Goal: Task Accomplishment & Management: Complete application form

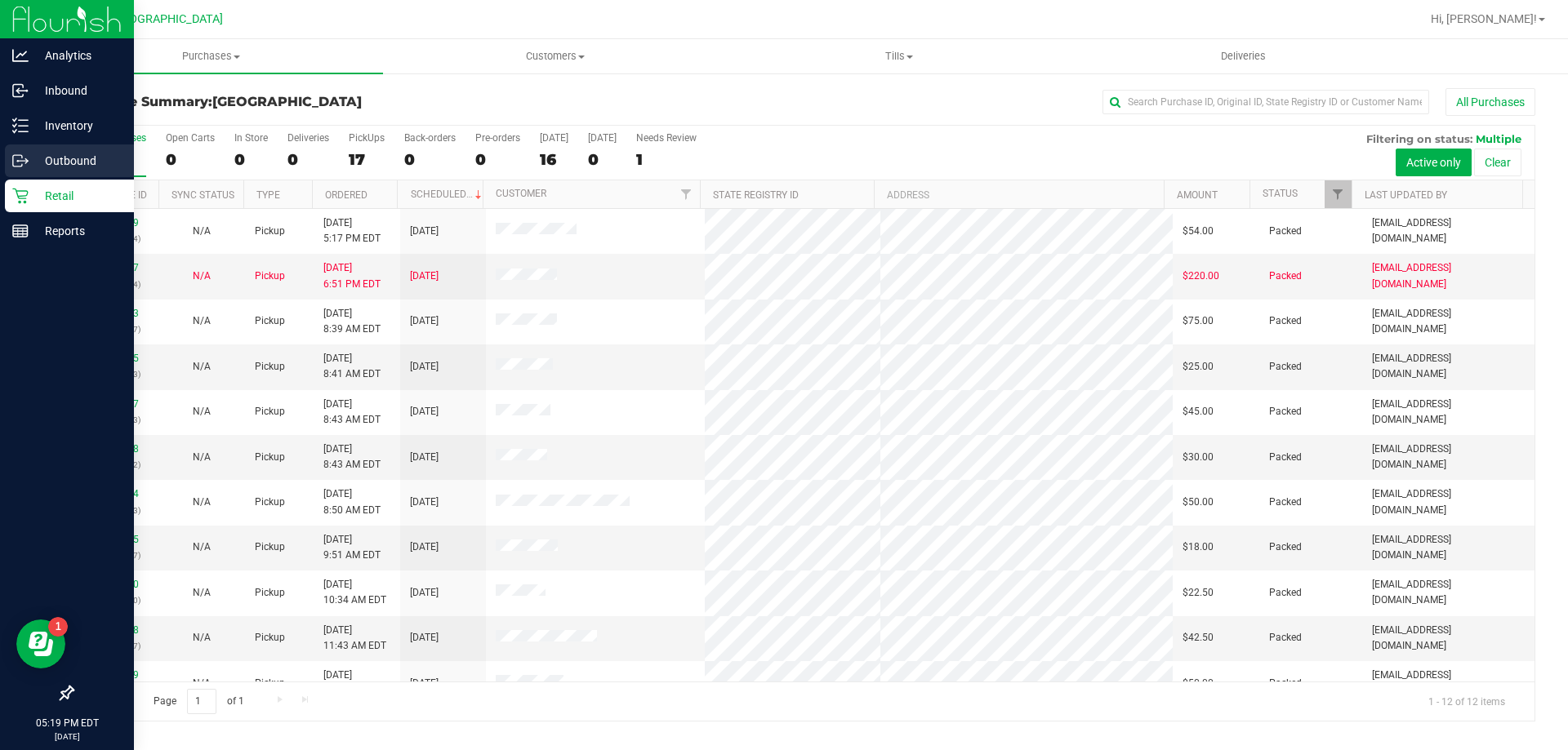
click at [52, 154] on p "Outbound" at bounding box center [78, 161] width 98 height 20
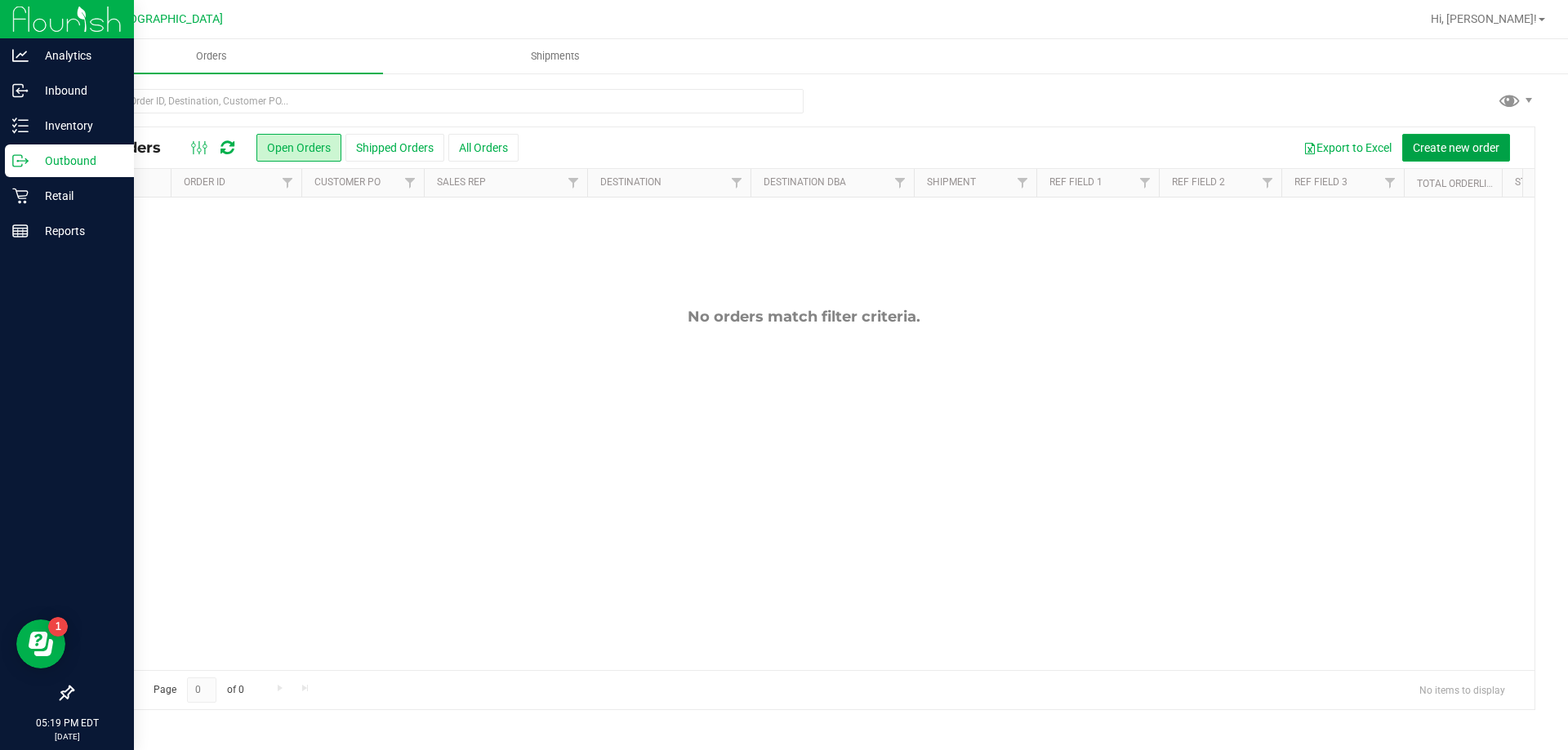
click at [1453, 147] on span "Create new order" at bounding box center [1455, 147] width 87 height 13
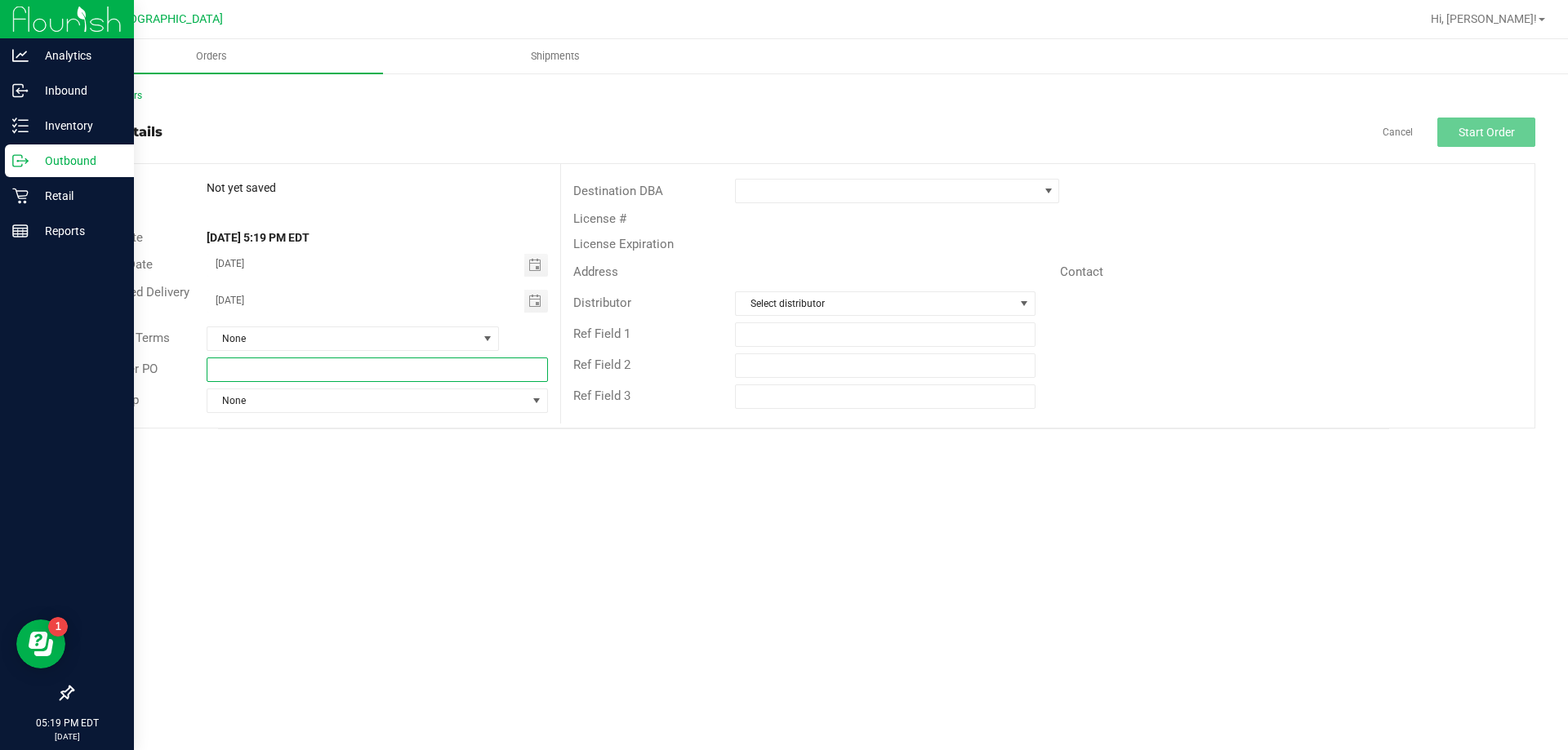
click at [260, 368] on input "text" at bounding box center [376, 369] width 340 height 24
type input "Jax DC REP to [GEOGRAPHIC_DATA] [GEOGRAPHIC_DATA]"
click at [349, 397] on span "None" at bounding box center [366, 401] width 318 height 23
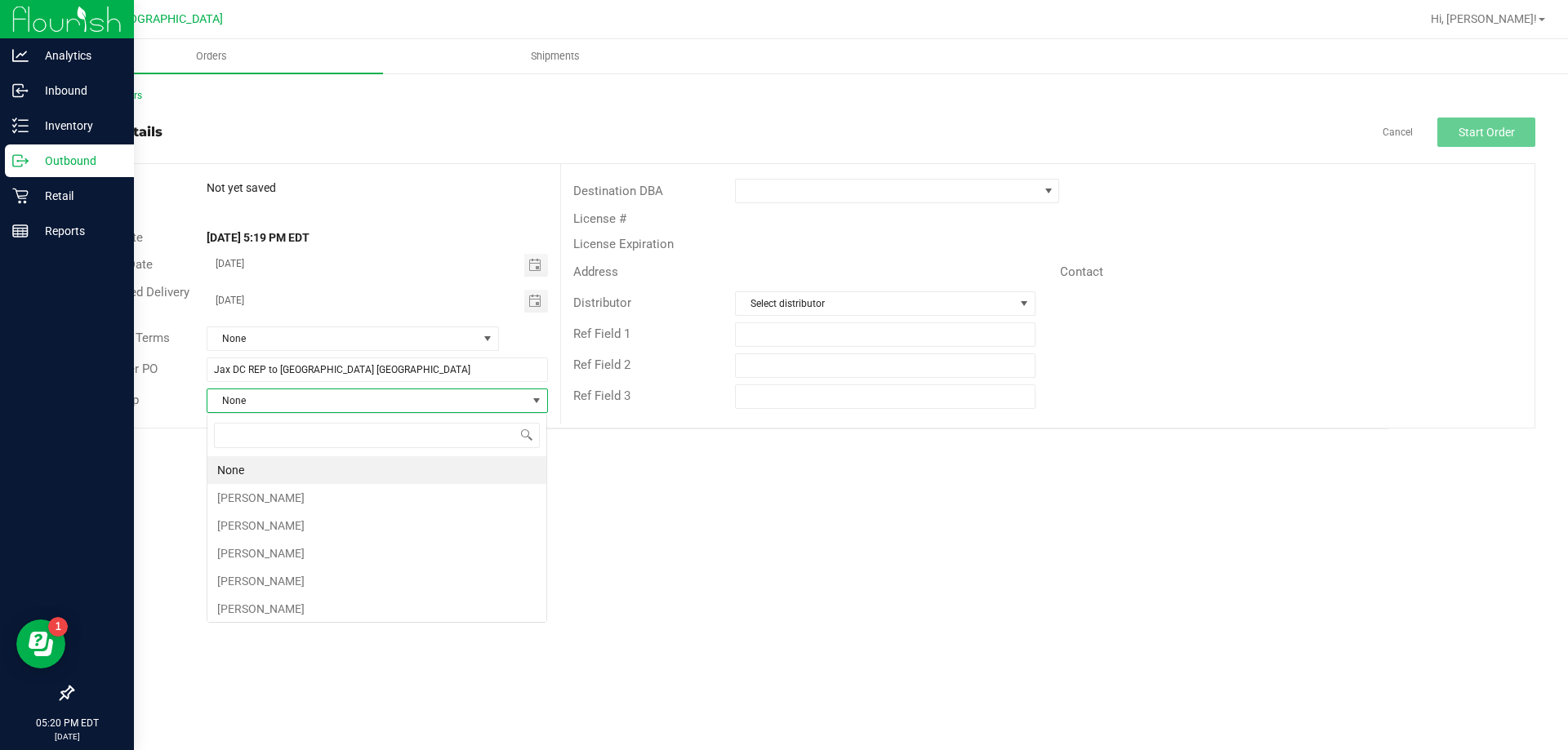
scroll to position [24, 341]
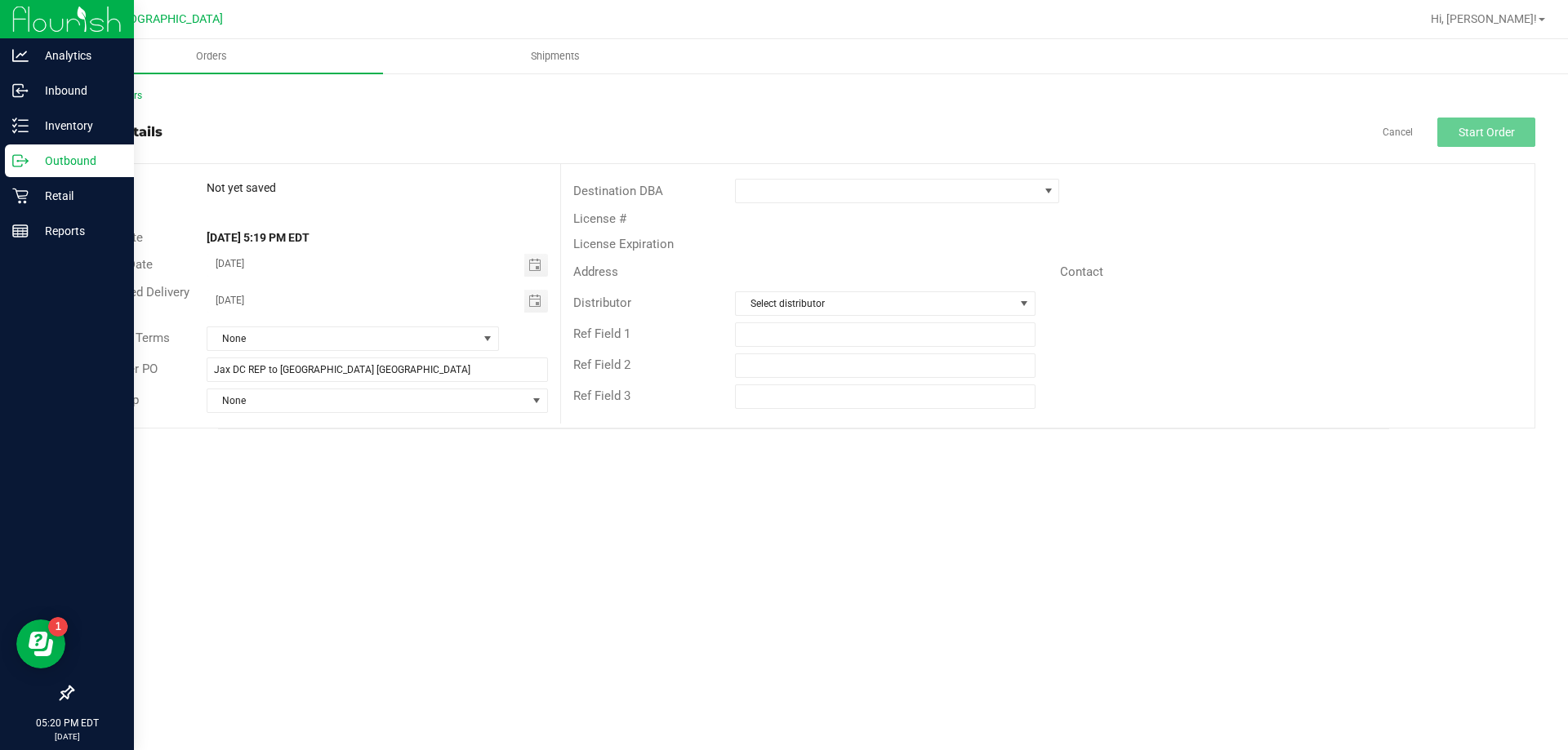
click at [858, 528] on div "Orders Shipments Back to Orders Order details Cancel Start Order Order # Not ye…" at bounding box center [803, 395] width 1529 height 711
click at [921, 188] on span at bounding box center [886, 191] width 302 height 23
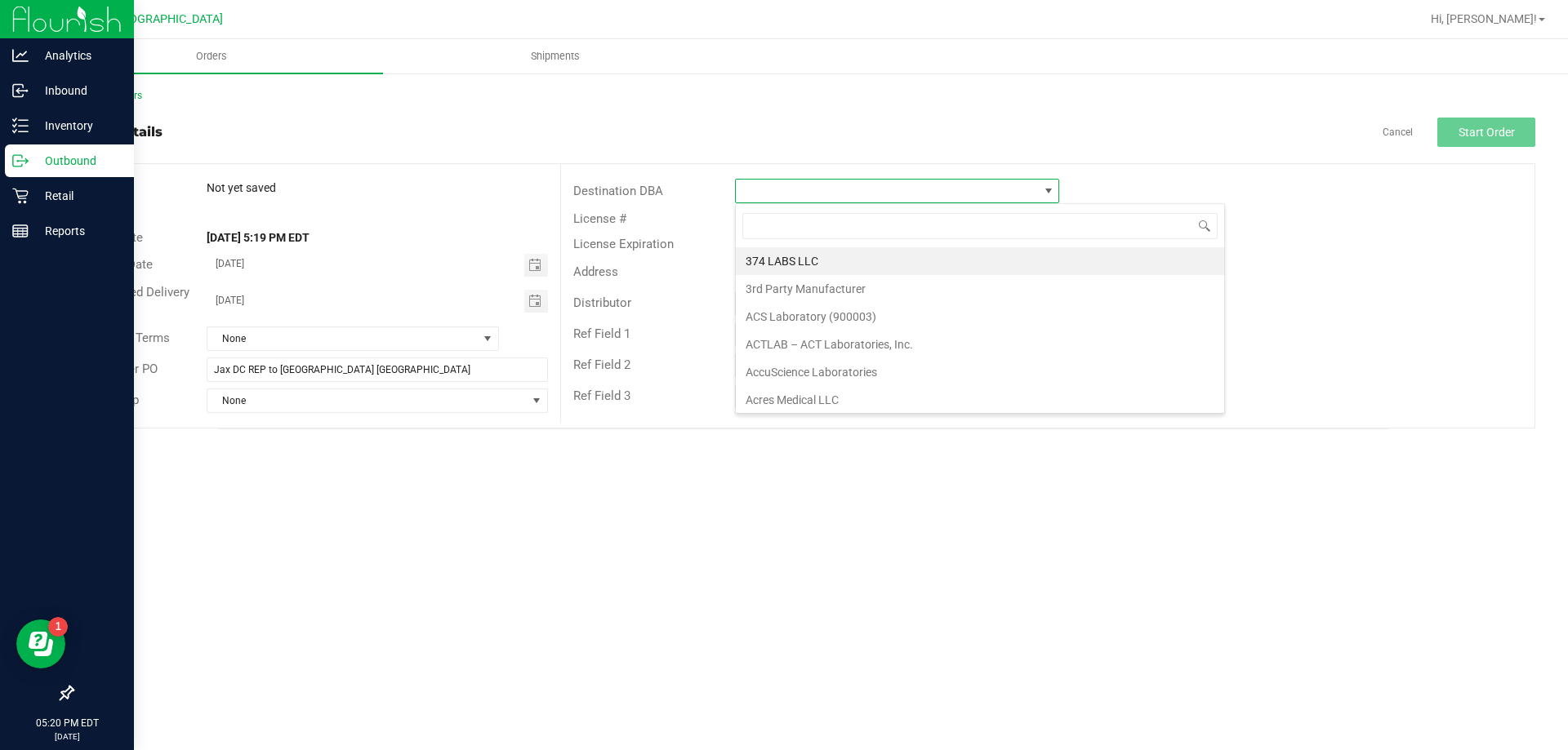
scroll to position [24, 324]
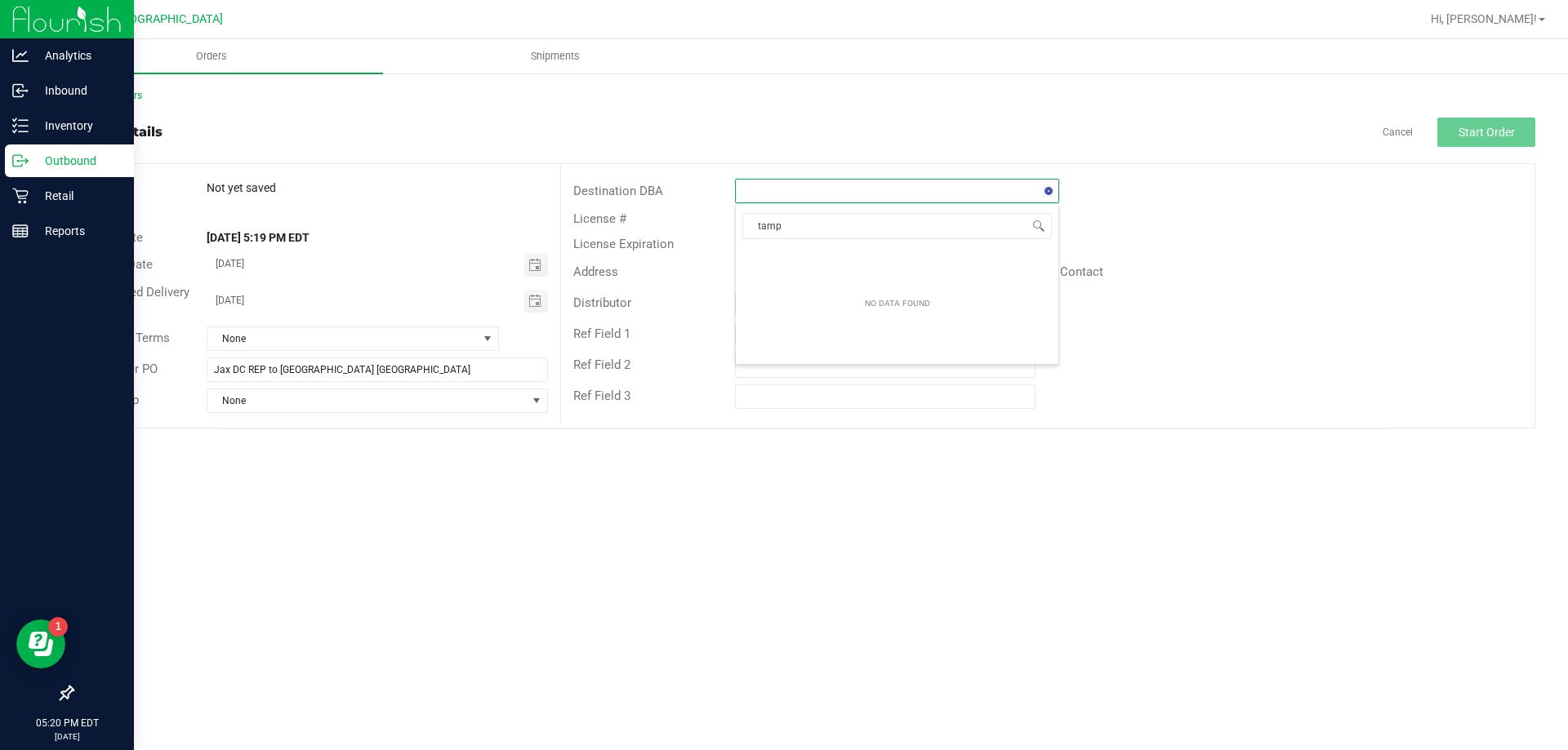
type input "[GEOGRAPHIC_DATA]"
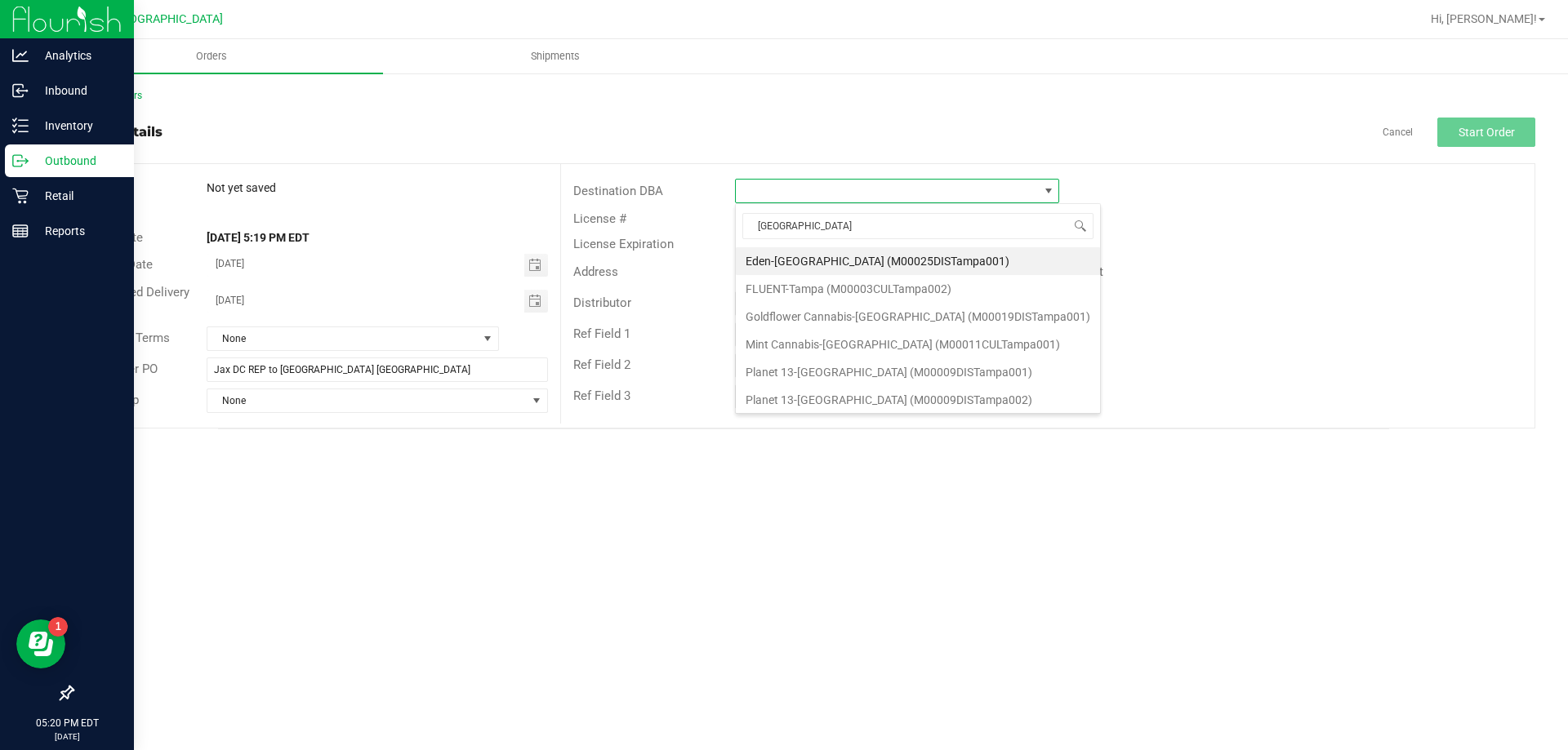
drag, startPoint x: 576, startPoint y: 242, endPoint x: 495, endPoint y: 246, distance: 81.1
click at [495, 246] on body "Analytics Inbound Inventory Outbound Retail Reports 05:20 PM EDT [DATE] 08/20 P…" at bounding box center [784, 375] width 1568 height 750
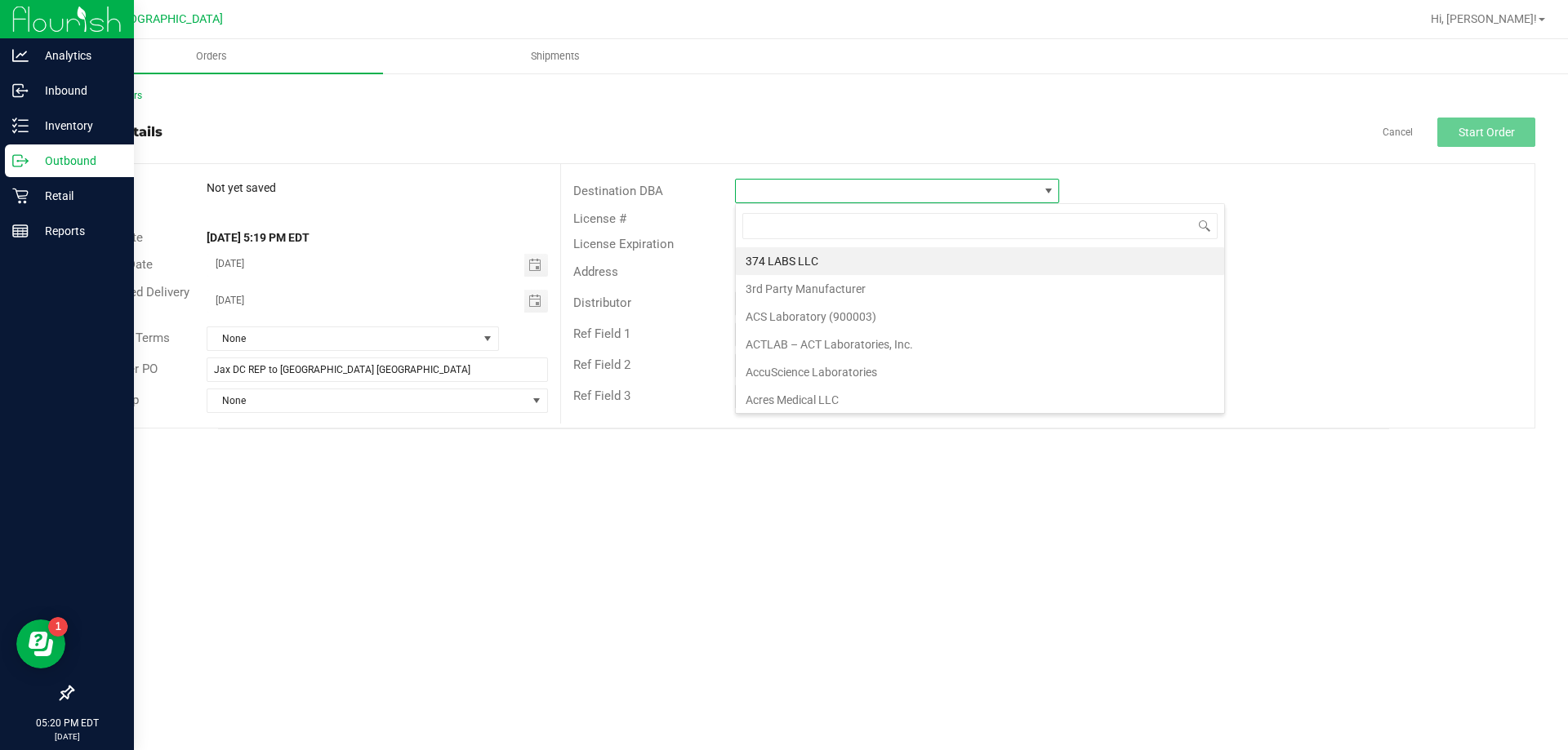
click at [1003, 199] on span at bounding box center [886, 191] width 302 height 23
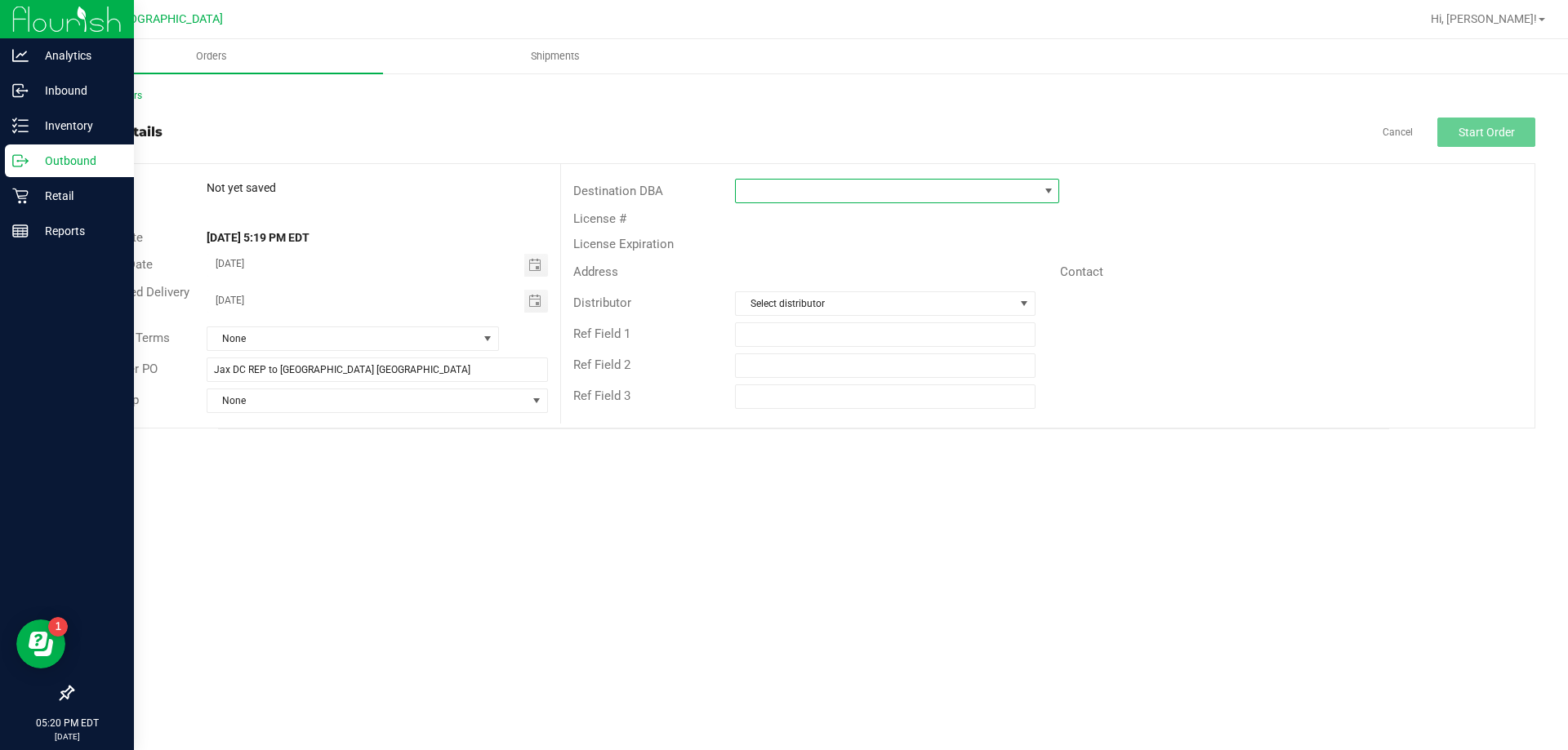
click at [1005, 196] on span at bounding box center [886, 191] width 302 height 23
type input "t"
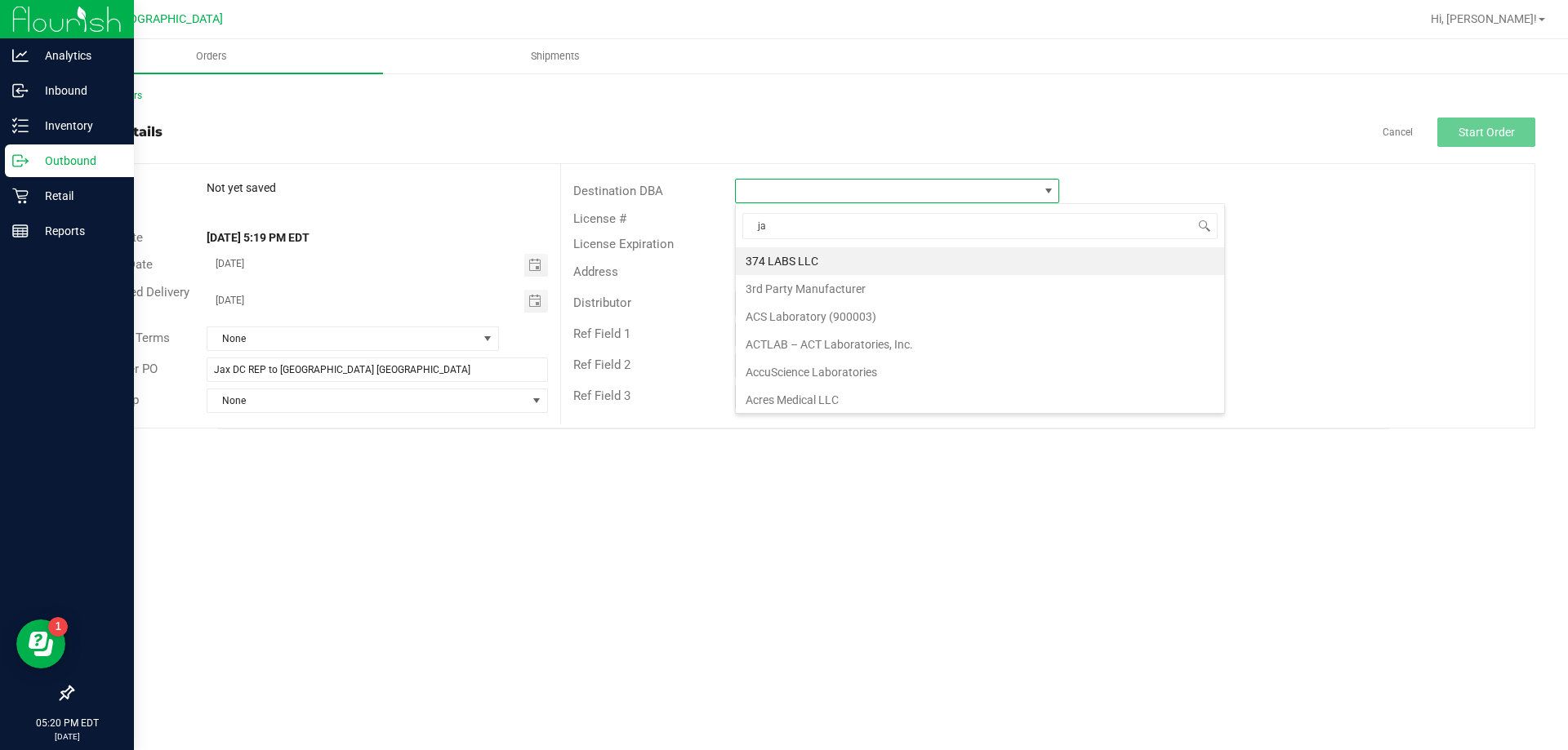
type input "jax"
click at [856, 259] on li "JAX DC REP" at bounding box center [896, 261] width 323 height 28
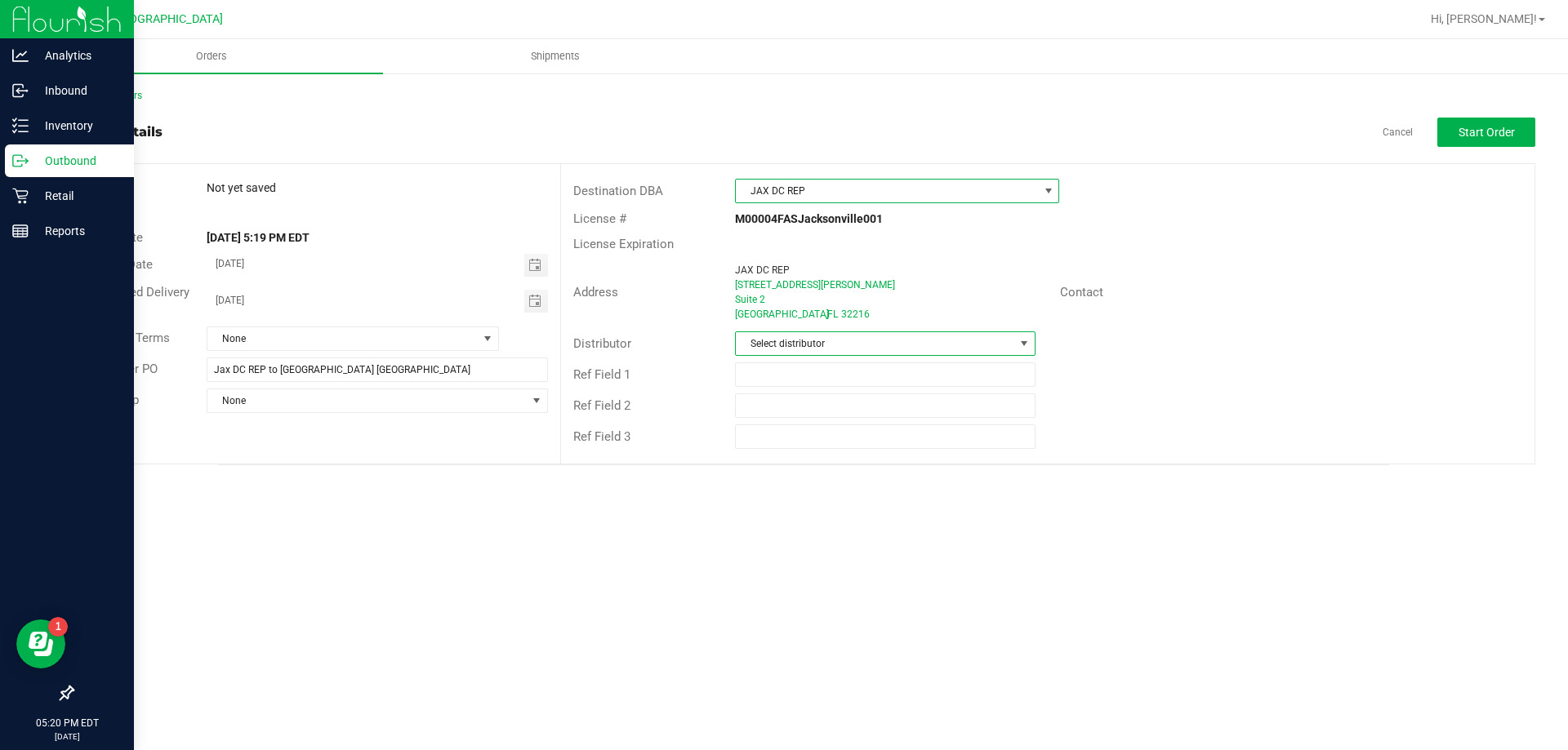
click at [1027, 341] on span at bounding box center [1024, 343] width 13 height 13
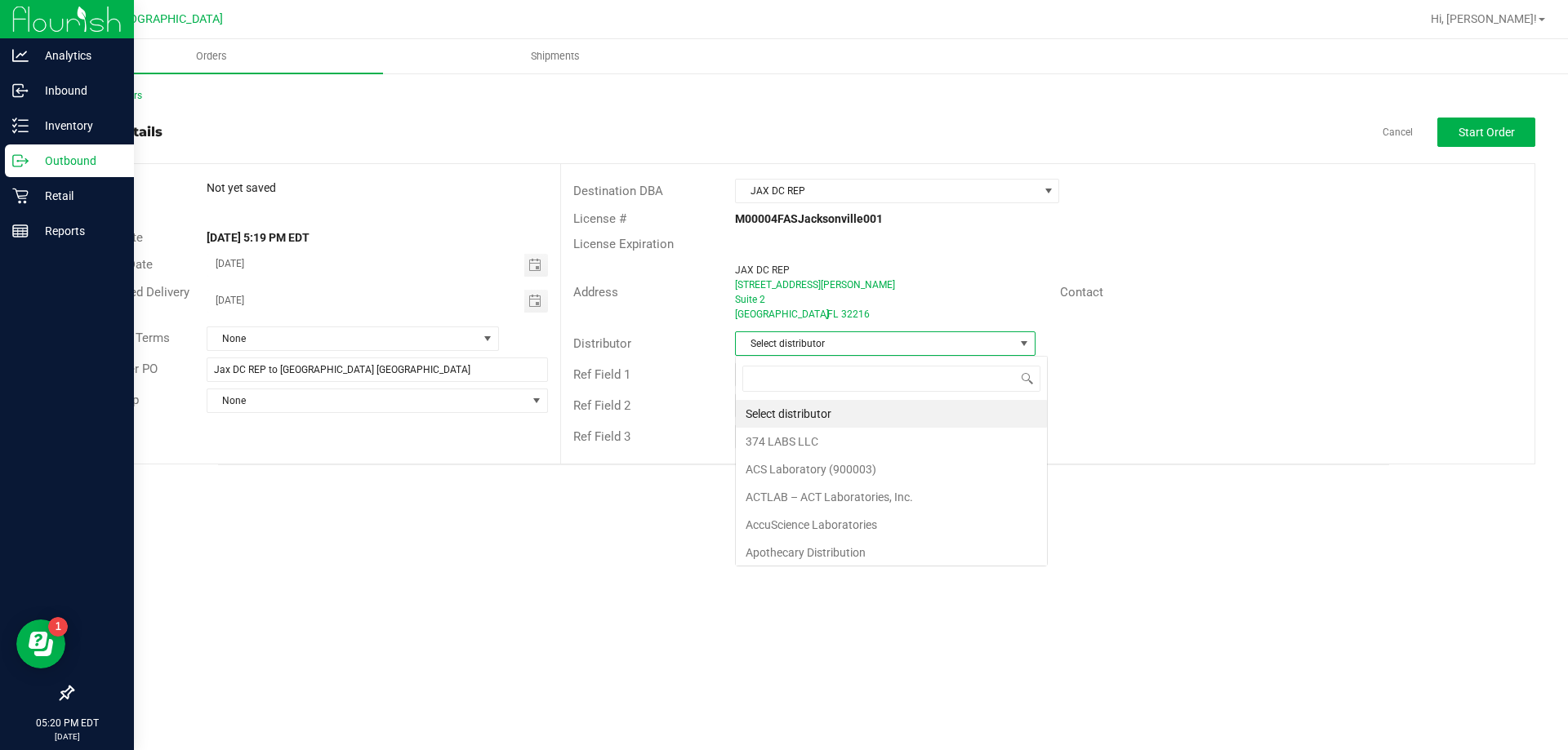
scroll to position [24, 300]
click at [1027, 341] on span at bounding box center [1024, 343] width 13 height 13
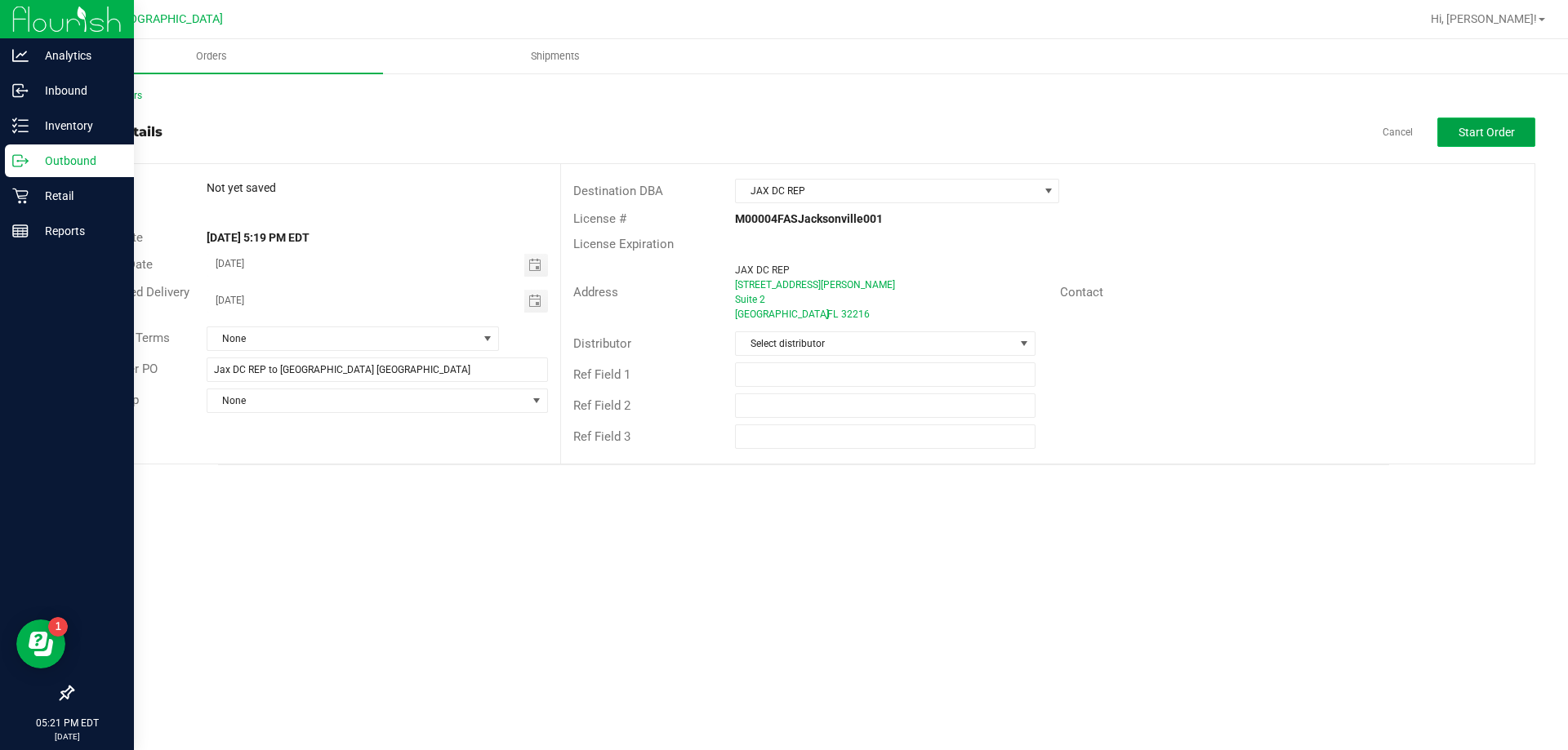
click at [1474, 128] on span "Start Order" at bounding box center [1486, 132] width 56 height 13
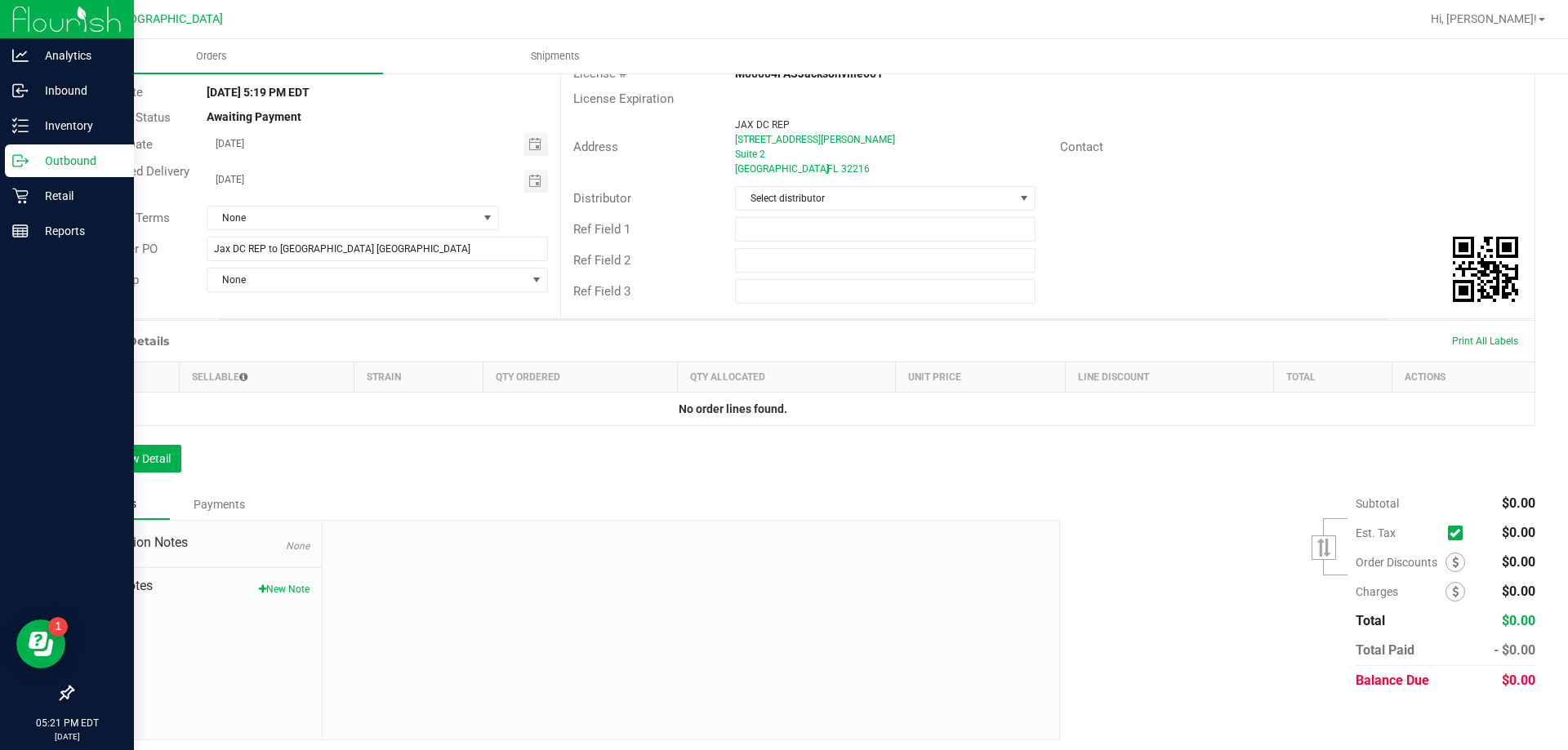
scroll to position [152, 0]
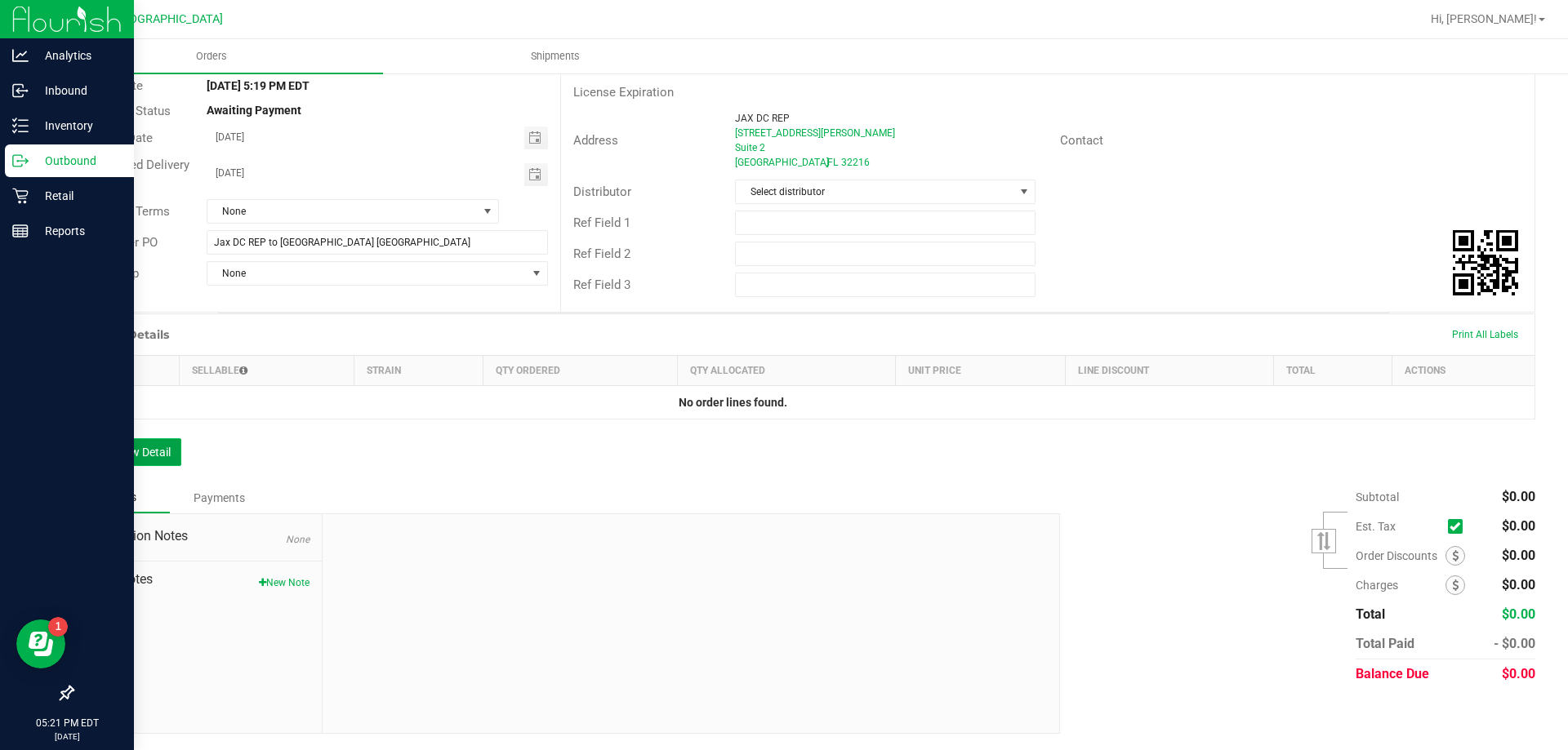
click at [169, 455] on button "Add New Detail" at bounding box center [126, 452] width 109 height 28
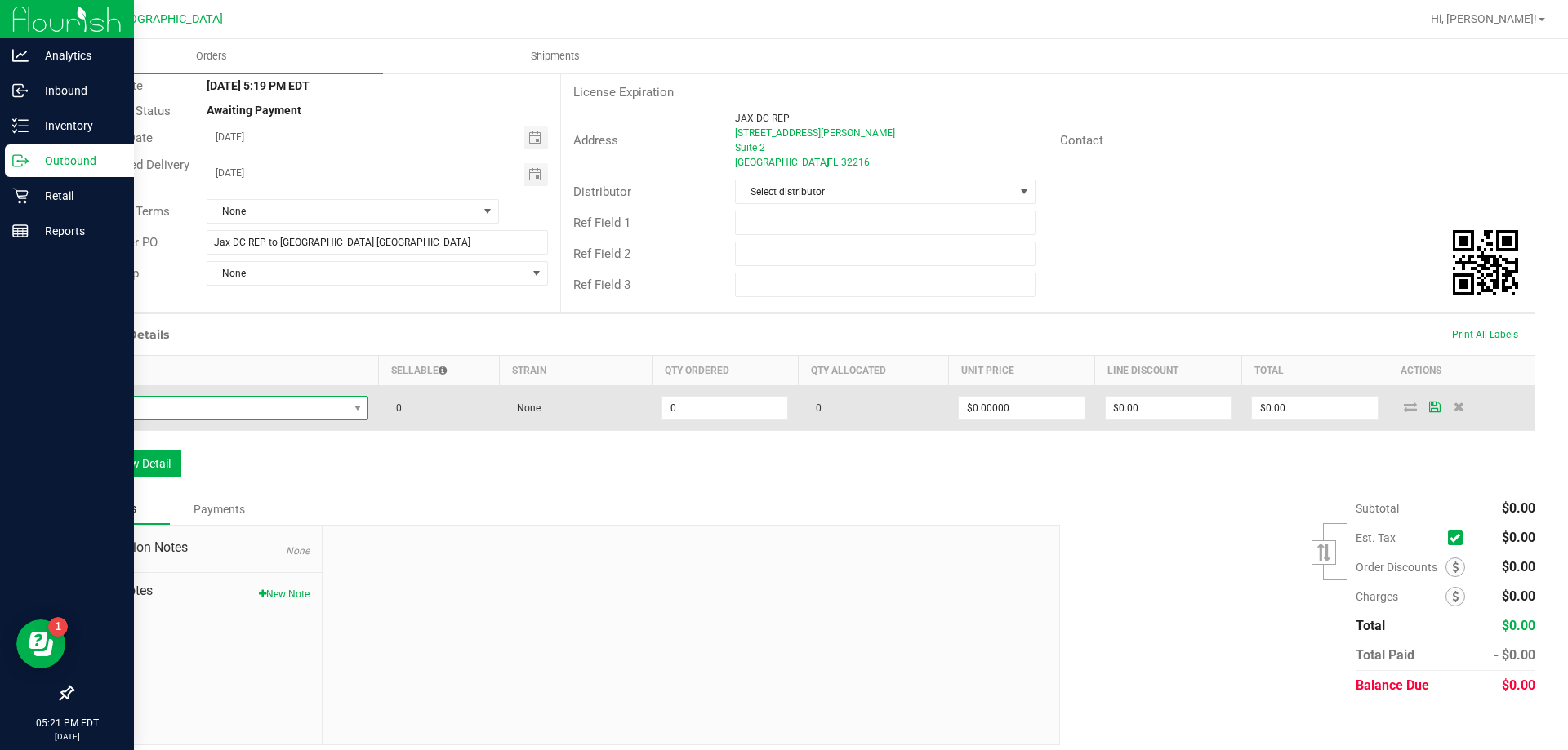
click at [339, 407] on span "NO DATA FOUND" at bounding box center [215, 408] width 264 height 23
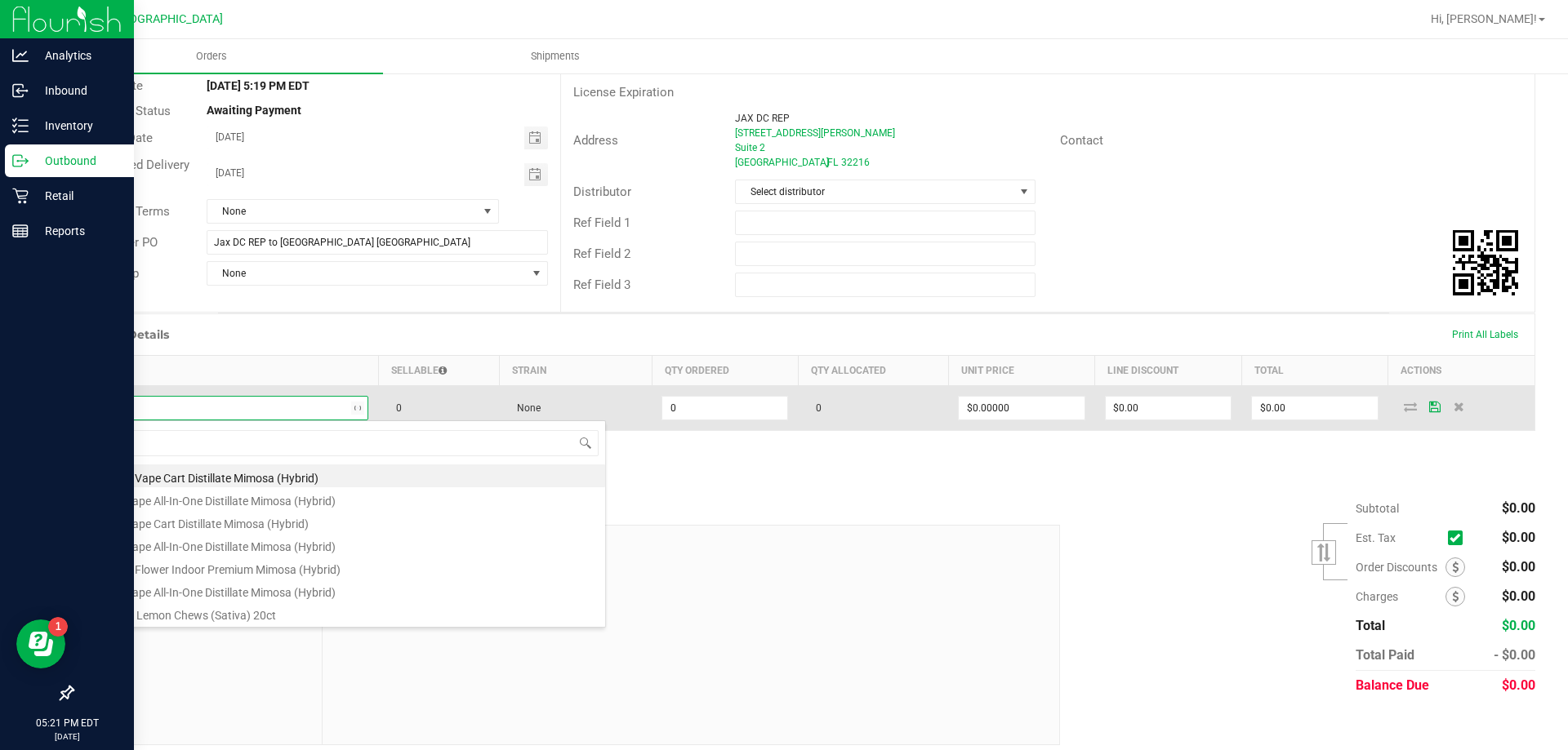
type input "m"
type input "gpn"
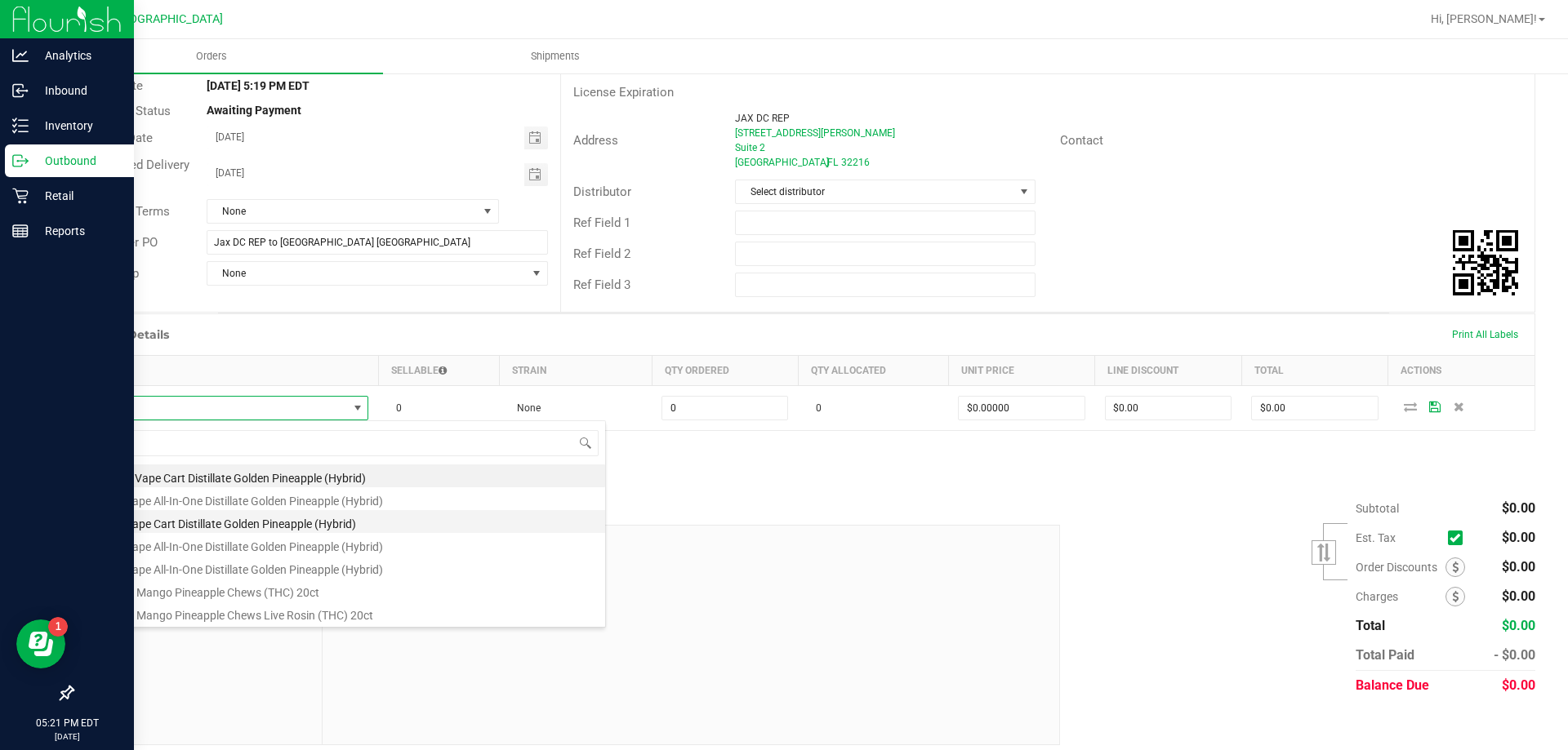
click at [273, 522] on li "FT 1g Vape Cart Distillate Golden Pineapple (Hybrid)" at bounding box center [344, 521] width 521 height 23
type input "0 ea"
type input "$90.00000"
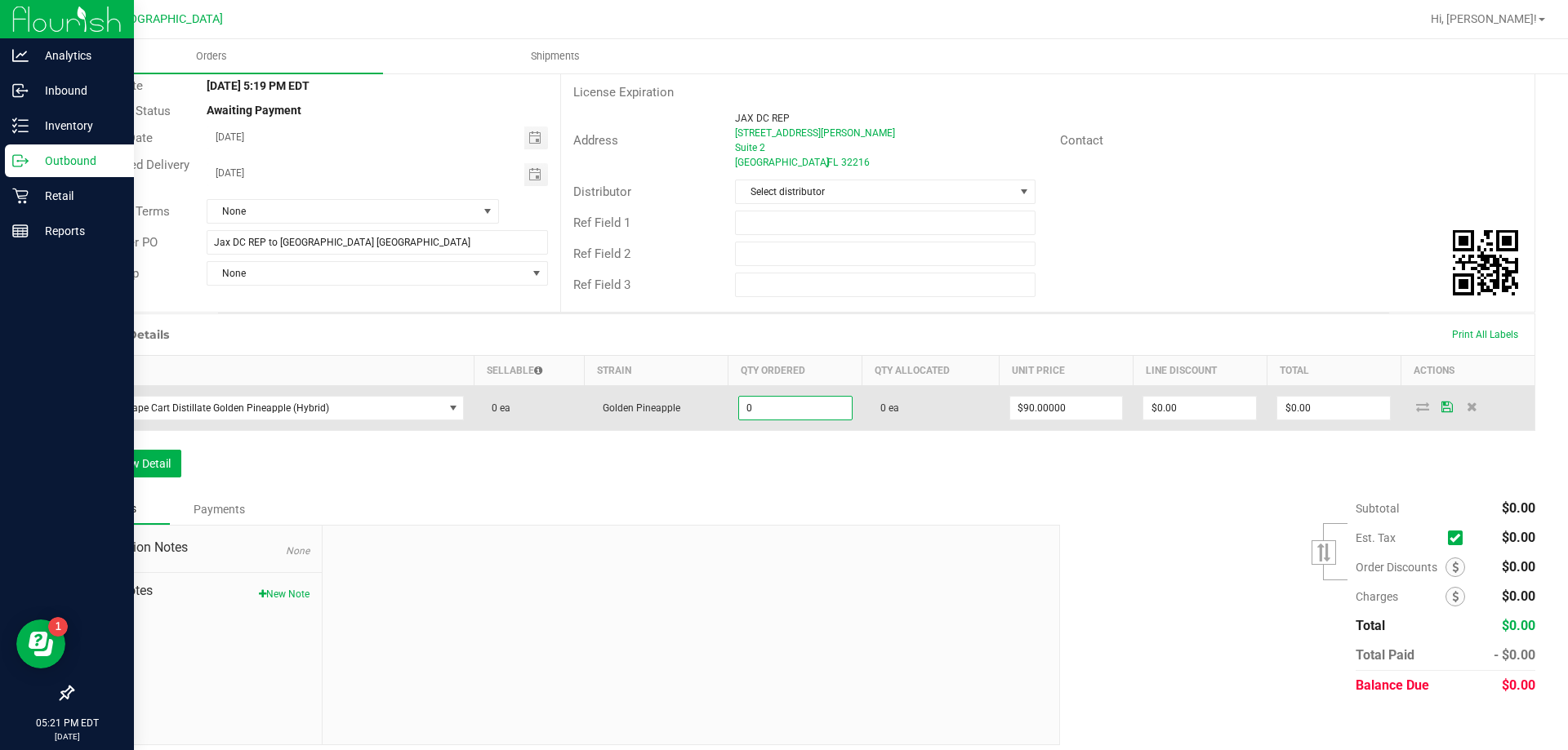
click at [744, 407] on input "0" at bounding box center [795, 408] width 113 height 23
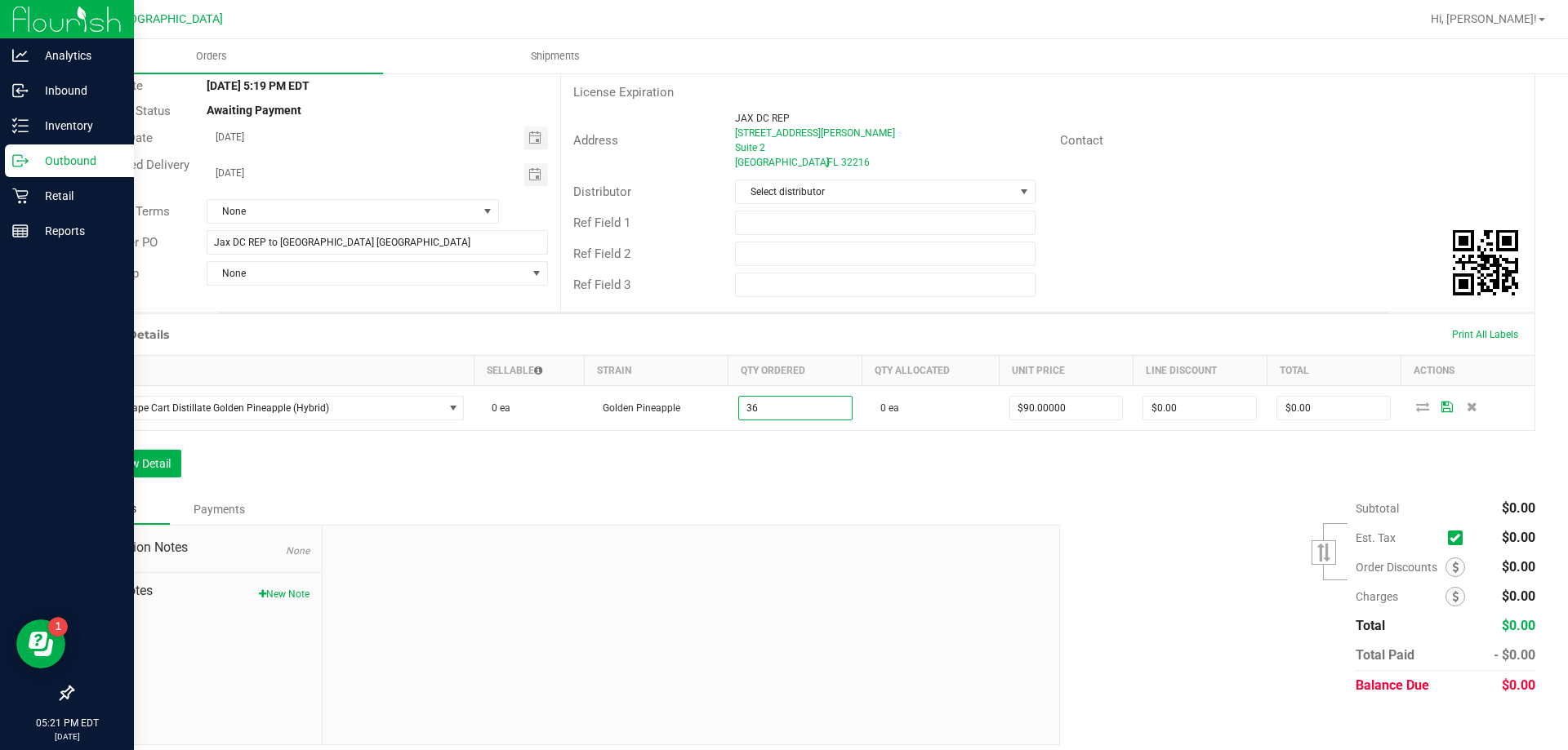
type input "36 ea"
type input "$3,240.00"
click at [869, 472] on div "Order Details Print All Labels Item Sellable Strain Qty Ordered Qty Allocated U…" at bounding box center [803, 404] width 1463 height 180
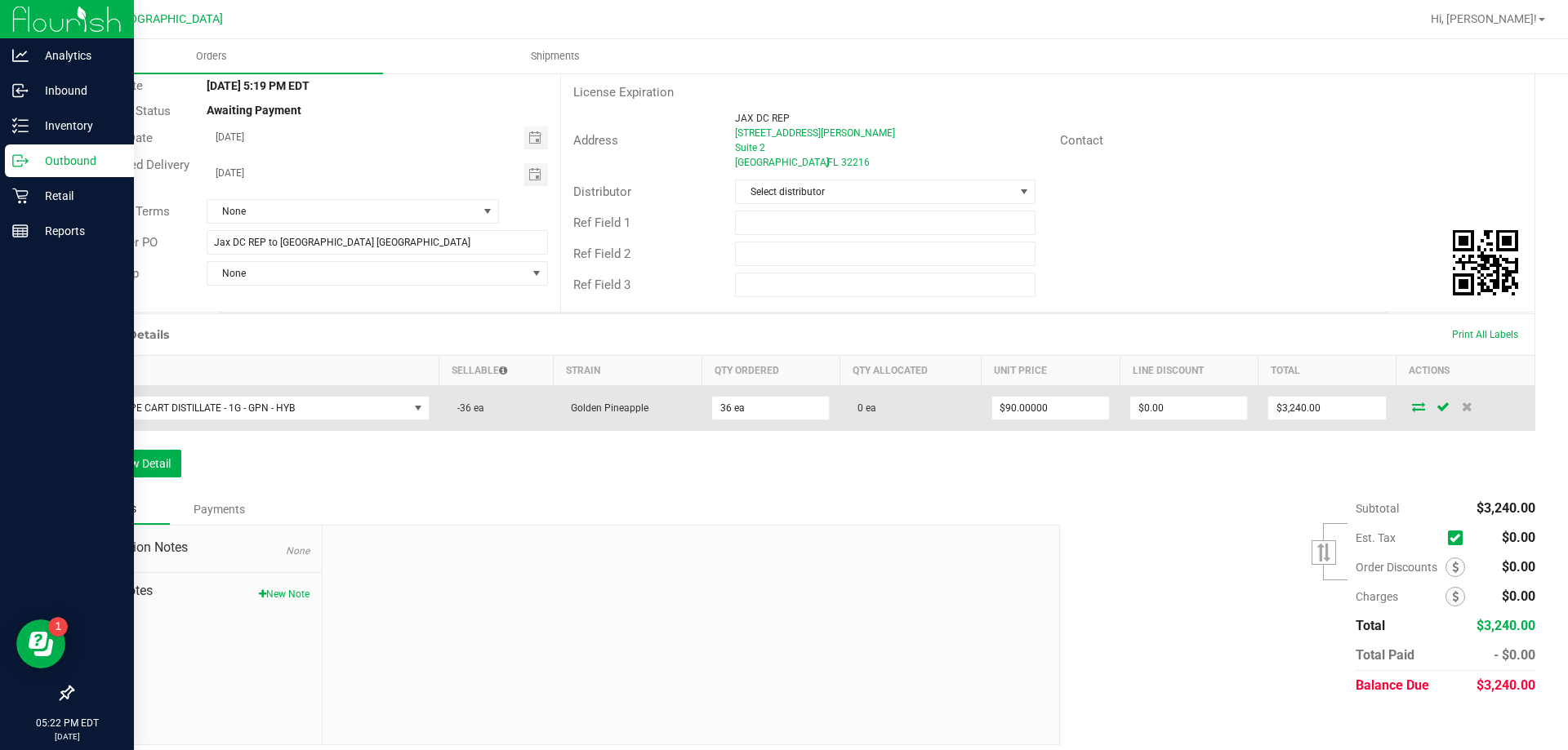
click at [1412, 404] on icon at bounding box center [1418, 406] width 13 height 10
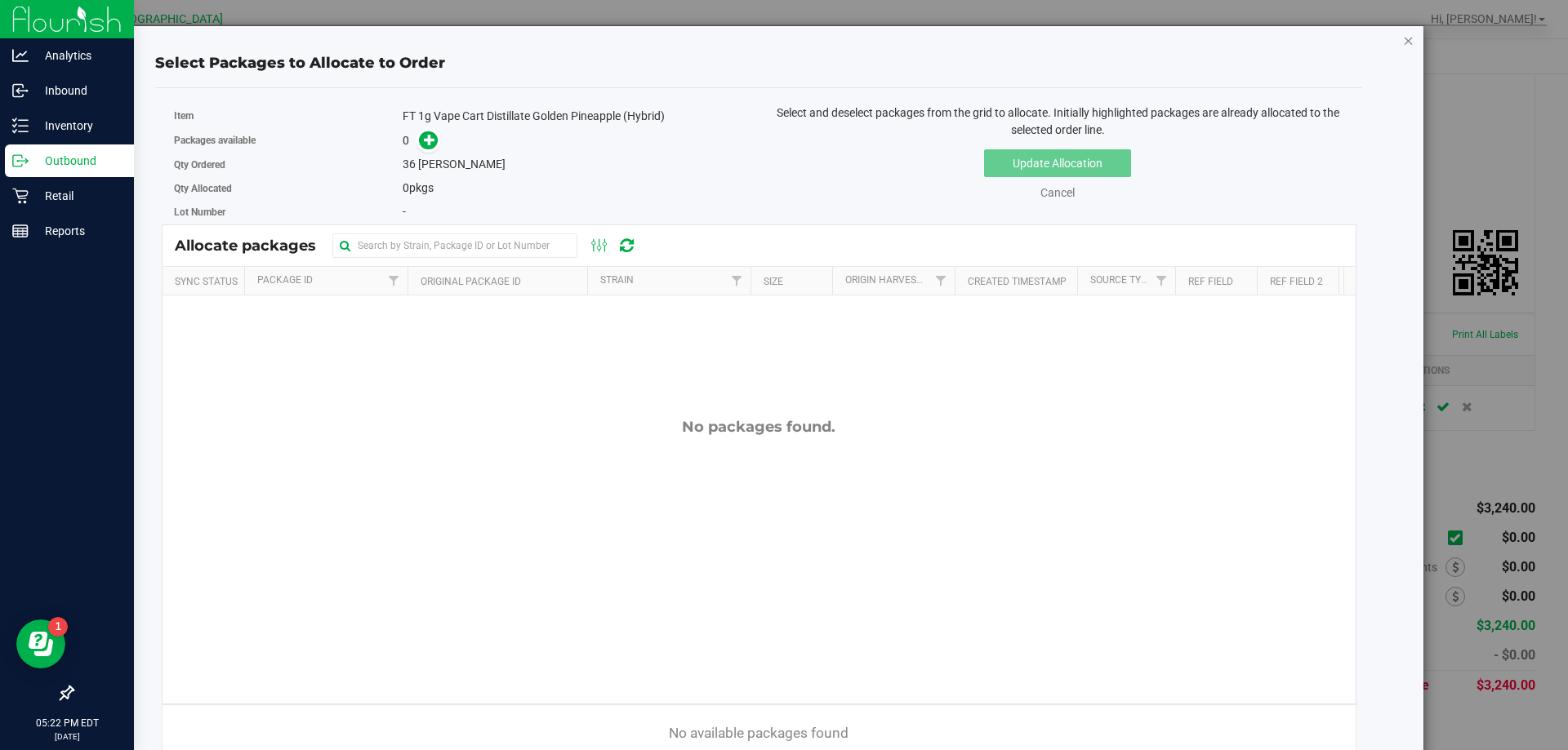
click at [1403, 39] on icon "button" at bounding box center [1408, 40] width 12 height 20
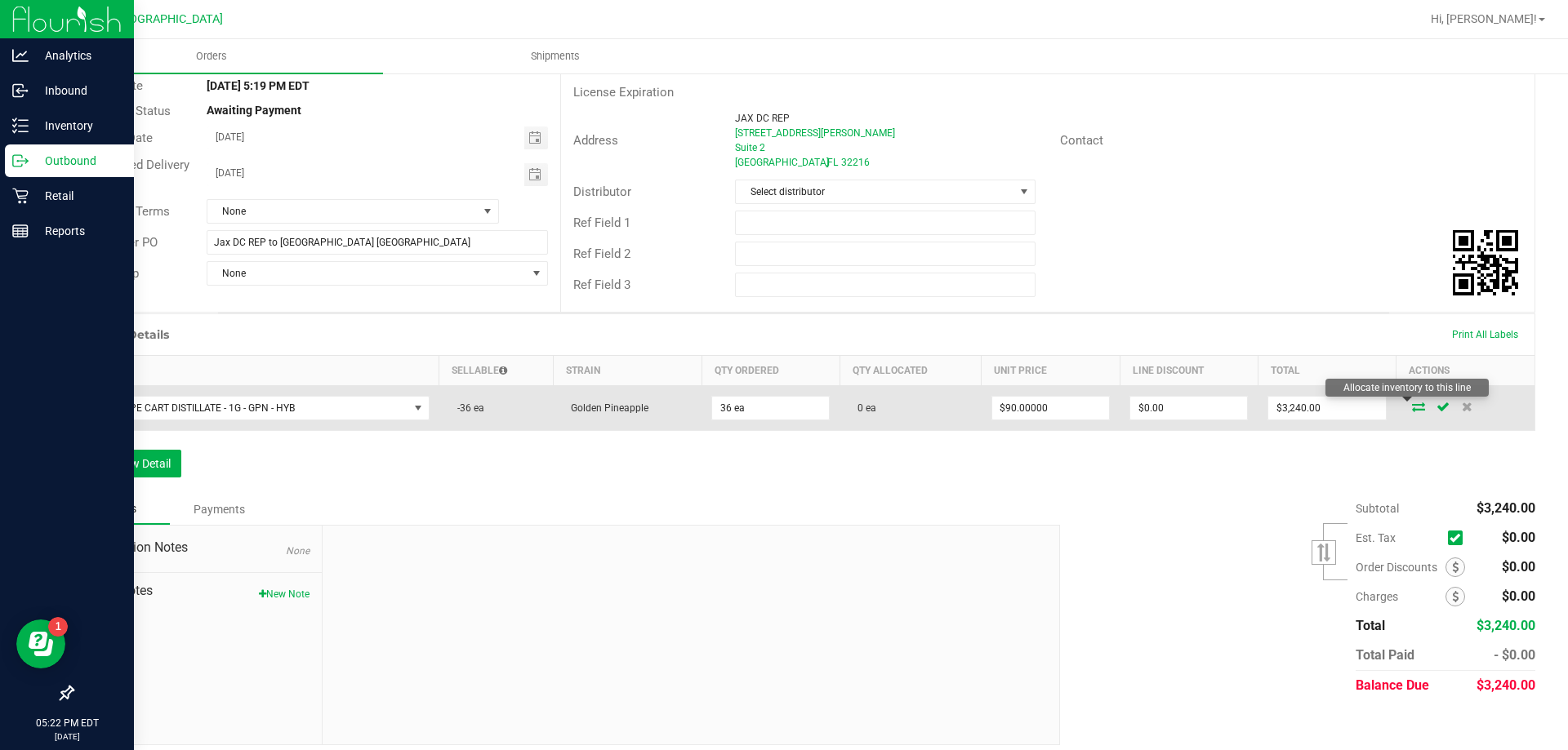
click at [1412, 405] on icon at bounding box center [1418, 406] width 13 height 10
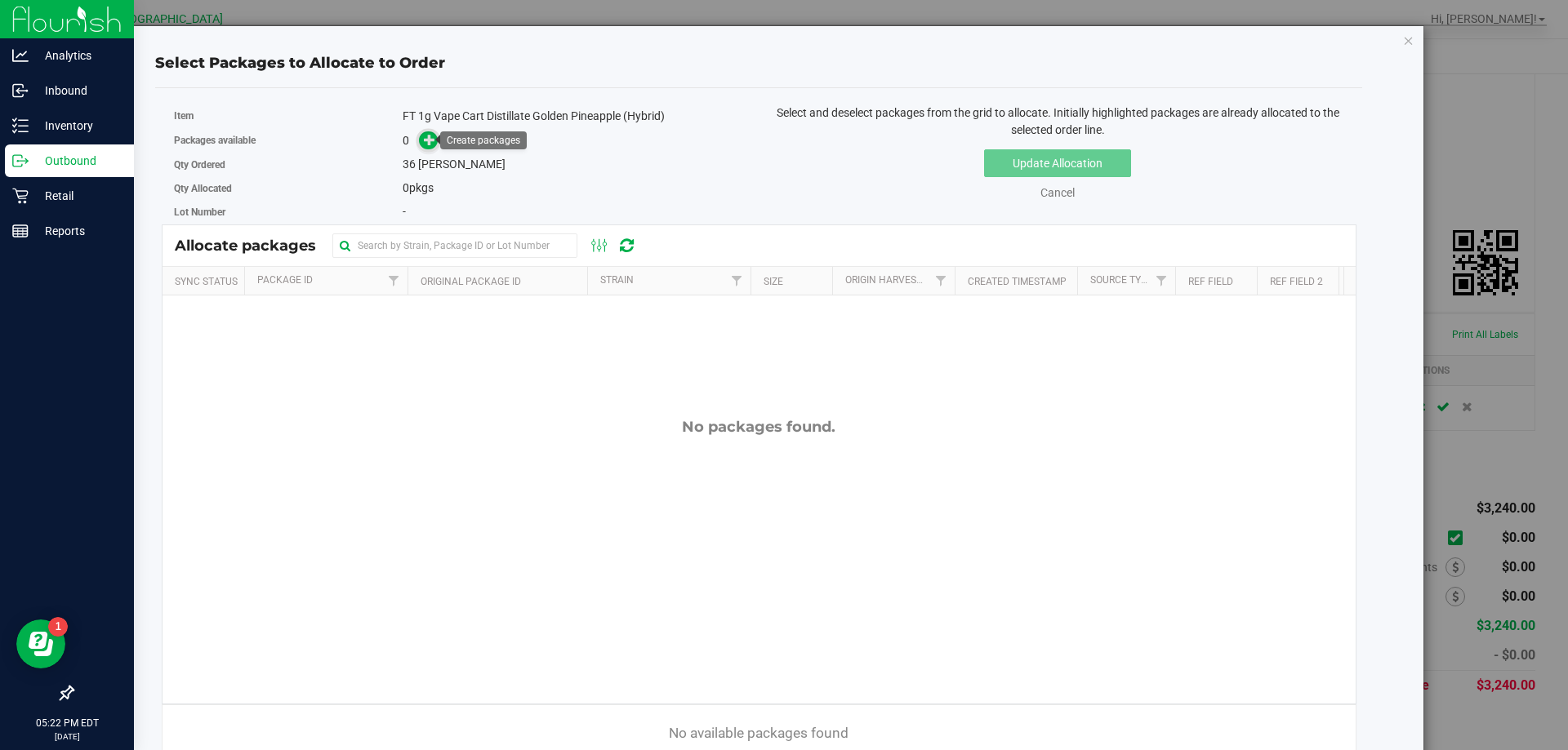
click at [430, 138] on icon at bounding box center [429, 139] width 12 height 12
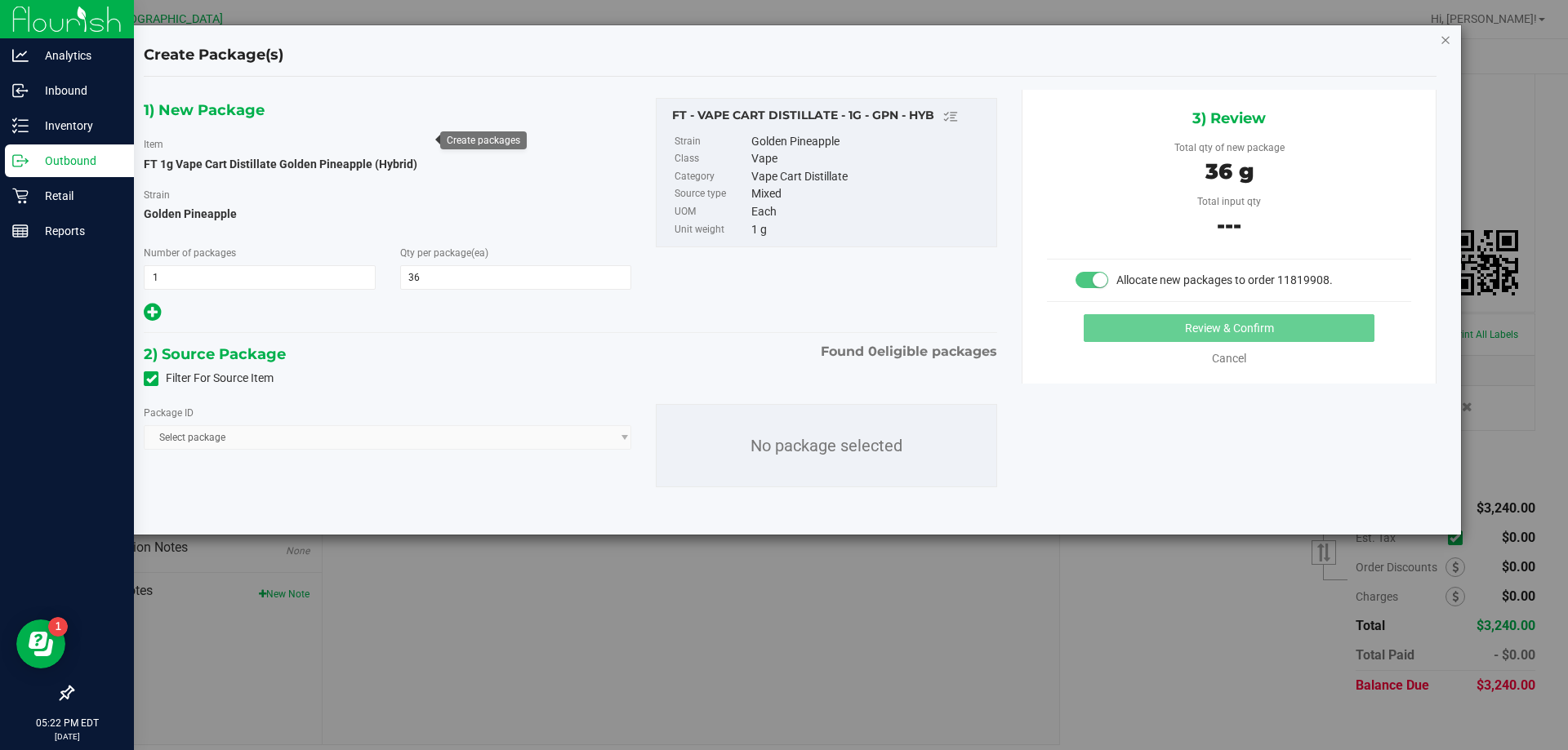
click at [1448, 43] on icon "button" at bounding box center [1445, 39] width 12 height 20
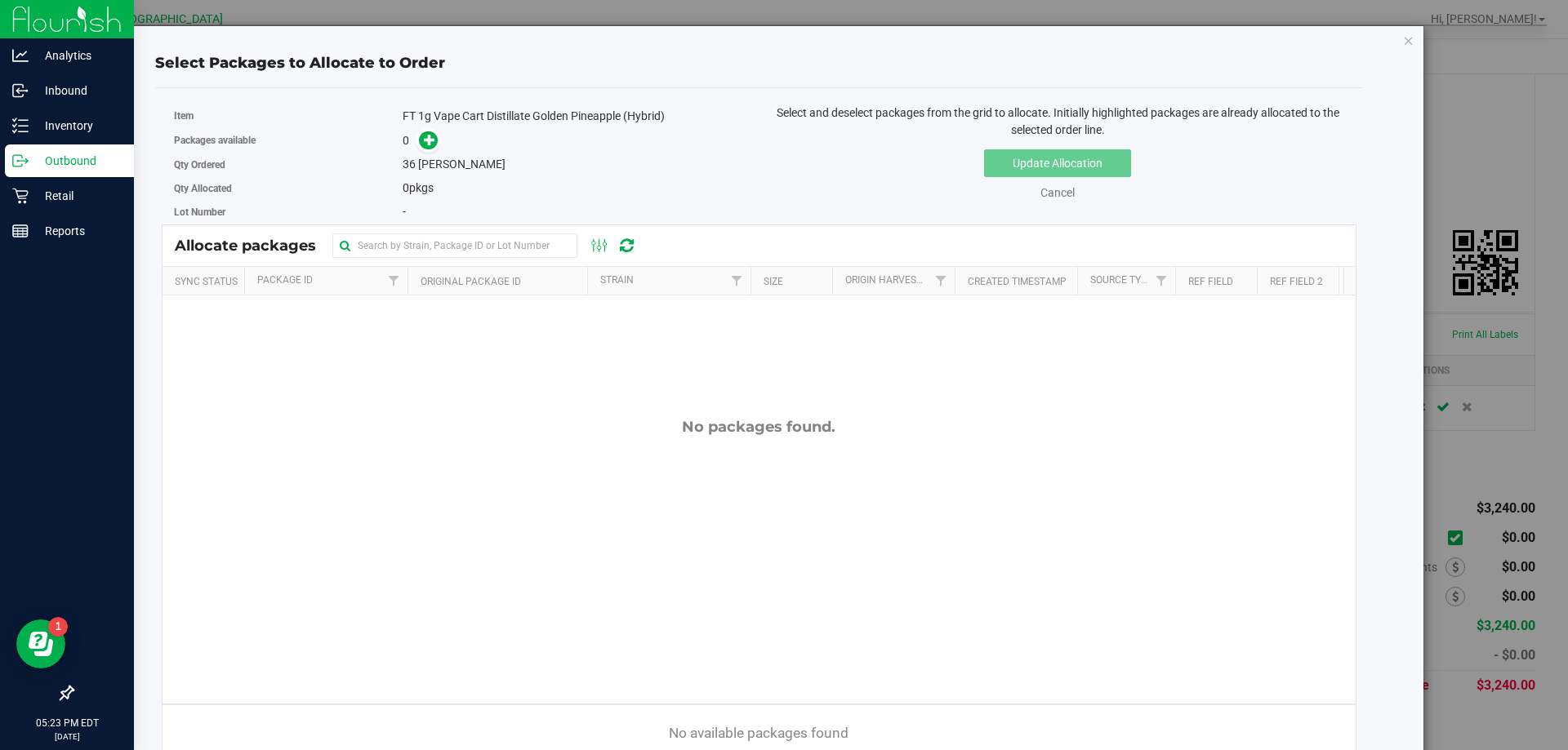
scroll to position [135, 0]
click at [1403, 41] on icon "button" at bounding box center [1408, 40] width 12 height 20
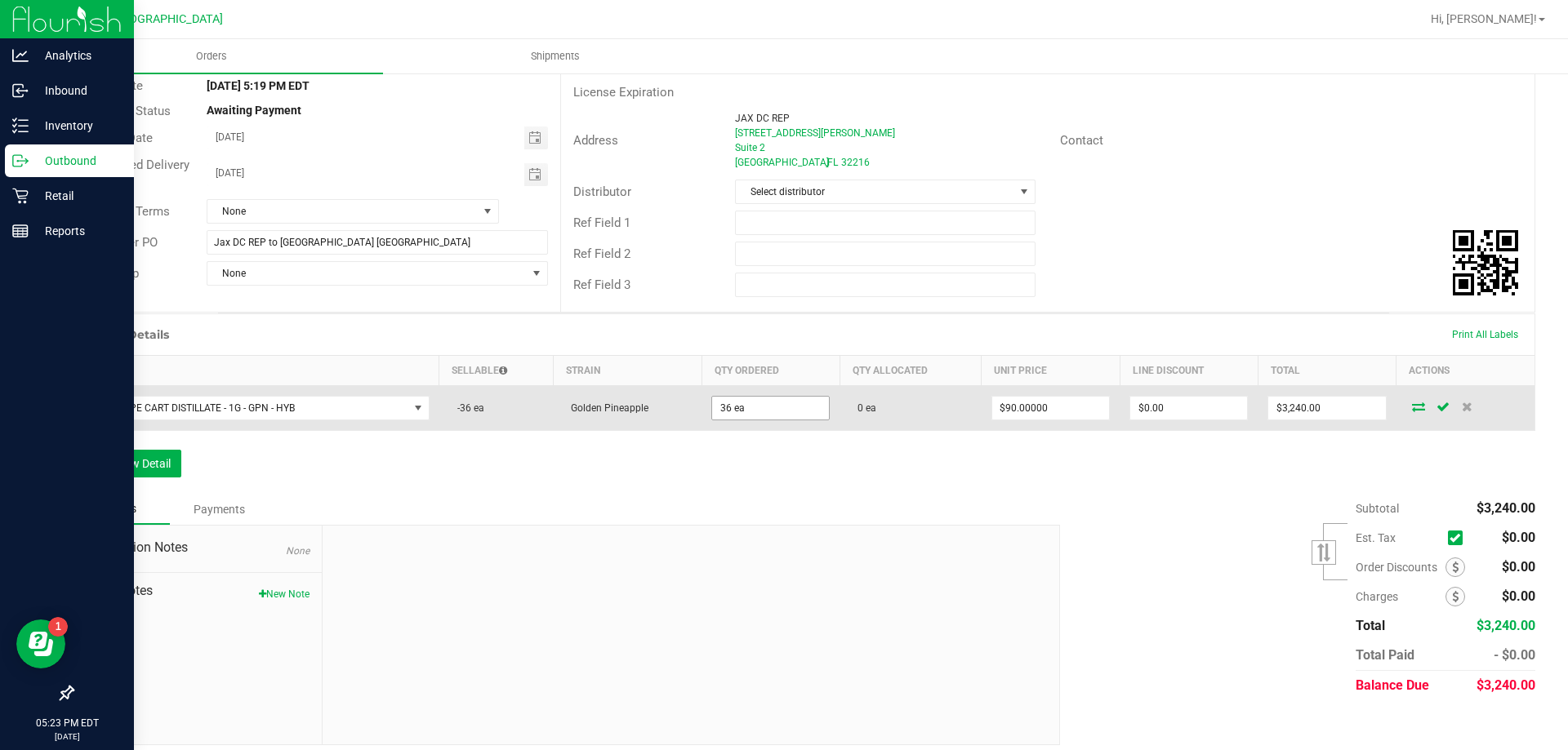
type input "36"
click at [726, 405] on input "36" at bounding box center [770, 408] width 117 height 23
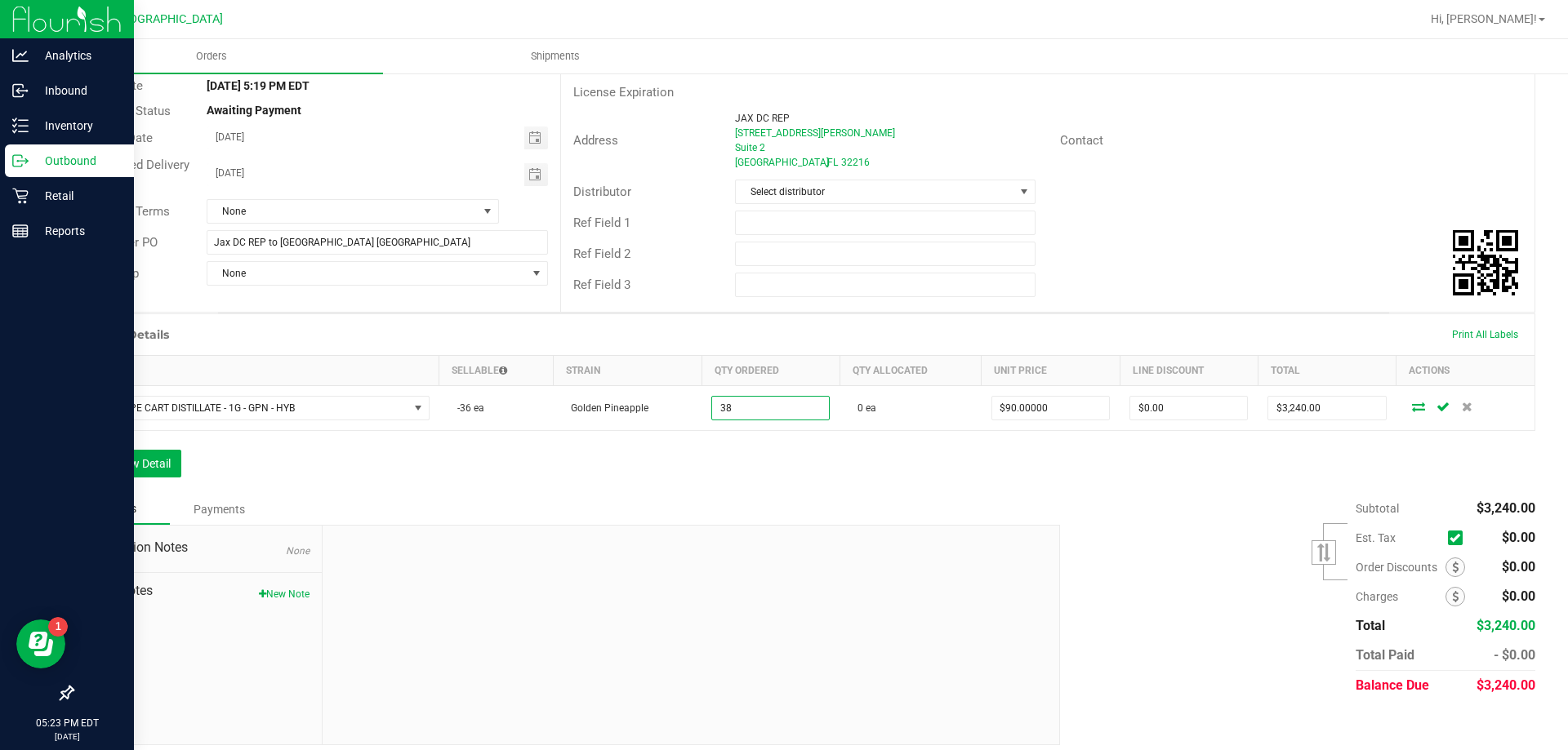
type input "38 ea"
type input "$3,420.00"
click at [852, 465] on div "Order Details Print All Labels Item Sellable Strain Qty Ordered Qty Allocated U…" at bounding box center [803, 404] width 1463 height 180
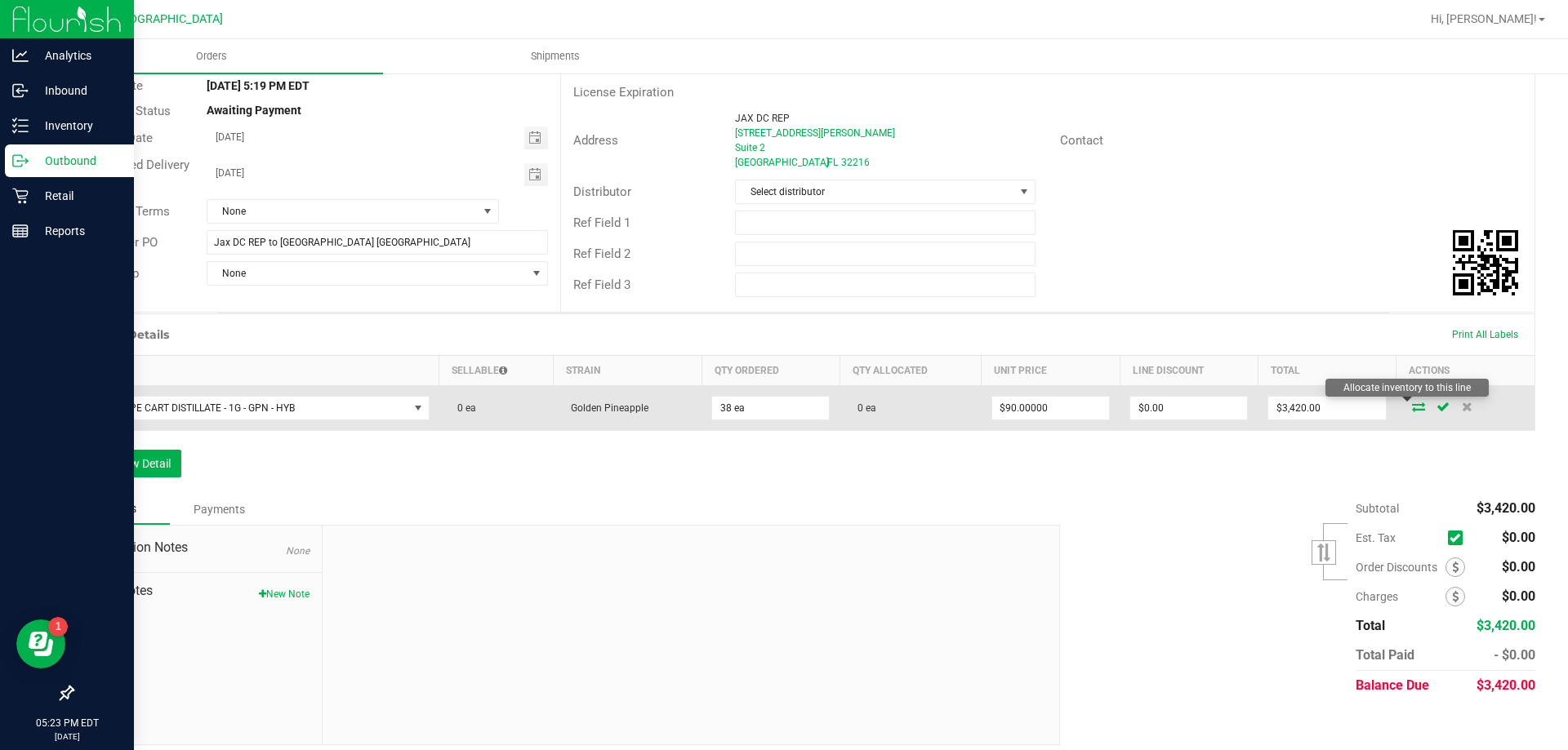
click at [1412, 406] on icon at bounding box center [1418, 406] width 13 height 10
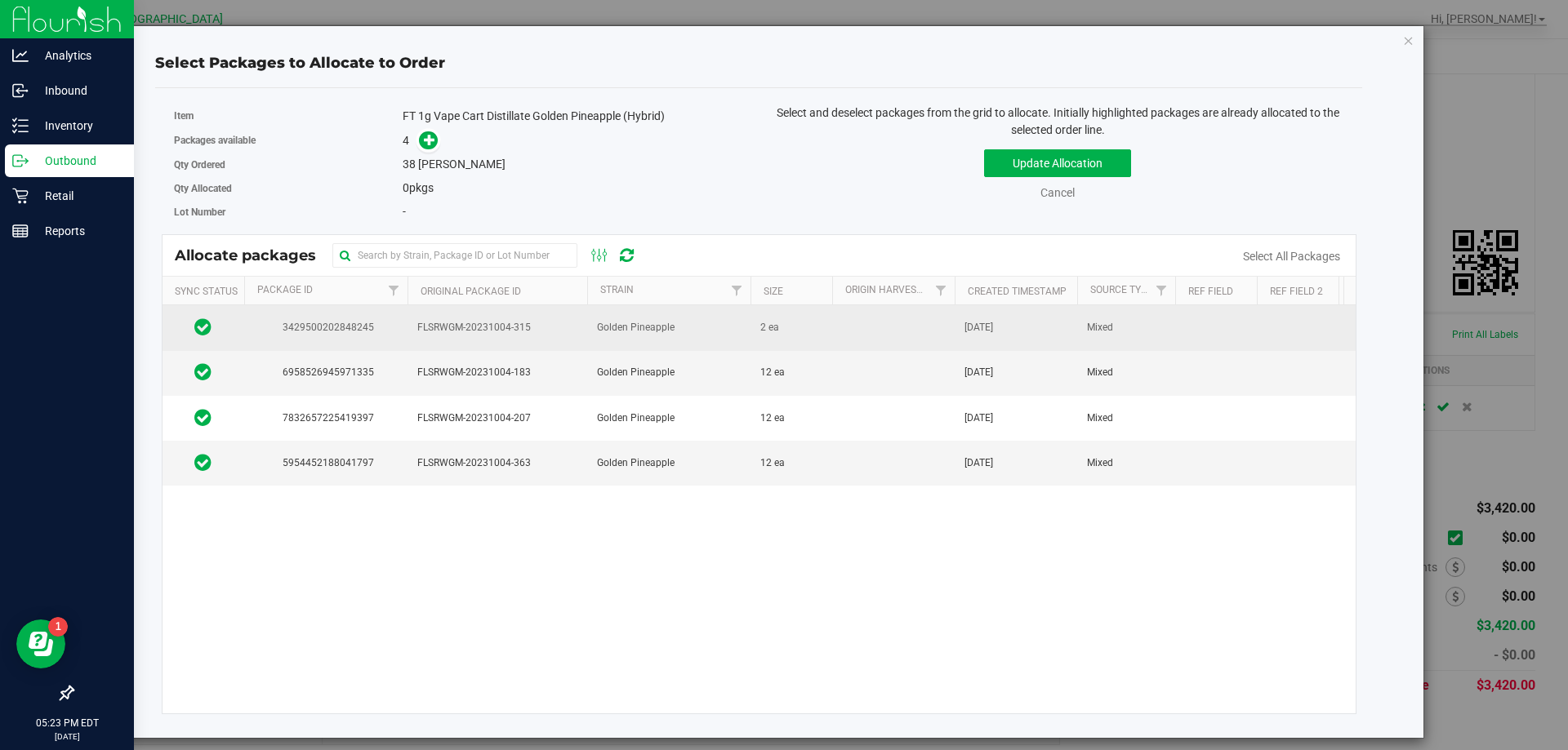
click at [734, 338] on td "Golden Pineapple" at bounding box center [668, 328] width 164 height 45
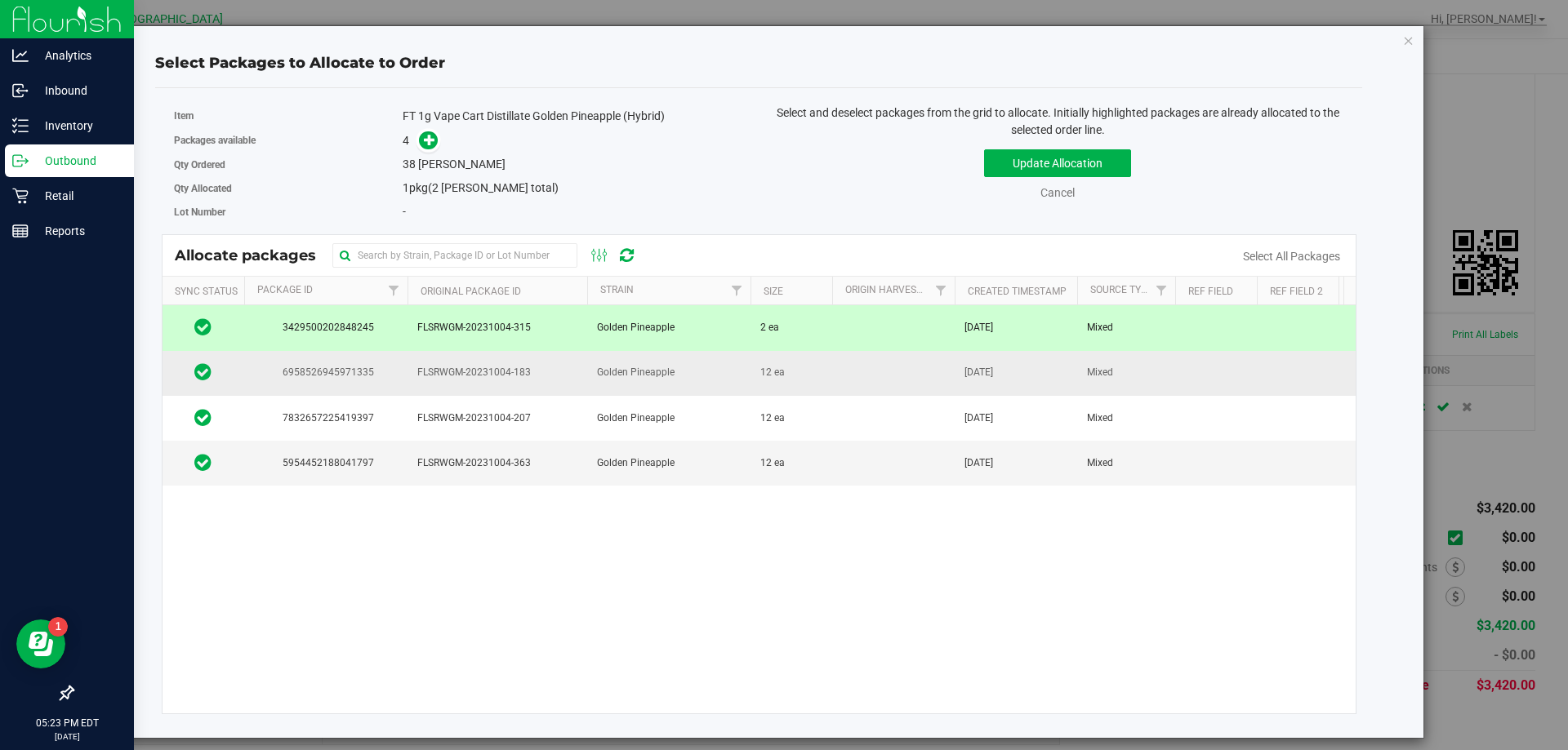
click at [731, 379] on td "Golden Pineapple" at bounding box center [668, 373] width 164 height 45
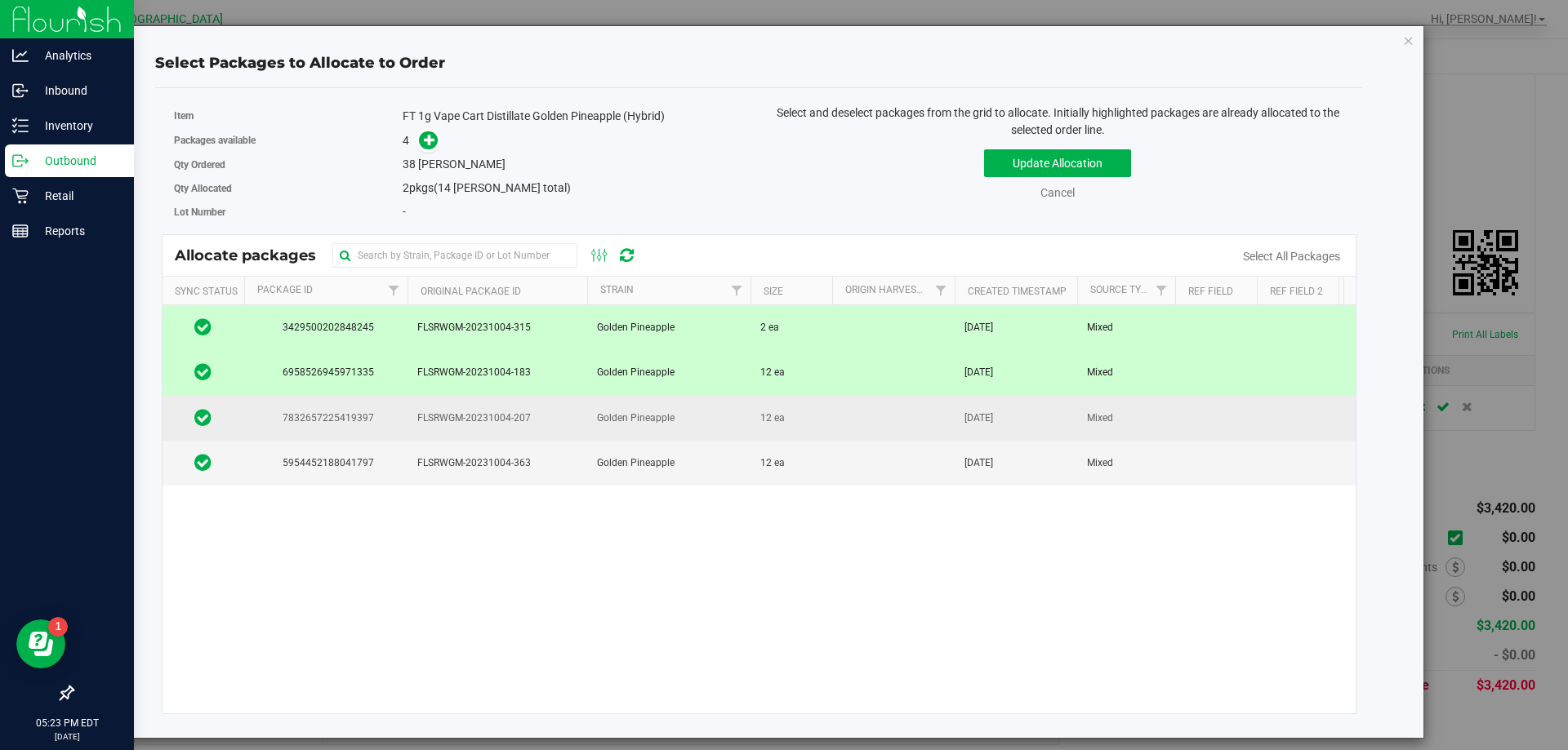
click at [717, 414] on td "Golden Pineapple" at bounding box center [668, 418] width 164 height 45
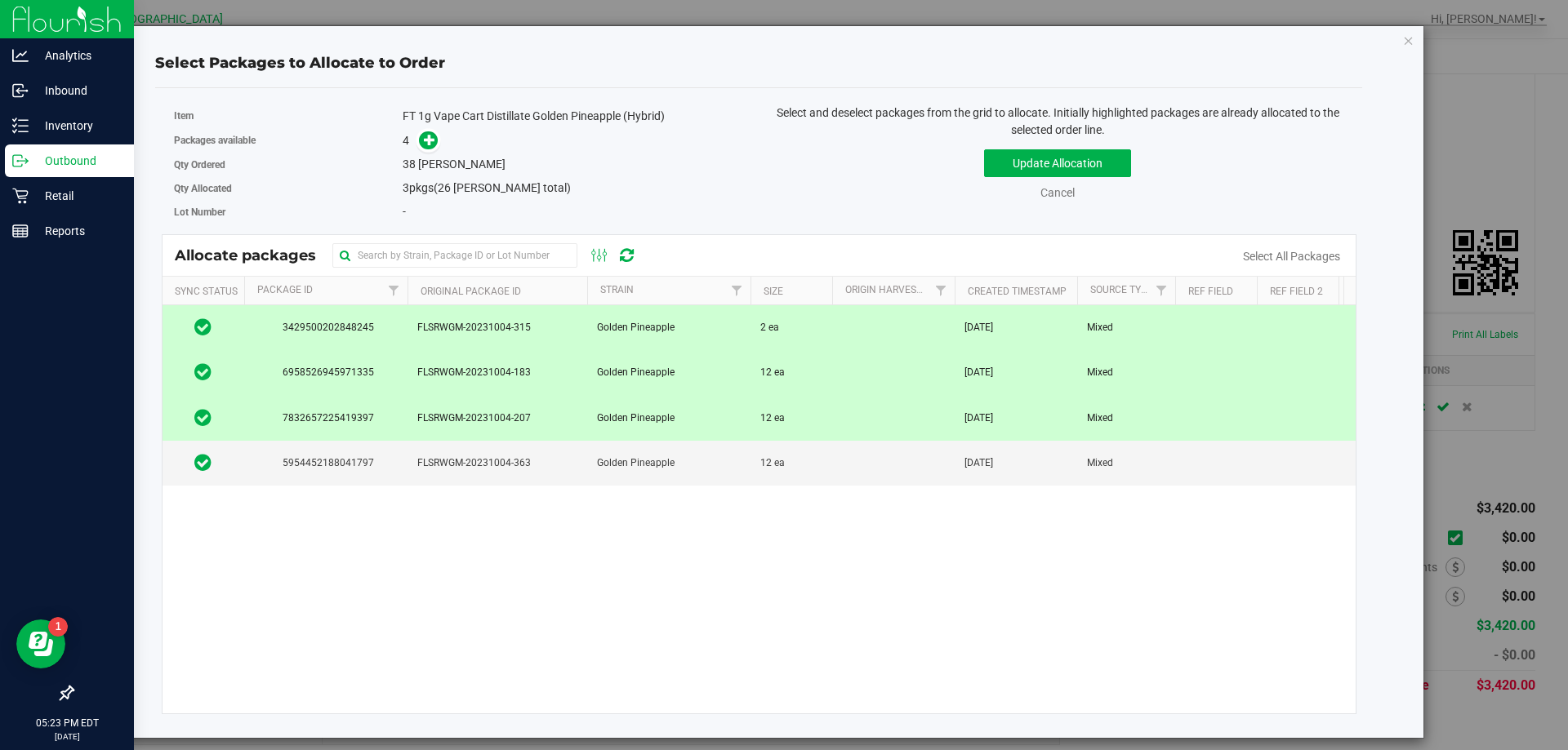
click at [700, 511] on div "3429500202848245 FLSRWGM-20231004-315 Golden Pineapple 2 ea [DATE] Mixed SEP23G…" at bounding box center [759, 509] width 1194 height 408
click at [701, 487] on div "3429500202848245 FLSRWGM-20231004-315 Golden Pineapple 2 ea [DATE] Mixed SEP23G…" at bounding box center [759, 509] width 1194 height 408
click at [703, 468] on td "Golden Pineapple" at bounding box center [668, 462] width 164 height 44
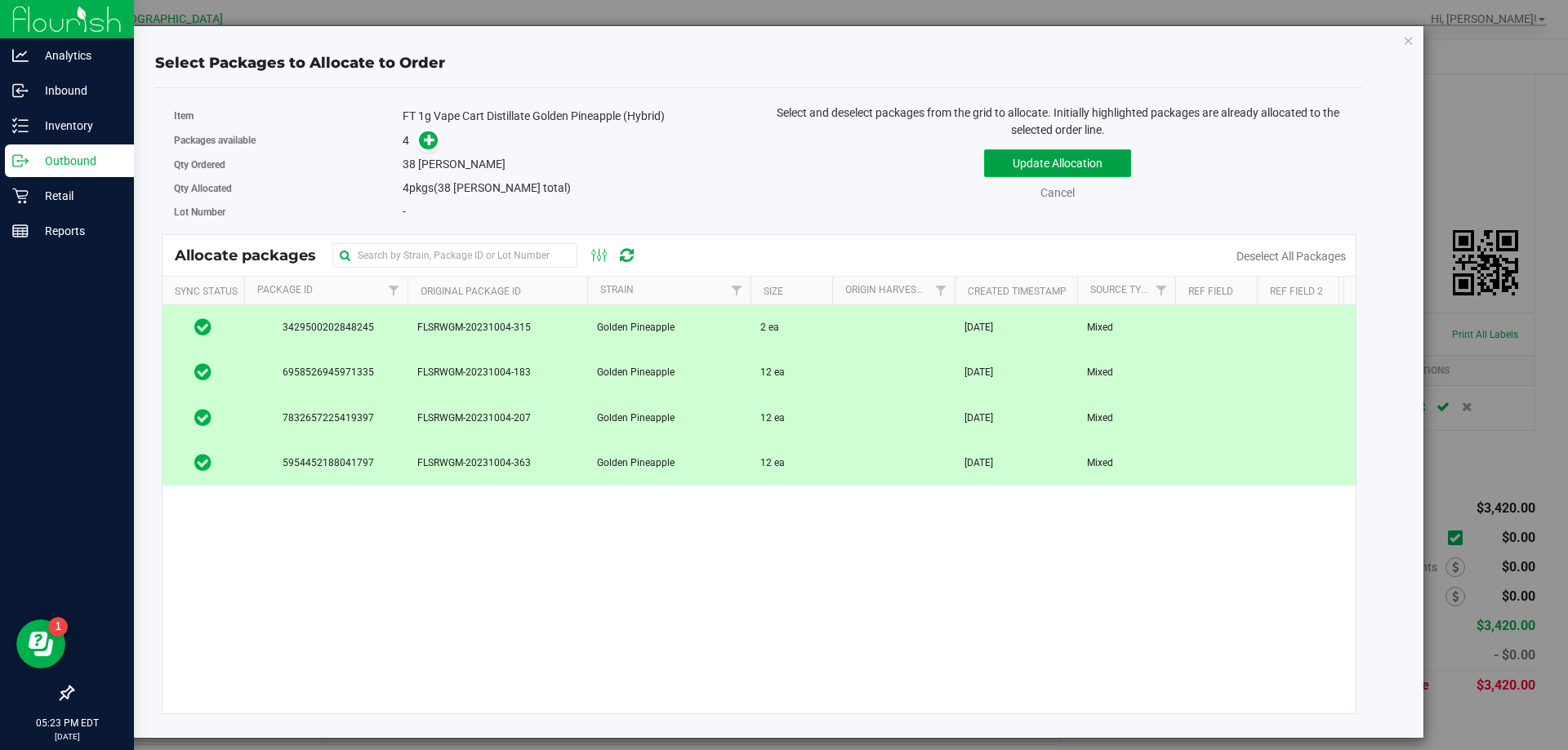
click at [1097, 159] on button "Update Allocation" at bounding box center [1057, 162] width 147 height 28
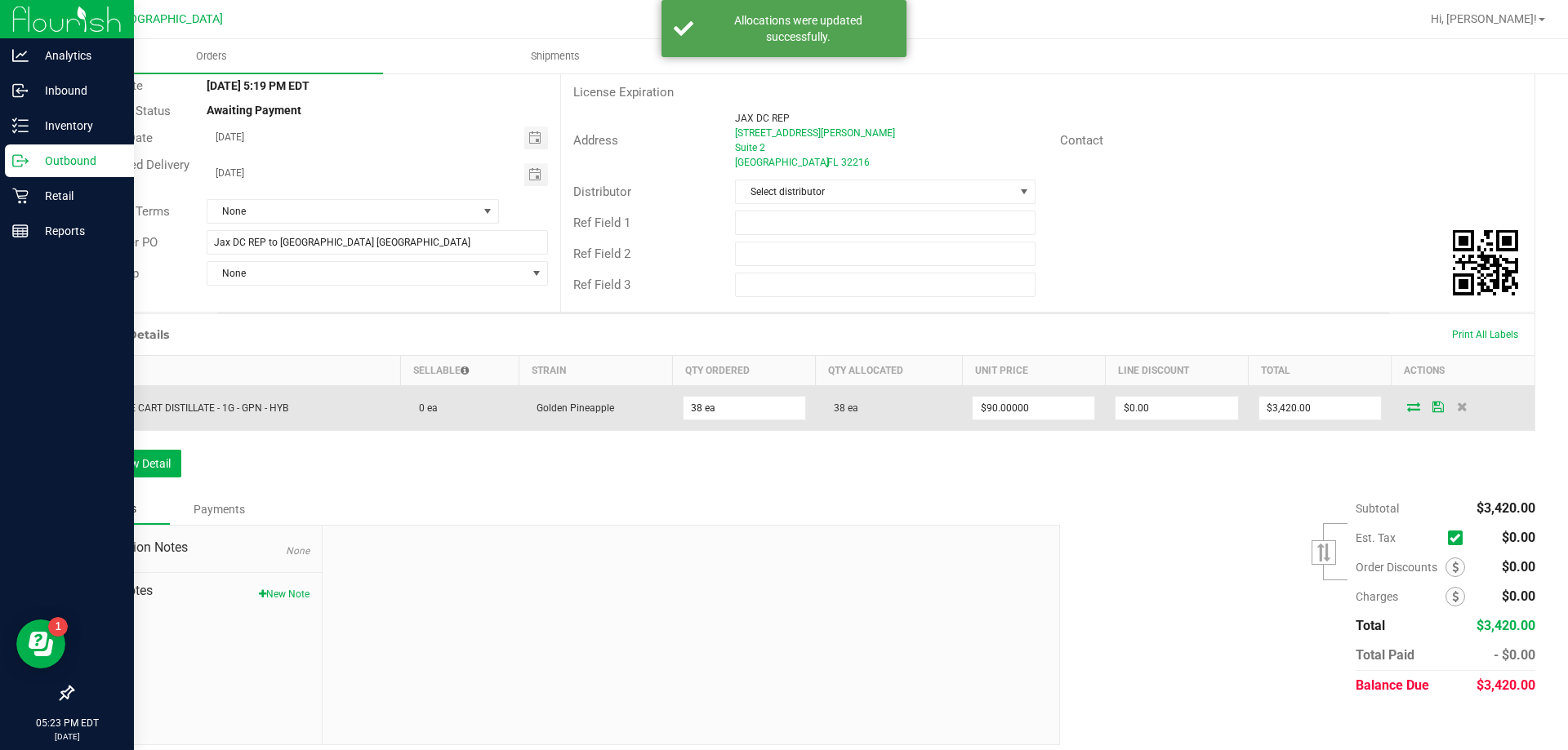
click at [1432, 408] on icon at bounding box center [1438, 406] width 12 height 10
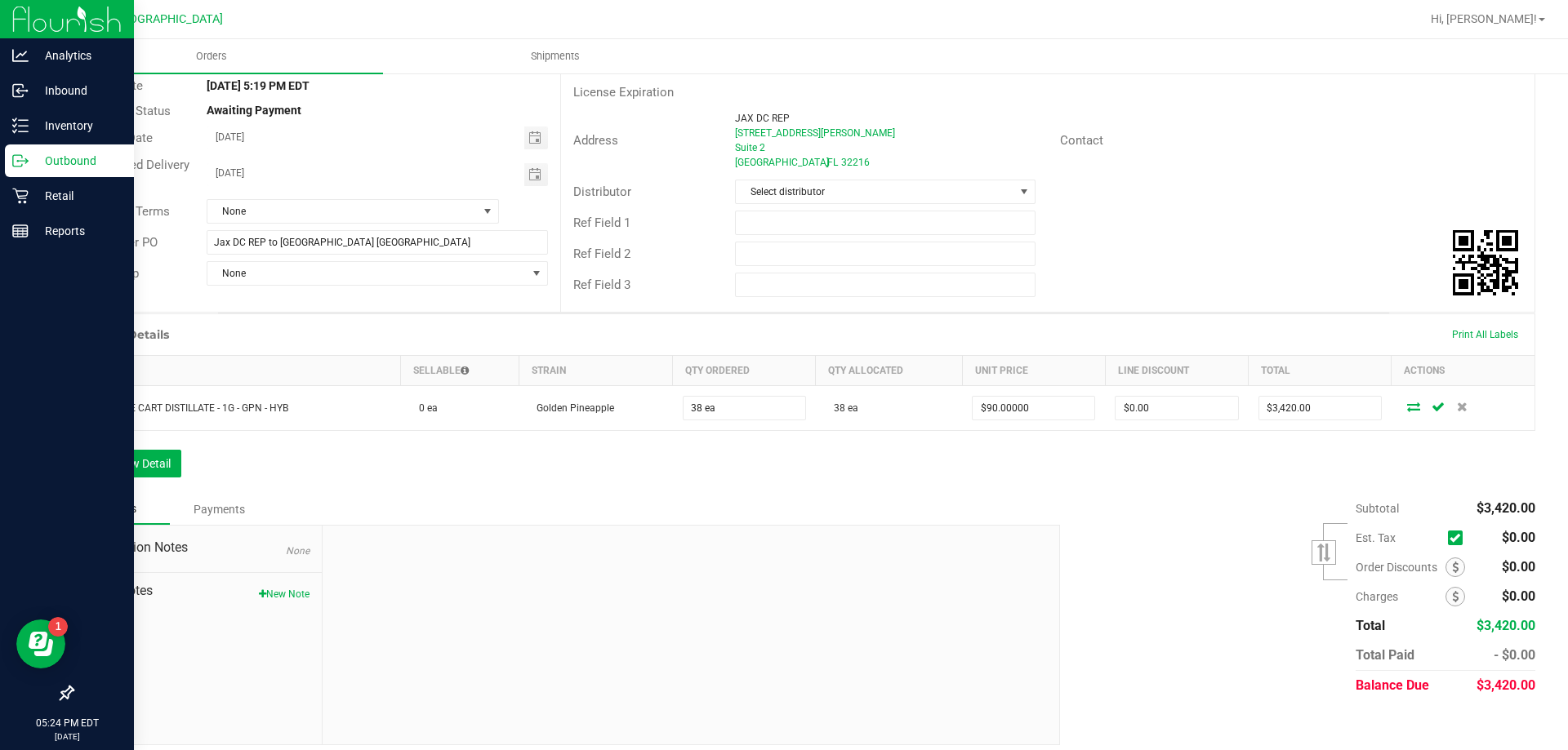
drag, startPoint x: 1399, startPoint y: 409, endPoint x: 447, endPoint y: 469, distance: 953.9
click at [841, 469] on div "Order Details Print All Labels Item Sellable Strain Qty Ordered Qty Allocated U…" at bounding box center [803, 404] width 1463 height 180
click at [175, 466] on button "Add New Detail" at bounding box center [126, 463] width 109 height 28
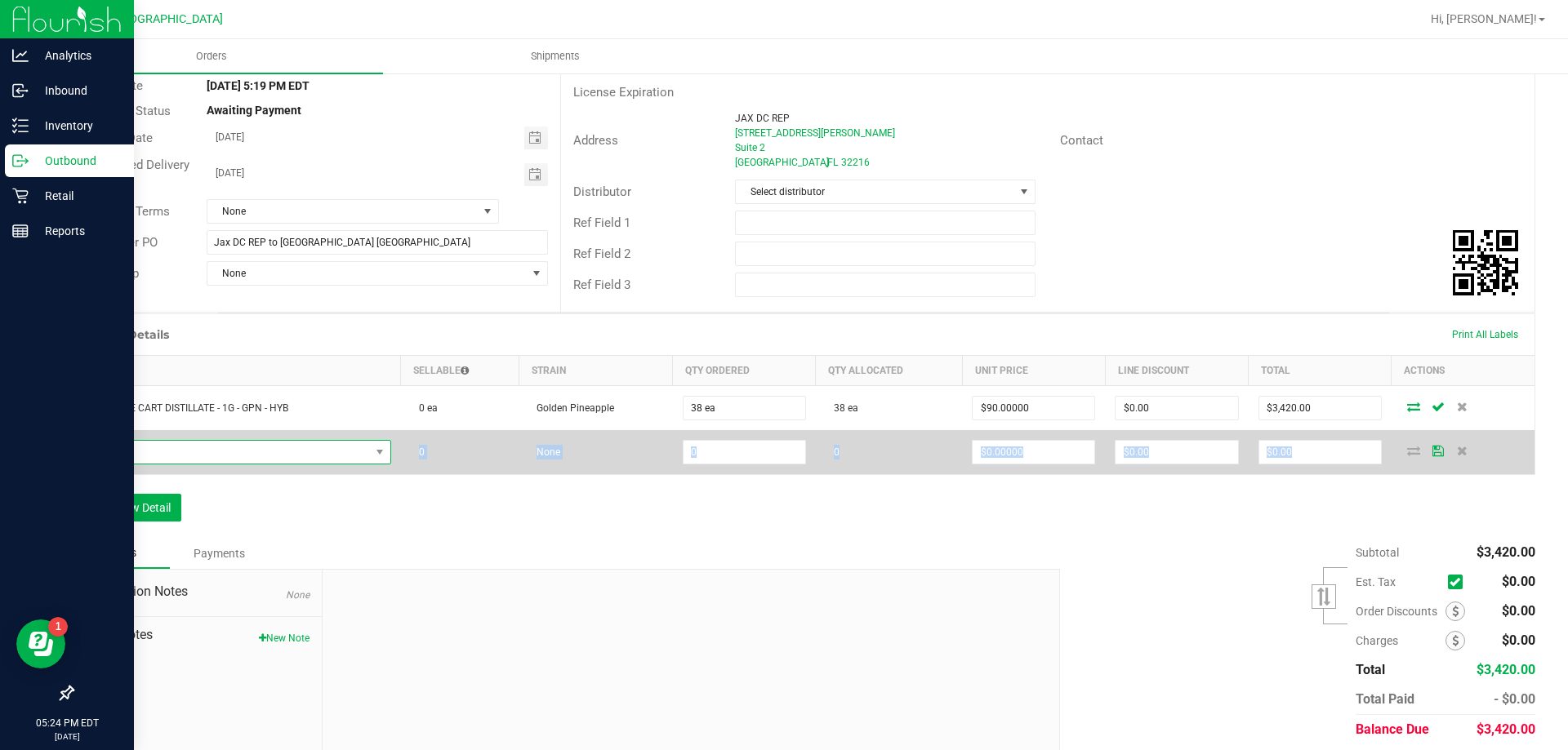
click at [212, 452] on span "NO DATA FOUND" at bounding box center [227, 453] width 286 height 23
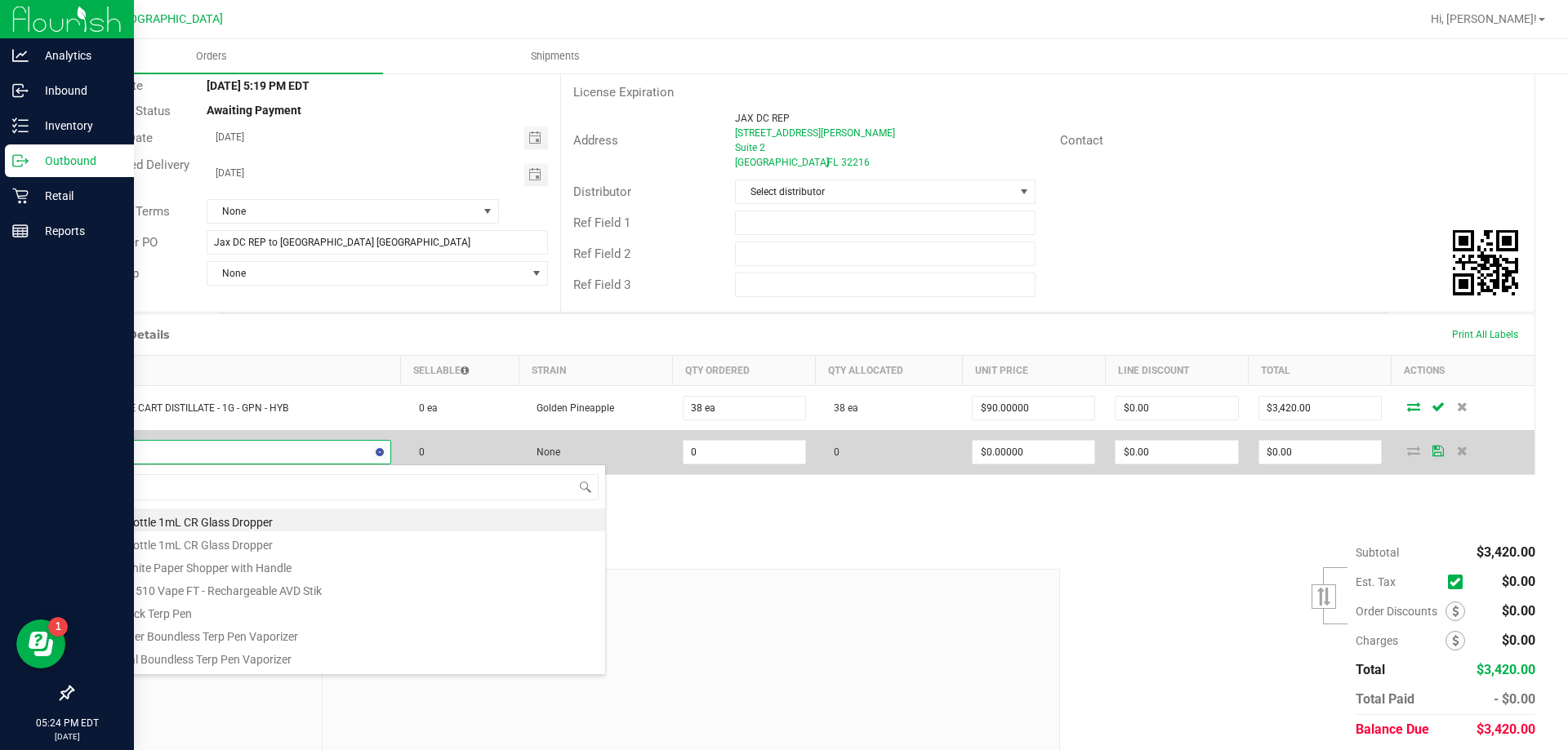
scroll to position [24, 303]
type input "msa"
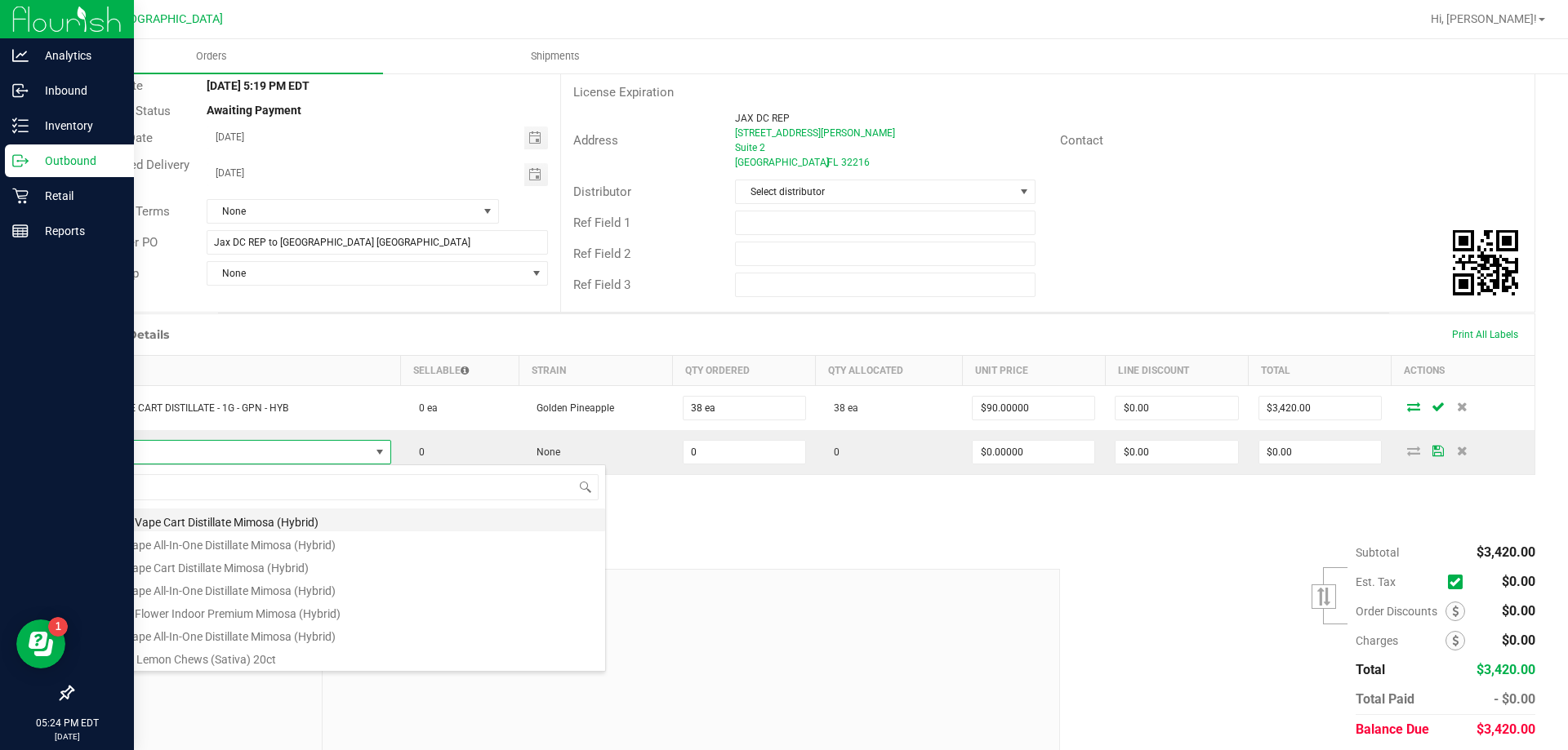
click at [260, 518] on li "FT 0.5g Vape Cart Distillate Mimosa (Hybrid)" at bounding box center [344, 520] width 521 height 23
type input "0 ea"
type input "$50.00000"
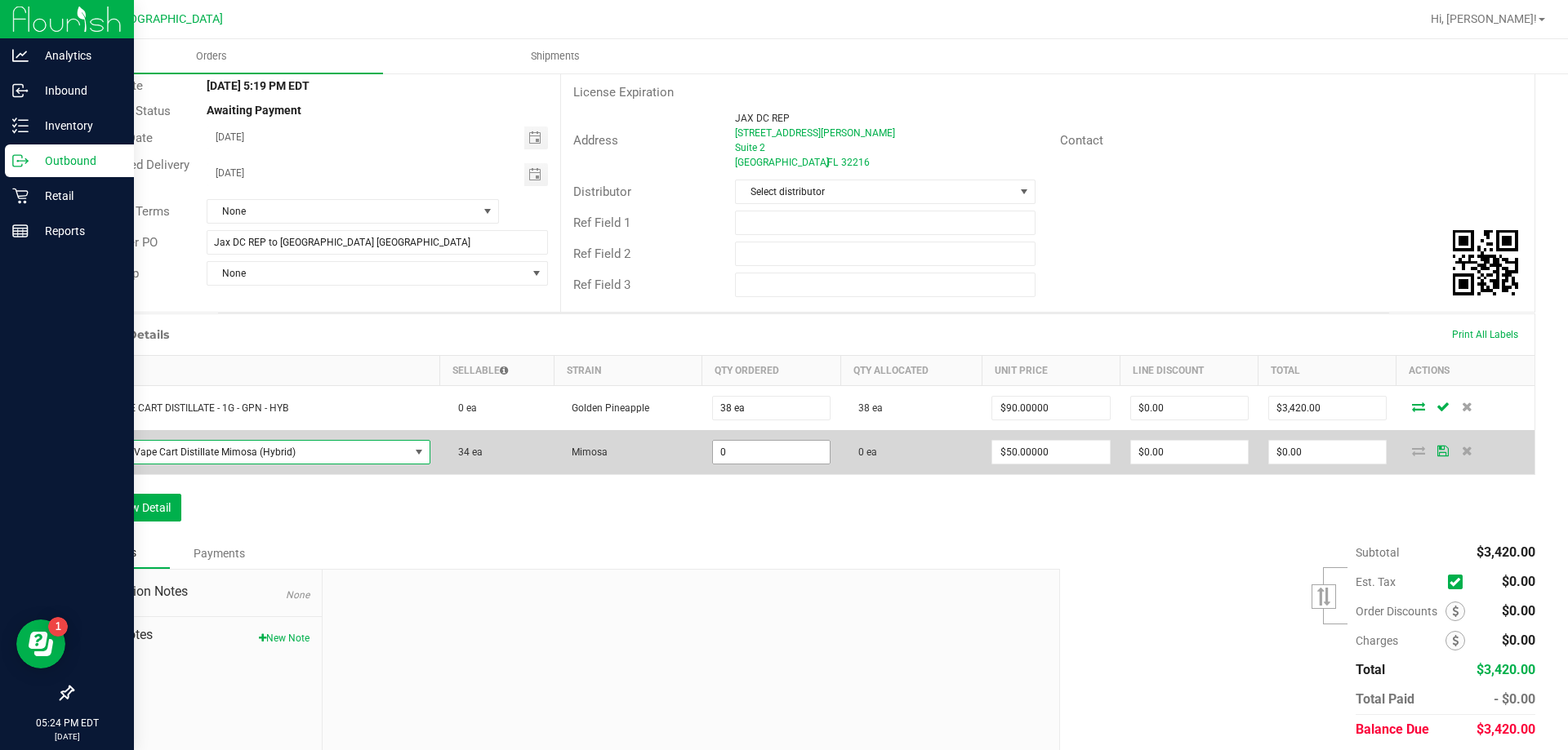
click at [713, 453] on input "0" at bounding box center [771, 453] width 117 height 23
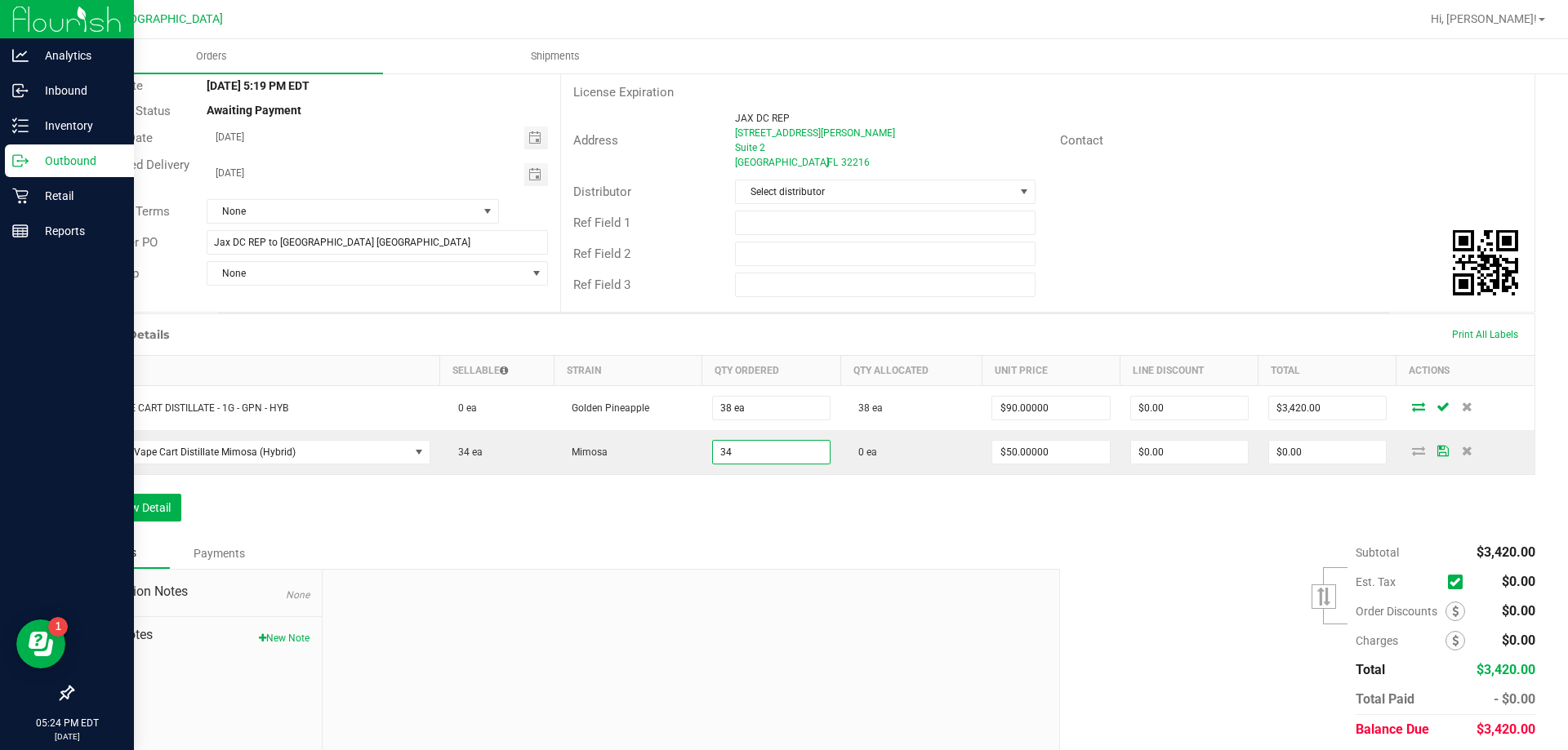
type input "34 ea"
type input "$1,700.00"
click at [759, 517] on div "Order Details Print All Labels Item Sellable Strain Qty Ordered Qty Allocated U…" at bounding box center [803, 425] width 1463 height 224
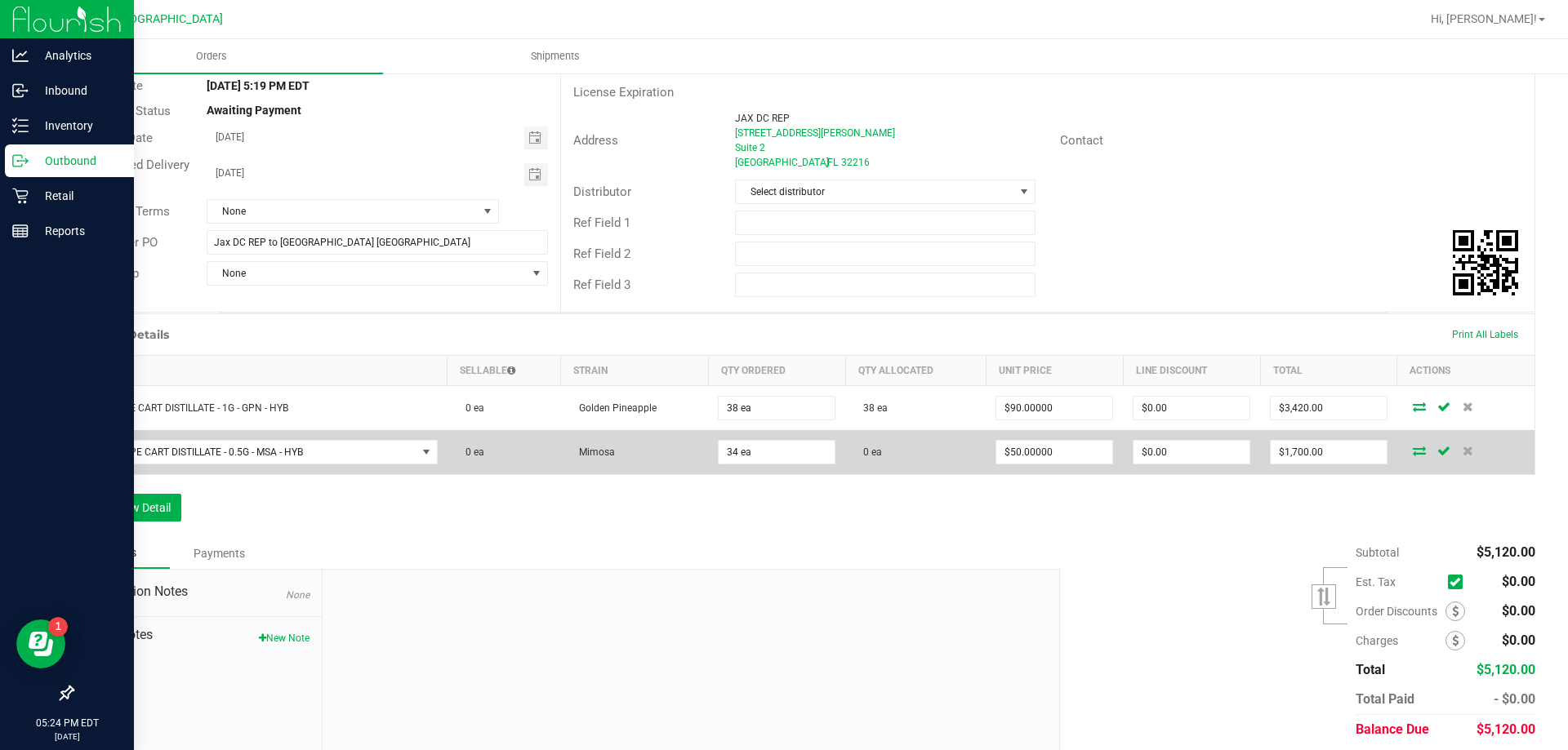
click at [1416, 454] on span at bounding box center [1419, 450] width 24 height 10
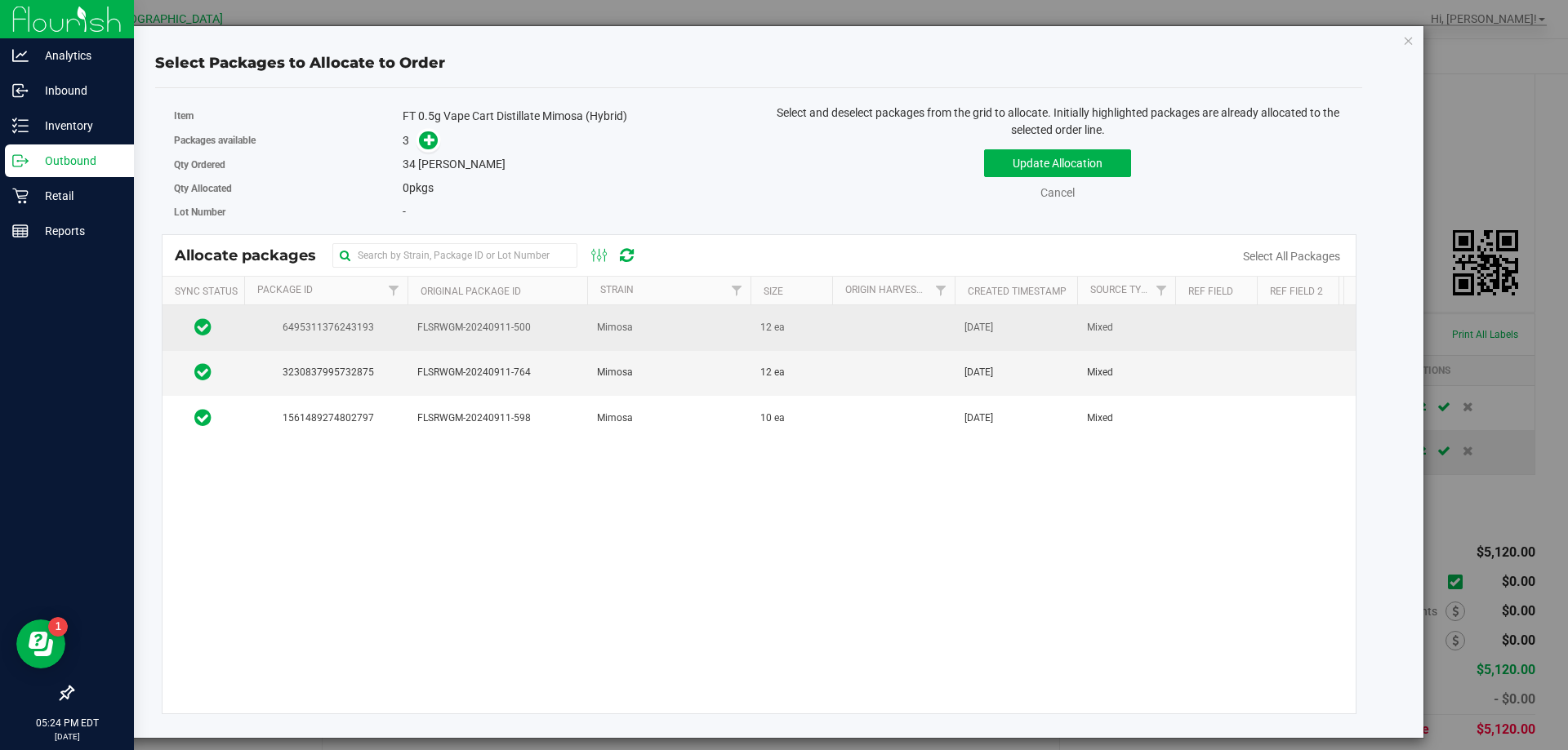
click at [739, 320] on td "Mimosa" at bounding box center [668, 328] width 164 height 45
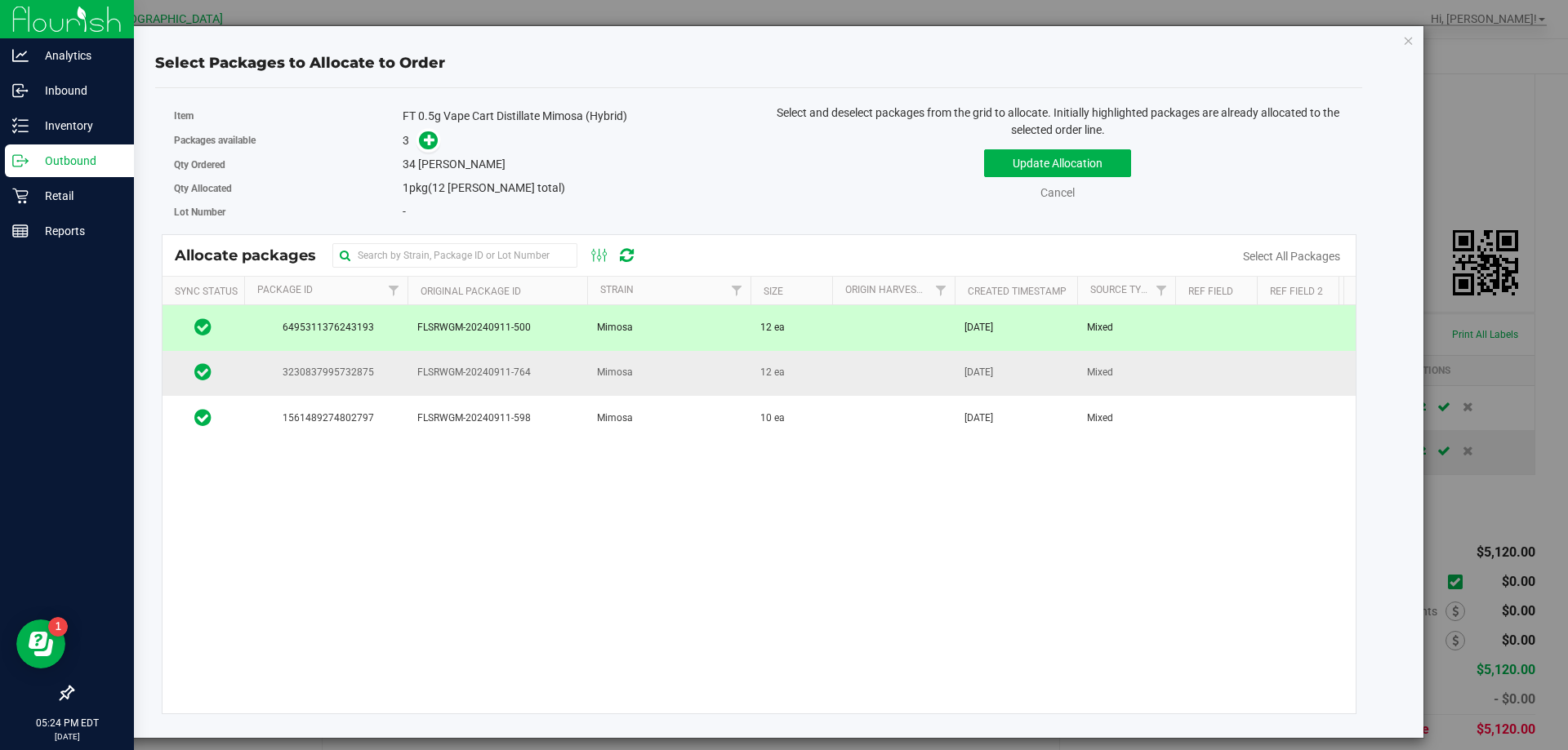
click at [695, 367] on td "Mimosa" at bounding box center [668, 373] width 164 height 45
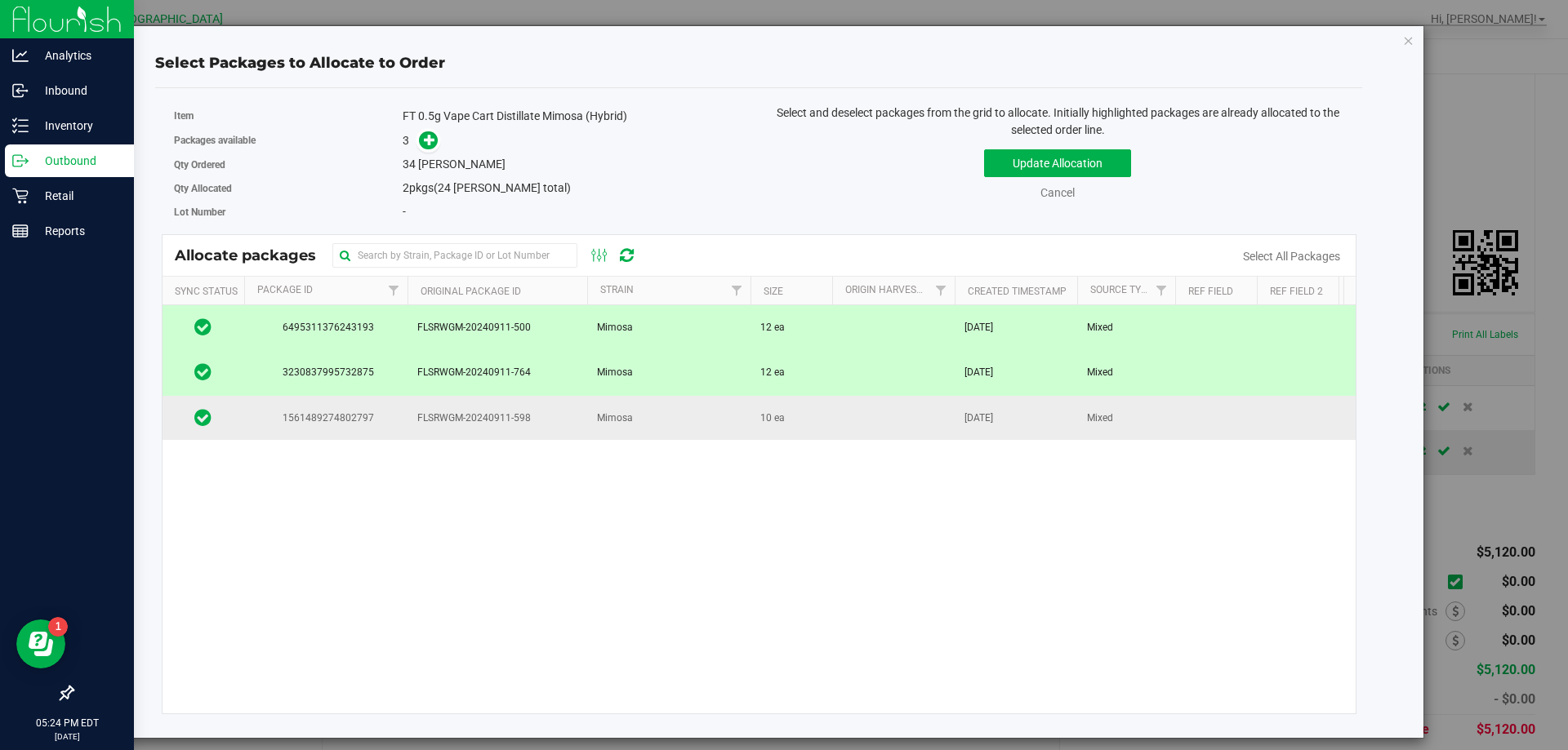
click at [682, 412] on td "Mimosa" at bounding box center [668, 417] width 164 height 44
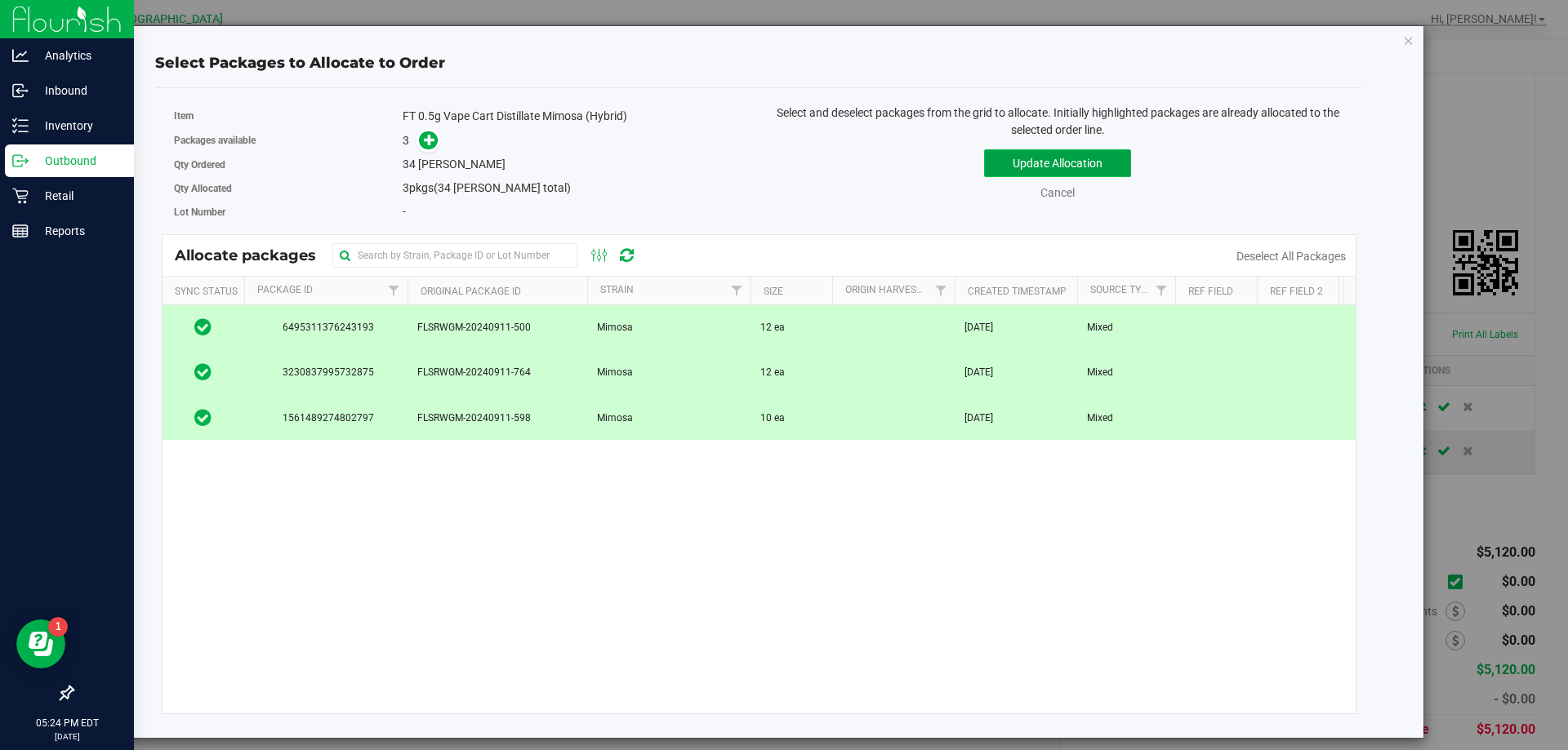
click at [1117, 166] on button "Update Allocation" at bounding box center [1057, 162] width 147 height 28
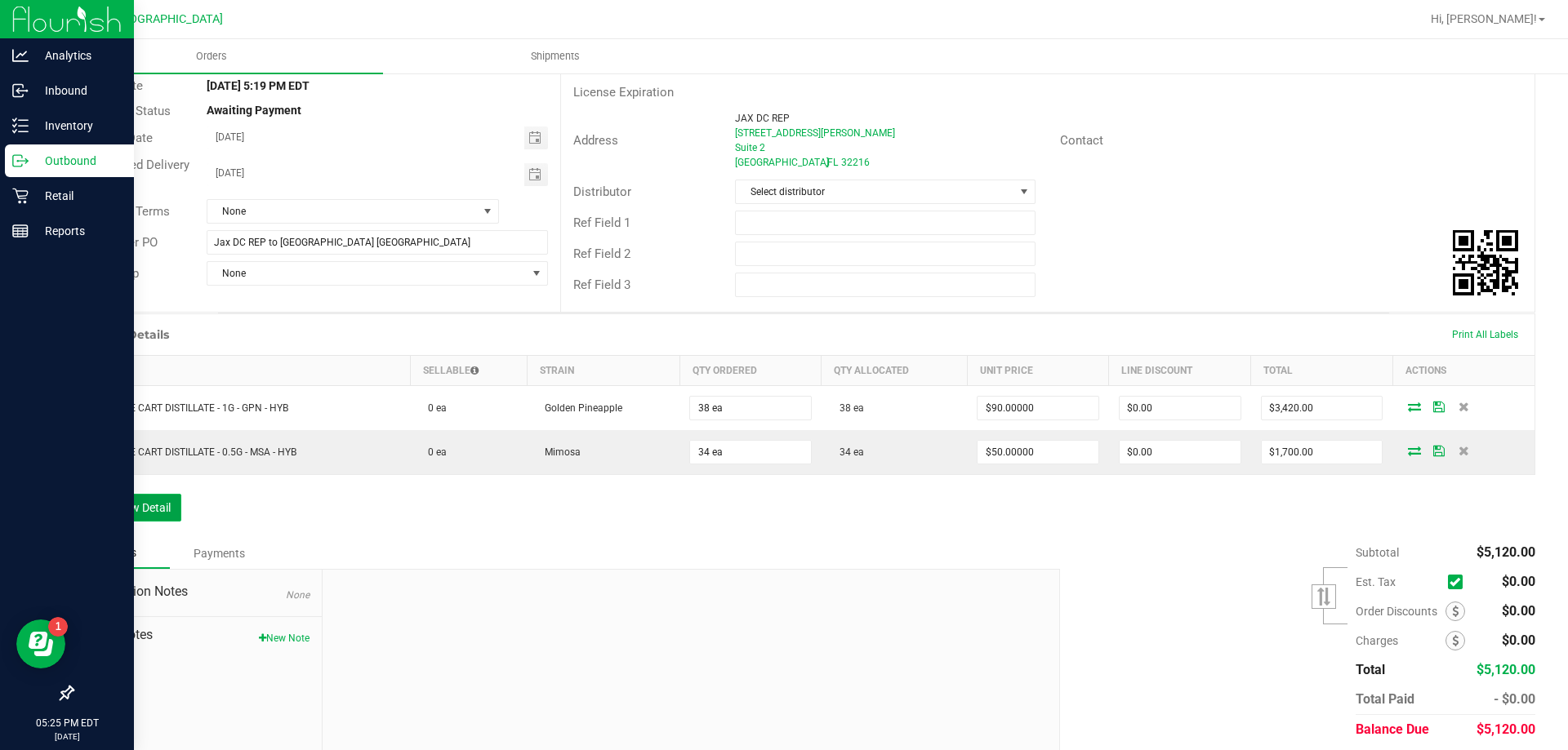
click at [166, 504] on button "Add New Detail" at bounding box center [126, 507] width 109 height 28
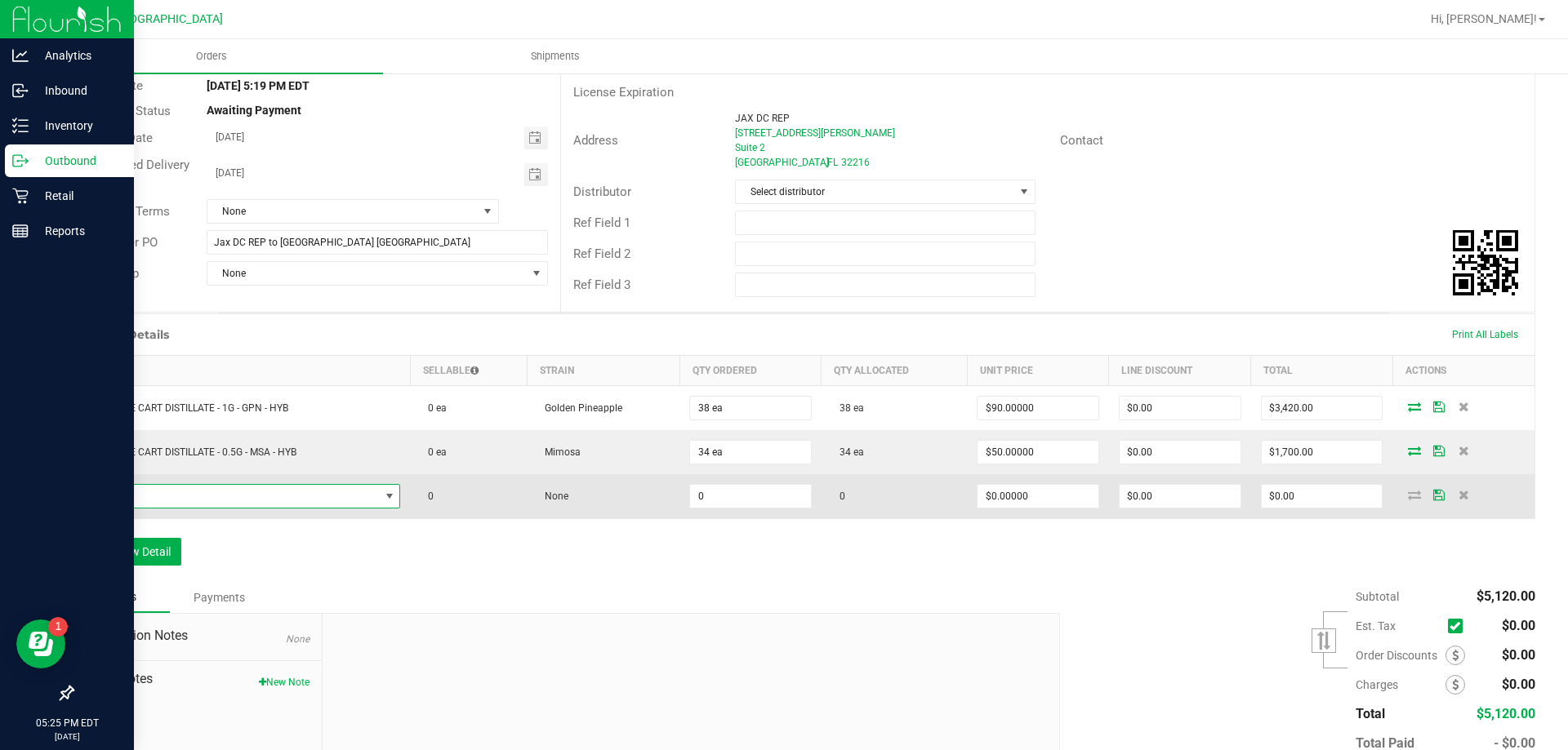
click at [179, 489] on span "NO DATA FOUND" at bounding box center [231, 496] width 296 height 23
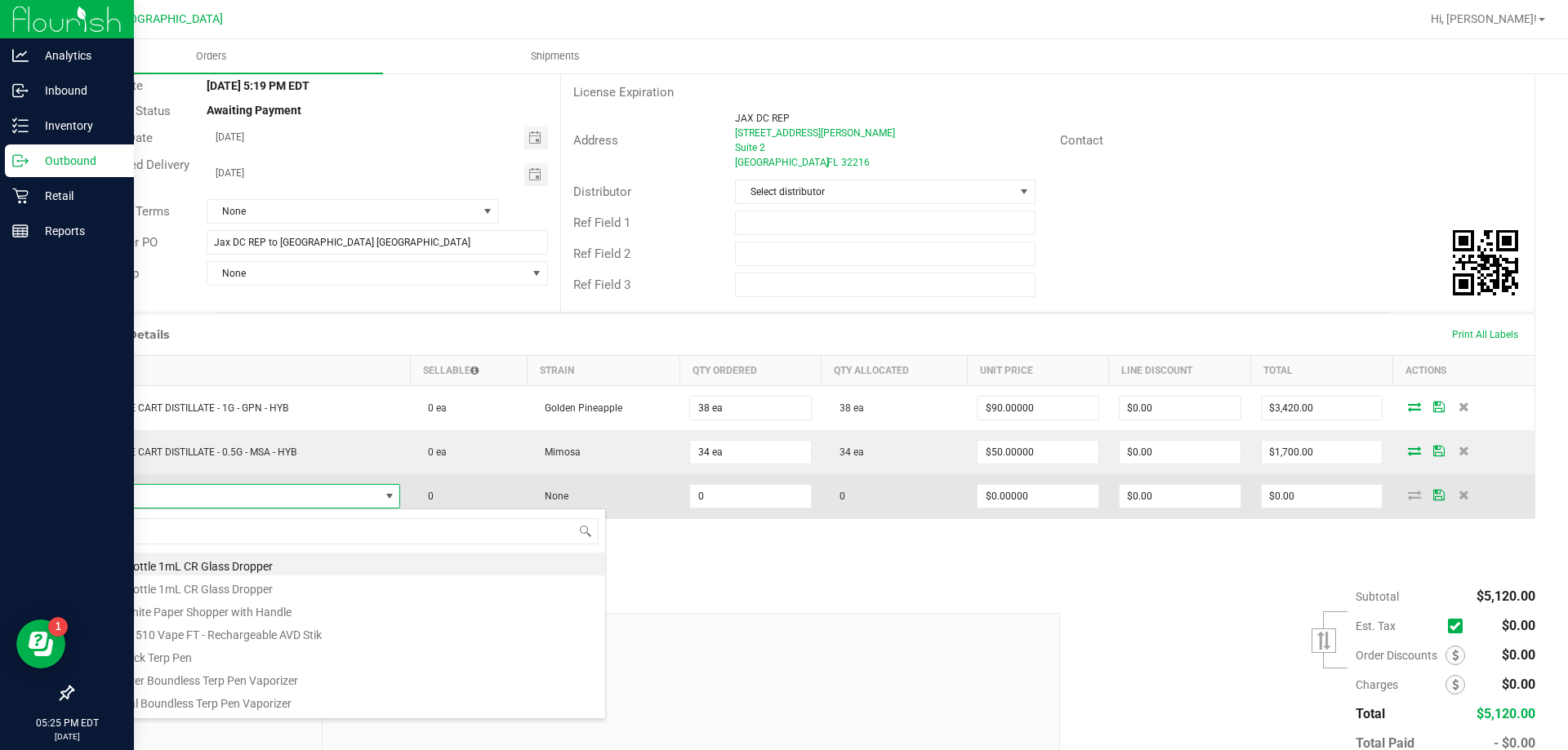
scroll to position [24, 313]
type input "dsd"
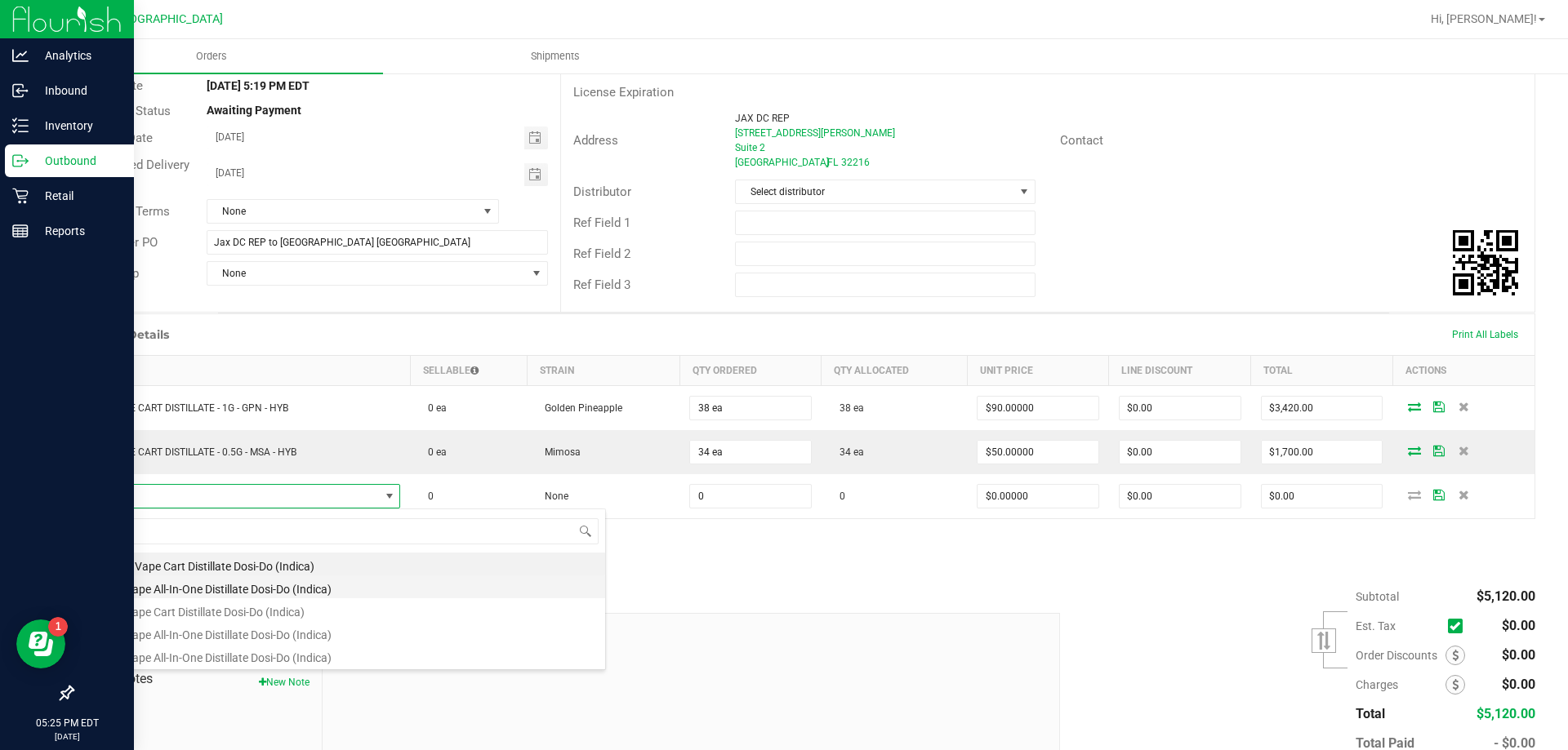
click at [131, 590] on li "FT 1g Vape All-In-One Distillate Dosi-Do (Indica)" at bounding box center [344, 587] width 521 height 23
type input "0 ea"
type input "$99.99000"
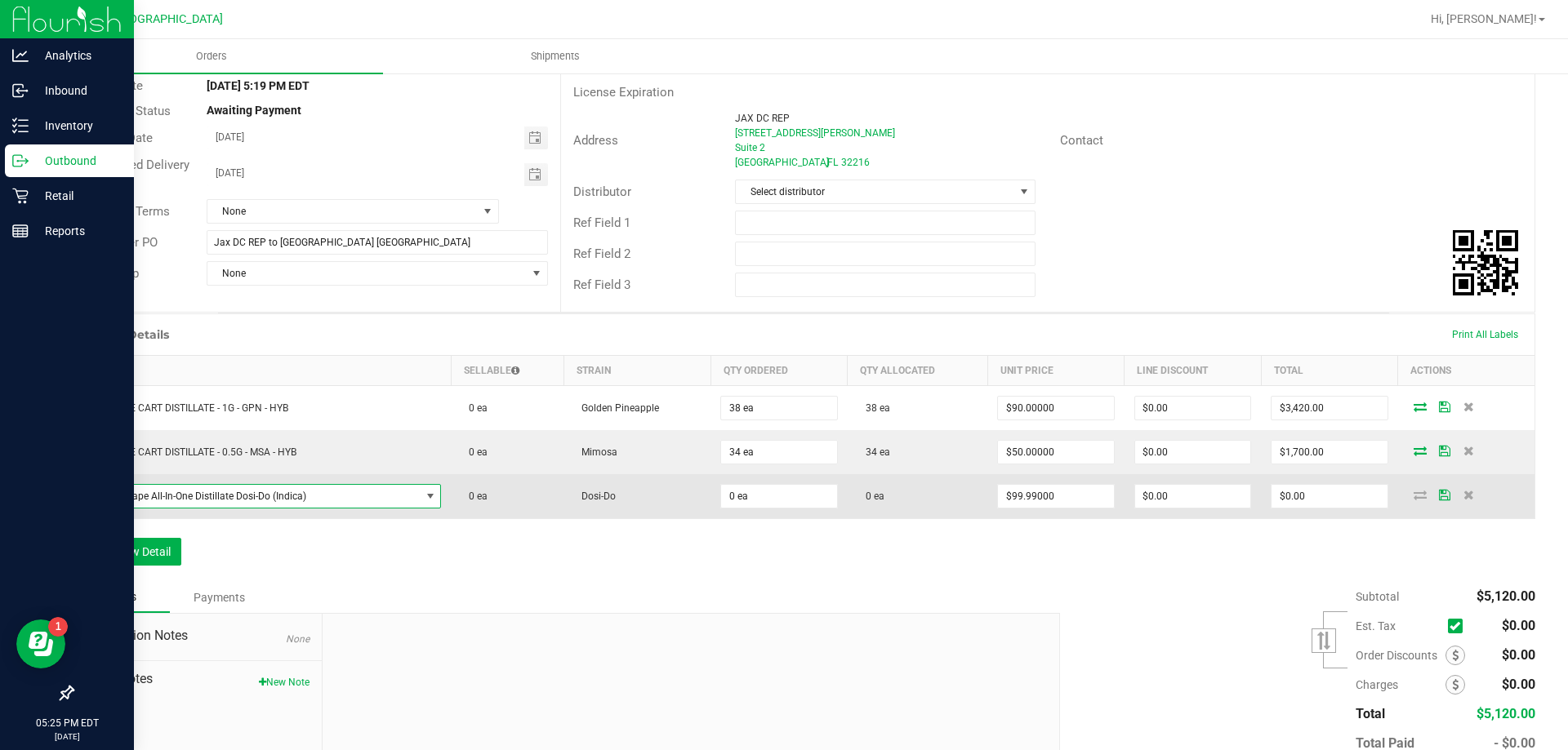
click at [333, 498] on span "FT 1g Vape All-In-One Distillate Dosi-Do (Indica)" at bounding box center [252, 496] width 337 height 23
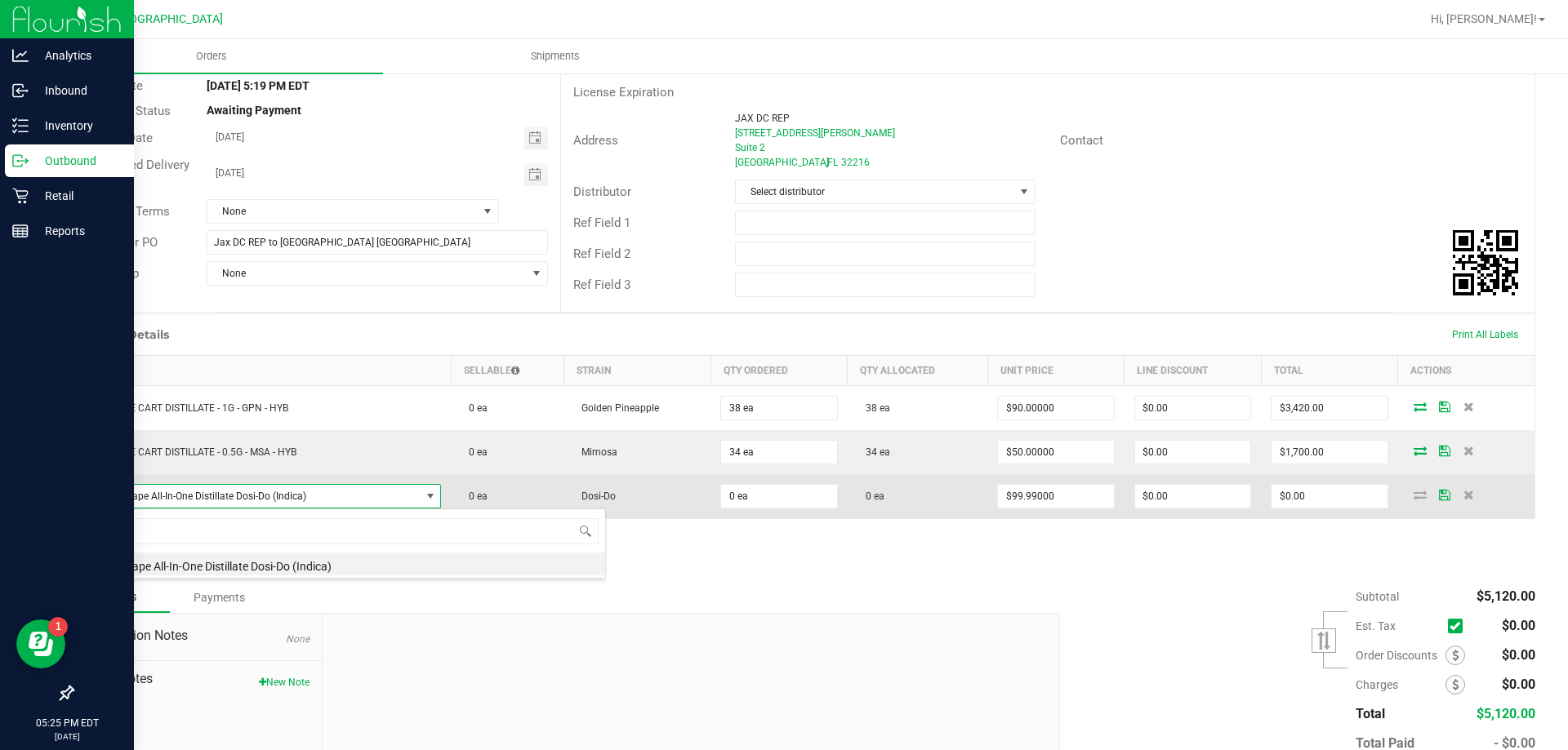
scroll to position [24, 353]
type input "dsd"
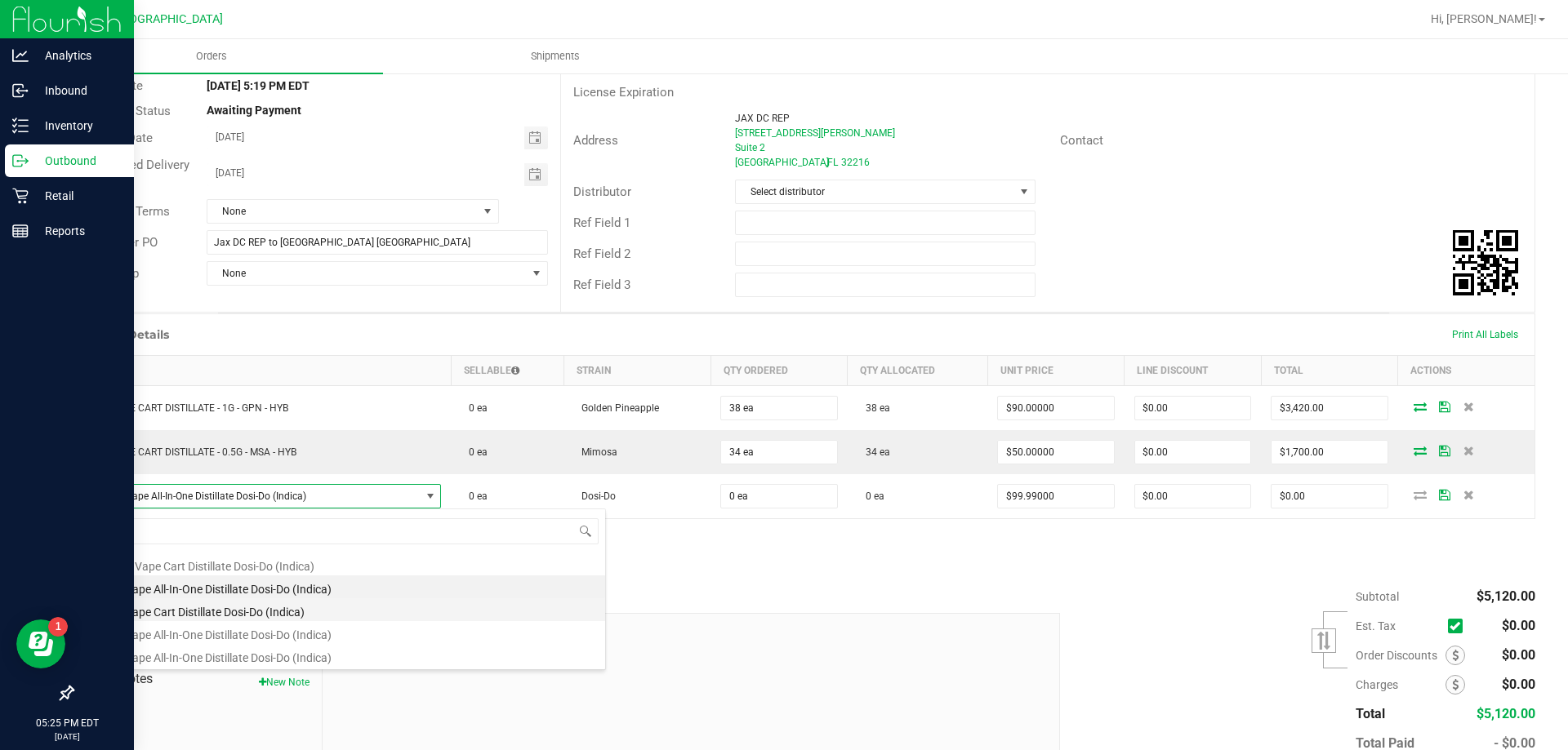
click at [210, 612] on li "FT 1g Vape Cart Distillate Dosi-Do (Indica)" at bounding box center [344, 610] width 521 height 23
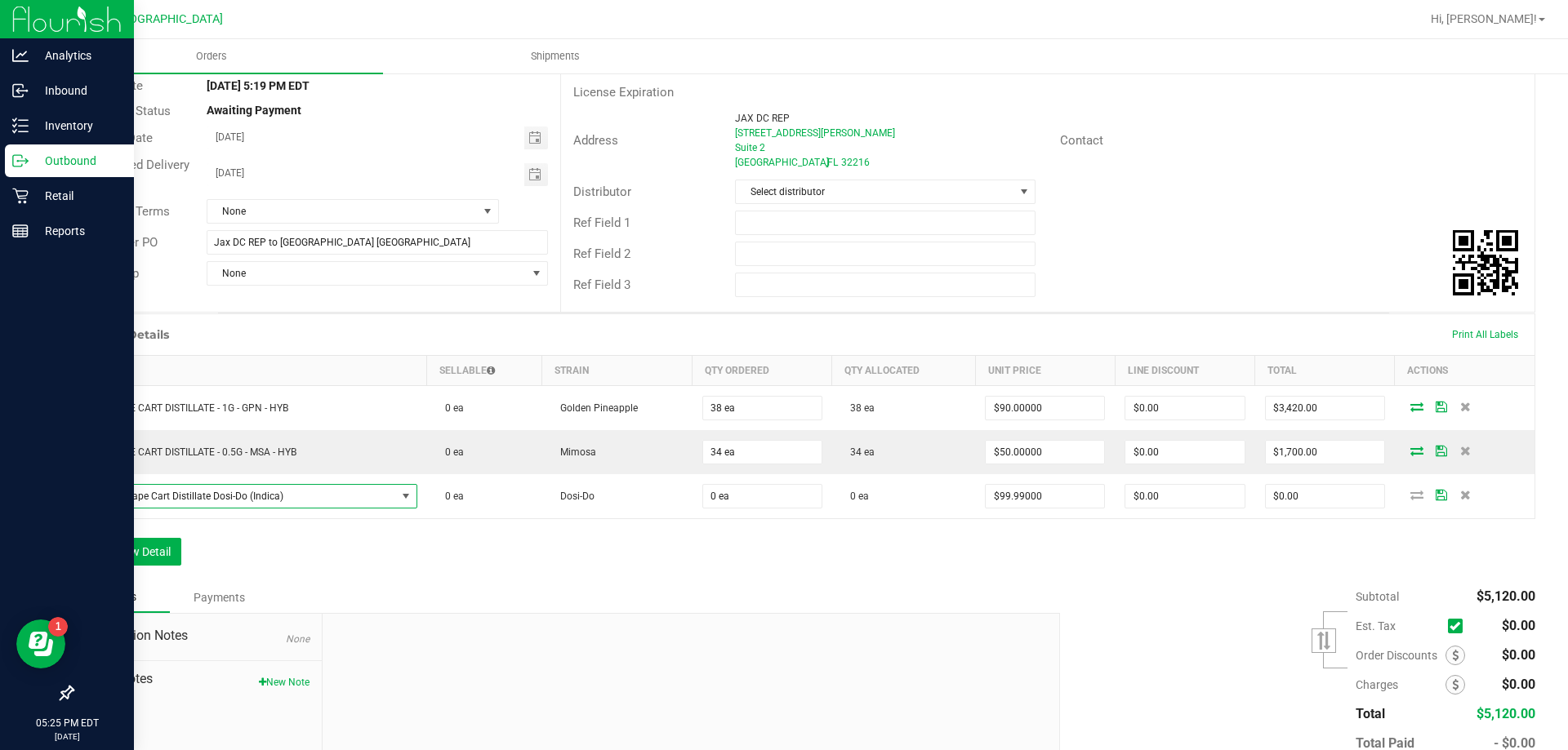
type input "$90.00000"
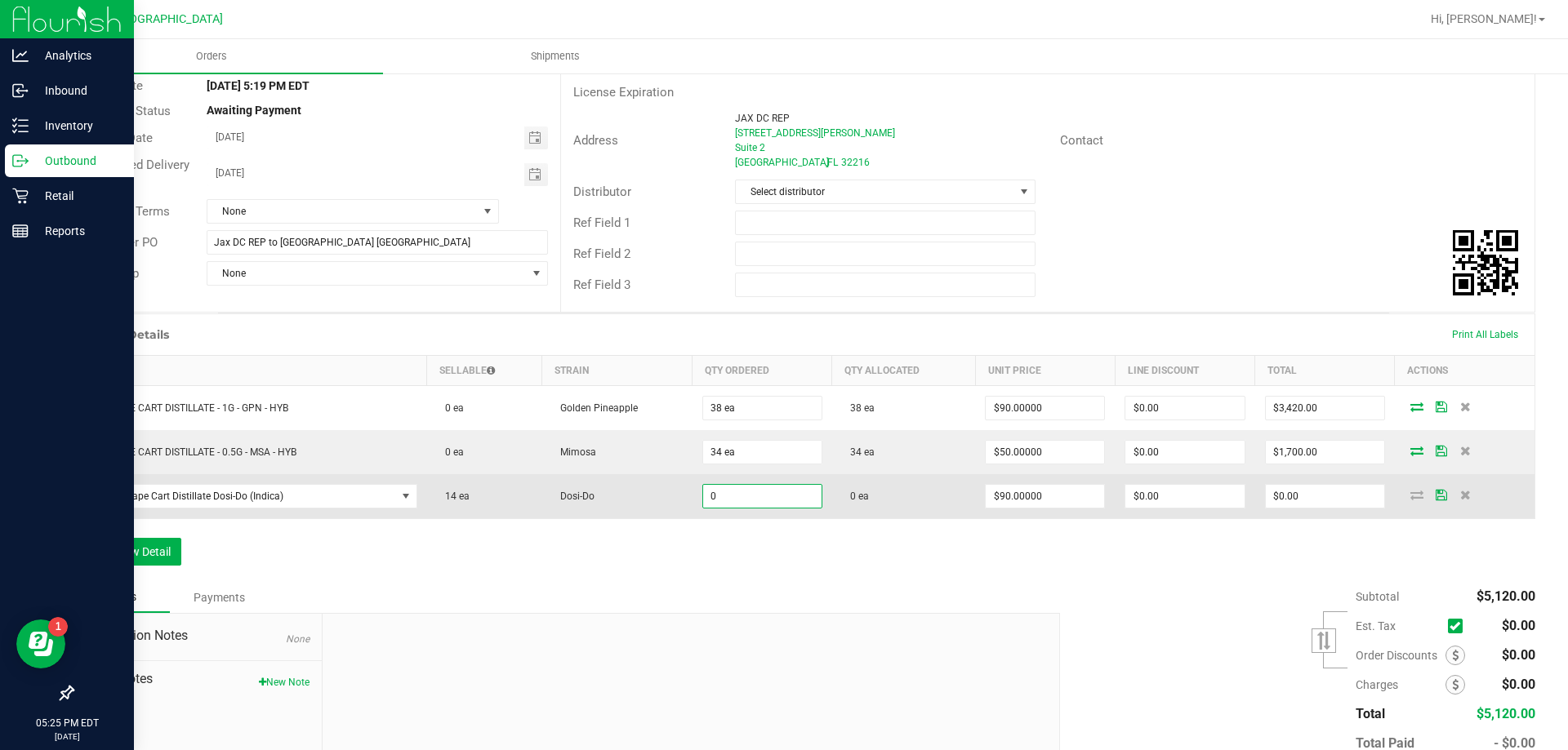
click at [708, 496] on input "0" at bounding box center [762, 496] width 119 height 23
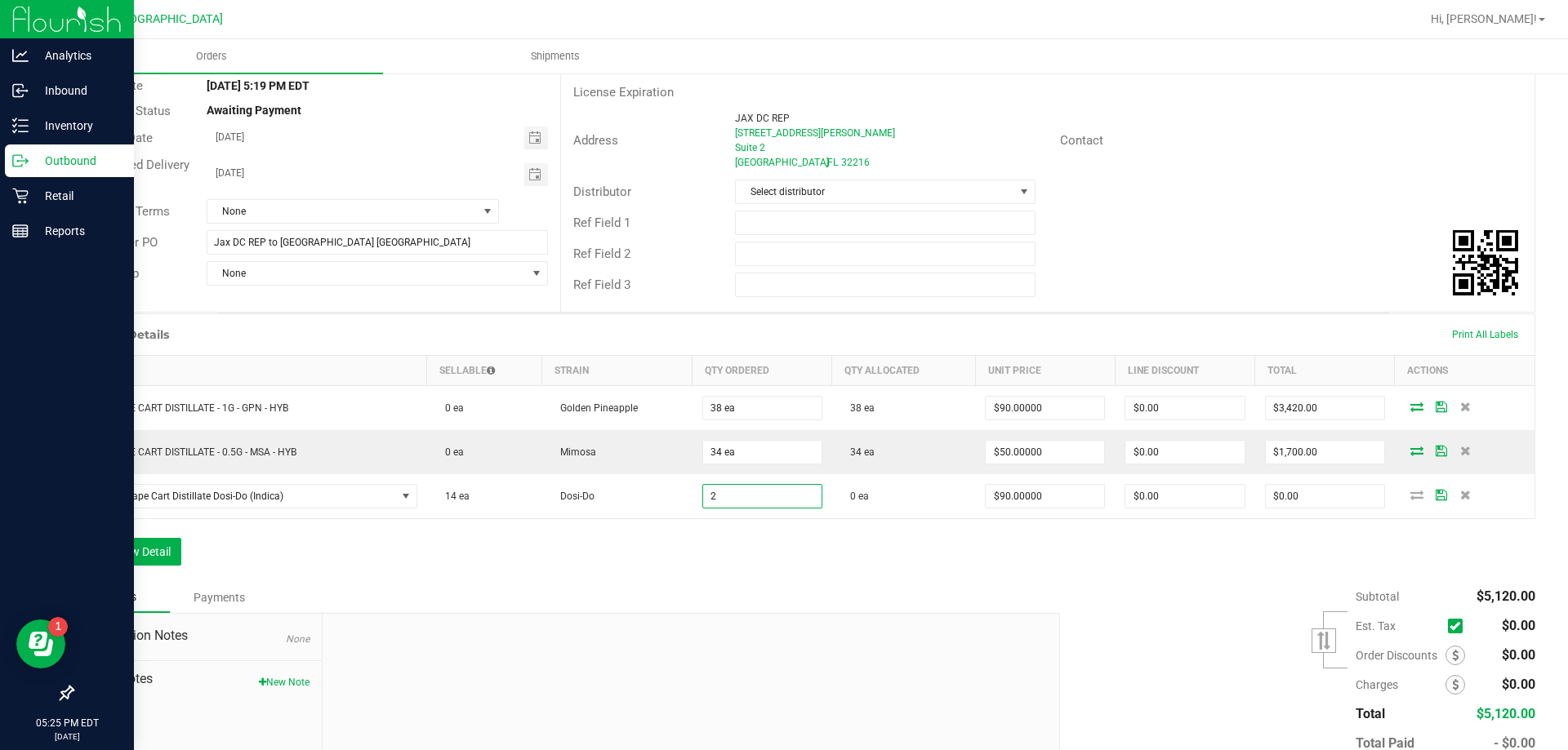
type input "2 ea"
type input "$180.00"
click at [759, 599] on div "Notes Payments" at bounding box center [559, 597] width 976 height 31
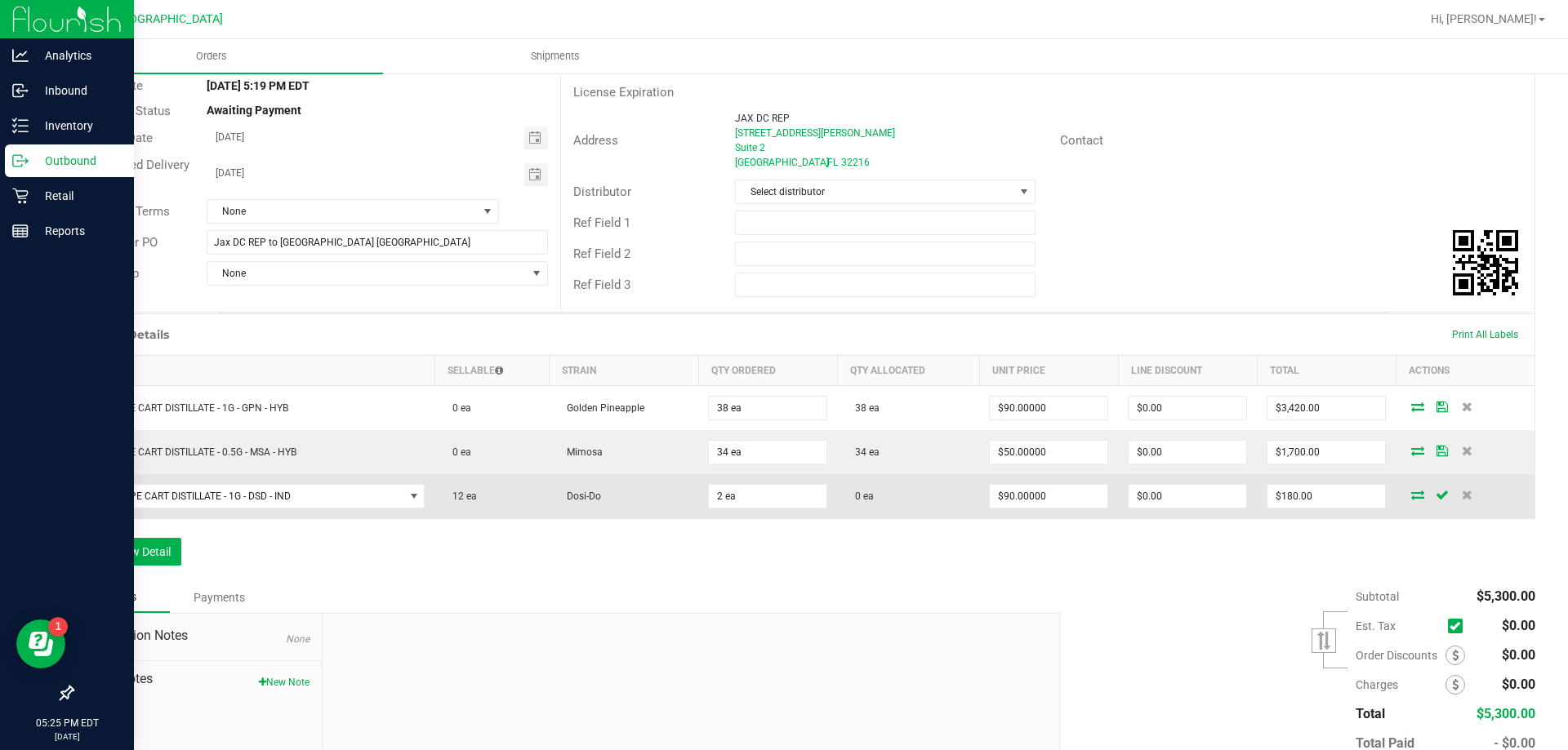
click at [1411, 492] on icon at bounding box center [1417, 494] width 13 height 10
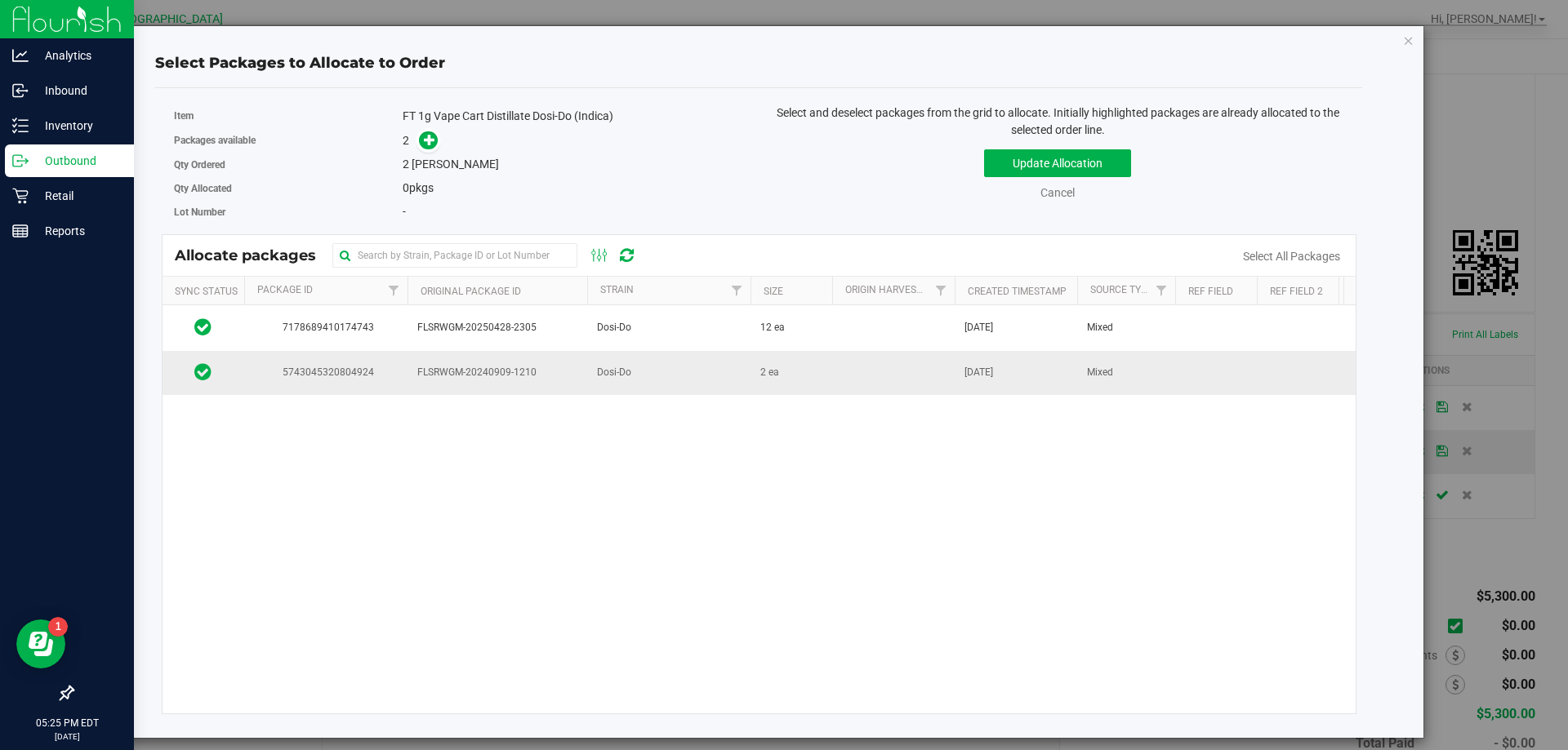
click at [517, 365] on span "FLSRWGM-20240909-1210" at bounding box center [497, 372] width 160 height 15
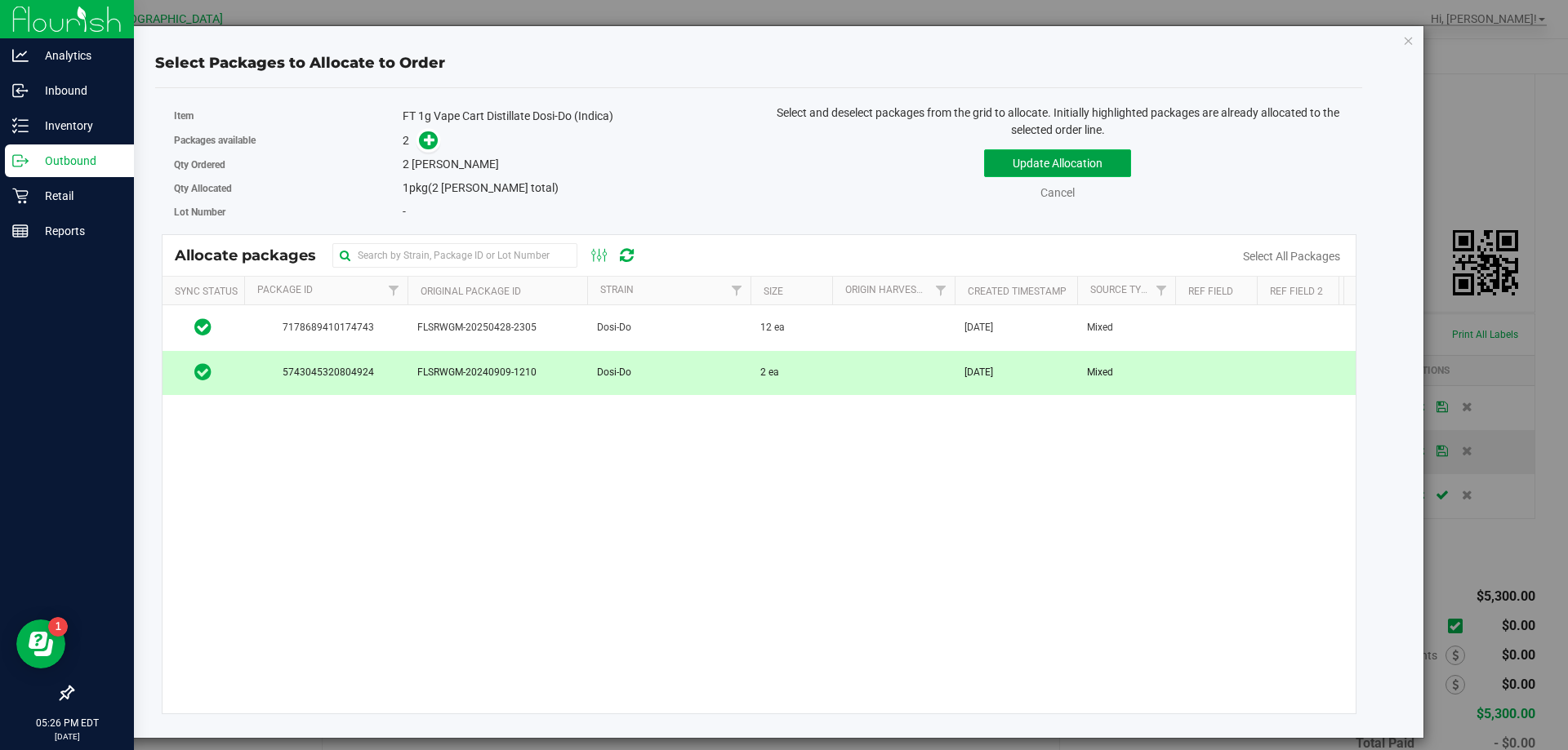
click at [1061, 168] on button "Update Allocation" at bounding box center [1057, 162] width 147 height 28
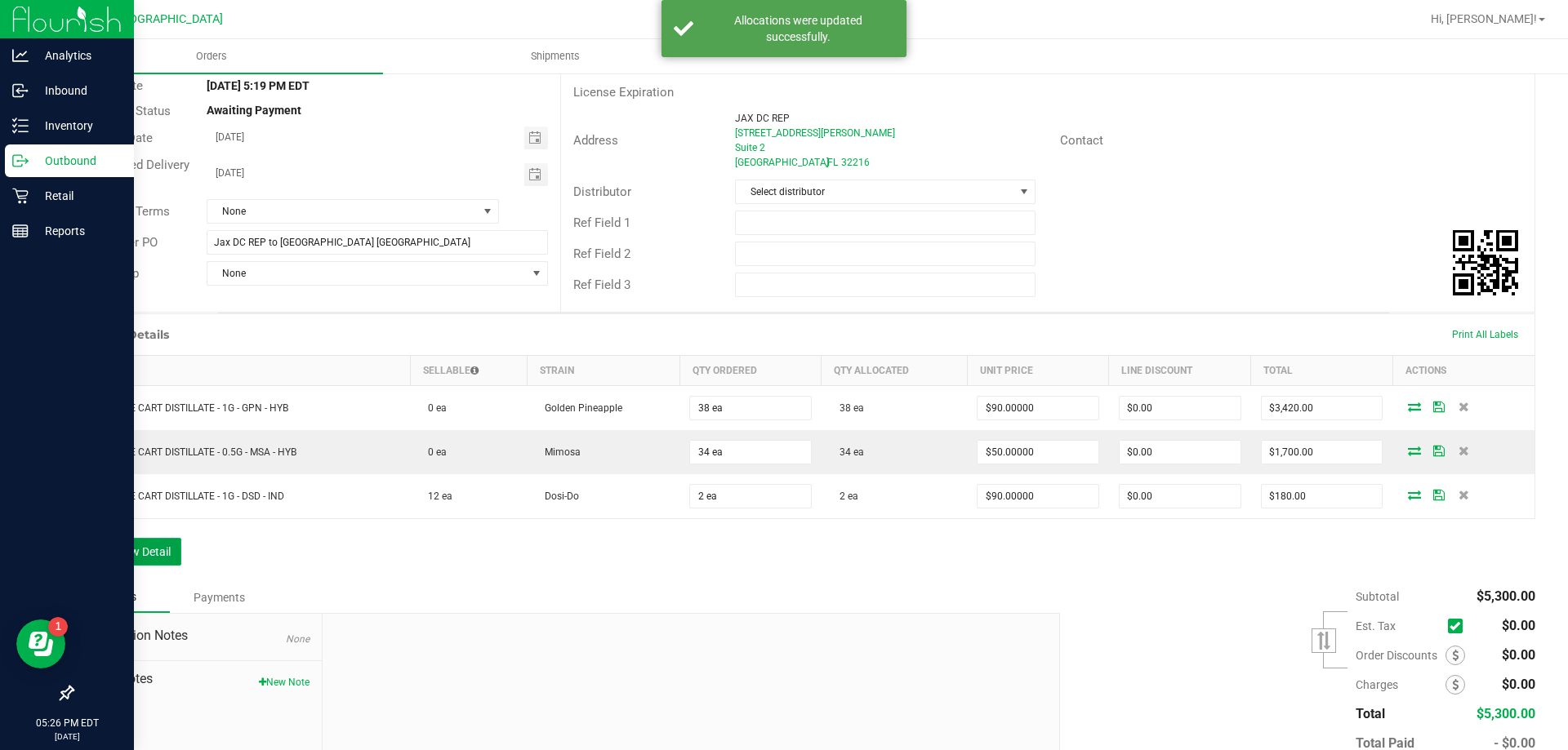
click at [162, 547] on button "Add New Detail" at bounding box center [126, 551] width 109 height 28
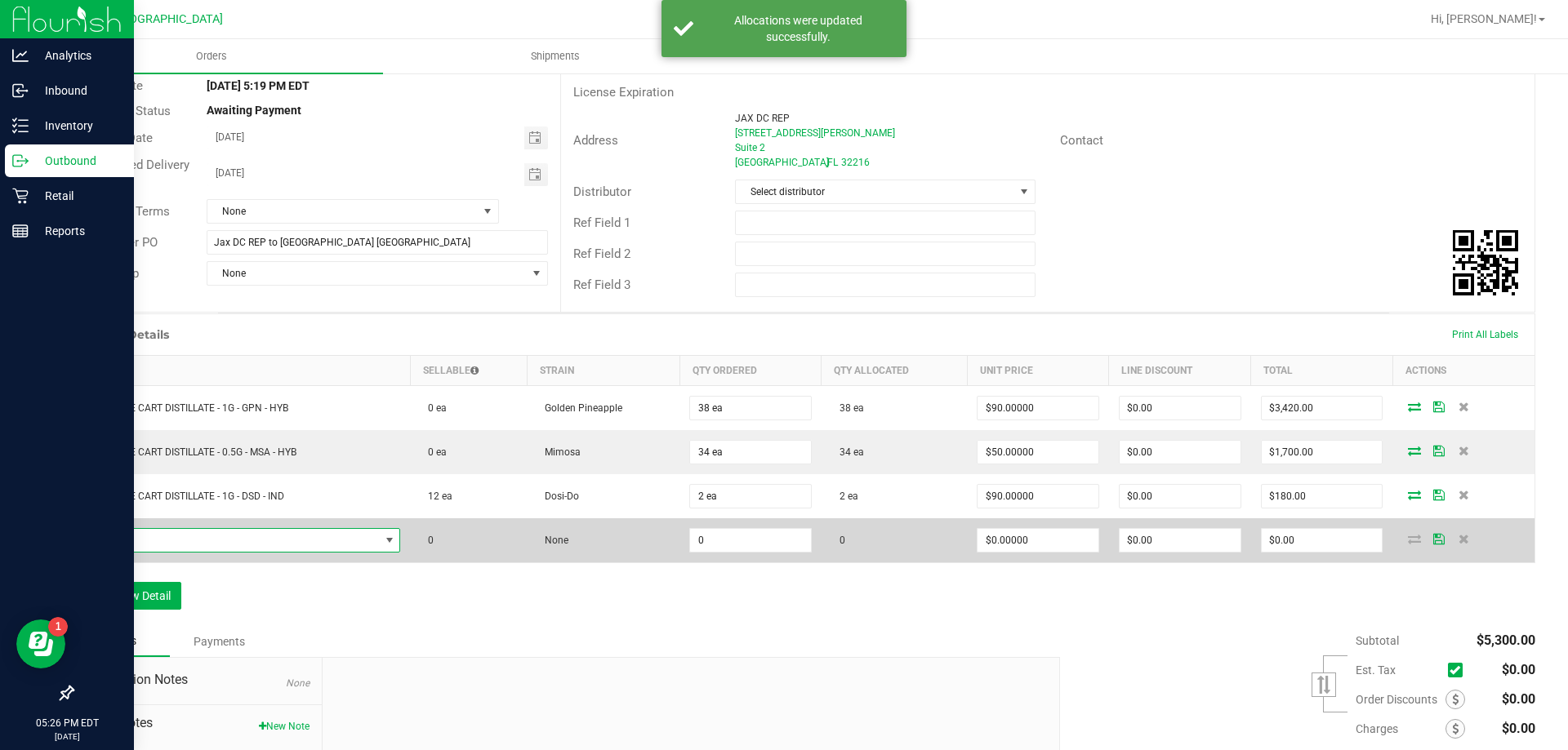
click at [241, 545] on span "NO DATA FOUND" at bounding box center [231, 540] width 296 height 23
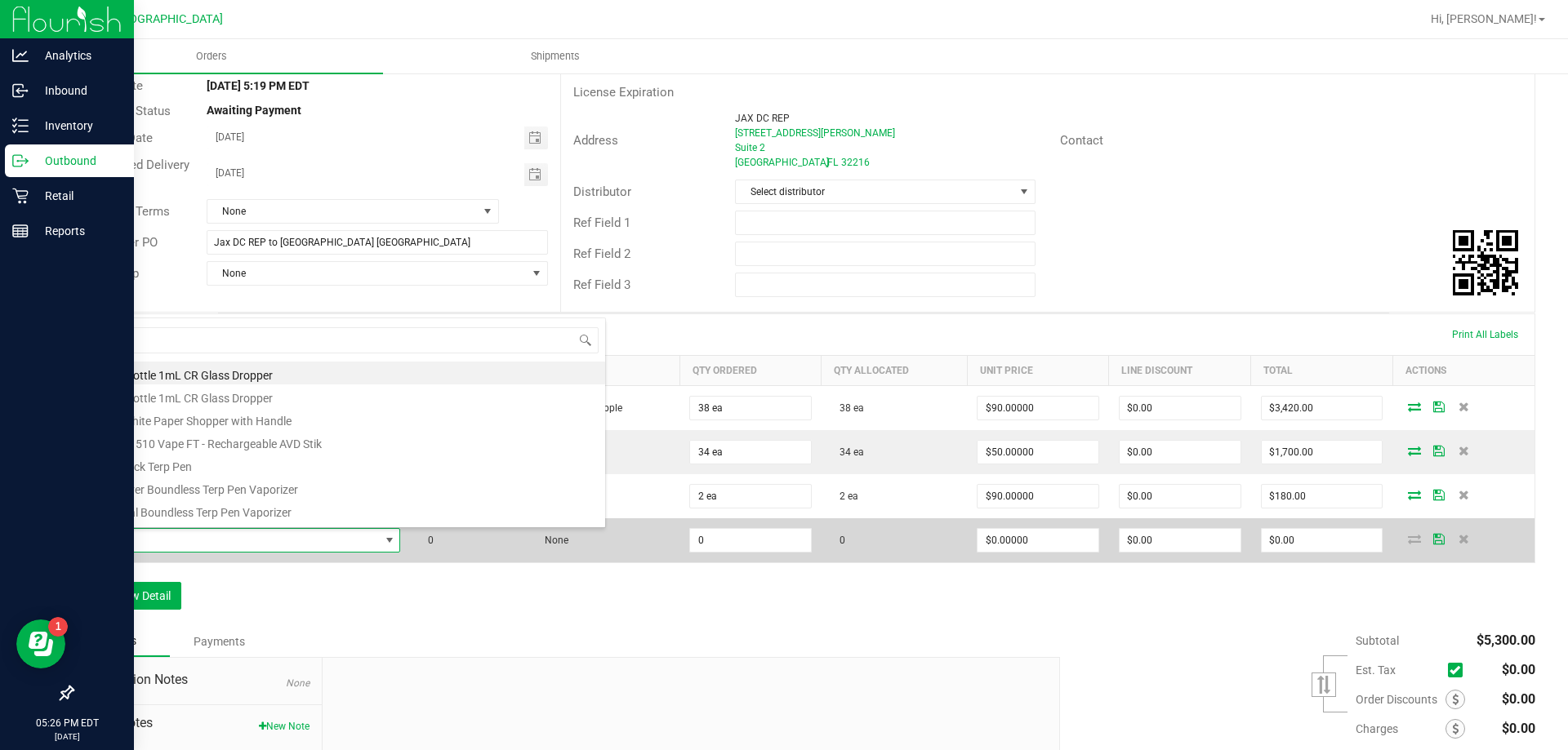
scroll to position [24, 313]
type input "jel"
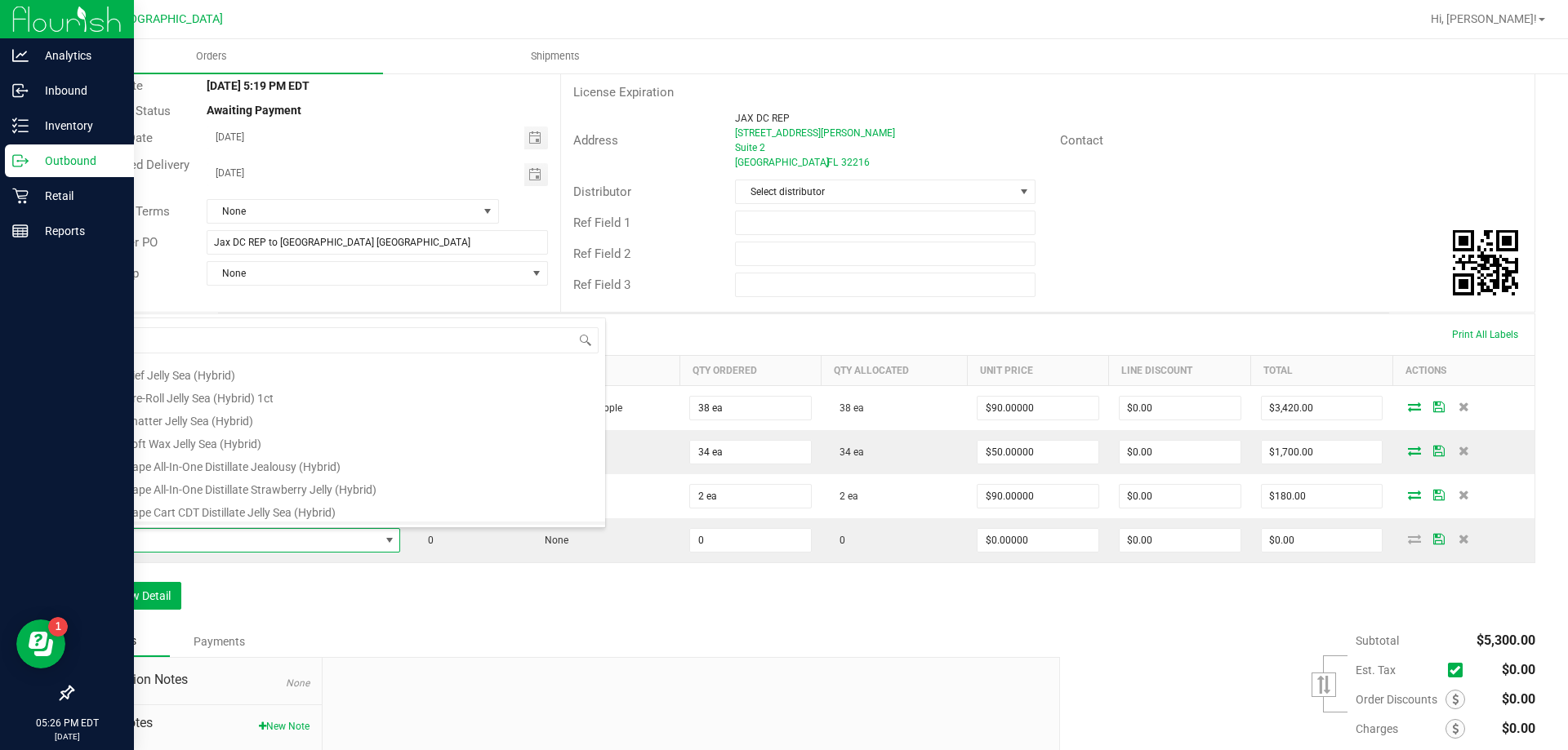
scroll to position [163, 0]
click at [343, 510] on li "FT 1g Vape Cart Distillate Jealousy (Hybrid)" at bounding box center [344, 507] width 521 height 23
type input "0 ea"
type input "$90.00000"
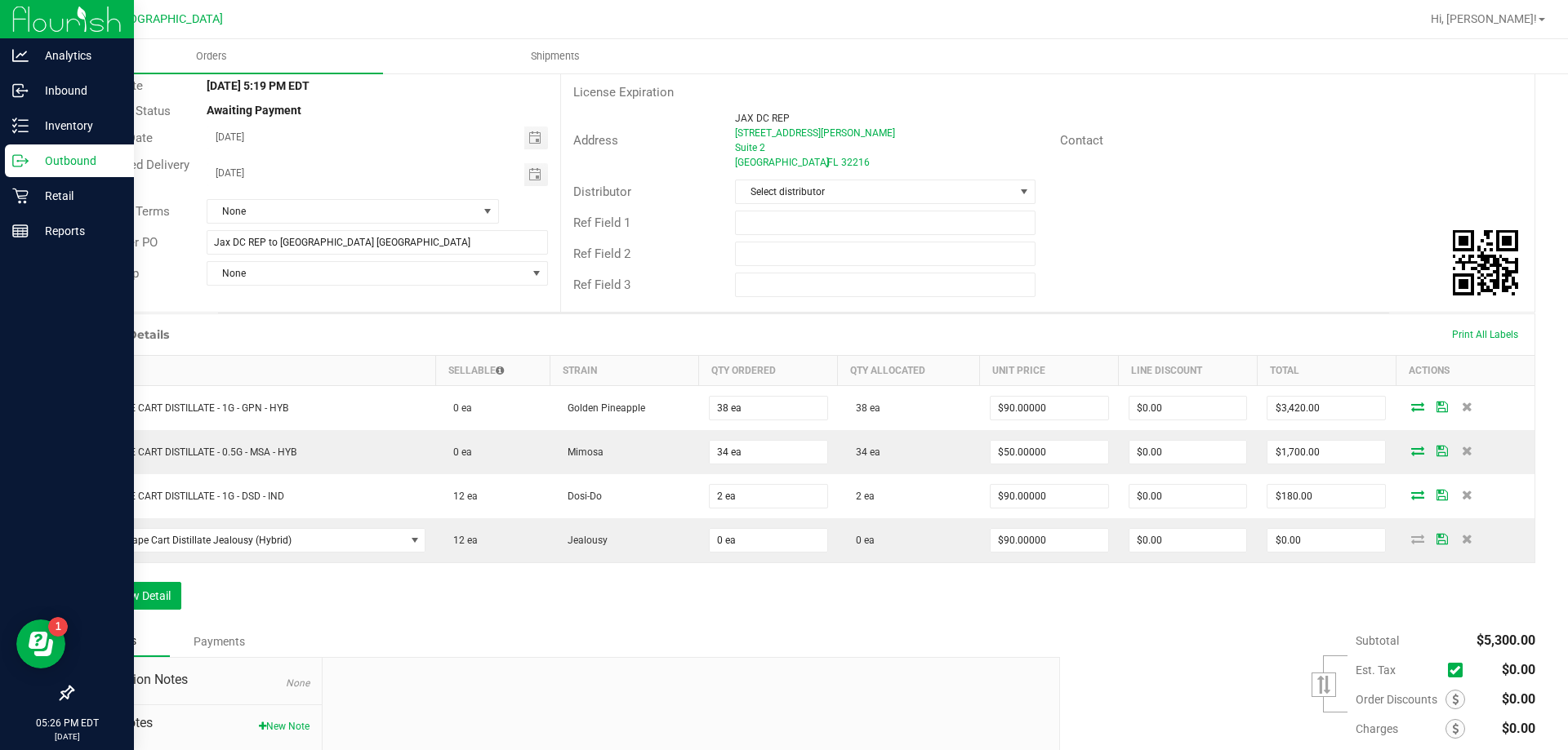
click at [572, 614] on div "Order Details Print All Labels Item Sellable Strain Qty Ordered Qty Allocated U…" at bounding box center [803, 470] width 1463 height 312
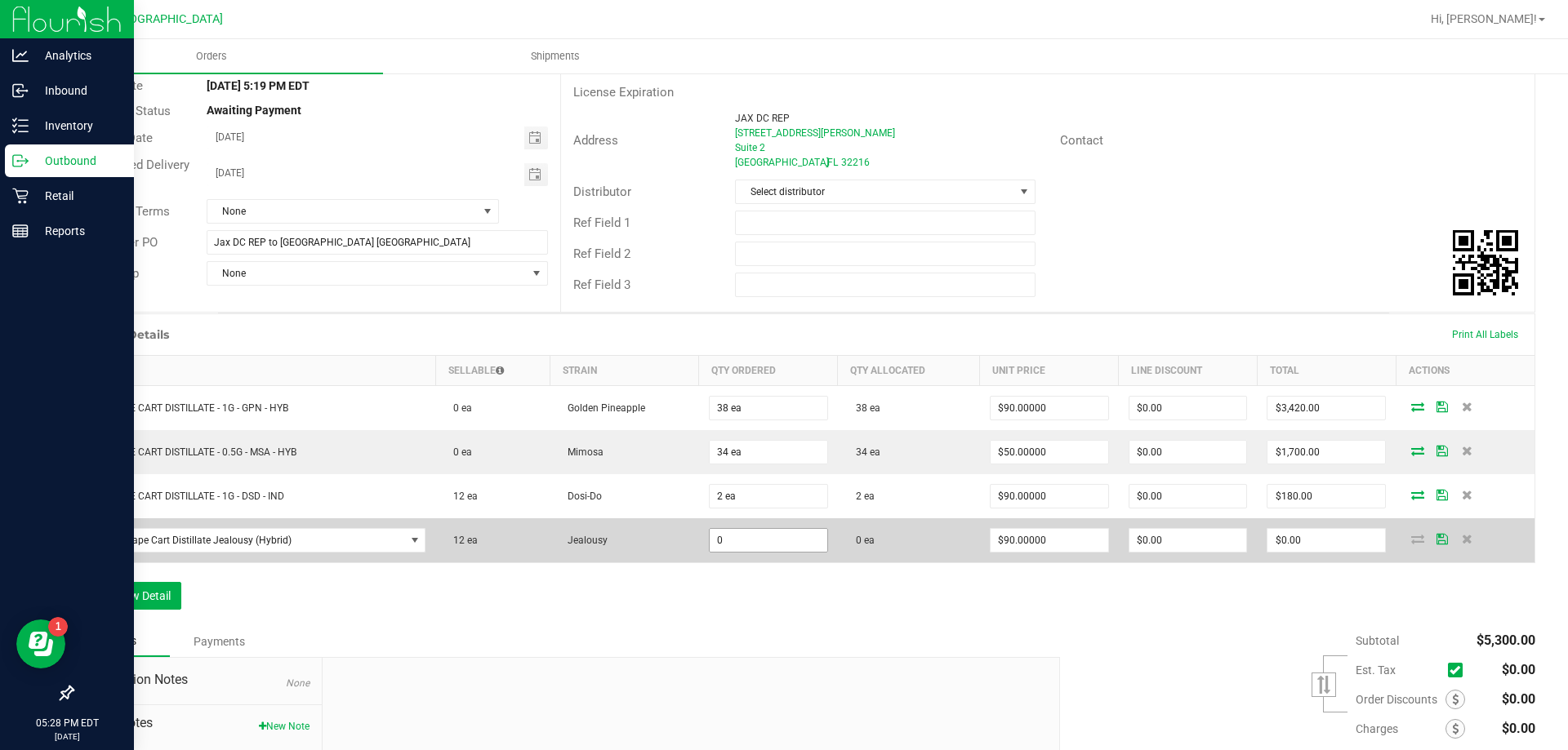
click at [770, 542] on input "0" at bounding box center [768, 540] width 118 height 23
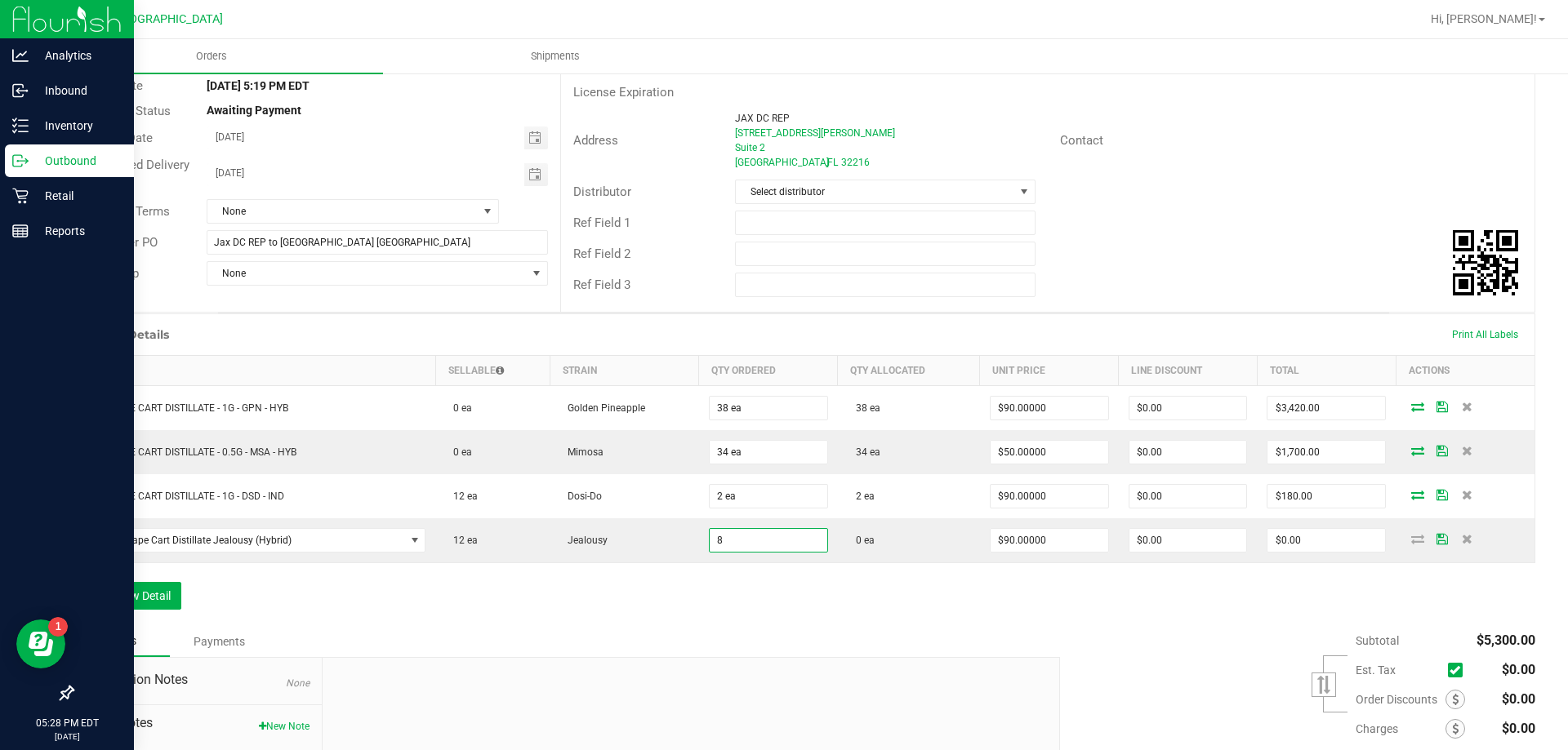
type input "8 ea"
type input "$720.00"
click at [763, 596] on div "Order Details Print All Labels Item Sellable Strain Qty Ordered Qty Allocated U…" at bounding box center [803, 470] width 1463 height 312
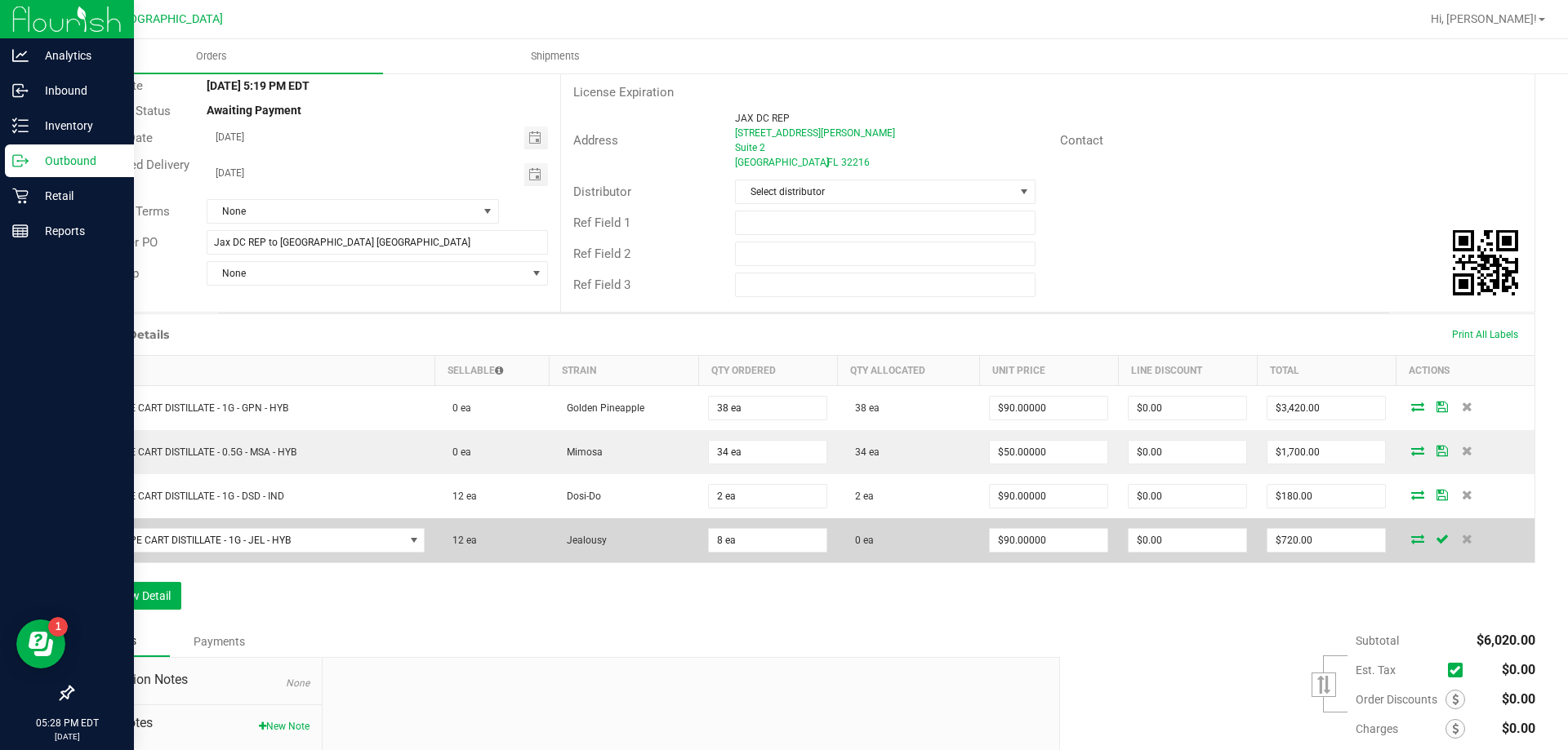
click at [1411, 538] on icon at bounding box center [1417, 538] width 13 height 10
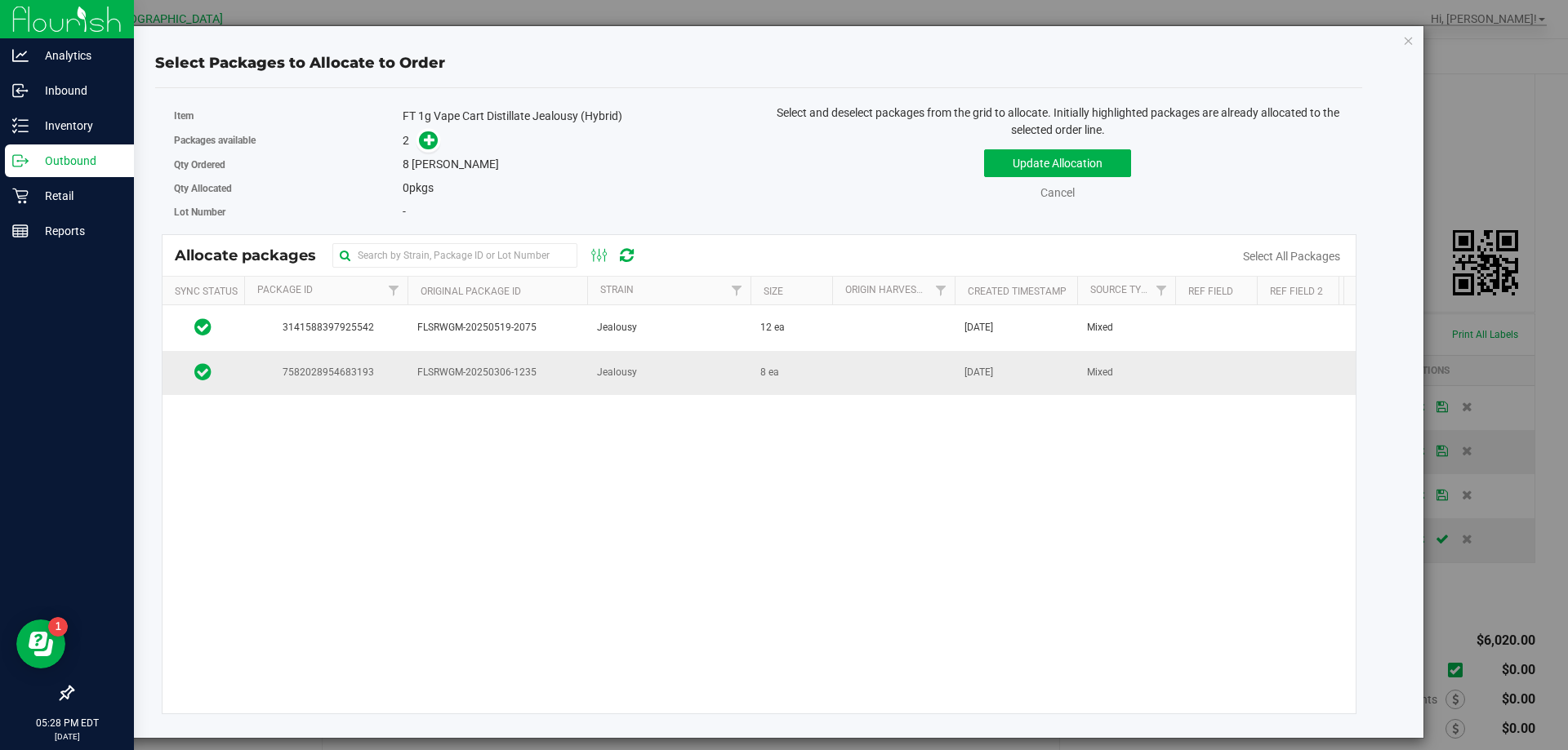
click at [853, 384] on td at bounding box center [893, 372] width 122 height 44
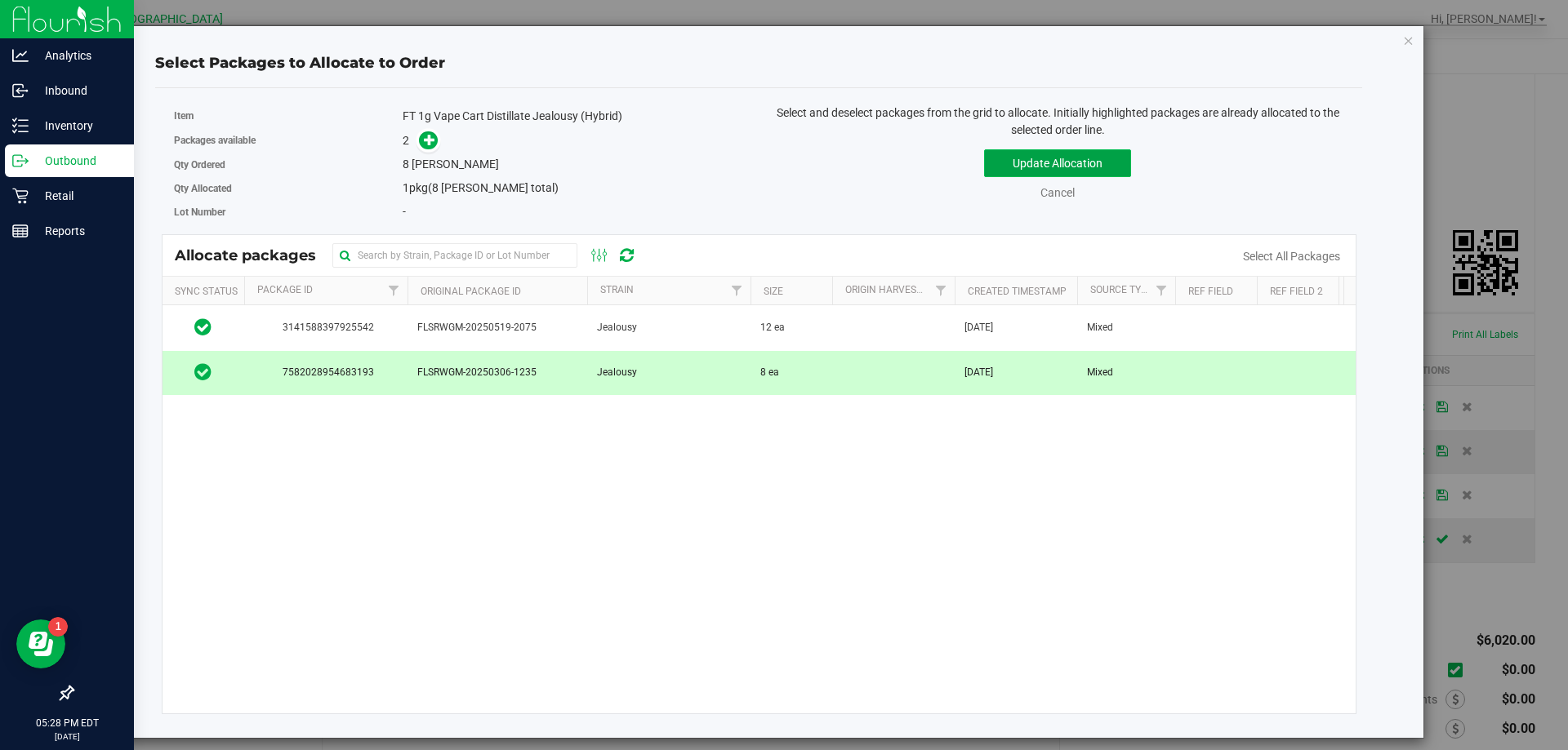
click at [1093, 160] on button "Update Allocation" at bounding box center [1057, 162] width 147 height 28
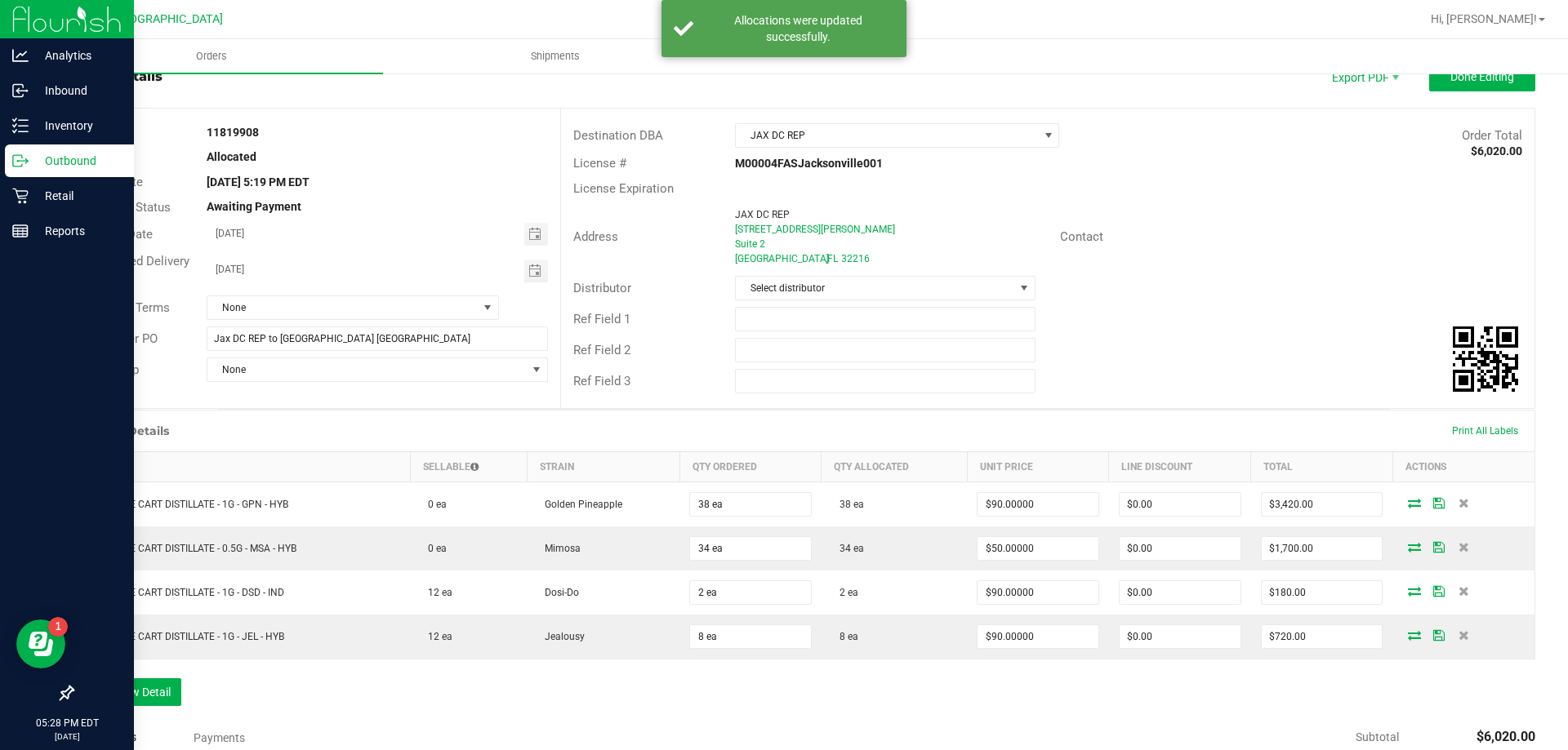
scroll to position [0, 0]
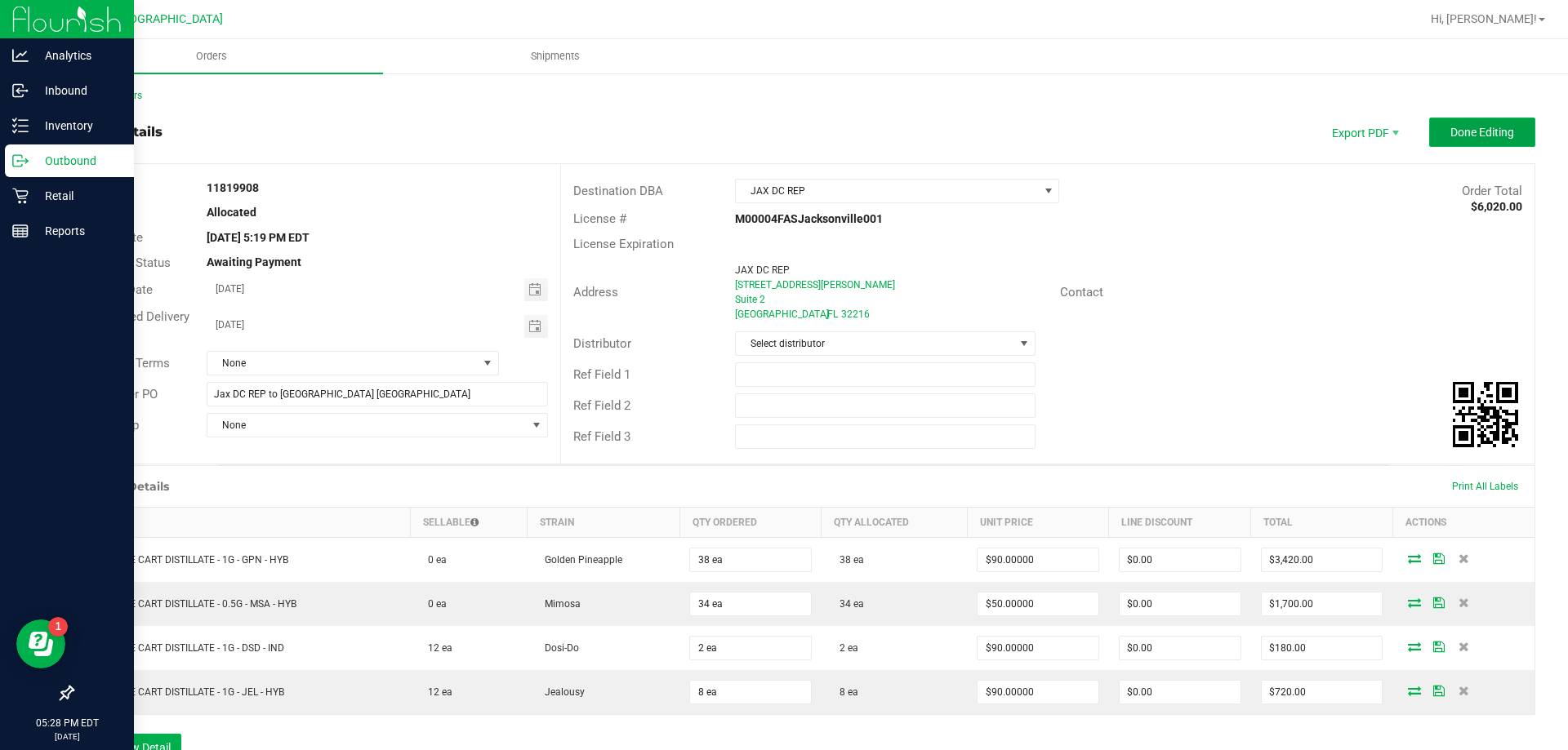
click at [1468, 128] on span "Done Editing" at bounding box center [1481, 132] width 63 height 13
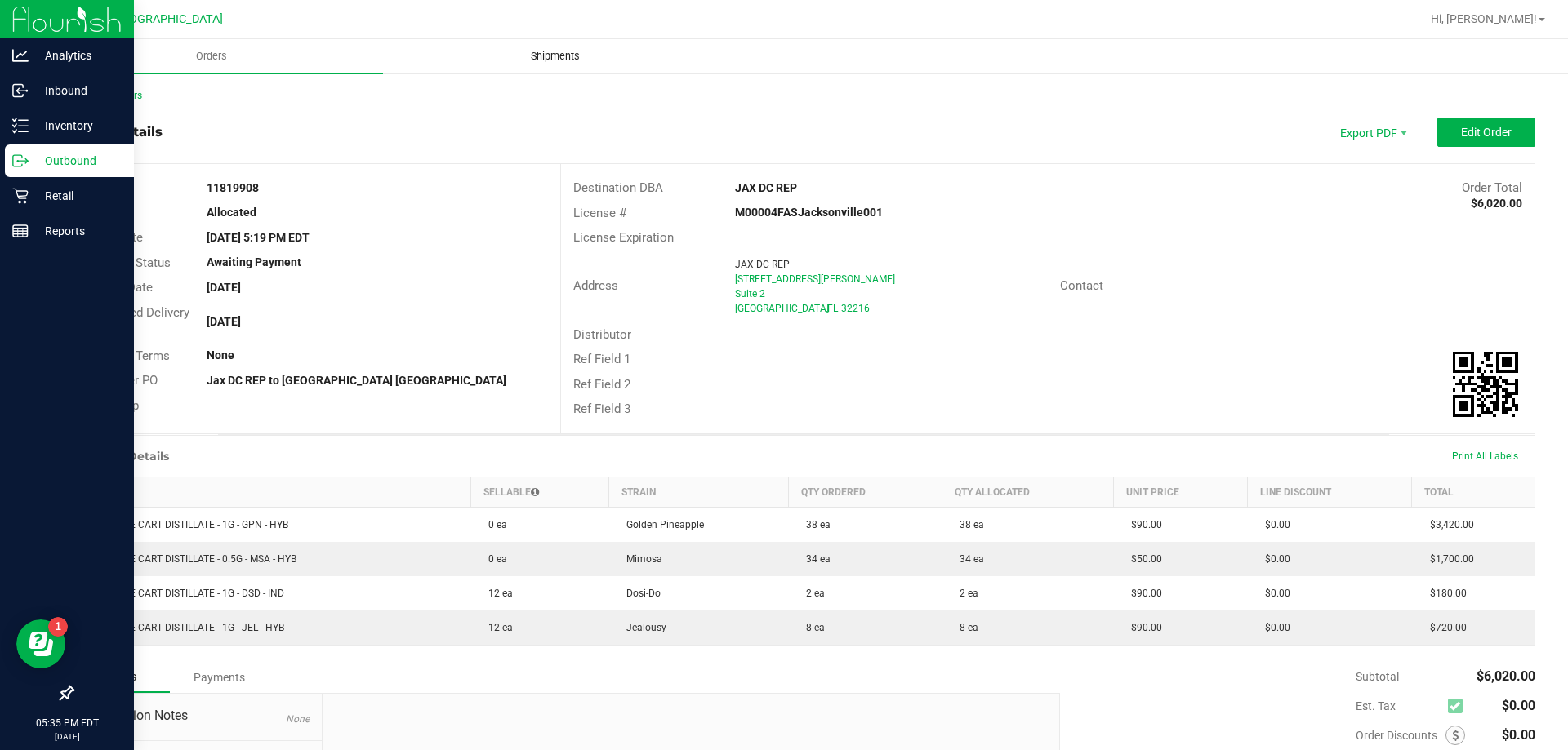
click at [573, 62] on span "Shipments" at bounding box center [555, 56] width 93 height 14
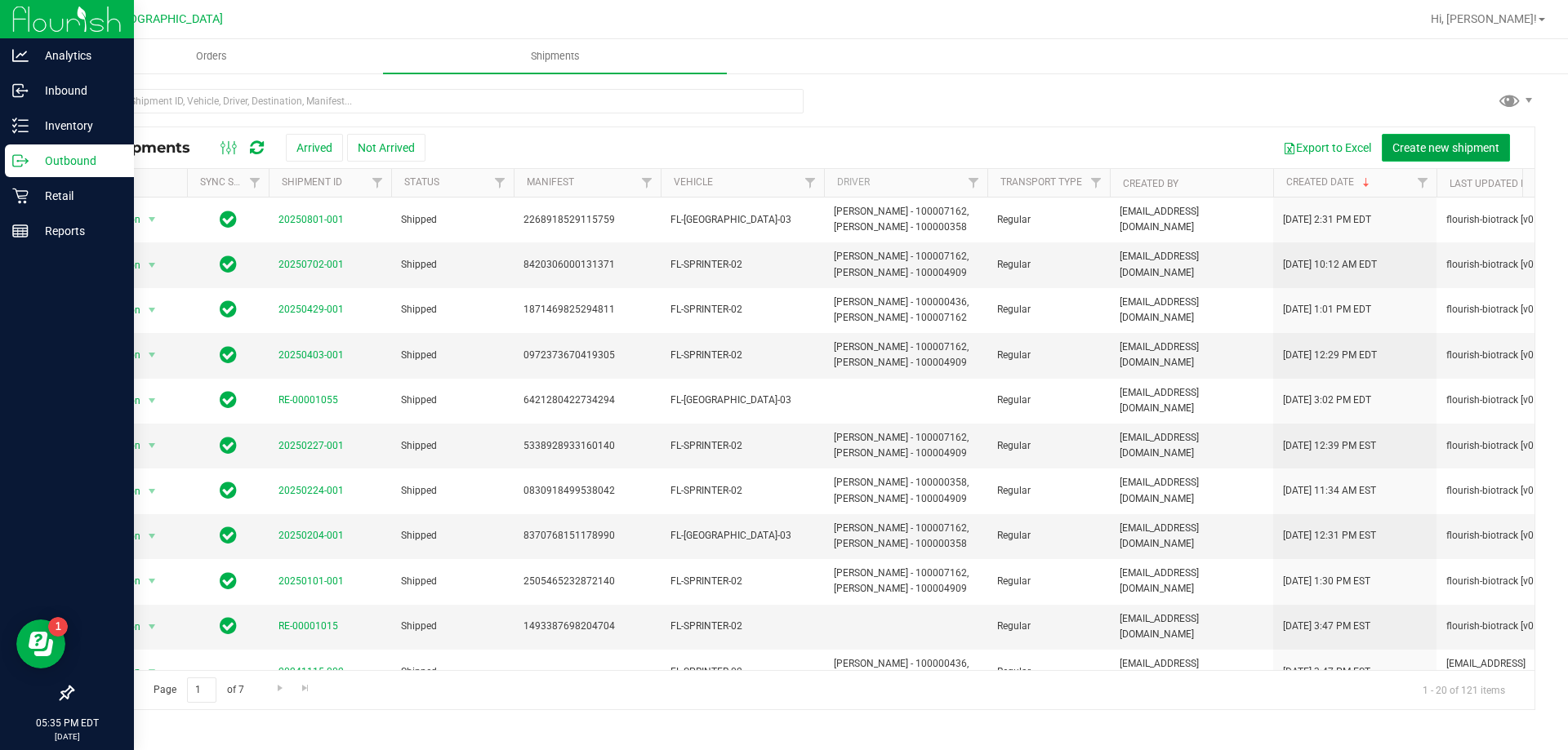
click at [1440, 141] on span "Create new shipment" at bounding box center [1446, 147] width 107 height 13
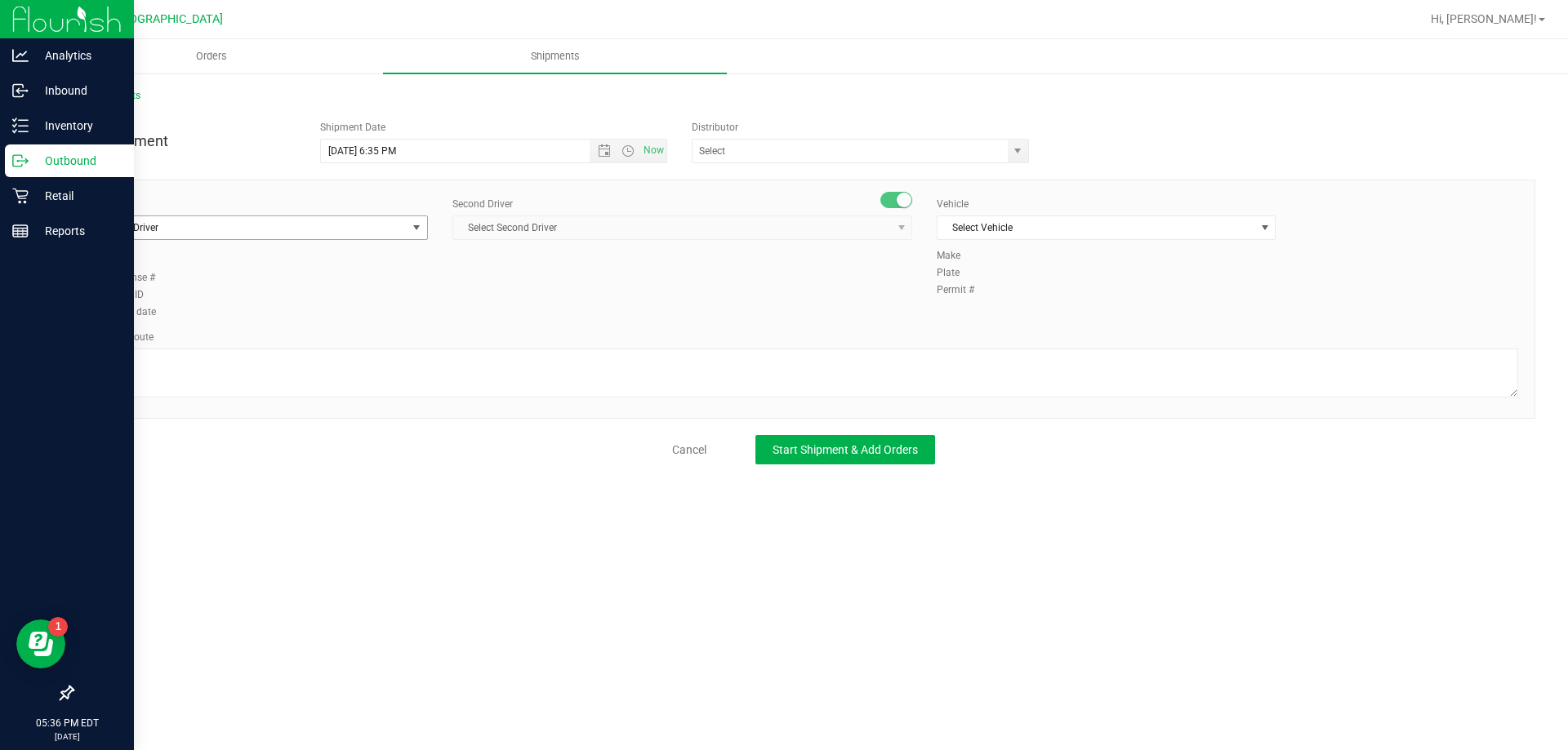
click at [348, 230] on span "Select Driver" at bounding box center [248, 228] width 317 height 23
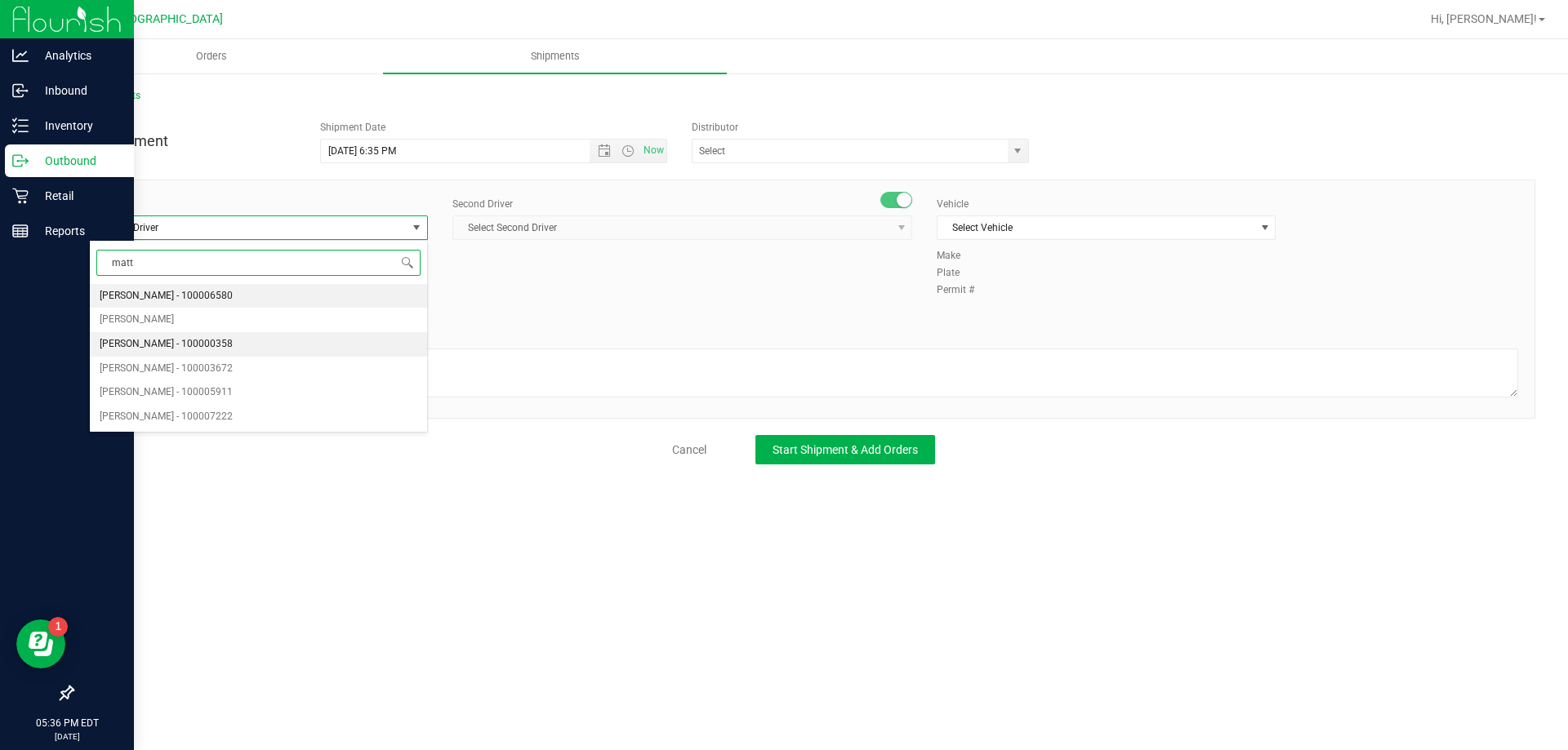
click at [229, 343] on li "[PERSON_NAME] - 100000358" at bounding box center [258, 344] width 337 height 24
type input "matt"
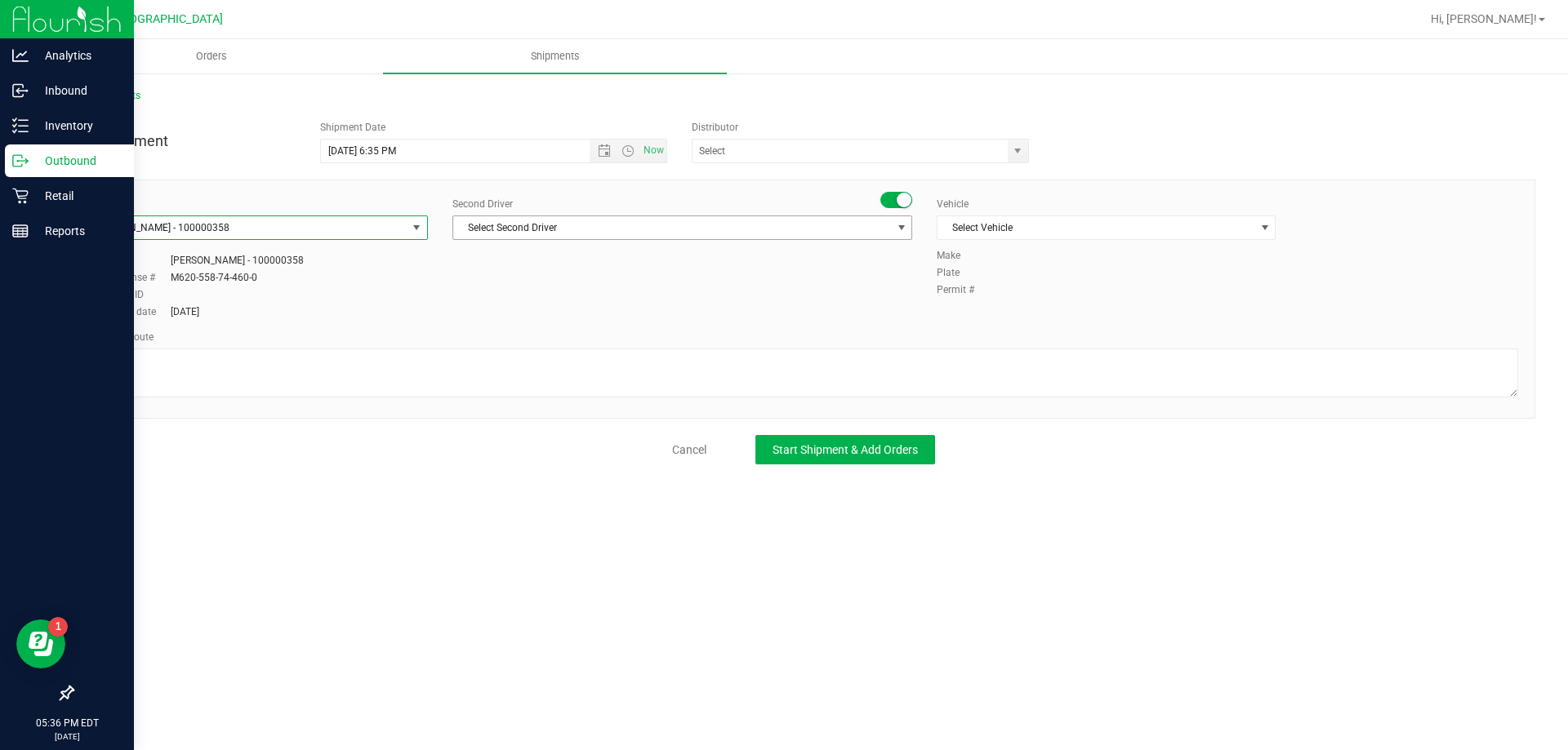
click at [580, 223] on span "Select Second Driver" at bounding box center [672, 228] width 438 height 23
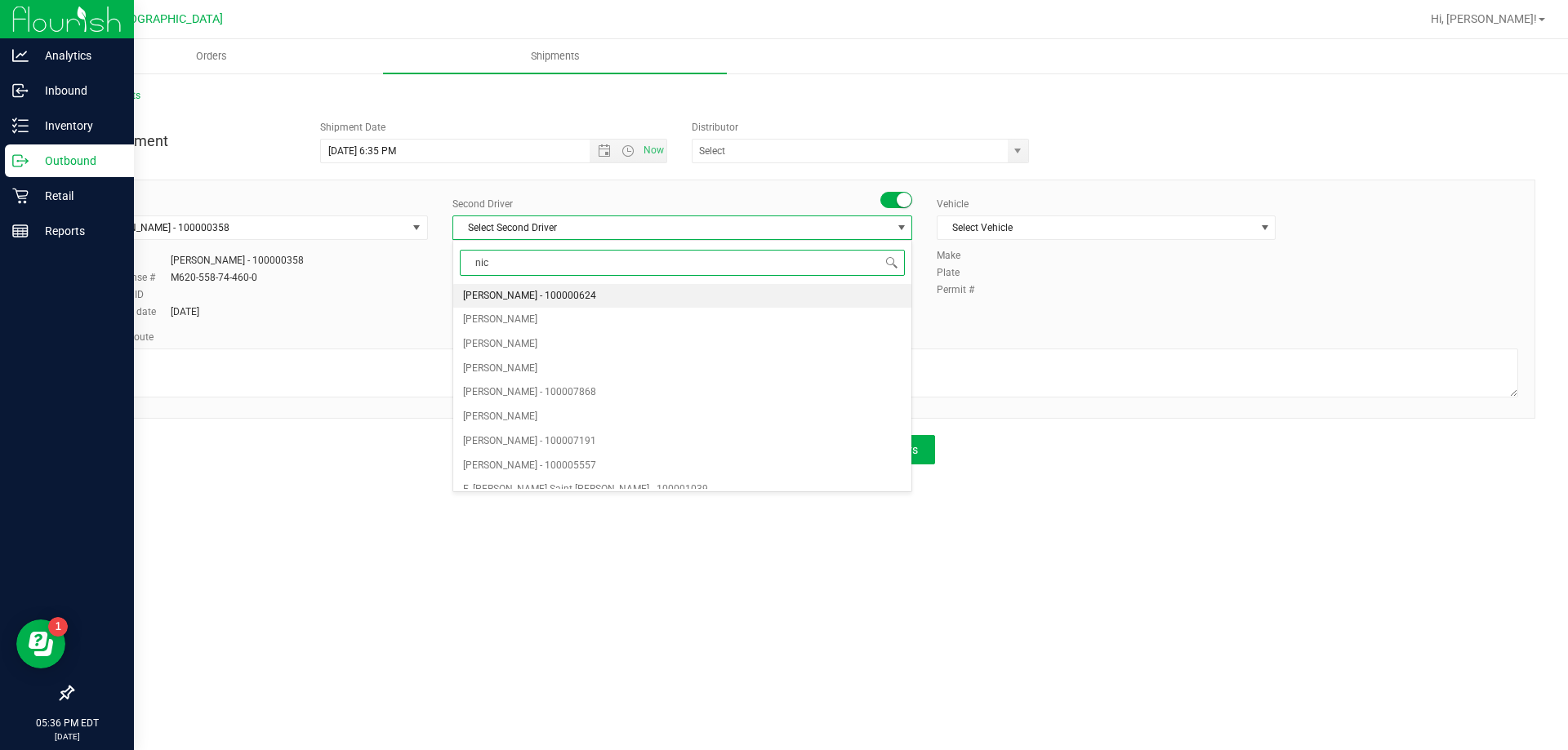
type input "nich"
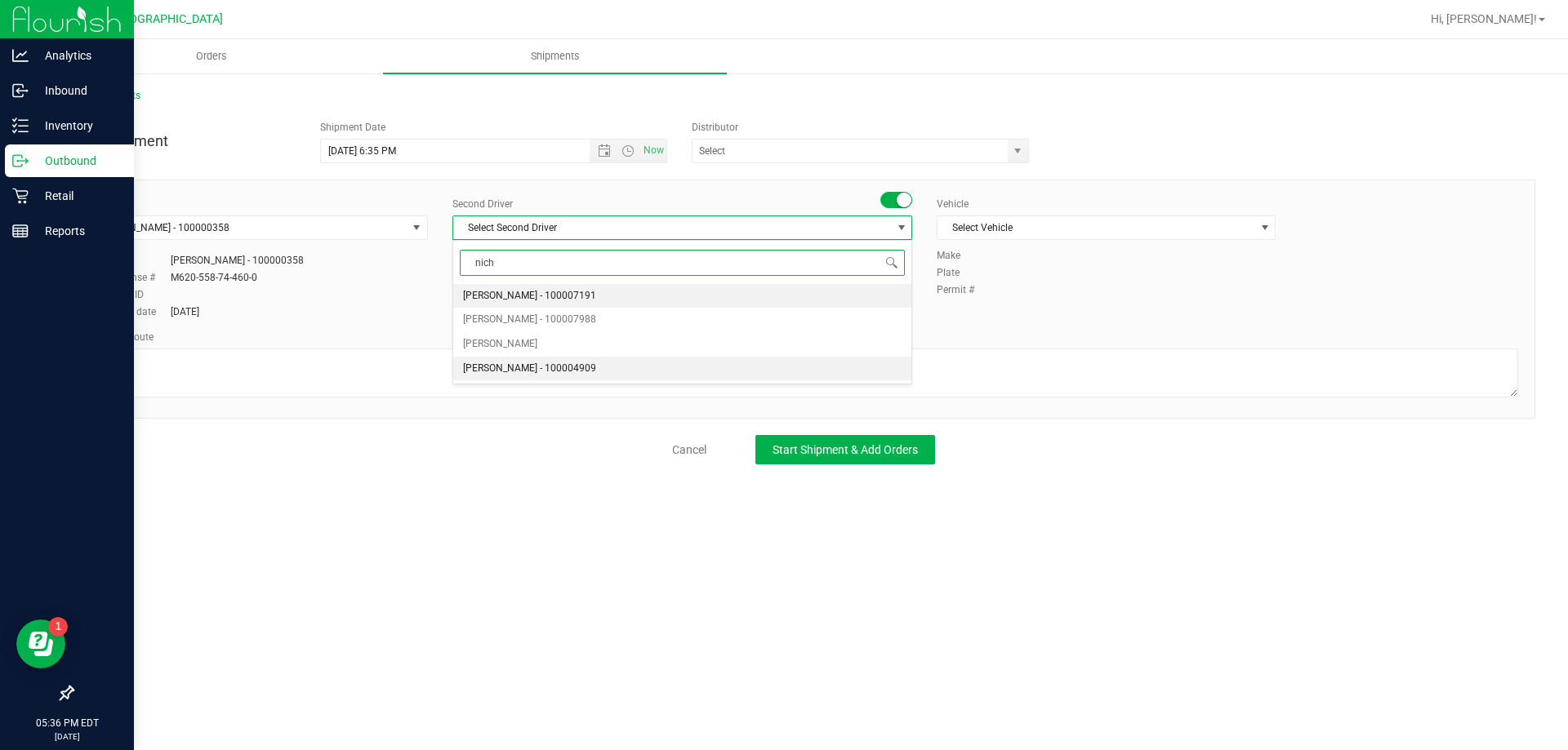
click at [575, 374] on span "[PERSON_NAME] - 100004909" at bounding box center [529, 369] width 133 height 21
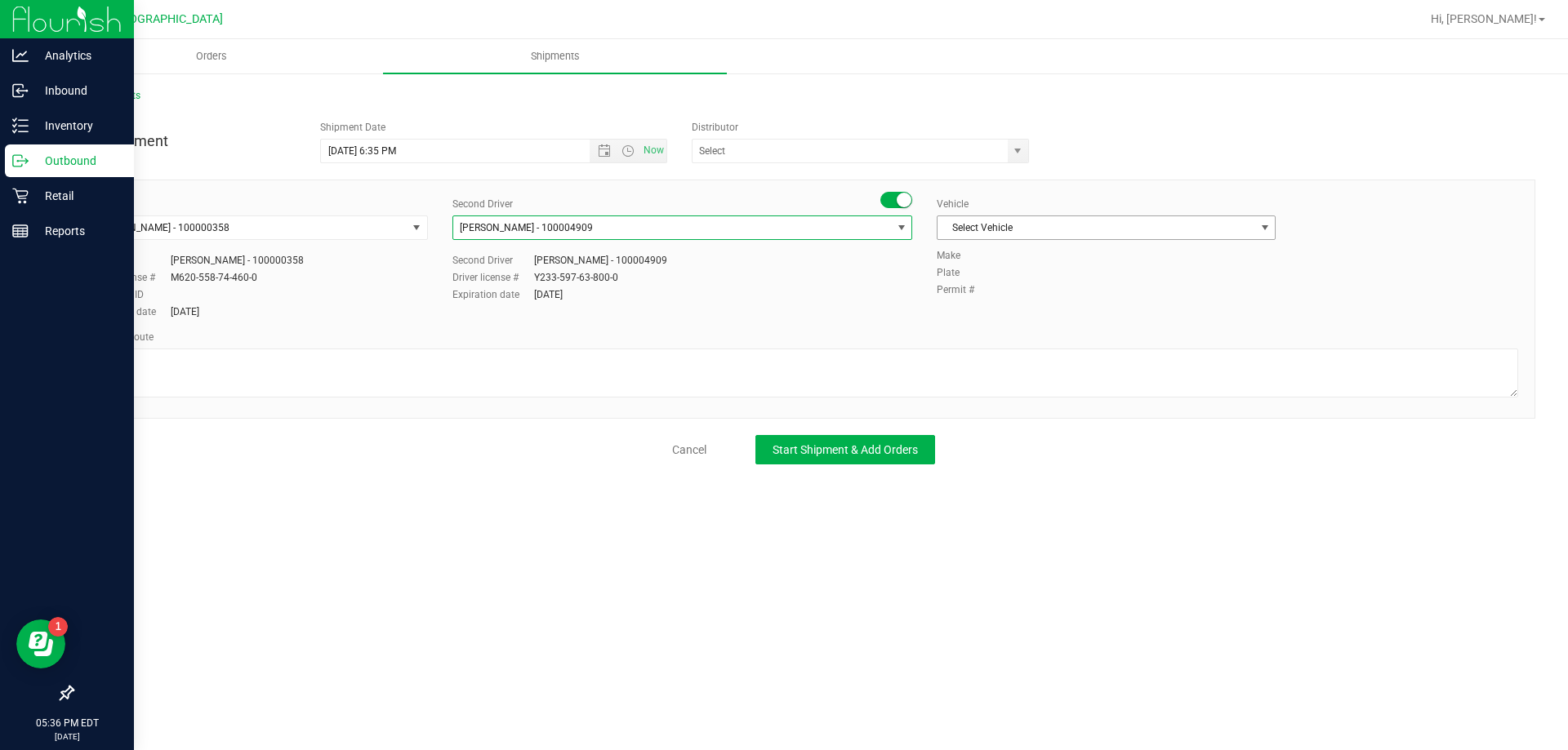
click at [1067, 232] on span "Select Vehicle" at bounding box center [1095, 228] width 317 height 23
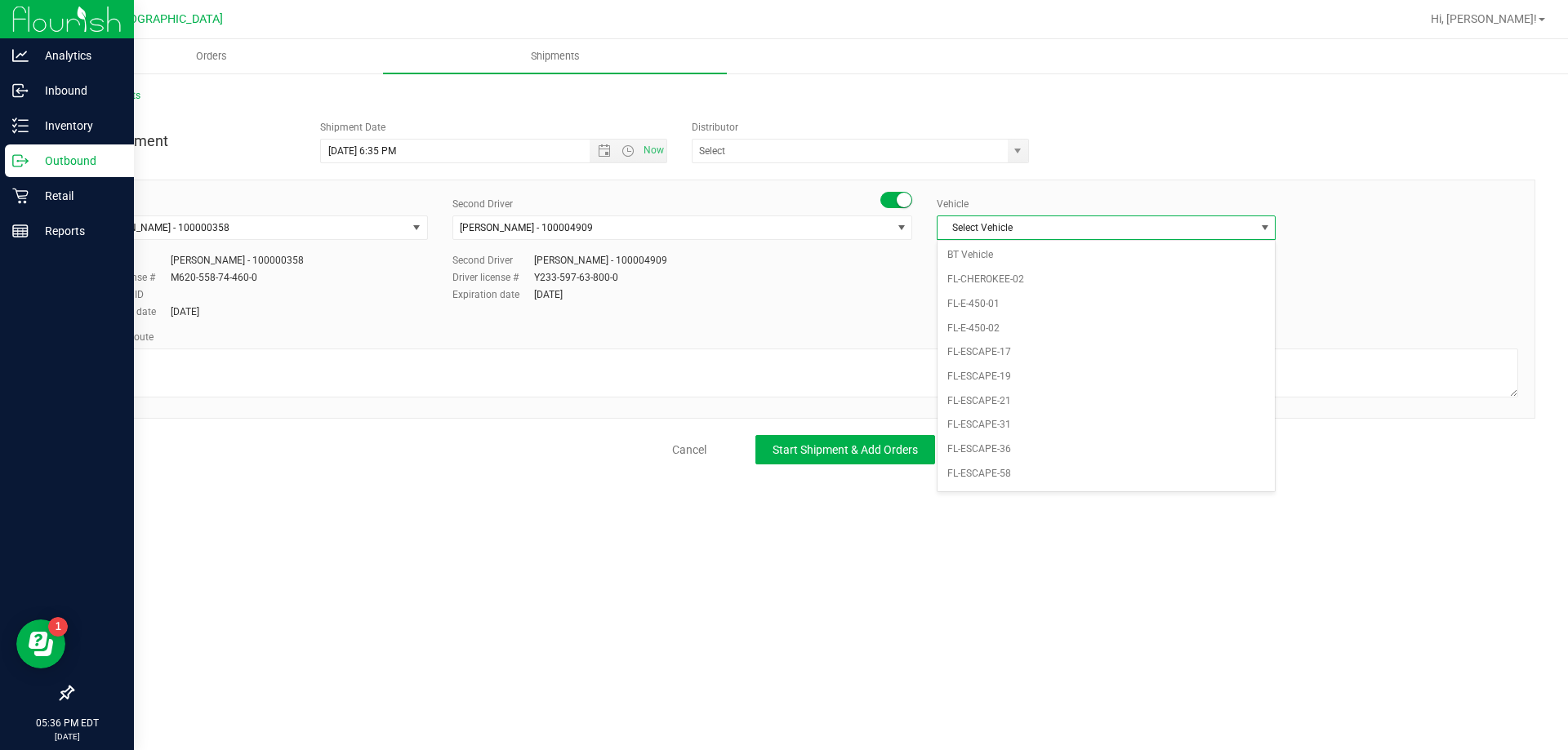
click at [1058, 232] on span "Select Vehicle" at bounding box center [1095, 228] width 317 height 23
click at [1045, 217] on span "Select Vehicle" at bounding box center [1095, 228] width 317 height 23
click at [1044, 466] on li "FL-SPRINTER-02" at bounding box center [1105, 466] width 337 height 24
click at [1071, 232] on span "FL-SPRINTER-02" at bounding box center [1095, 228] width 317 height 23
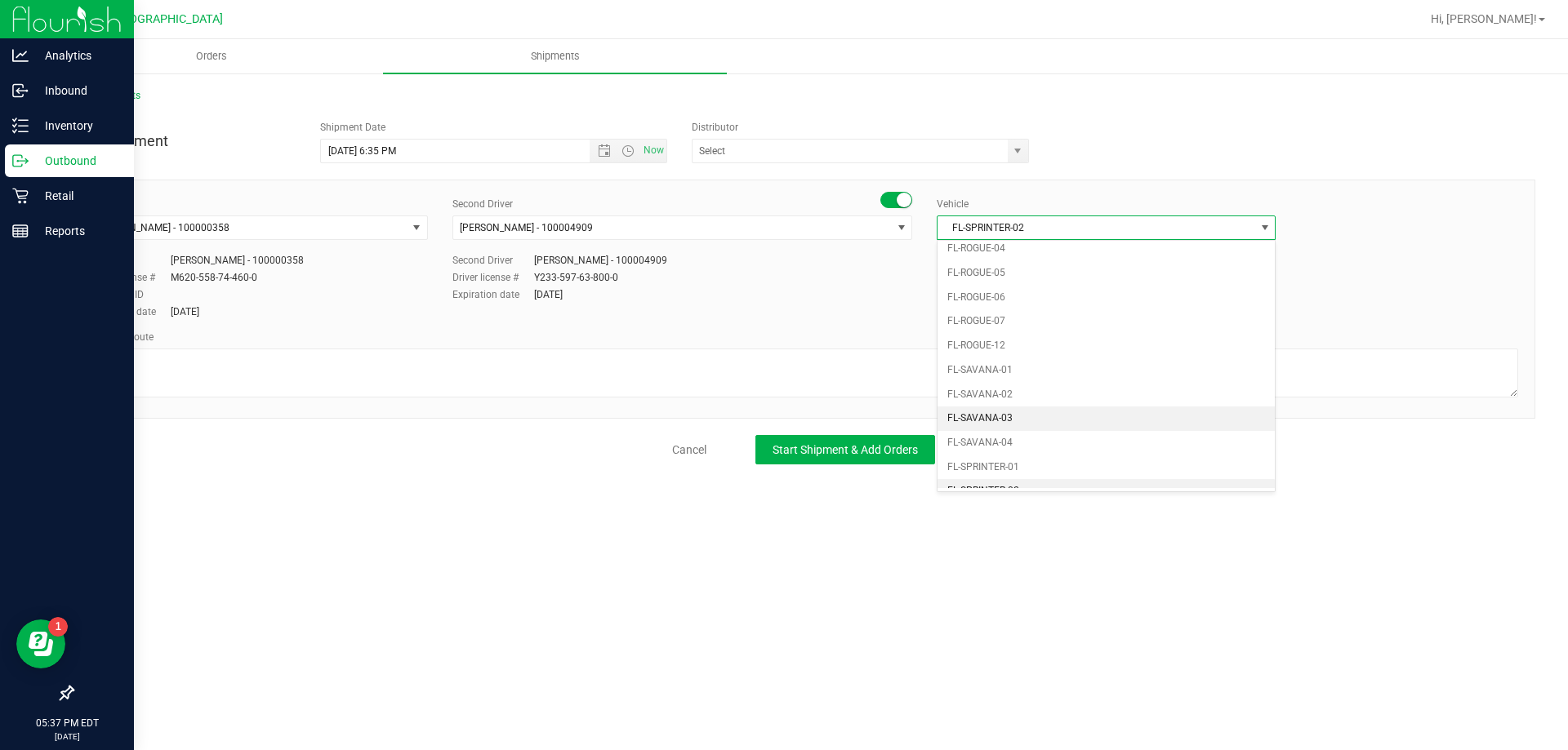
scroll to position [808, 0]
click at [1008, 387] on li "FL-SPRINTER-02" at bounding box center [1105, 393] width 337 height 24
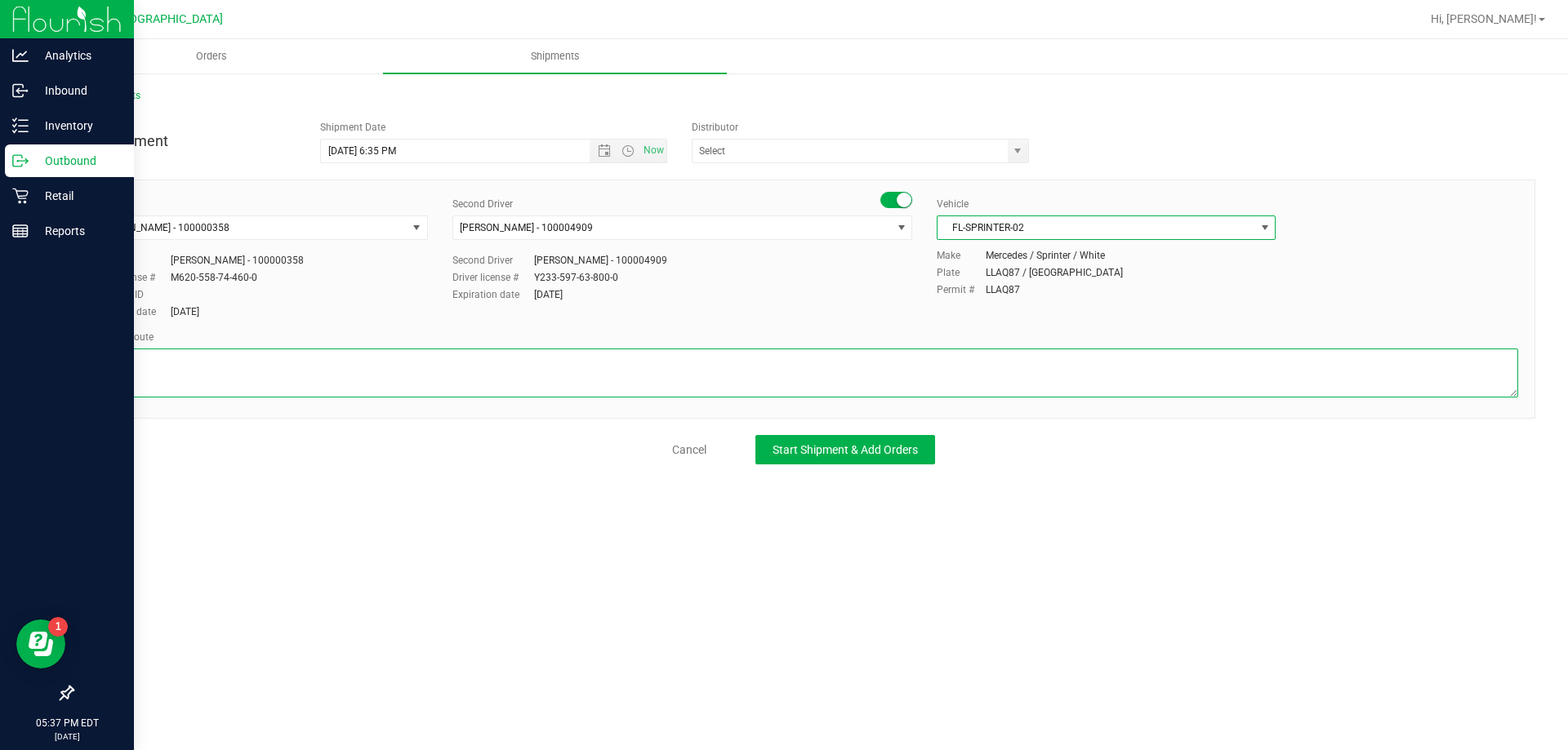
click at [885, 372] on textarea at bounding box center [803, 372] width 1429 height 49
click at [604, 150] on span "Open the date view" at bounding box center [604, 151] width 13 height 13
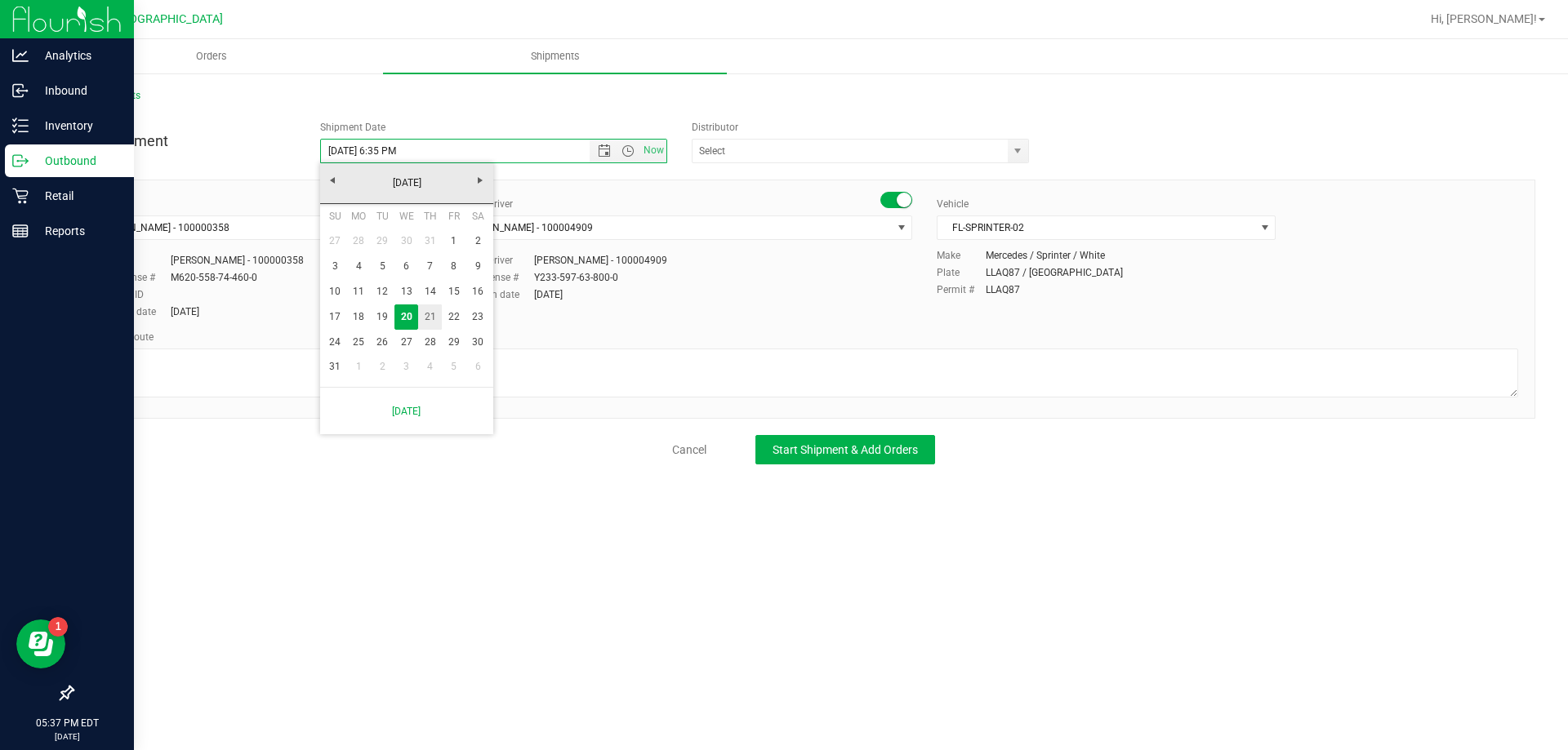
click at [432, 315] on link "21" at bounding box center [430, 317] width 24 height 25
type input "[DATE] 6:35 PM"
click at [800, 154] on input "text" at bounding box center [845, 151] width 306 height 23
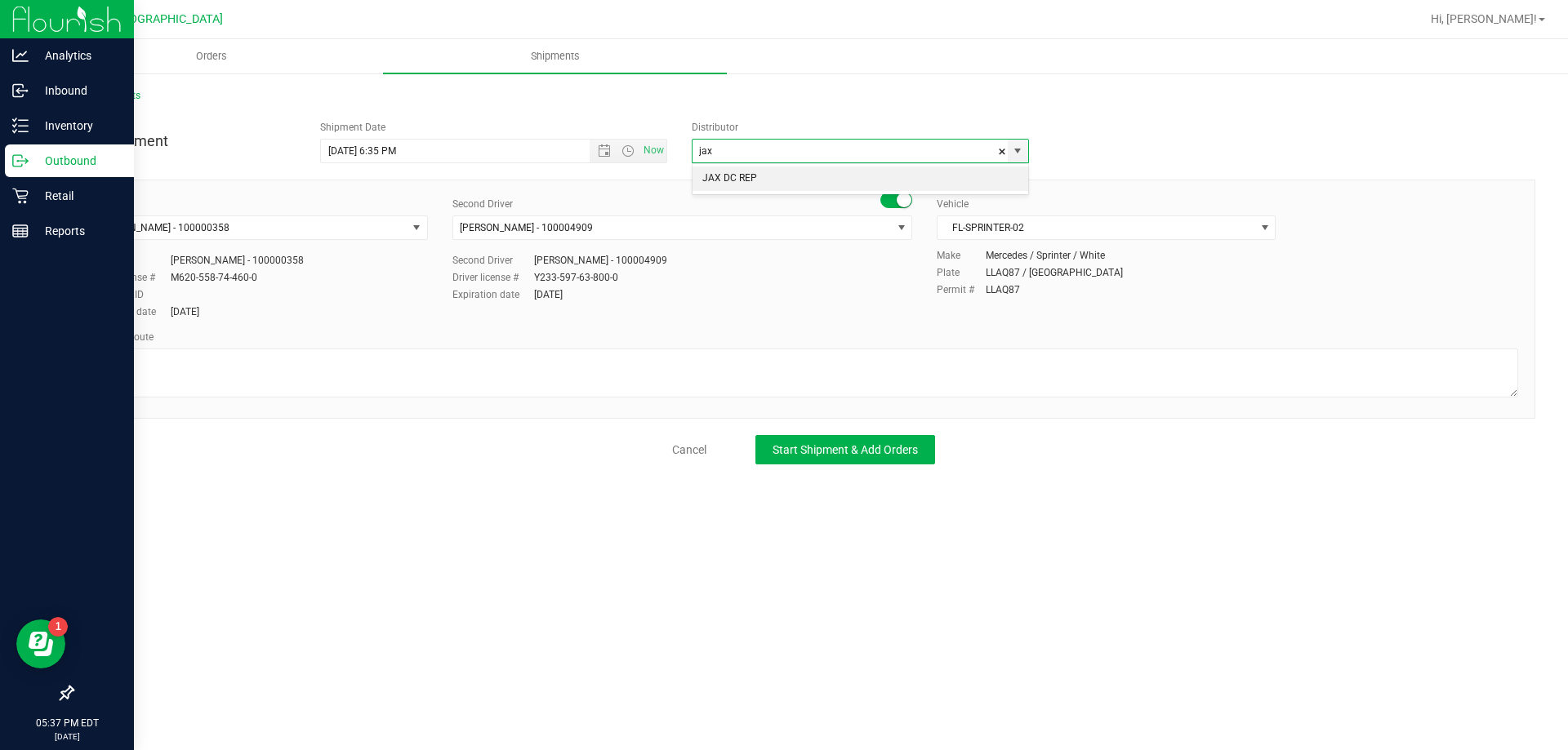
click at [781, 188] on li "JAX DC REP" at bounding box center [860, 178] width 336 height 24
click at [606, 150] on span "Open the date view" at bounding box center [604, 151] width 13 height 13
type input "JAX DC REP"
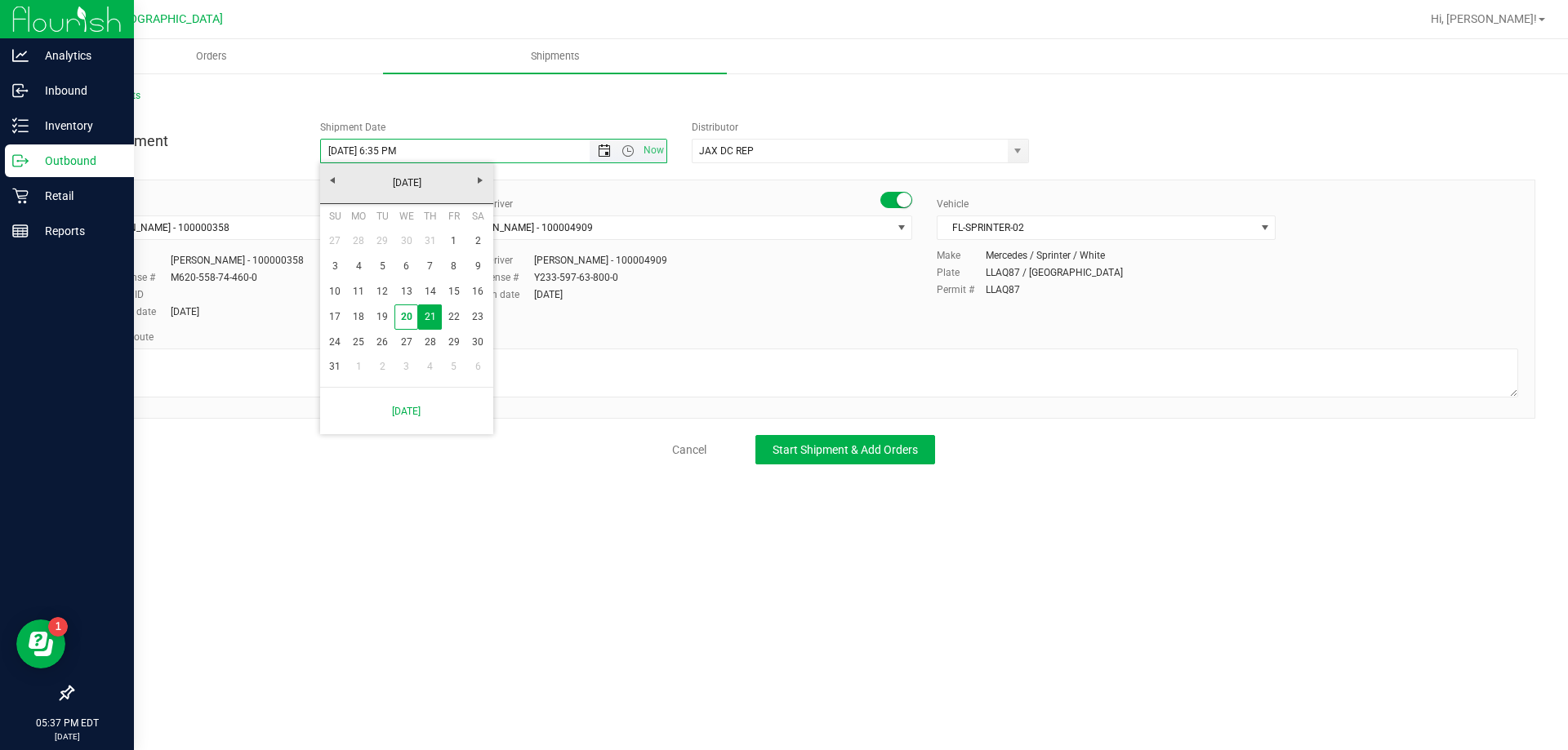
click at [606, 150] on span "Open the date view" at bounding box center [604, 151] width 13 height 13
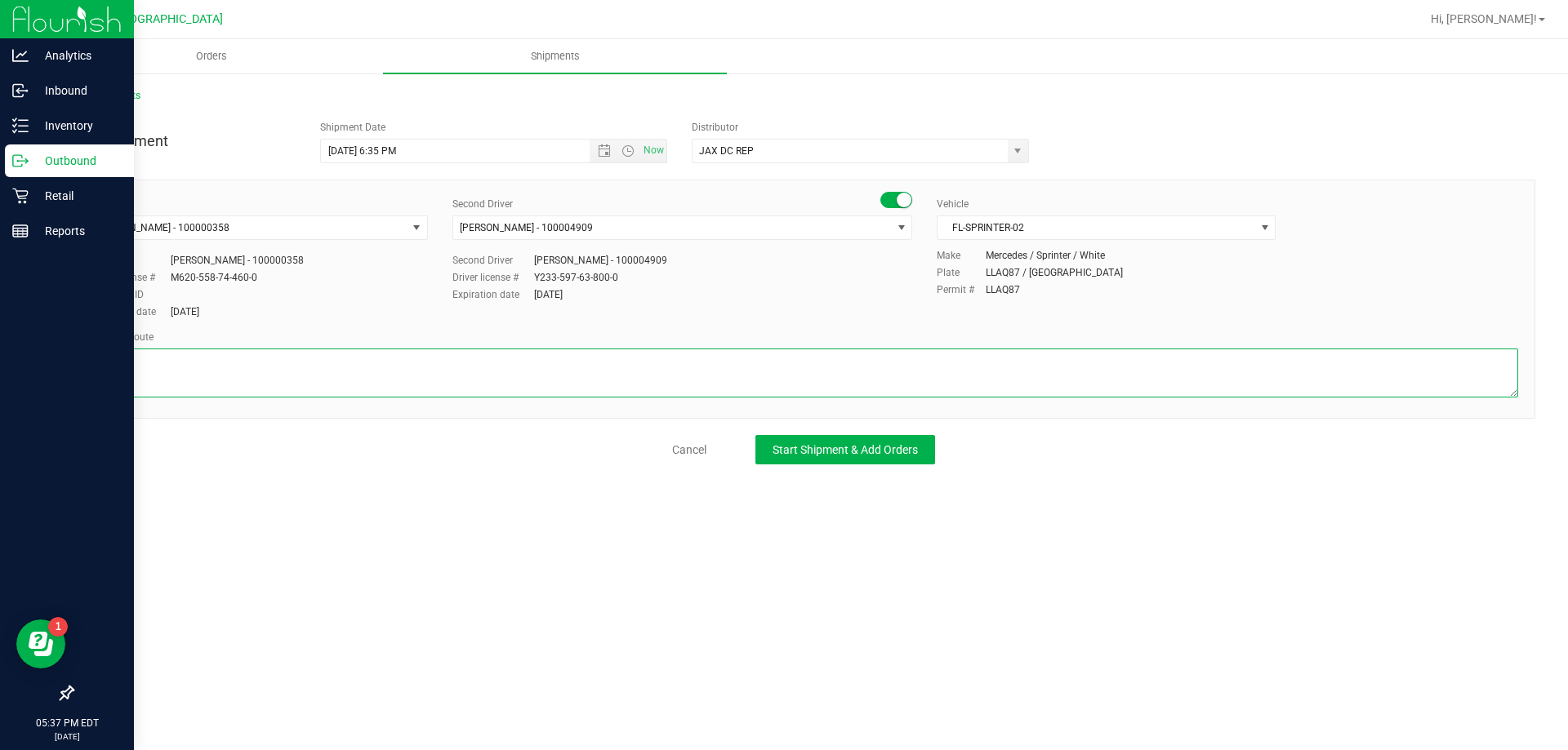
click at [390, 355] on textarea at bounding box center [803, 372] width 1429 height 49
type textarea "Palm Bay WC - Jax DC Rep - [GEOGRAPHIC_DATA] [GEOGRAPHIC_DATA]"
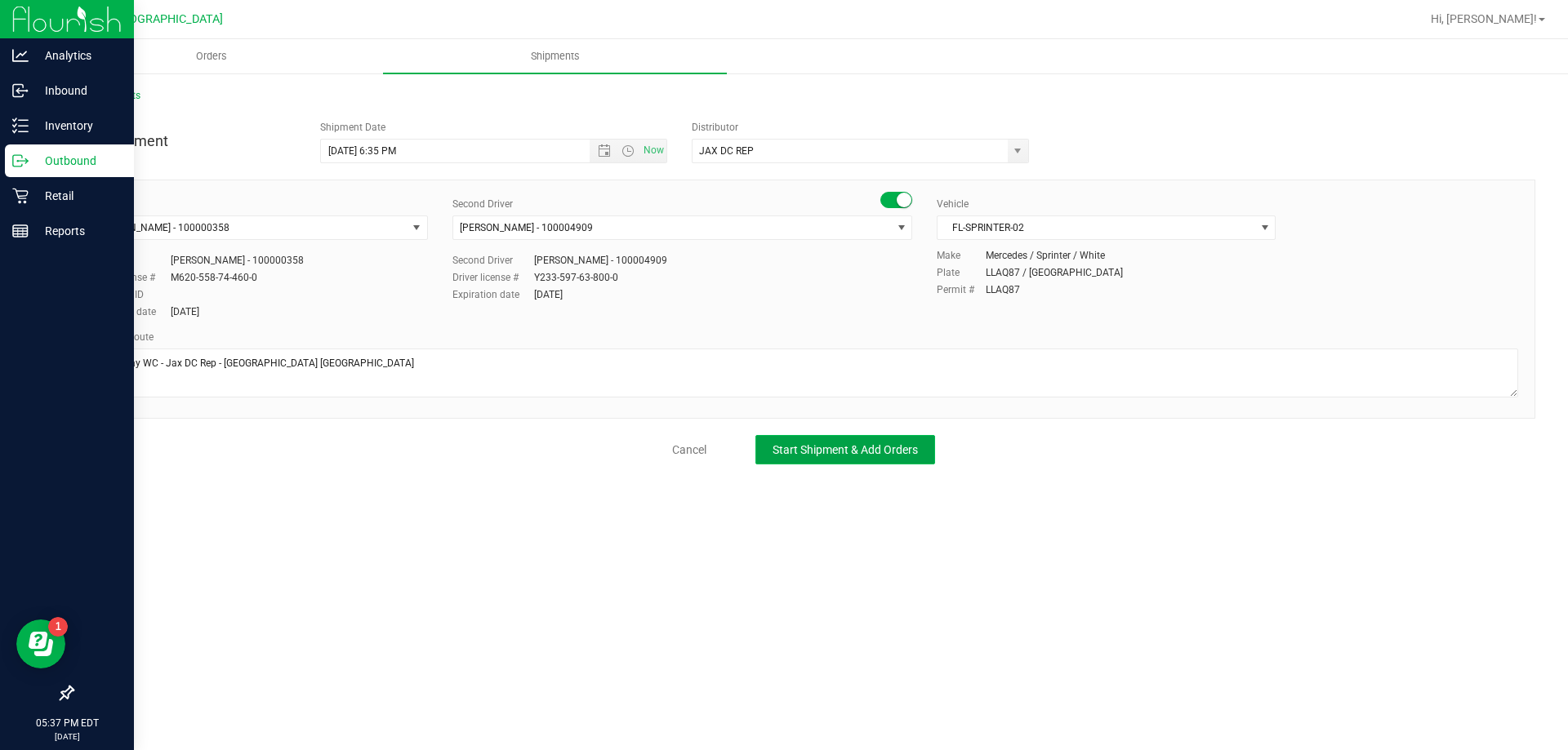
click at [846, 450] on span "Start Shipment & Add Orders" at bounding box center [845, 449] width 146 height 13
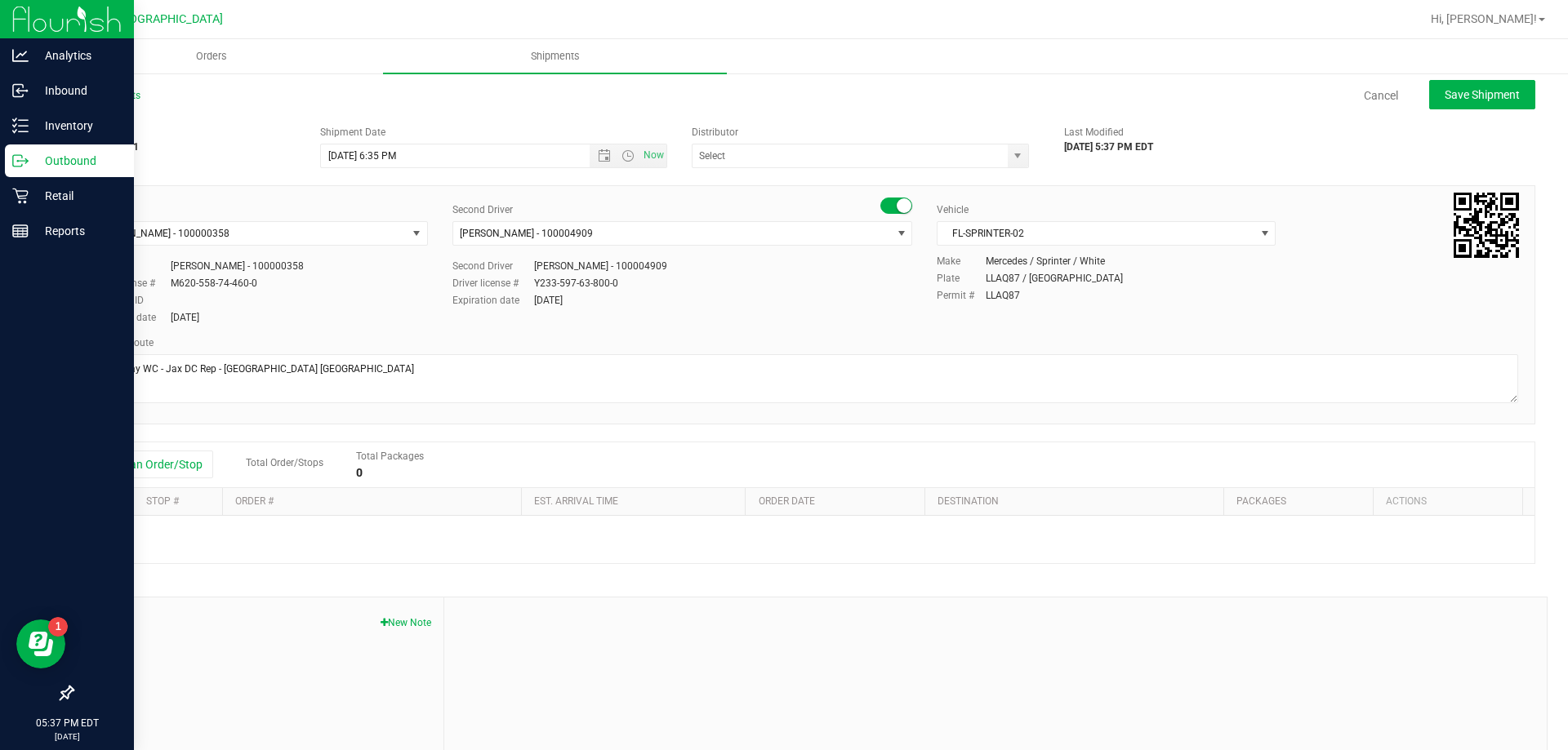
type input "JAX DC REP"
click at [151, 465] on button "Add an Order/Stop" at bounding box center [148, 463] width 128 height 28
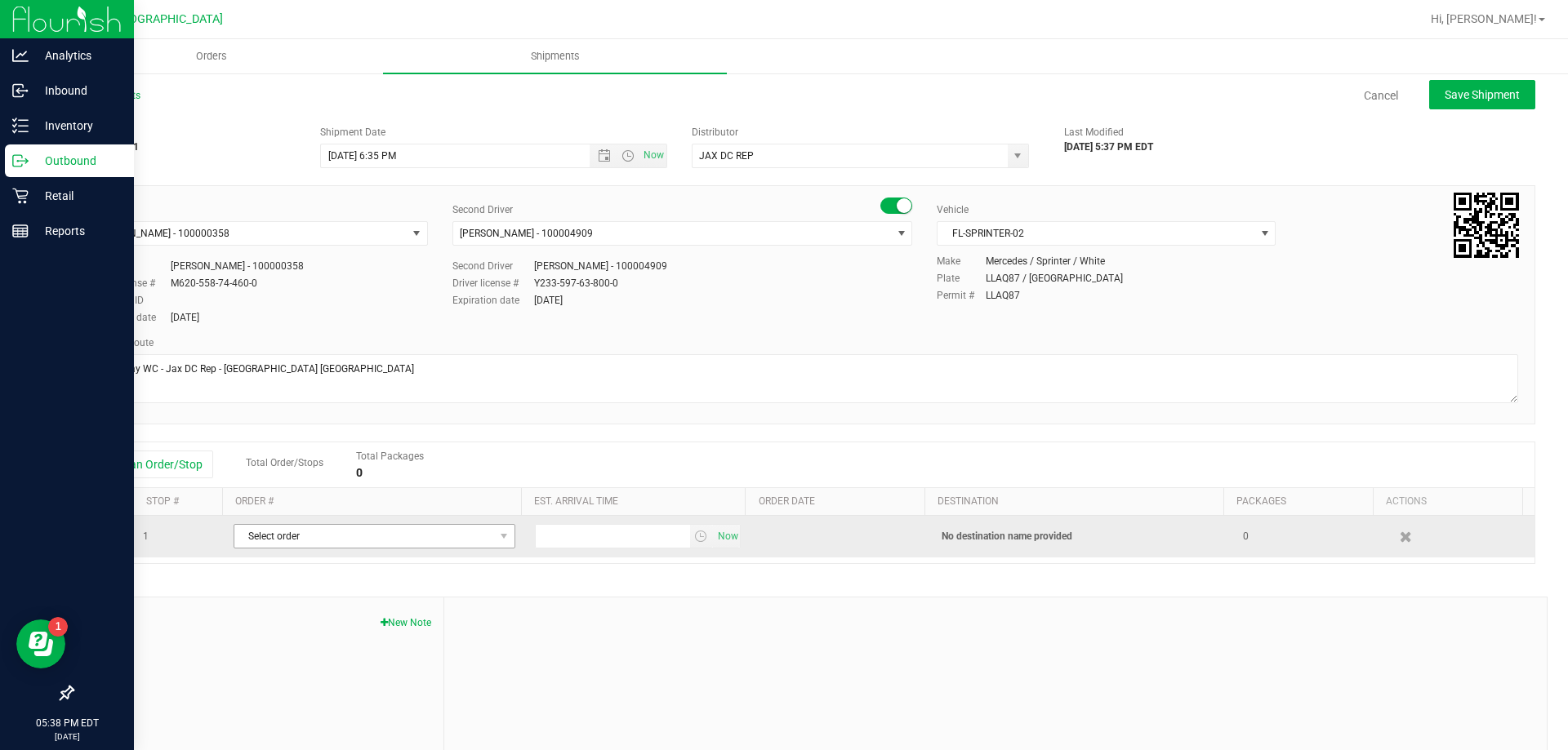
click at [386, 529] on span "Select order" at bounding box center [364, 537] width 260 height 23
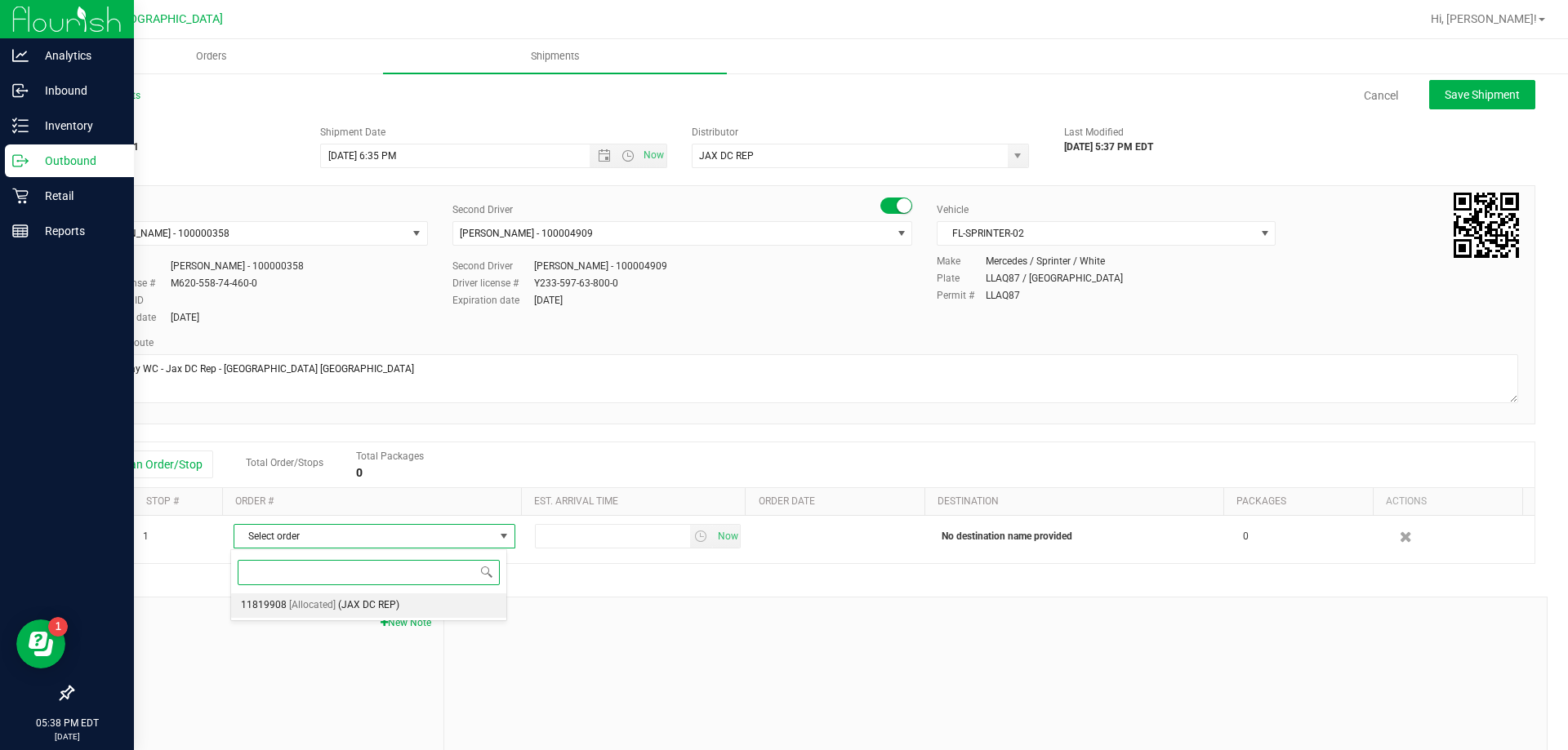
click at [338, 602] on span "(JAX DC REP)" at bounding box center [368, 605] width 62 height 21
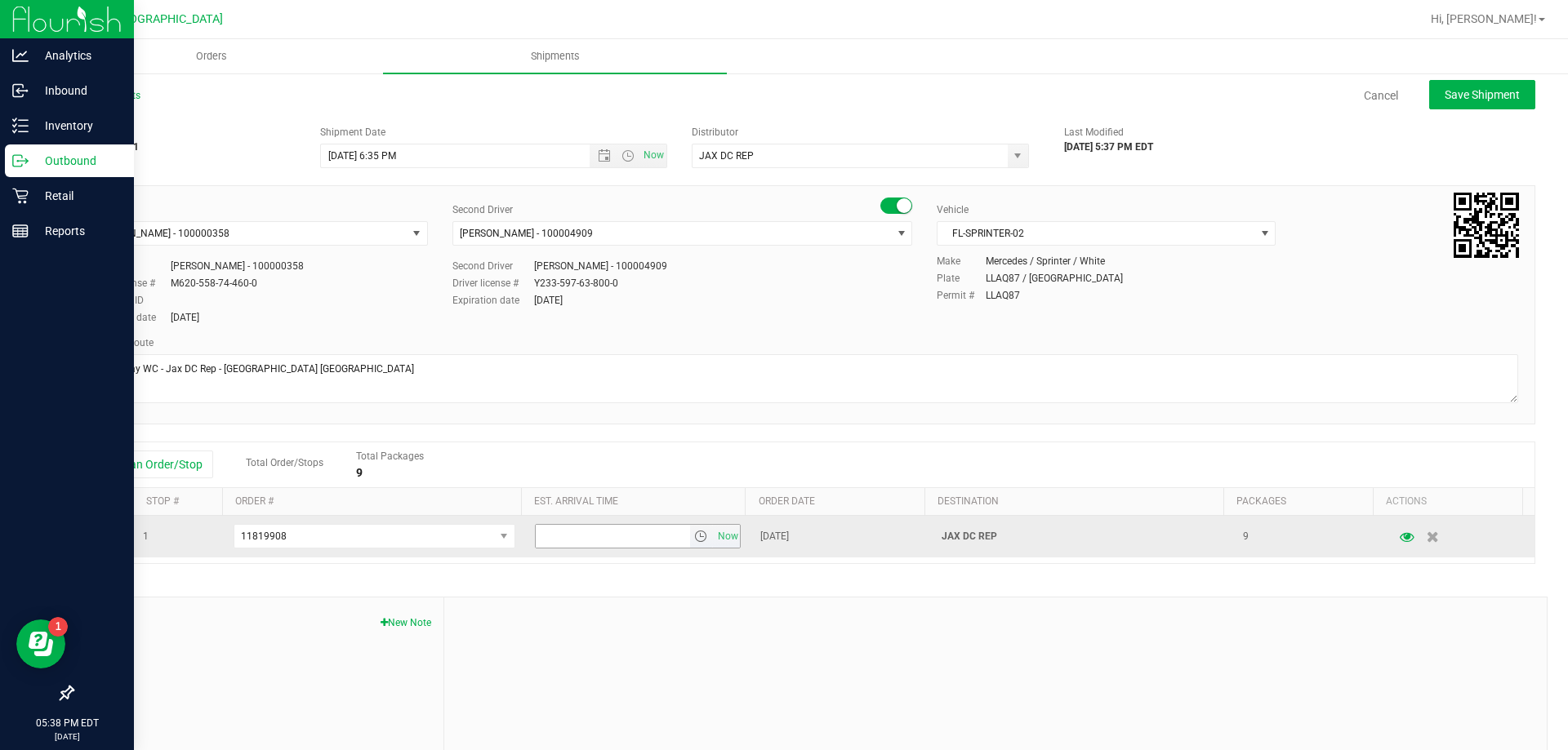
click at [694, 538] on span "select" at bounding box center [700, 536] width 13 height 13
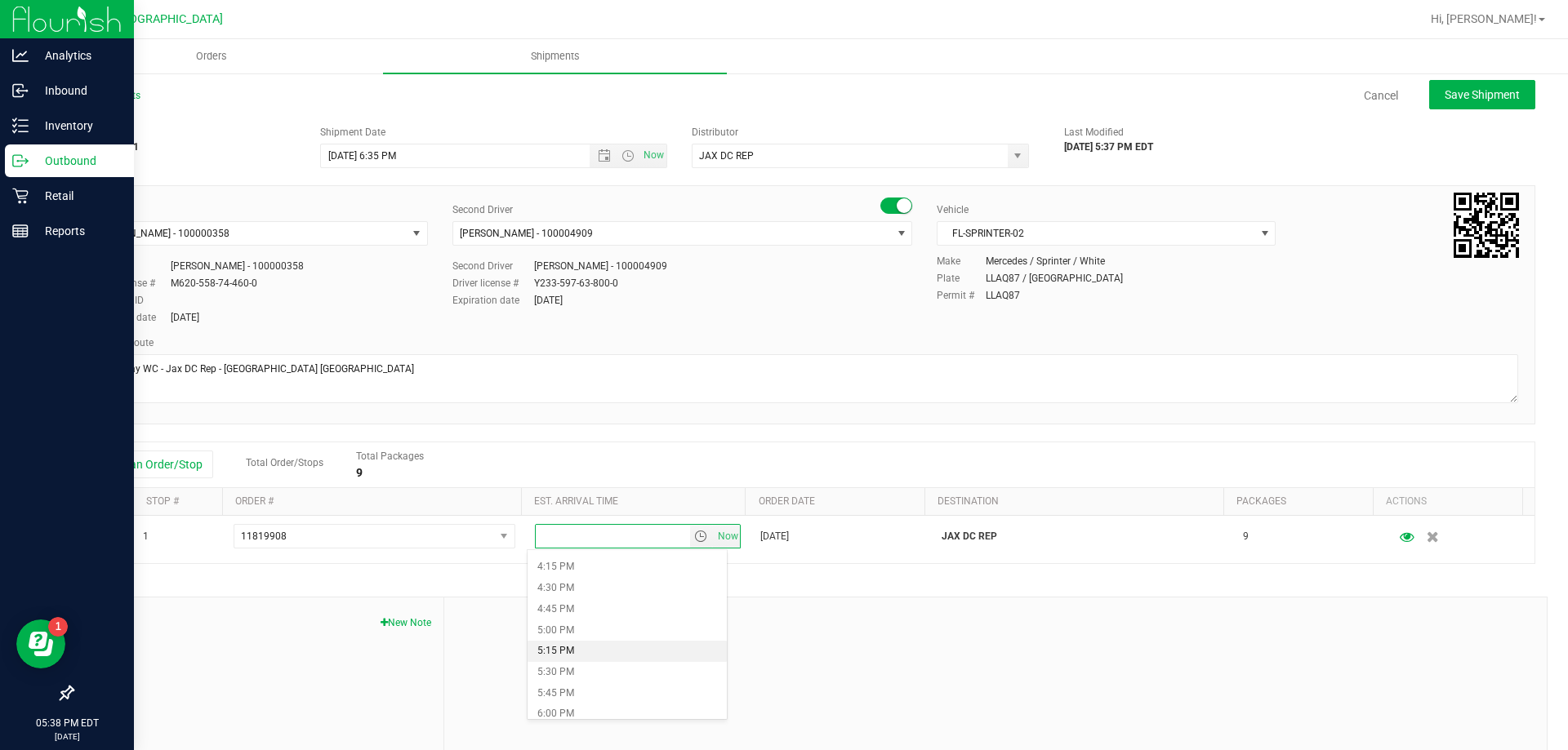
scroll to position [1388, 0]
click at [589, 644] on li "5:30 PM" at bounding box center [626, 645] width 199 height 21
click at [1473, 80] on button "Save Shipment" at bounding box center [1481, 95] width 106 height 29
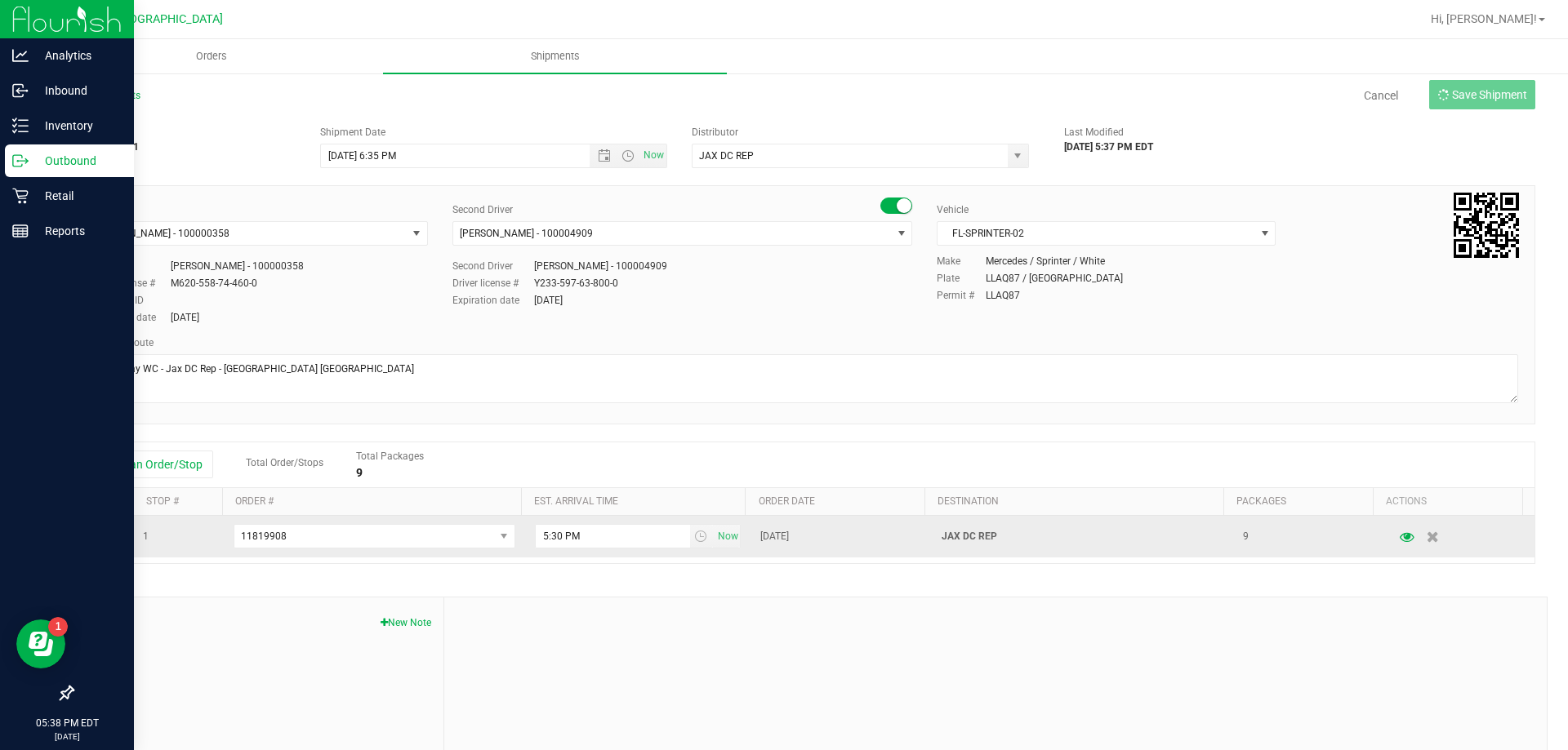
type input "[DATE] 10:35 PM"
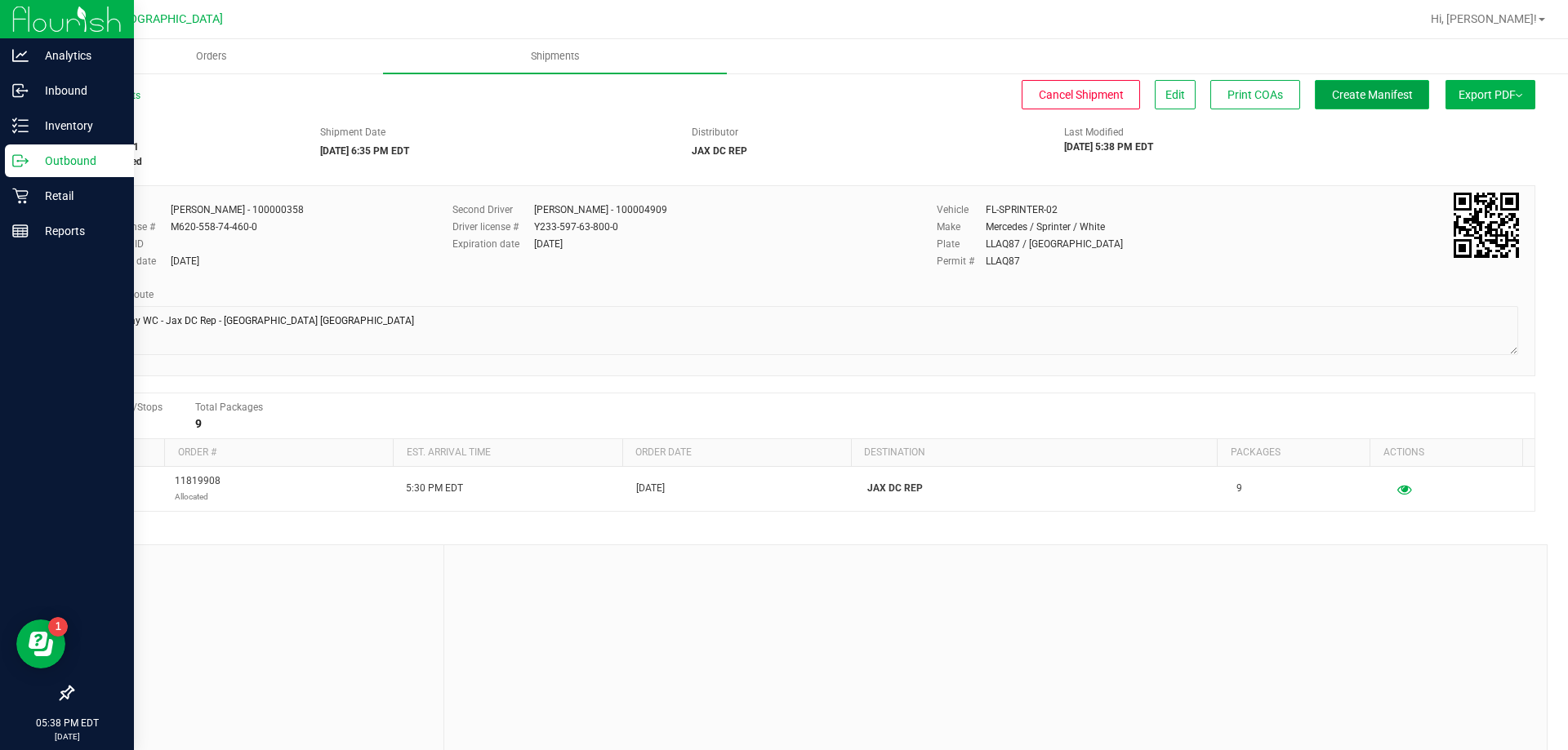
click at [1363, 94] on span "Create Manifest" at bounding box center [1372, 95] width 80 height 13
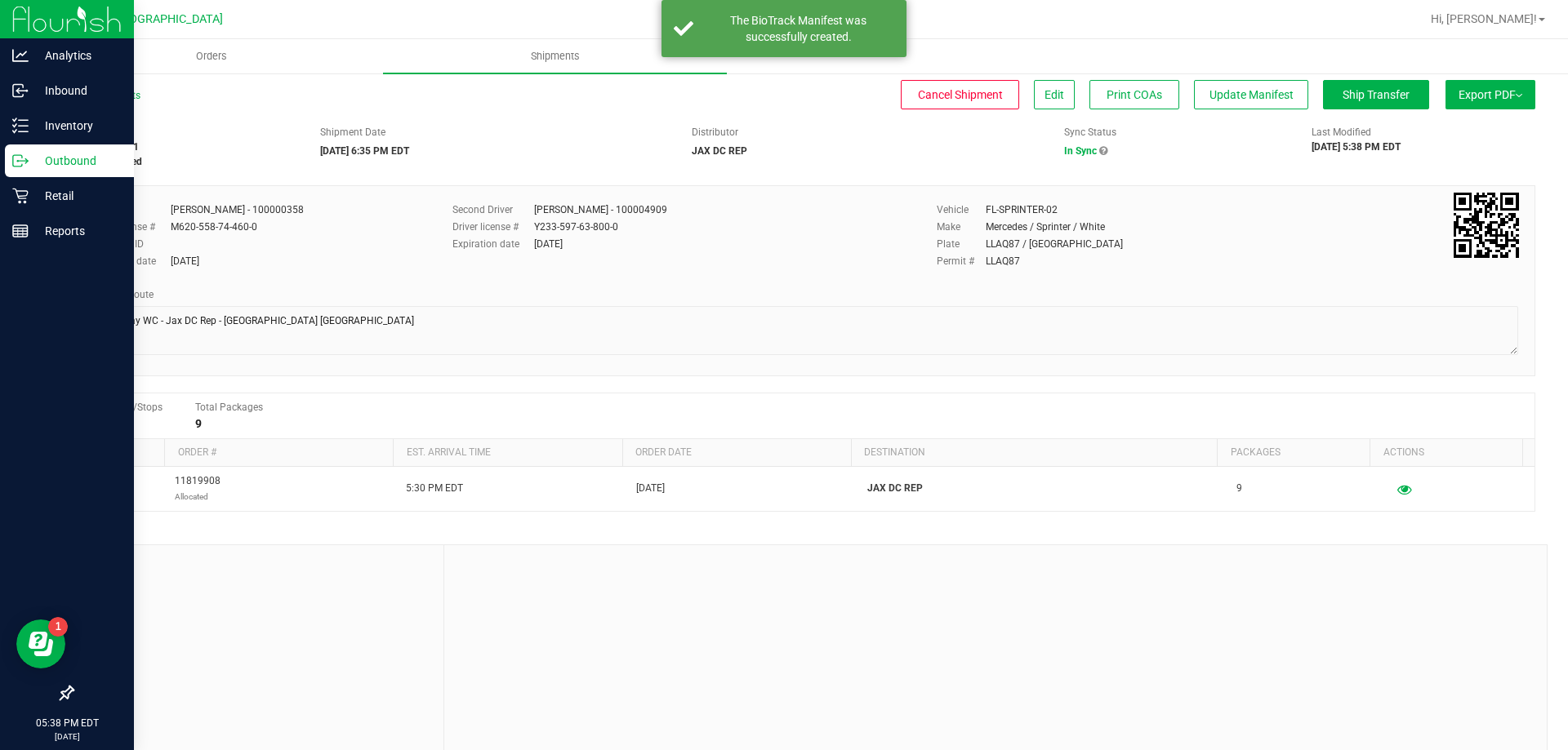
click at [1506, 91] on button "Export PDF" at bounding box center [1490, 95] width 90 height 29
click at [1446, 129] on span "Manifest by Package ID" at bounding box center [1466, 130] width 104 height 12
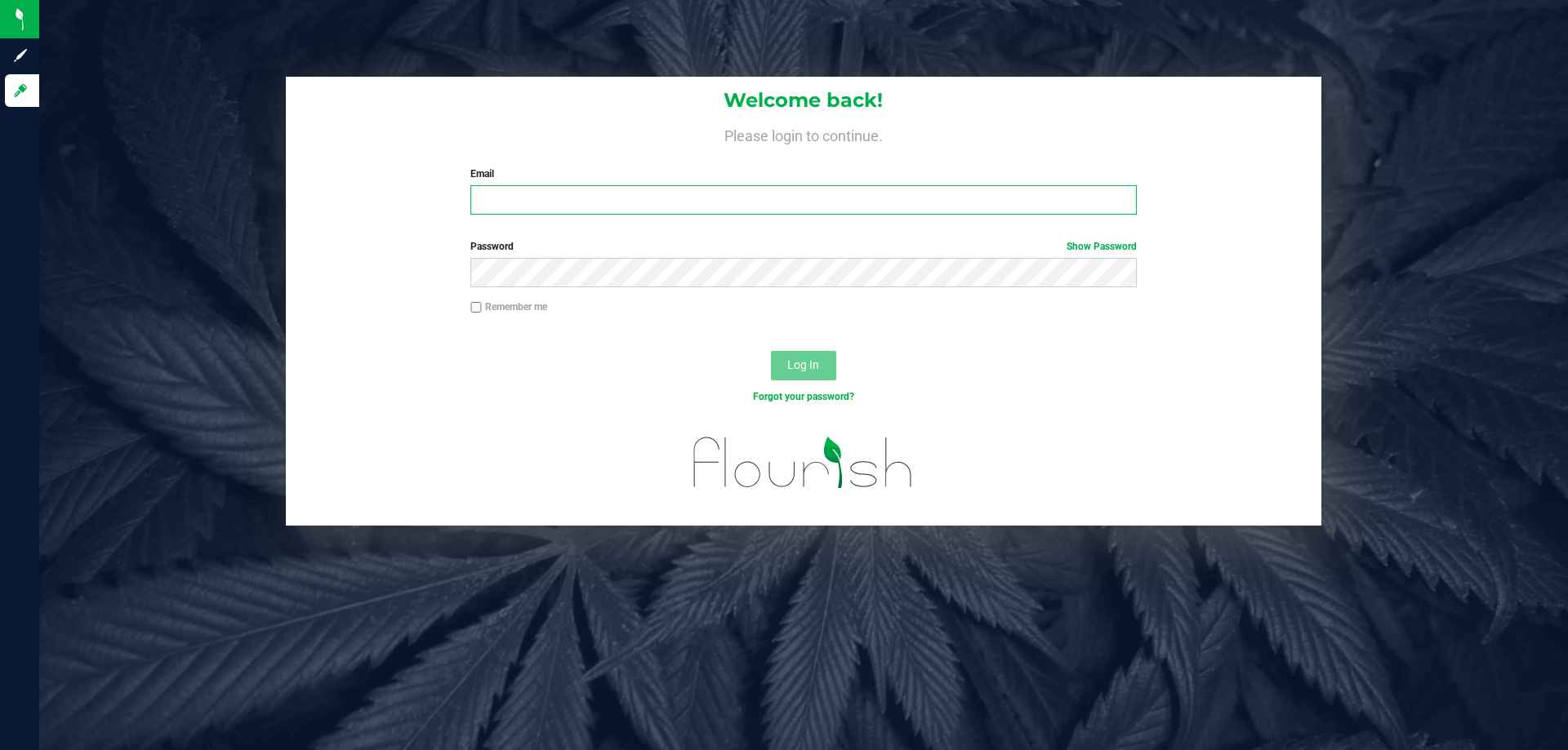
click at [588, 204] on input "Email" at bounding box center [802, 199] width 666 height 29
type input "[EMAIL_ADDRESS][DOMAIN_NAME]"
click at [771, 351] on button "Log In" at bounding box center [803, 365] width 65 height 29
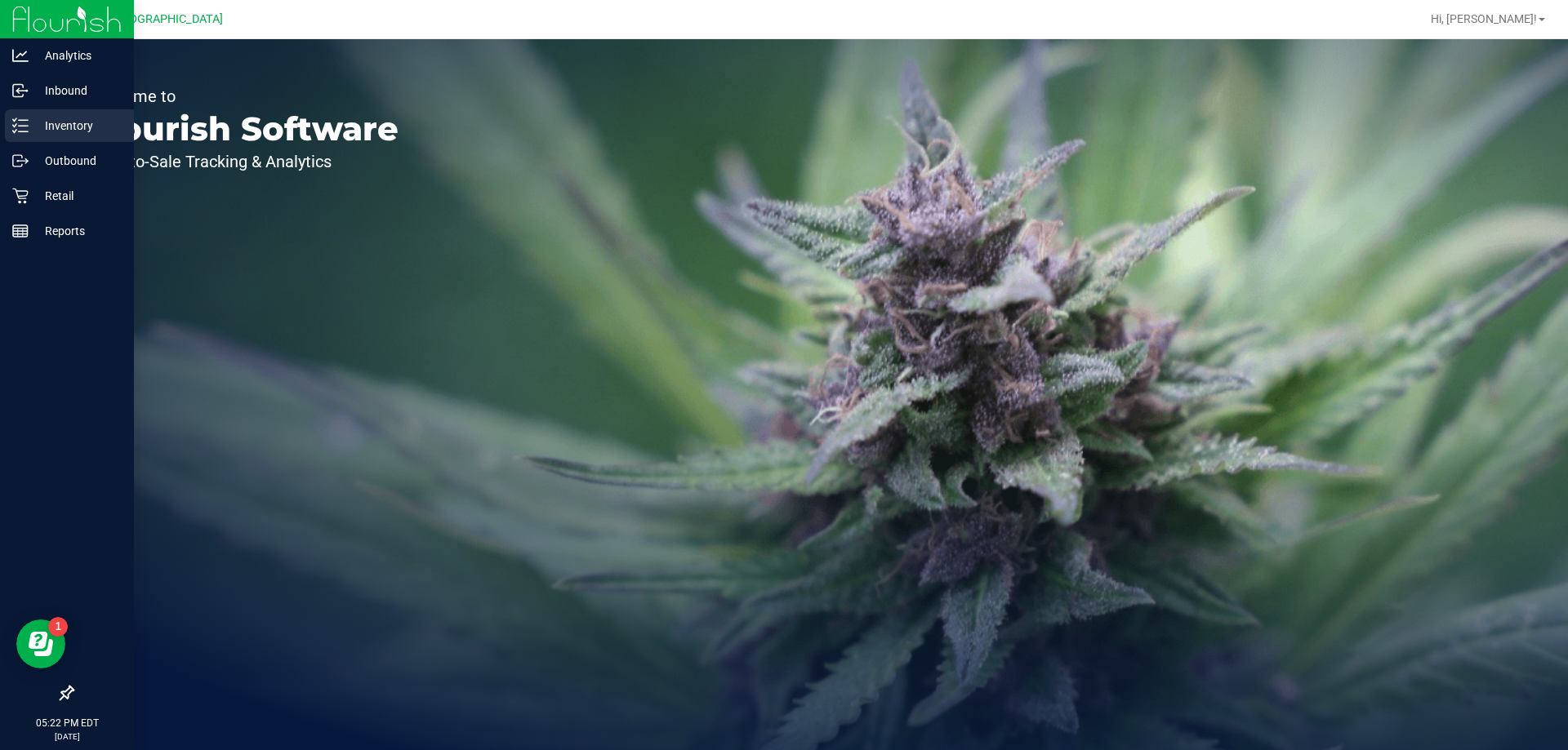
click at [48, 119] on p "Inventory" at bounding box center [78, 126] width 98 height 20
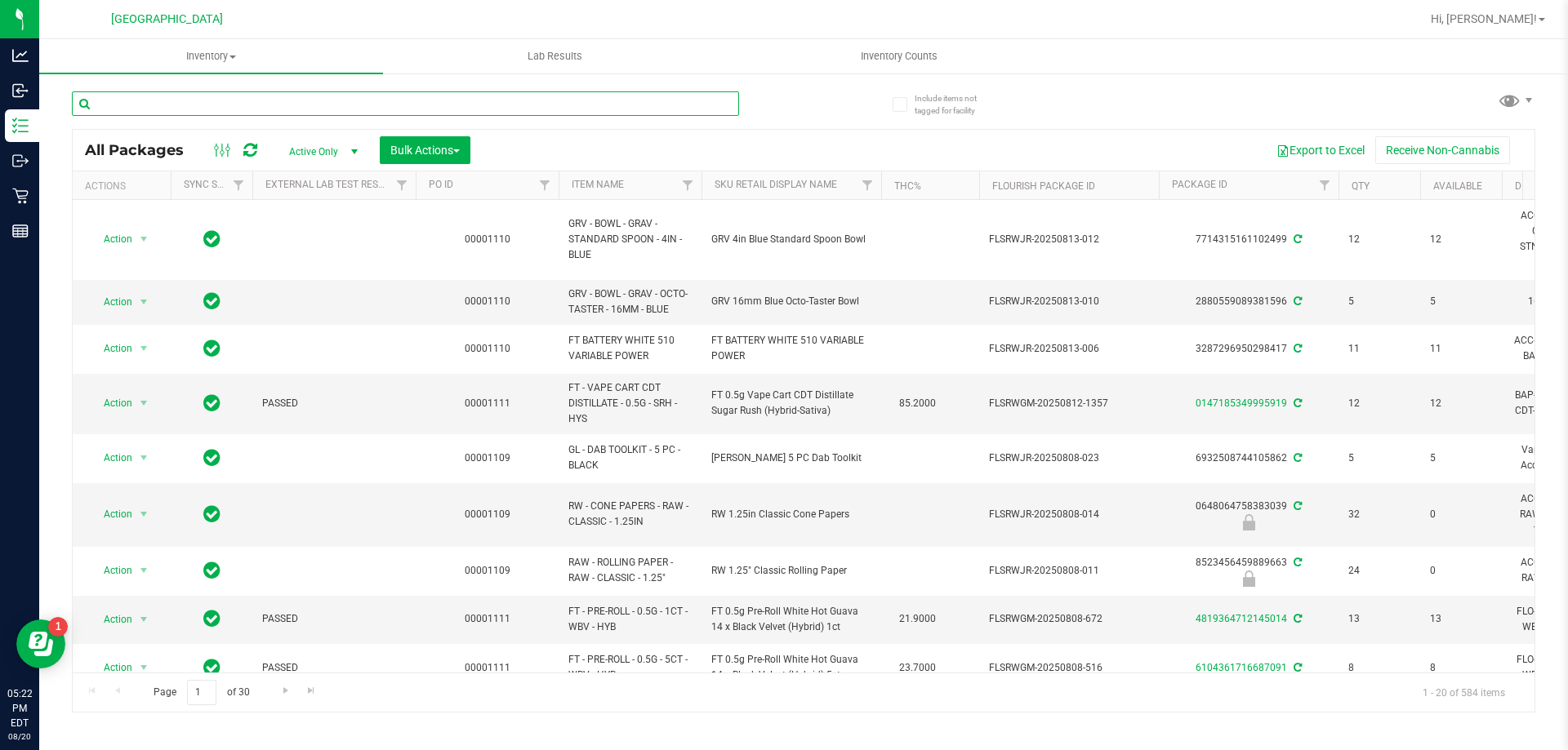
click at [390, 104] on input "text" at bounding box center [405, 103] width 667 height 24
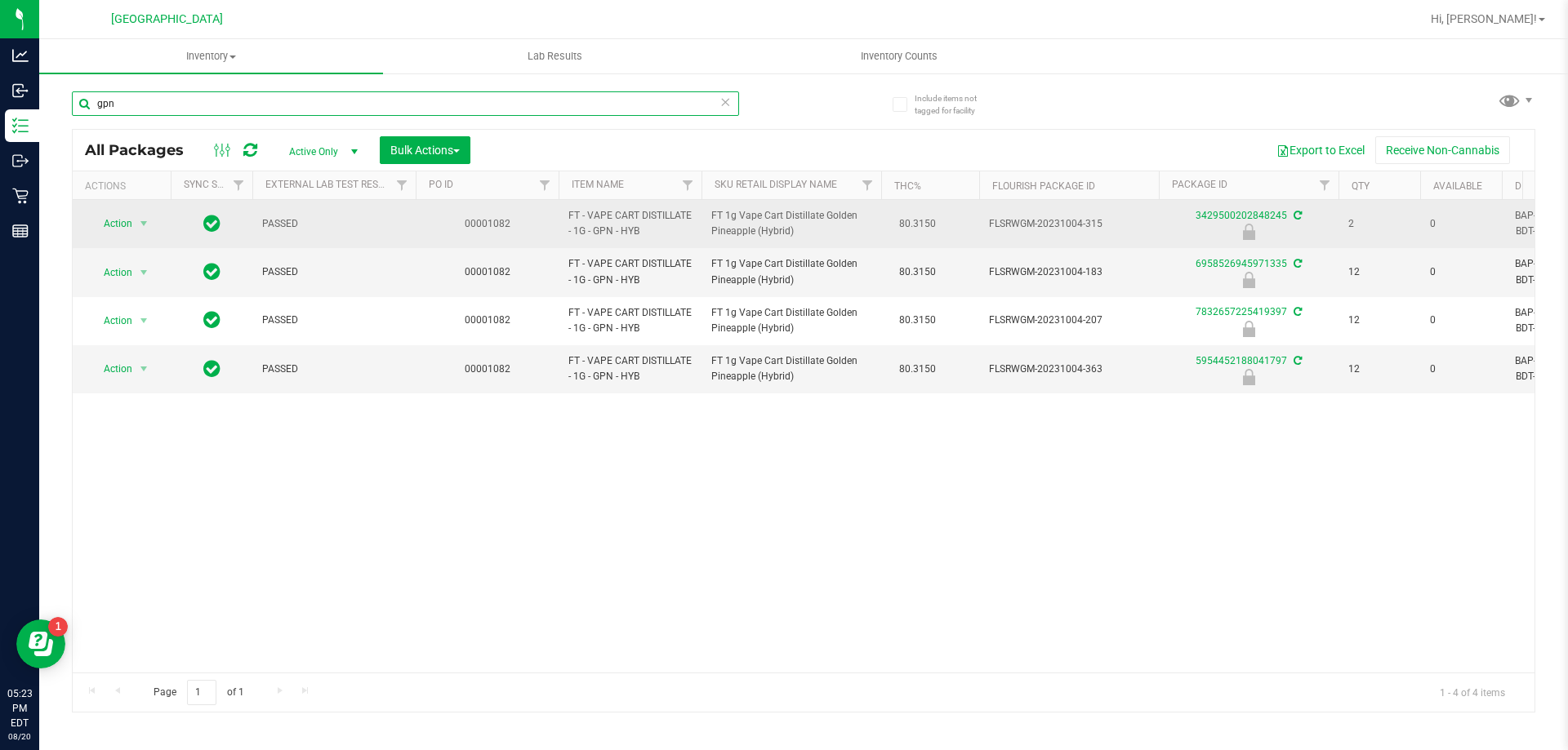
type input "gpn"
click at [134, 217] on span "select" at bounding box center [144, 224] width 21 height 23
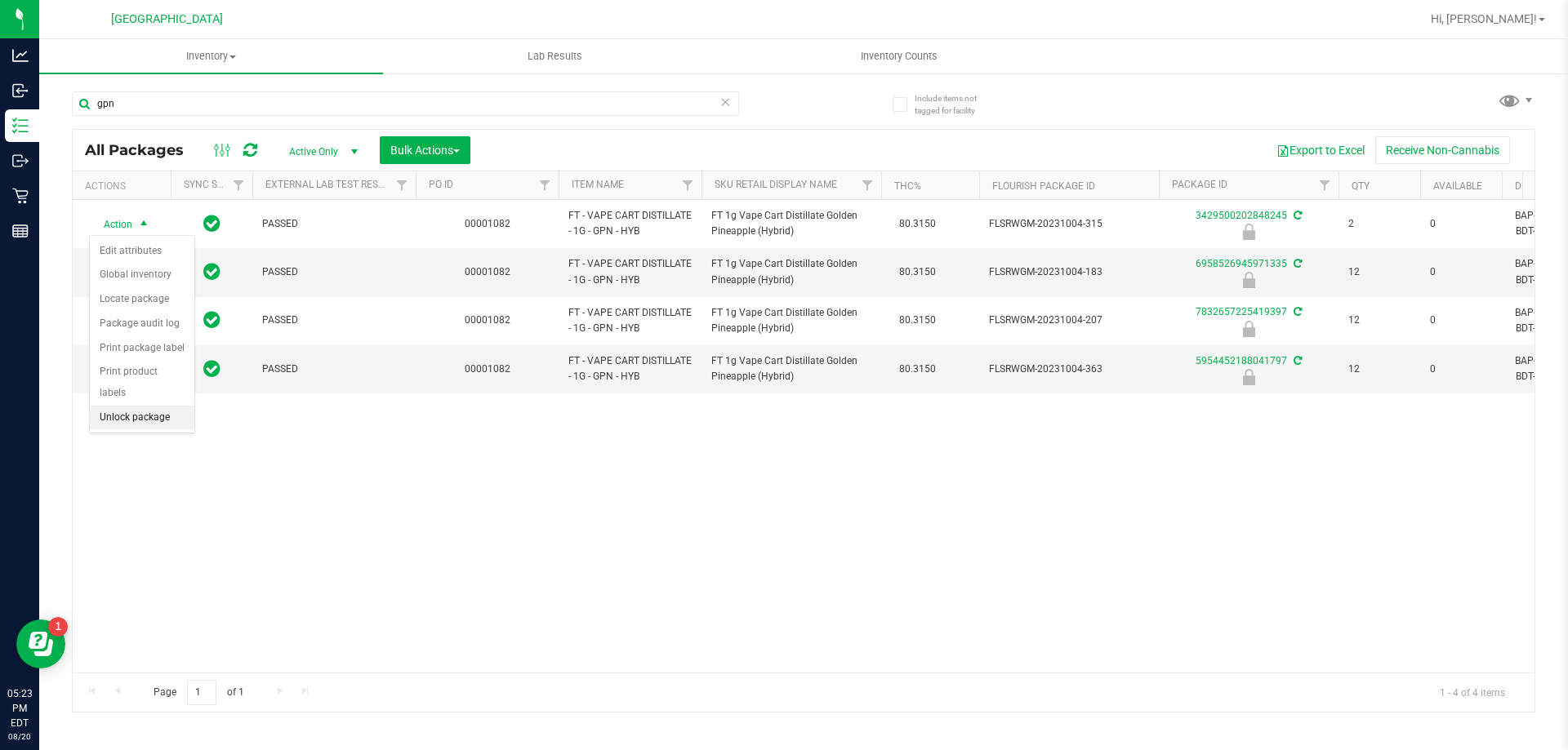
click at [138, 405] on li "Unlock package" at bounding box center [142, 417] width 105 height 24
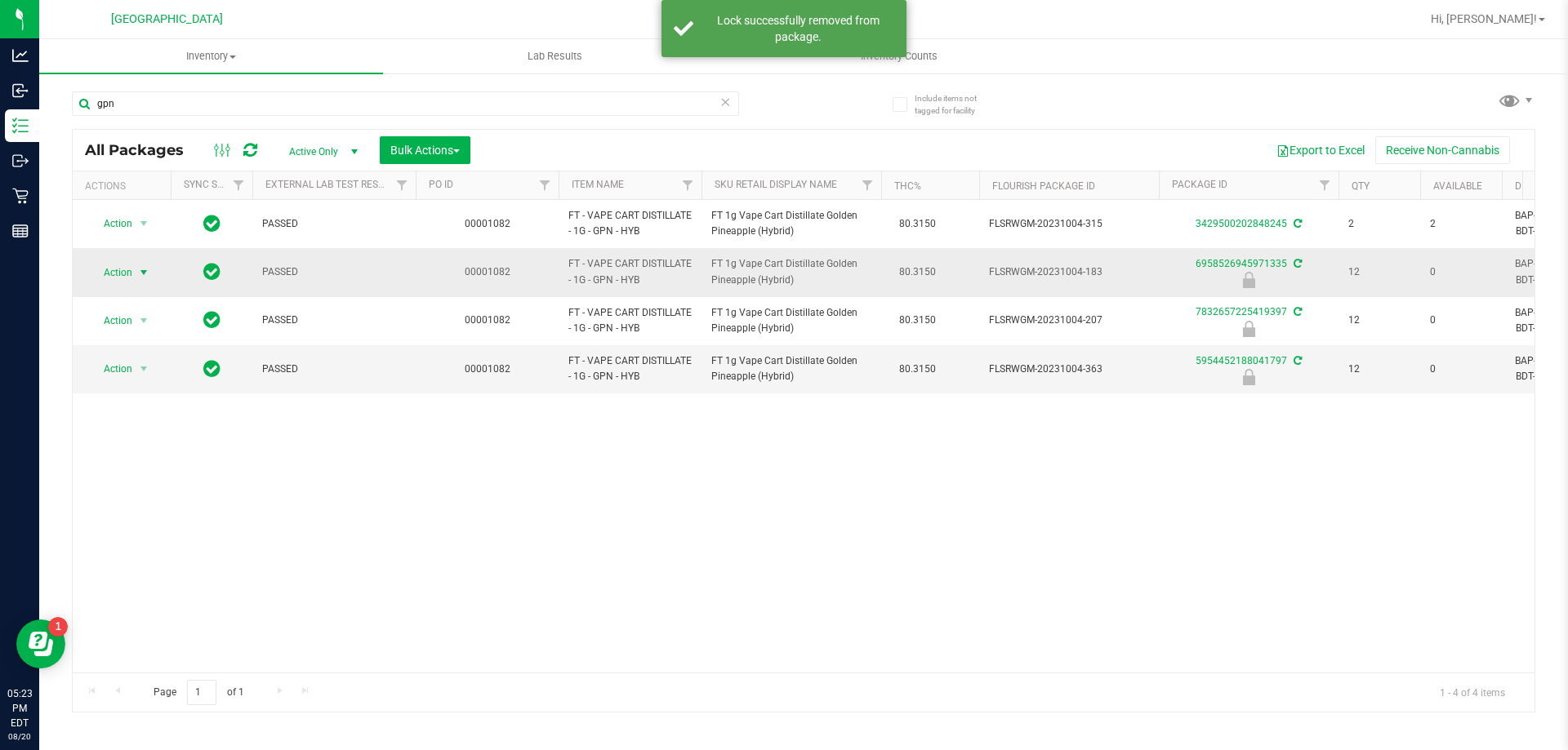
click at [127, 262] on span "Action" at bounding box center [111, 272] width 44 height 23
click at [154, 454] on li "Unlock package" at bounding box center [142, 465] width 105 height 24
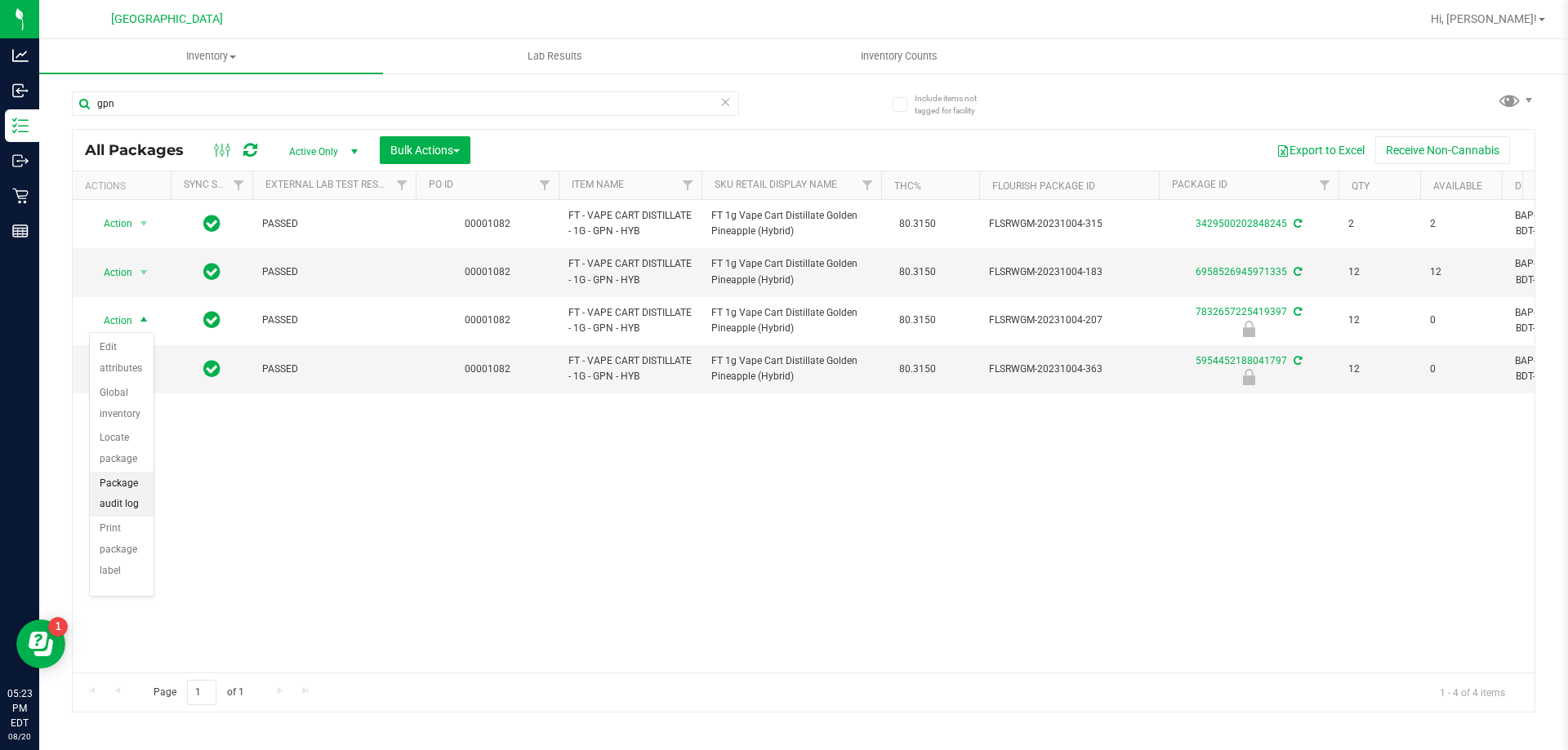
scroll to position [118, 0]
click at [127, 557] on li "Unlock package" at bounding box center [122, 554] width 63 height 45
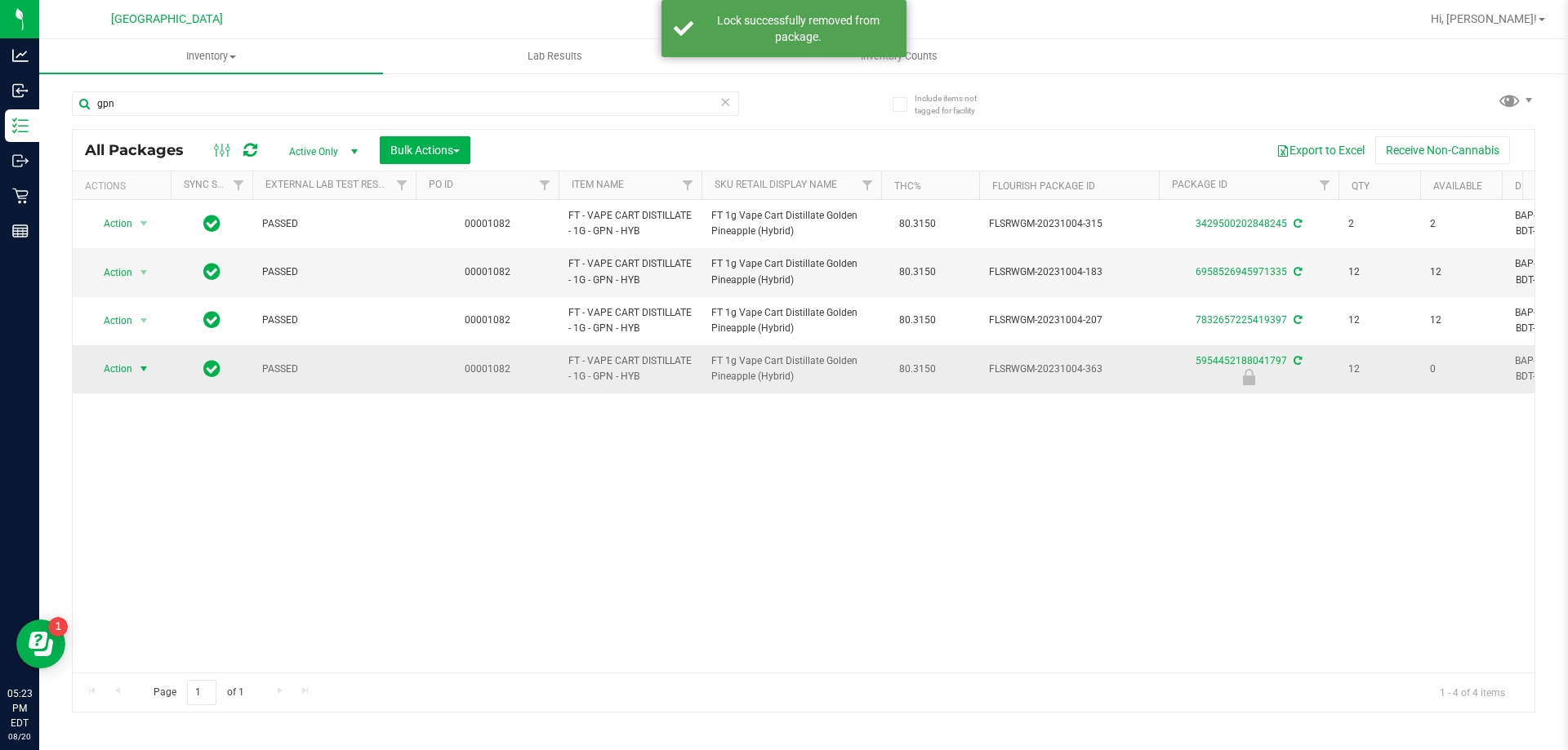
click at [122, 370] on span "Action" at bounding box center [111, 369] width 44 height 23
click at [128, 551] on li "Unlock package" at bounding box center [142, 562] width 105 height 24
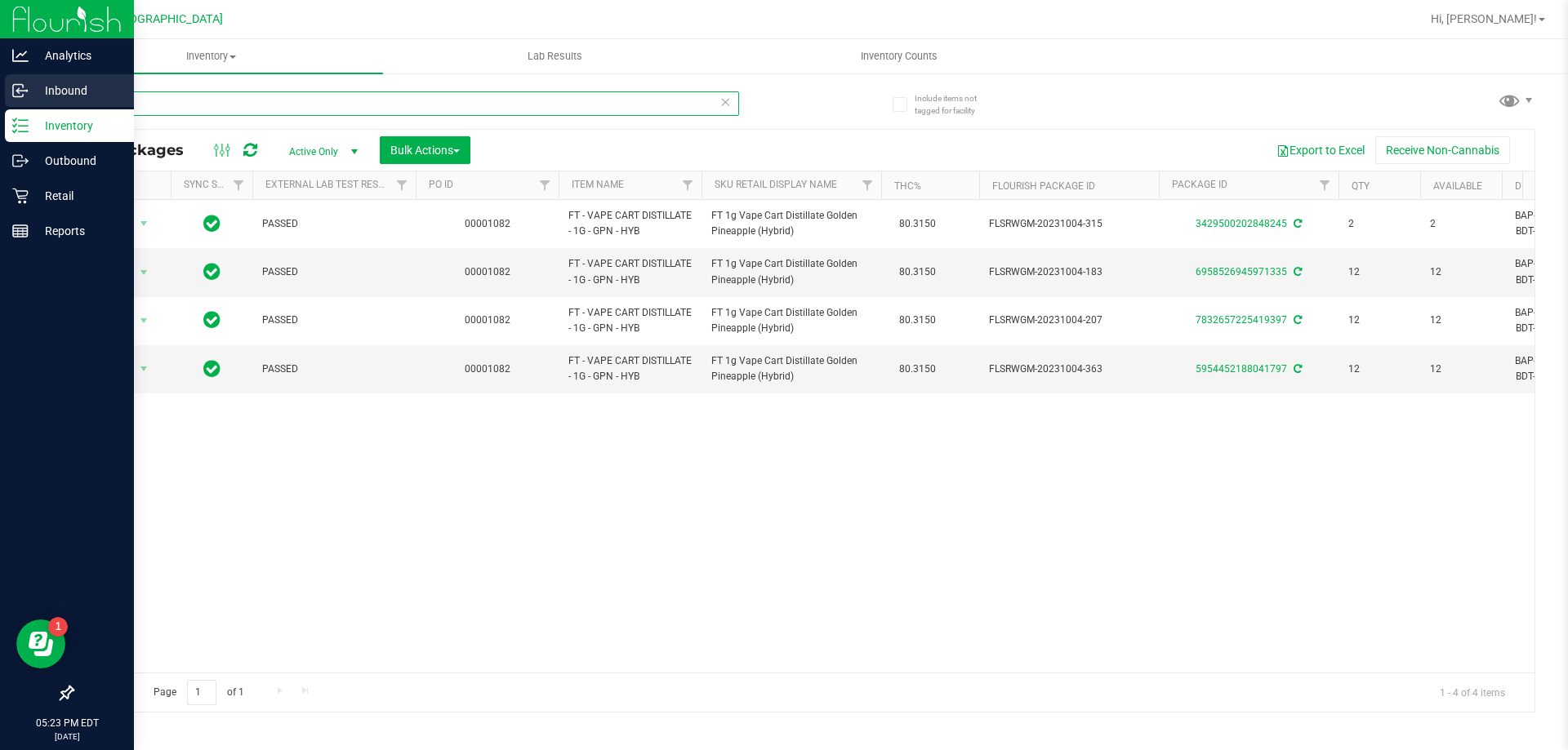
drag, startPoint x: 182, startPoint y: 108, endPoint x: 0, endPoint y: 75, distance: 185.0
click at [0, 75] on div "Analytics Inbound Inventory Outbound Retail Reports 05:23 PM EDT 08/20/2025 08/…" at bounding box center [784, 375] width 1568 height 750
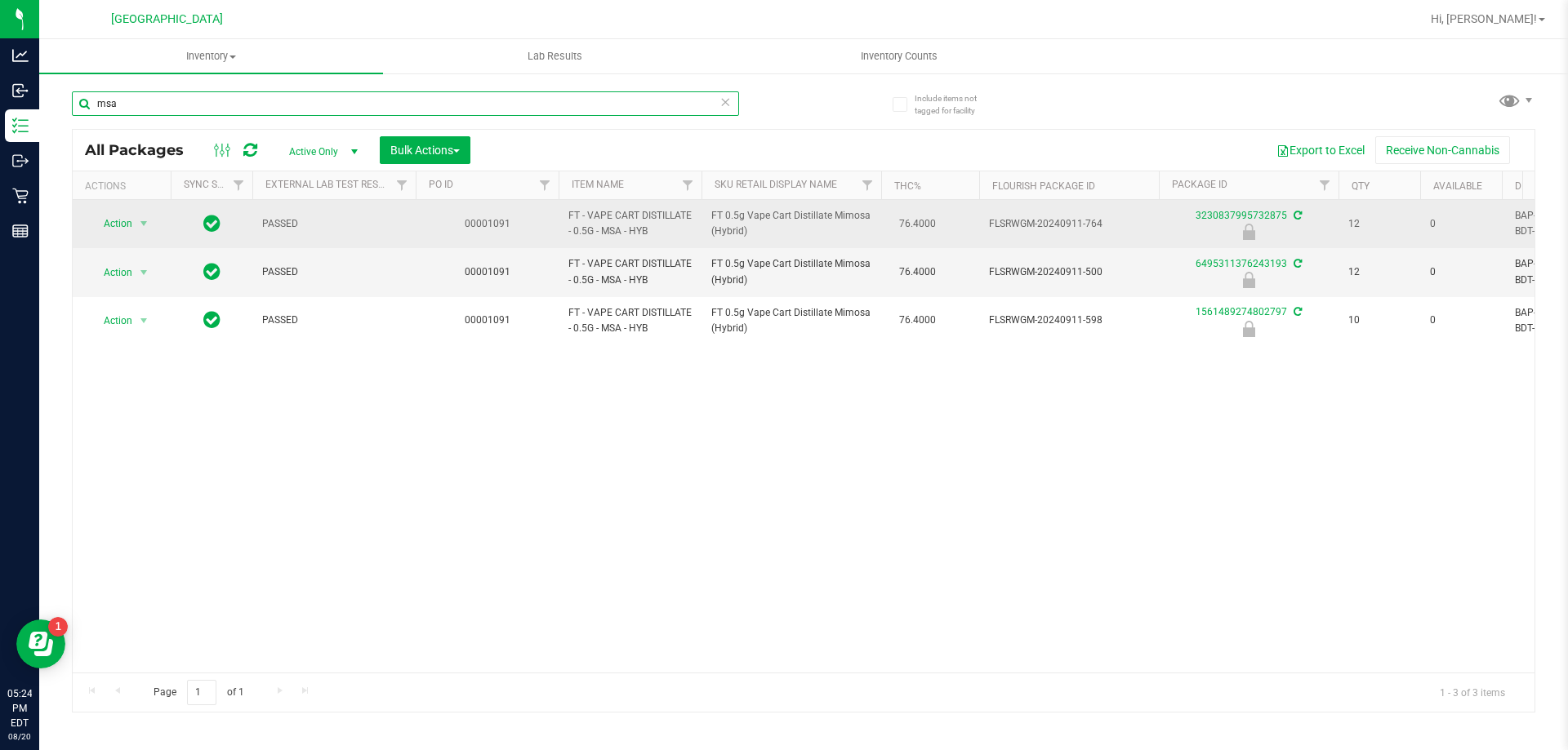
type input "msa"
click at [134, 221] on span "select" at bounding box center [144, 224] width 21 height 23
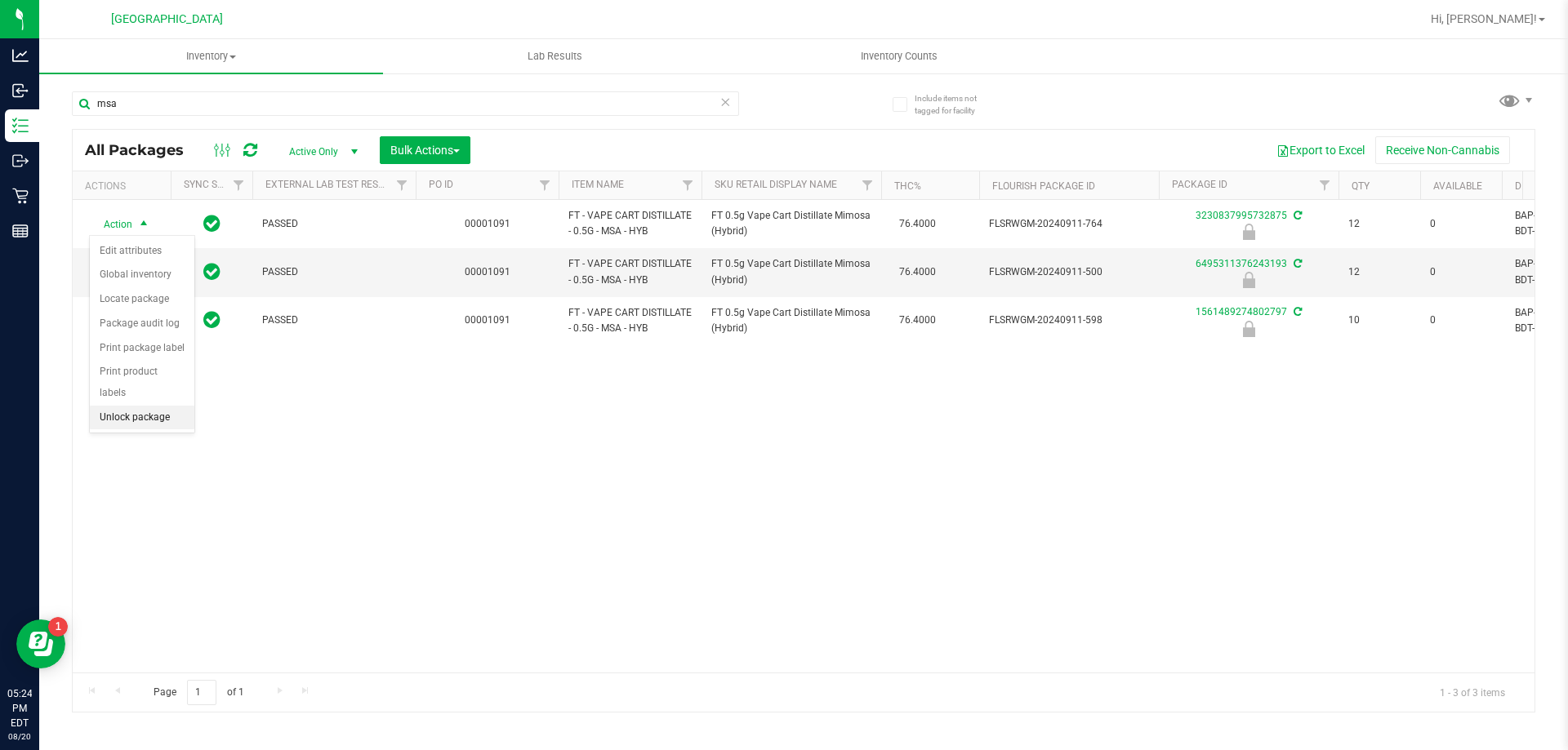
click at [144, 405] on li "Unlock package" at bounding box center [142, 417] width 105 height 24
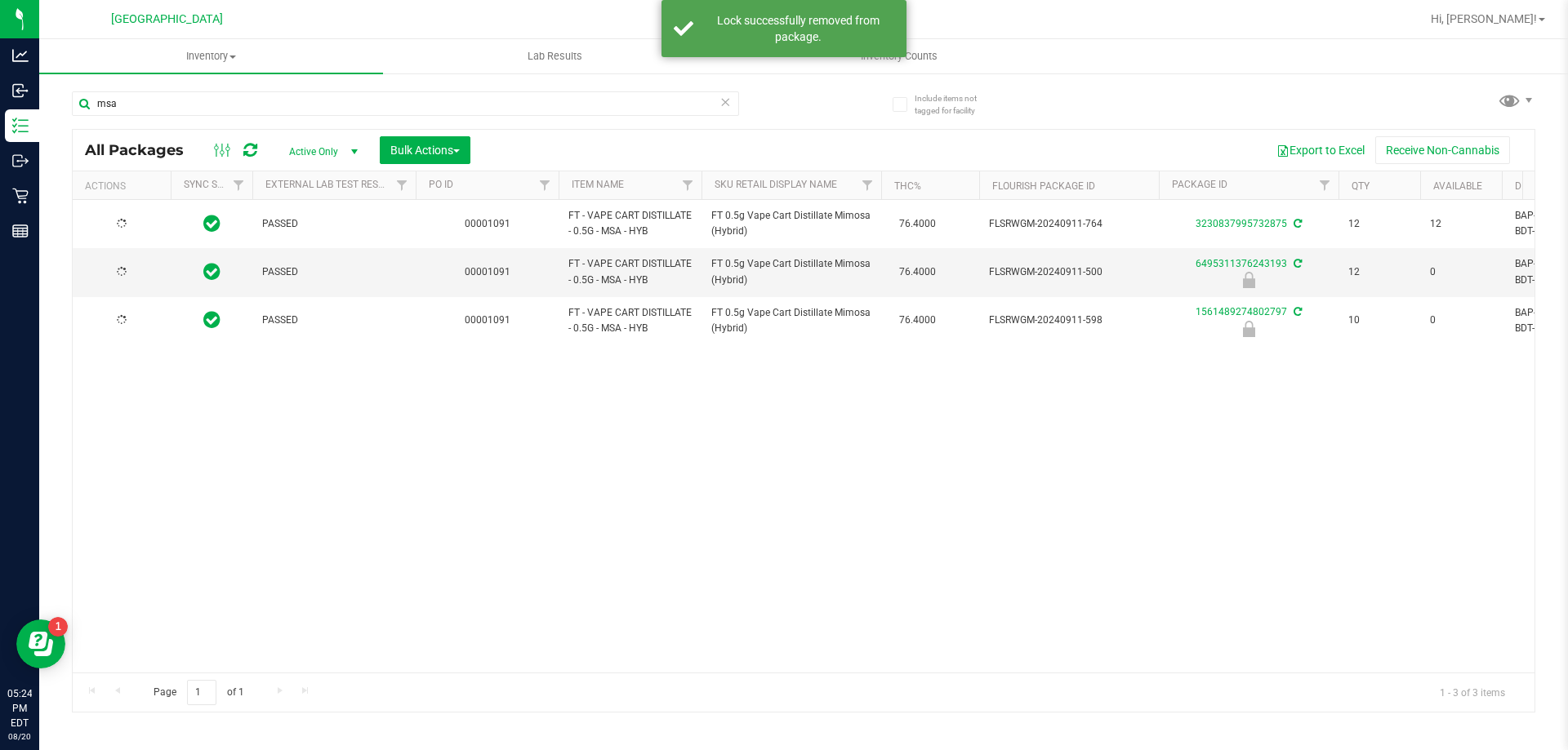
click at [138, 267] on div at bounding box center [122, 271] width 79 height 15
click at [138, 271] on span "select" at bounding box center [144, 272] width 13 height 13
click at [138, 454] on li "Unlock package" at bounding box center [142, 465] width 105 height 24
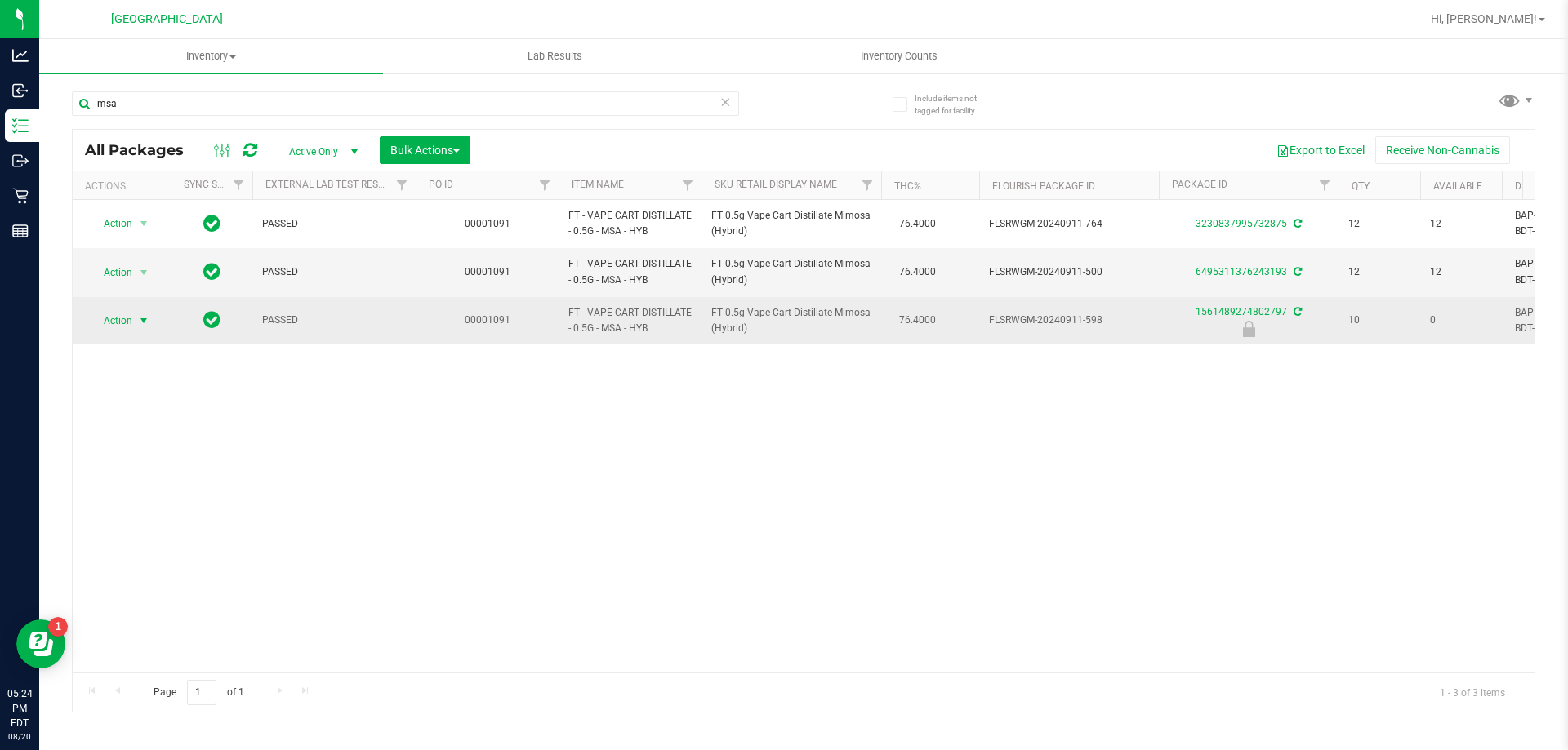
click at [122, 321] on span "Action" at bounding box center [111, 321] width 44 height 23
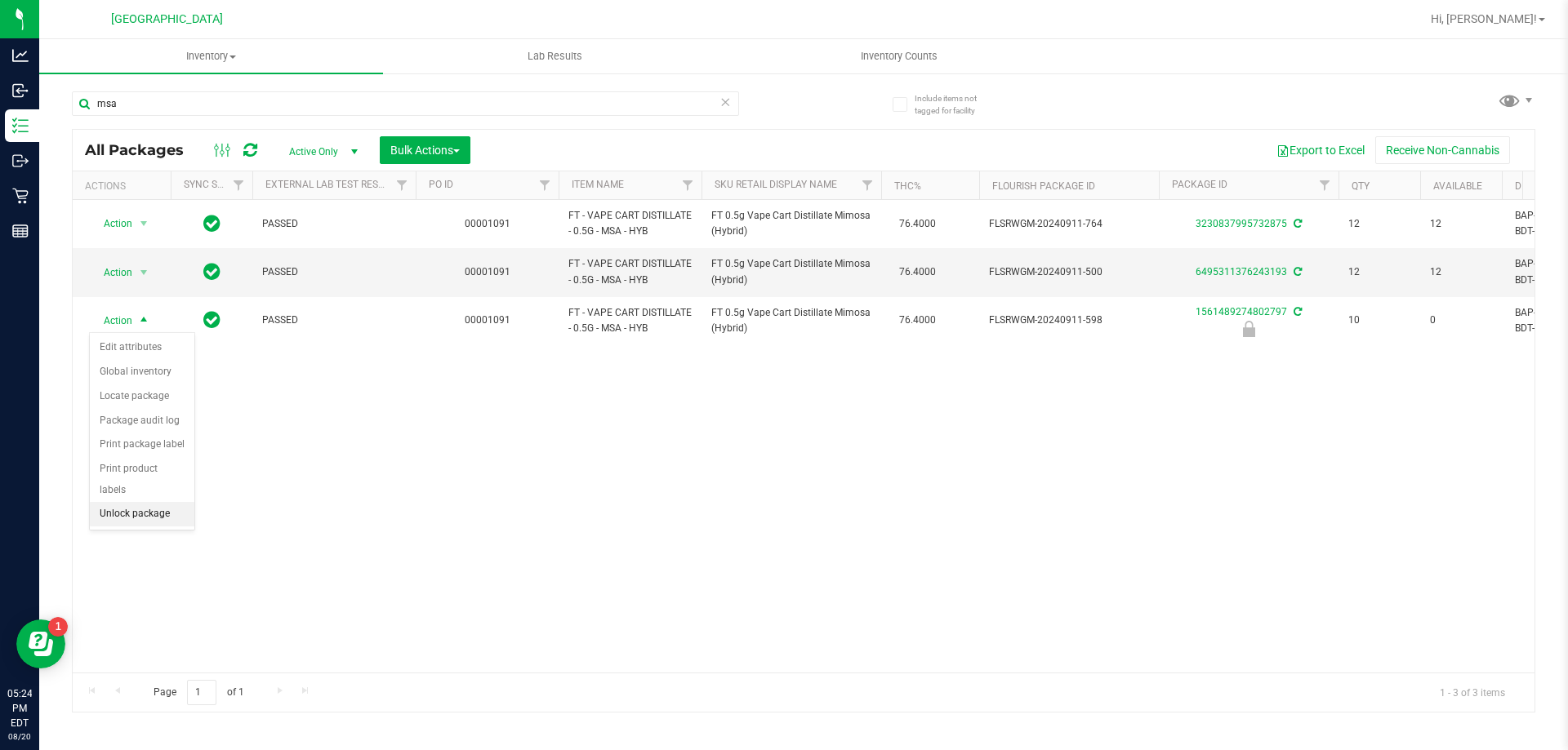
click at [142, 502] on li "Unlock package" at bounding box center [142, 513] width 105 height 24
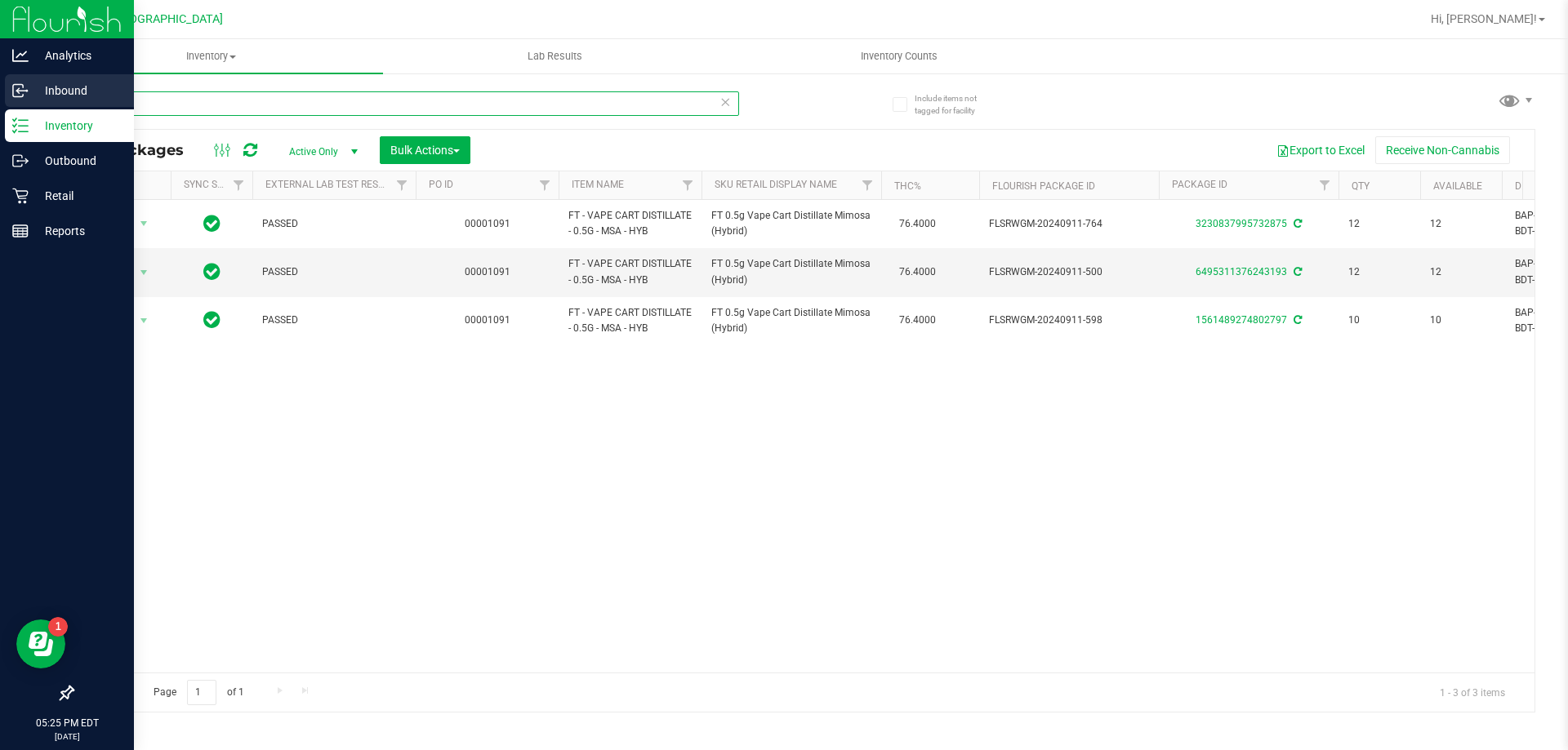
click at [0, 90] on div "Analytics Inbound Inventory Outbound Retail Reports 05:25 PM EDT 08/20/2025 08/…" at bounding box center [784, 375] width 1568 height 750
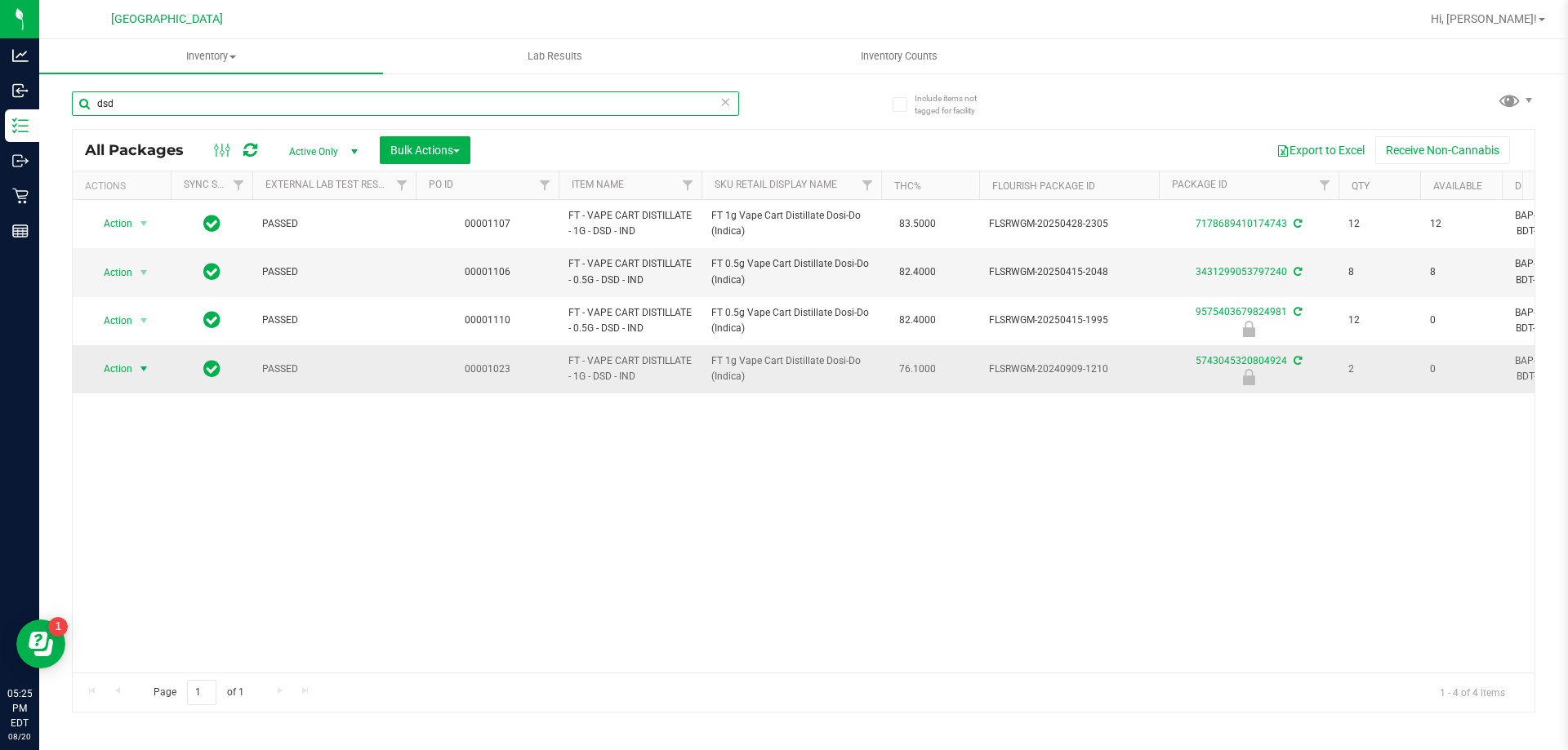
type input "dsd"
click at [134, 362] on span "select" at bounding box center [144, 369] width 21 height 23
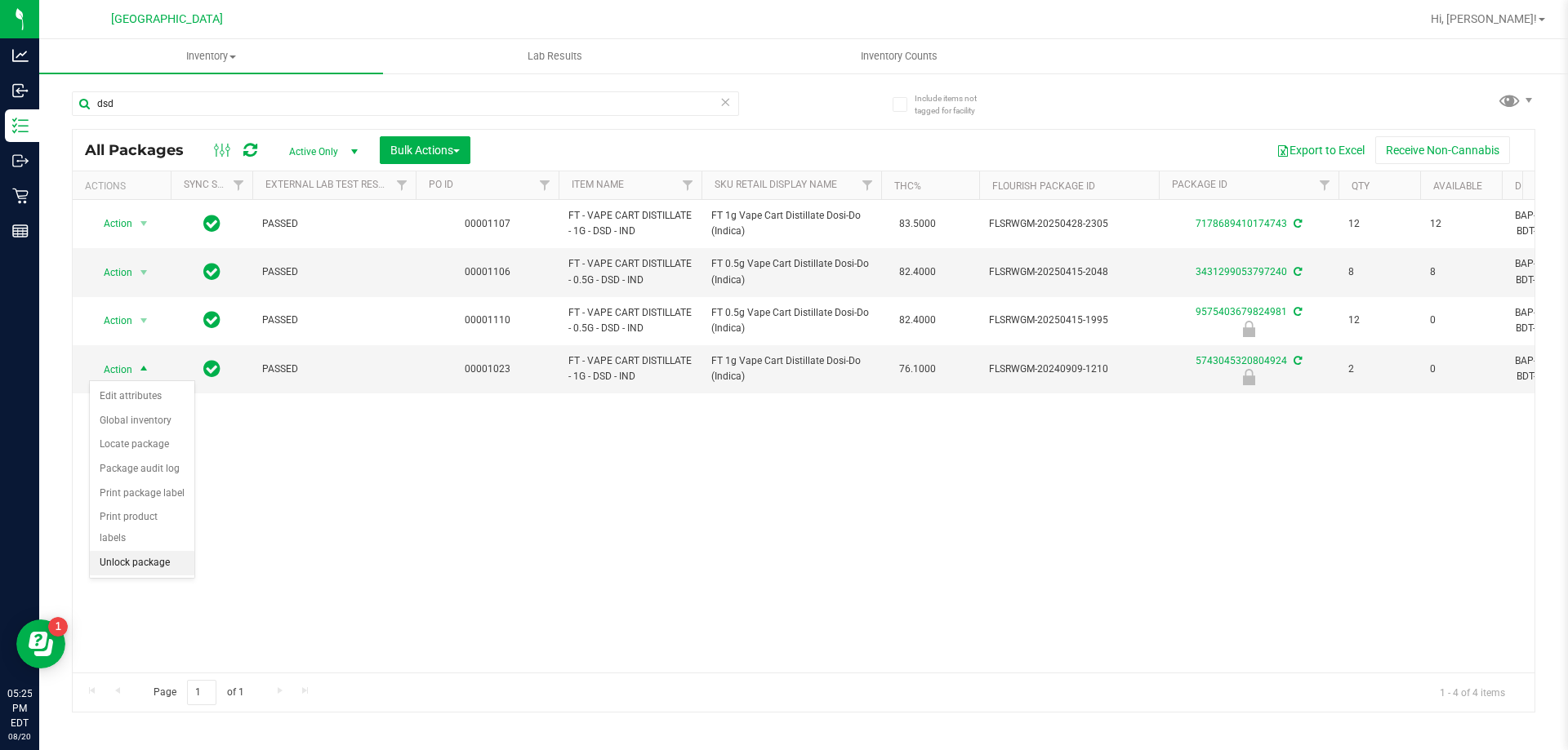
click at [120, 551] on li "Unlock package" at bounding box center [142, 562] width 105 height 24
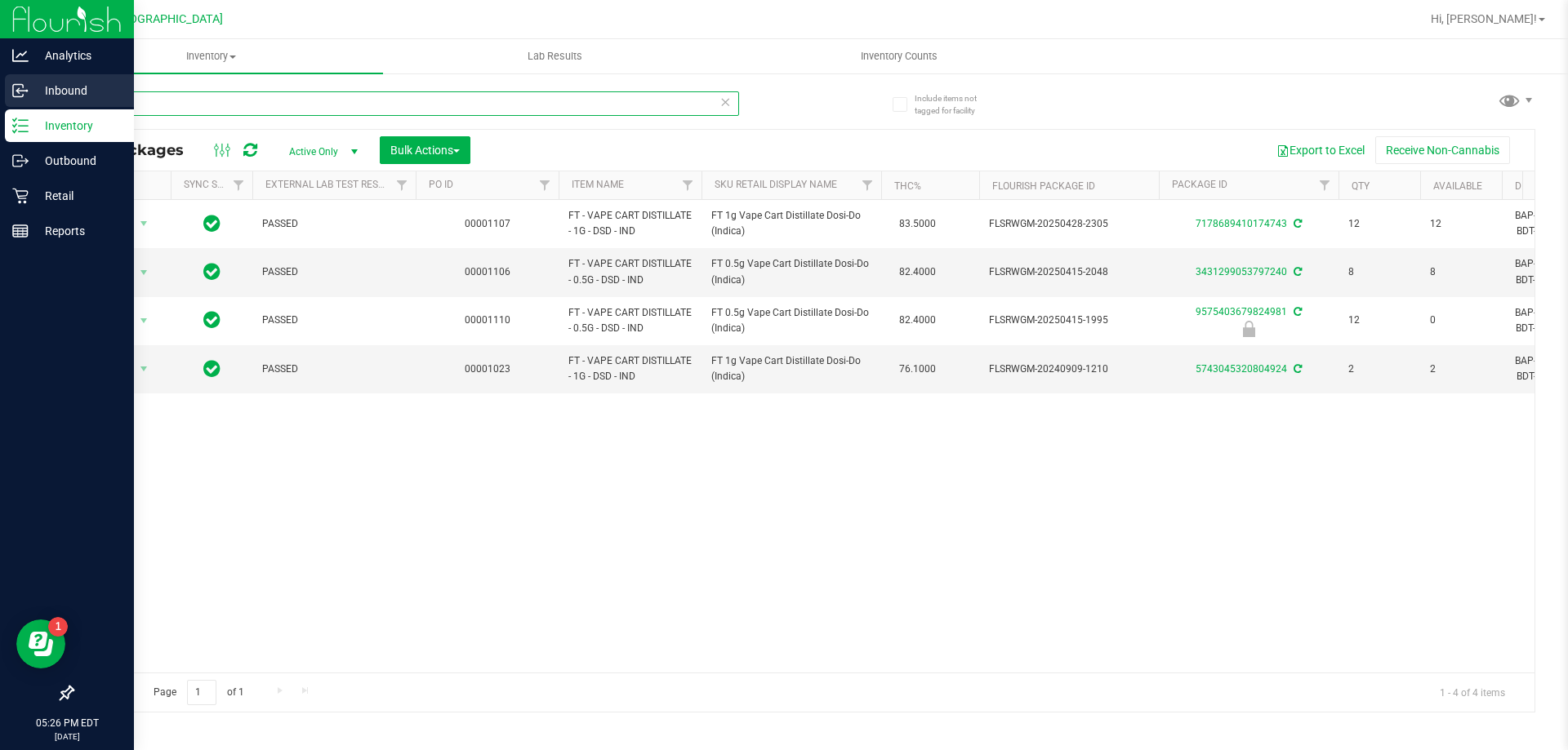
drag, startPoint x: 163, startPoint y: 104, endPoint x: 0, endPoint y: 104, distance: 163.0
click at [0, 104] on div "Analytics Inbound Inventory Outbound Retail Reports 05:26 PM EDT 08/20/2025 08/…" at bounding box center [784, 375] width 1568 height 750
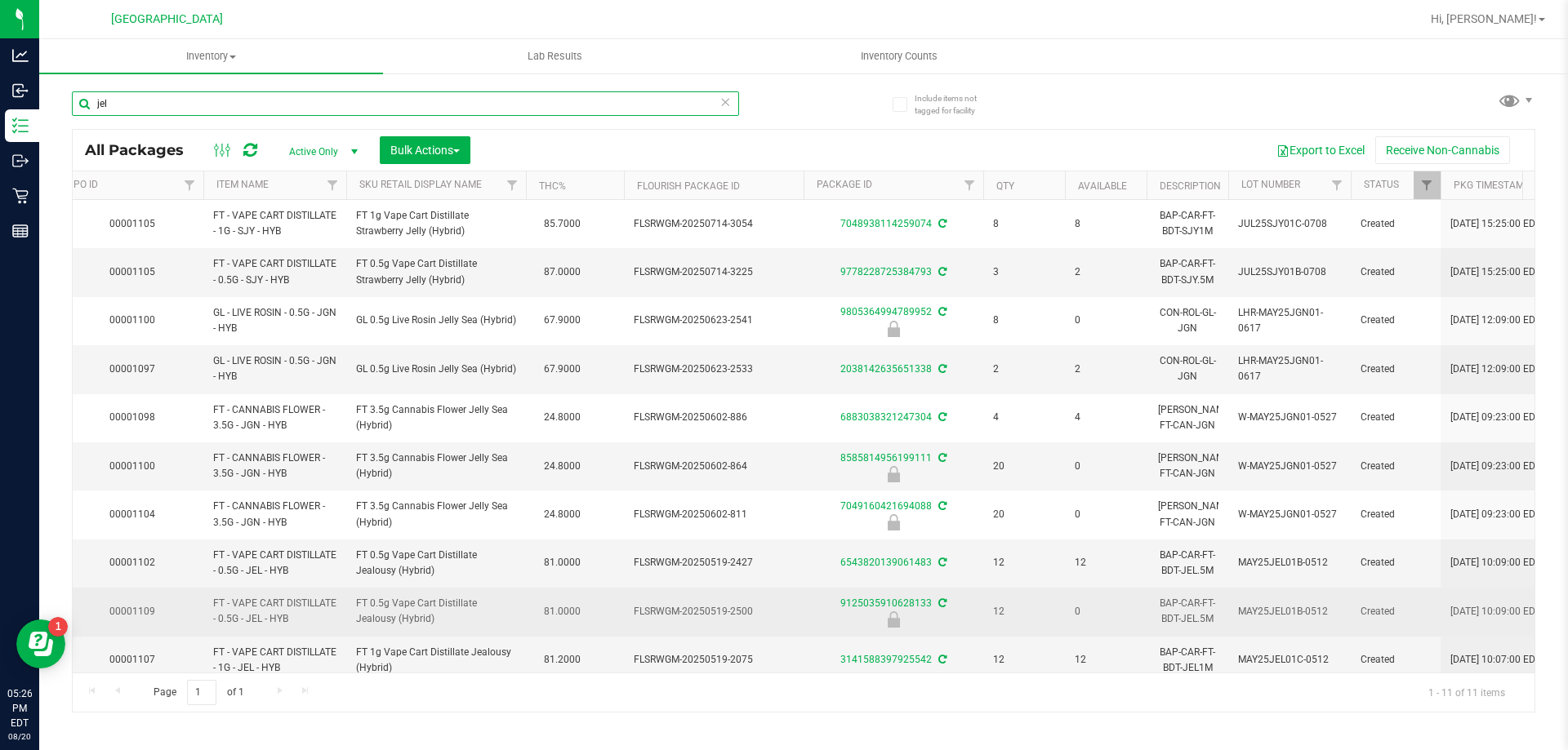
scroll to position [71, 356]
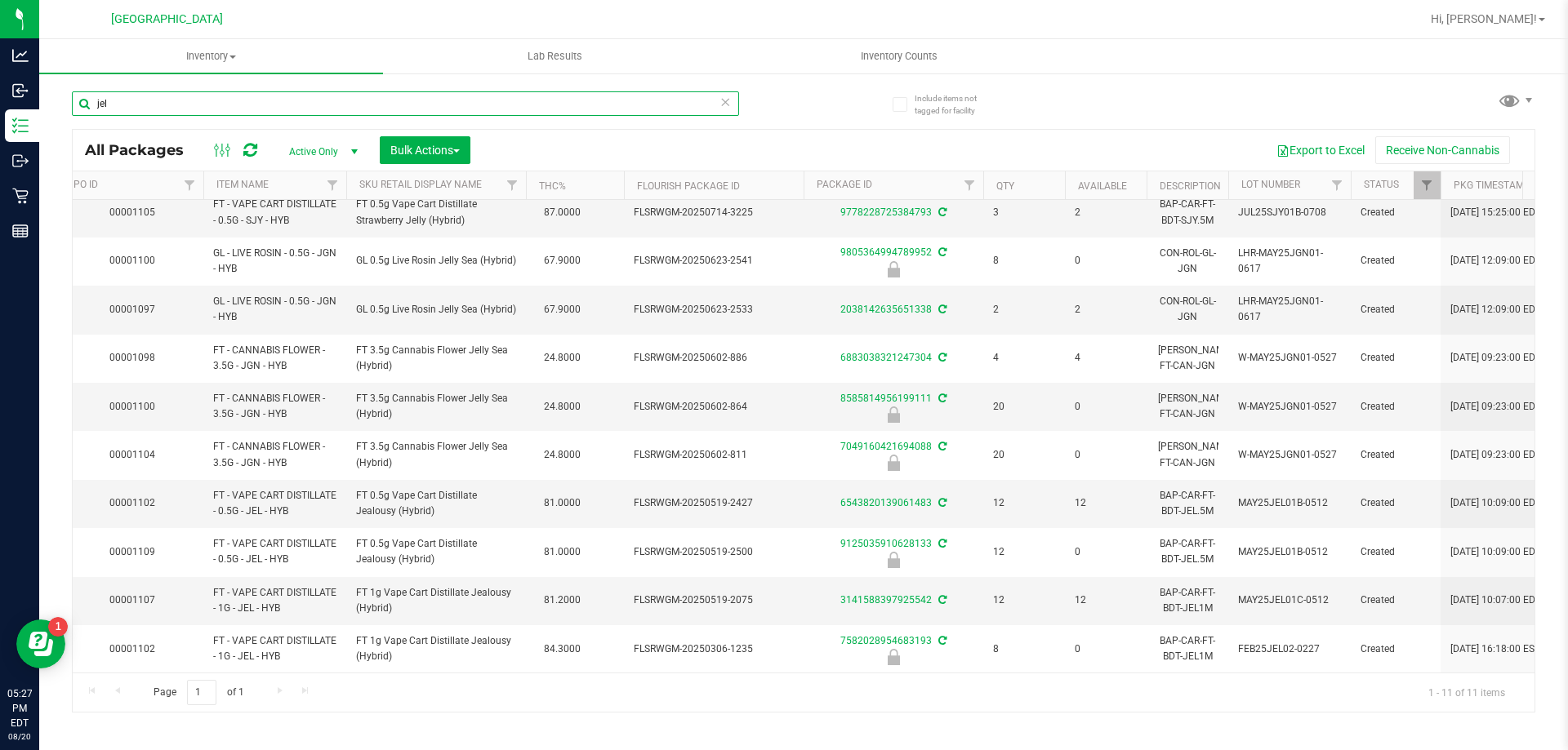
type input "jel"
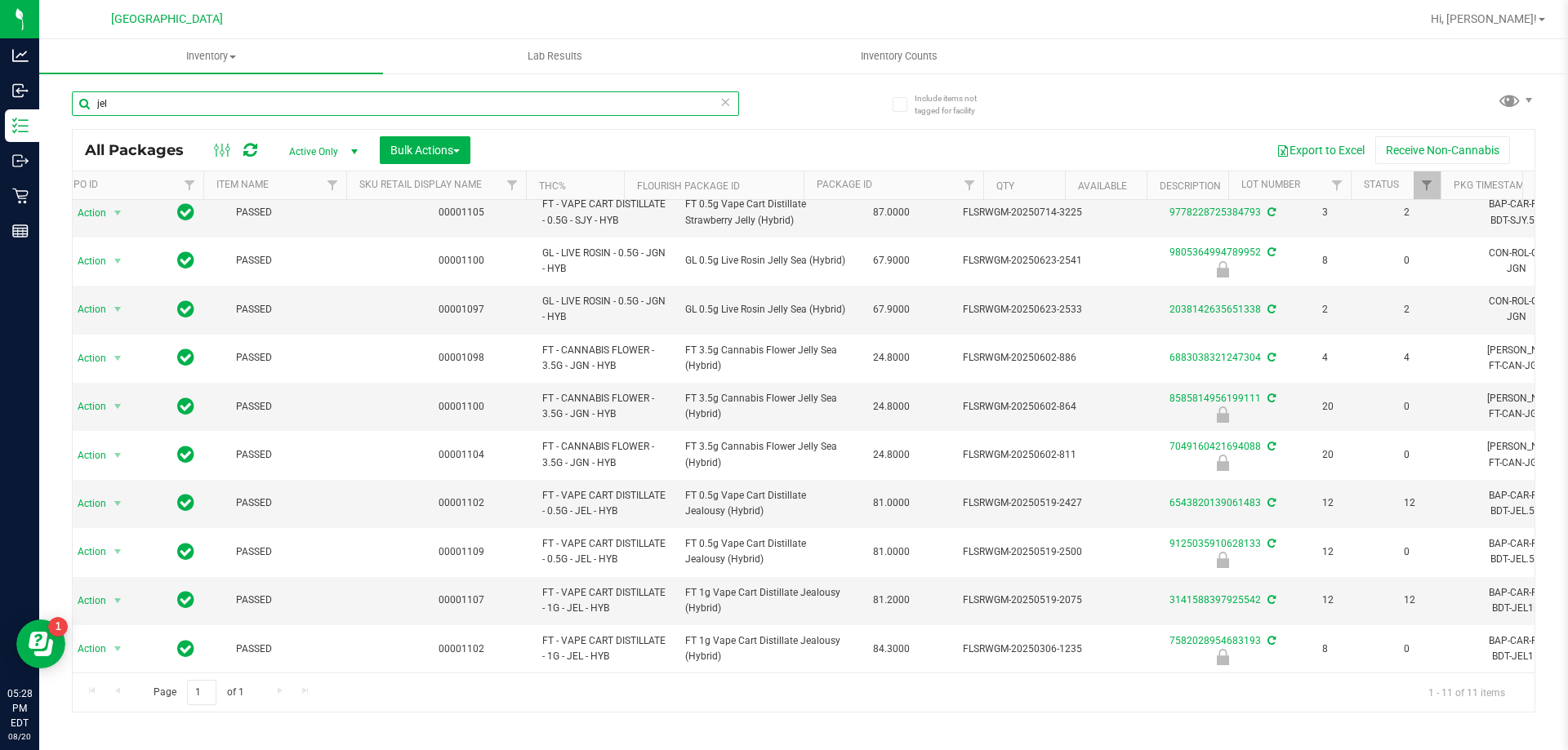
scroll to position [0, 0]
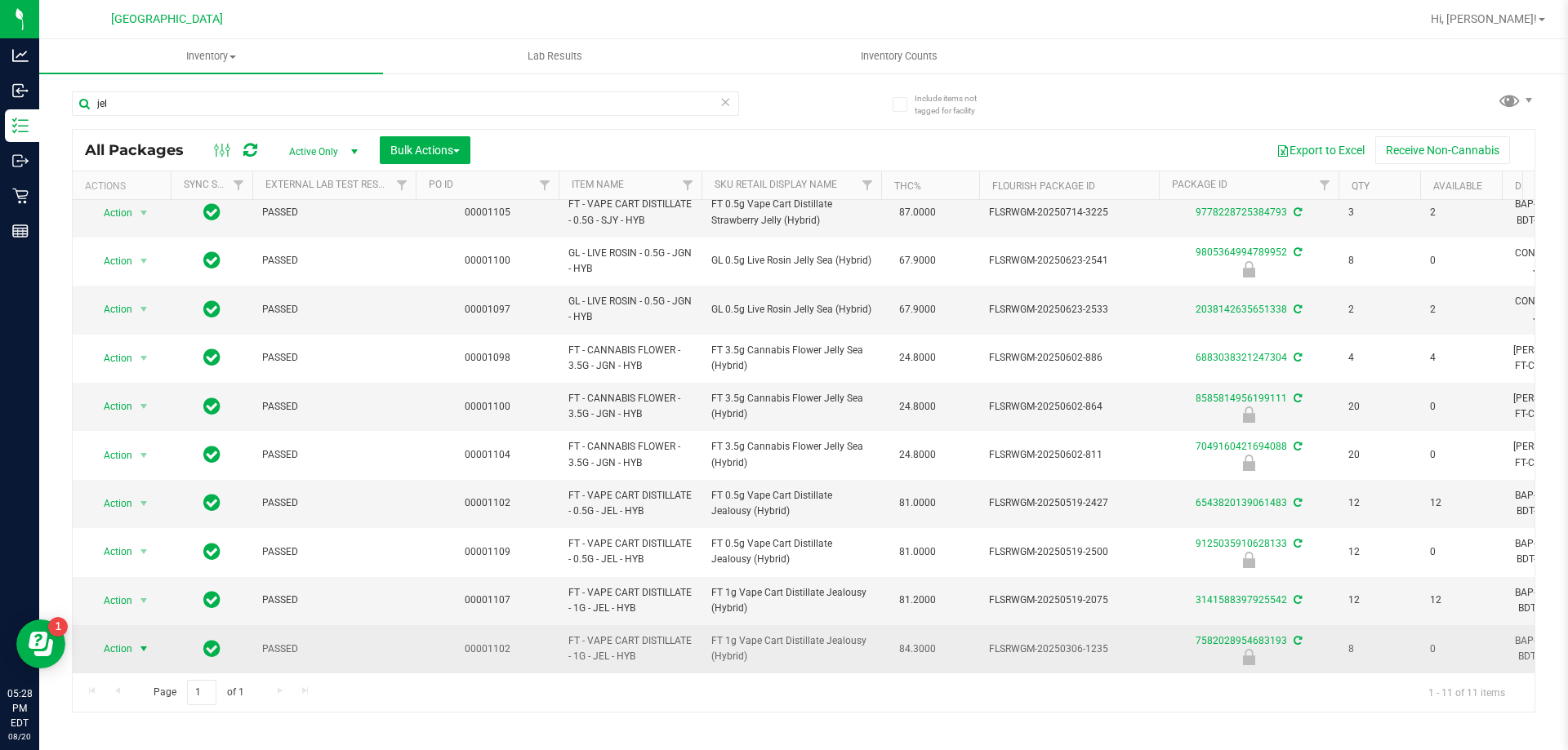
click at [120, 638] on span "Action" at bounding box center [111, 649] width 44 height 23
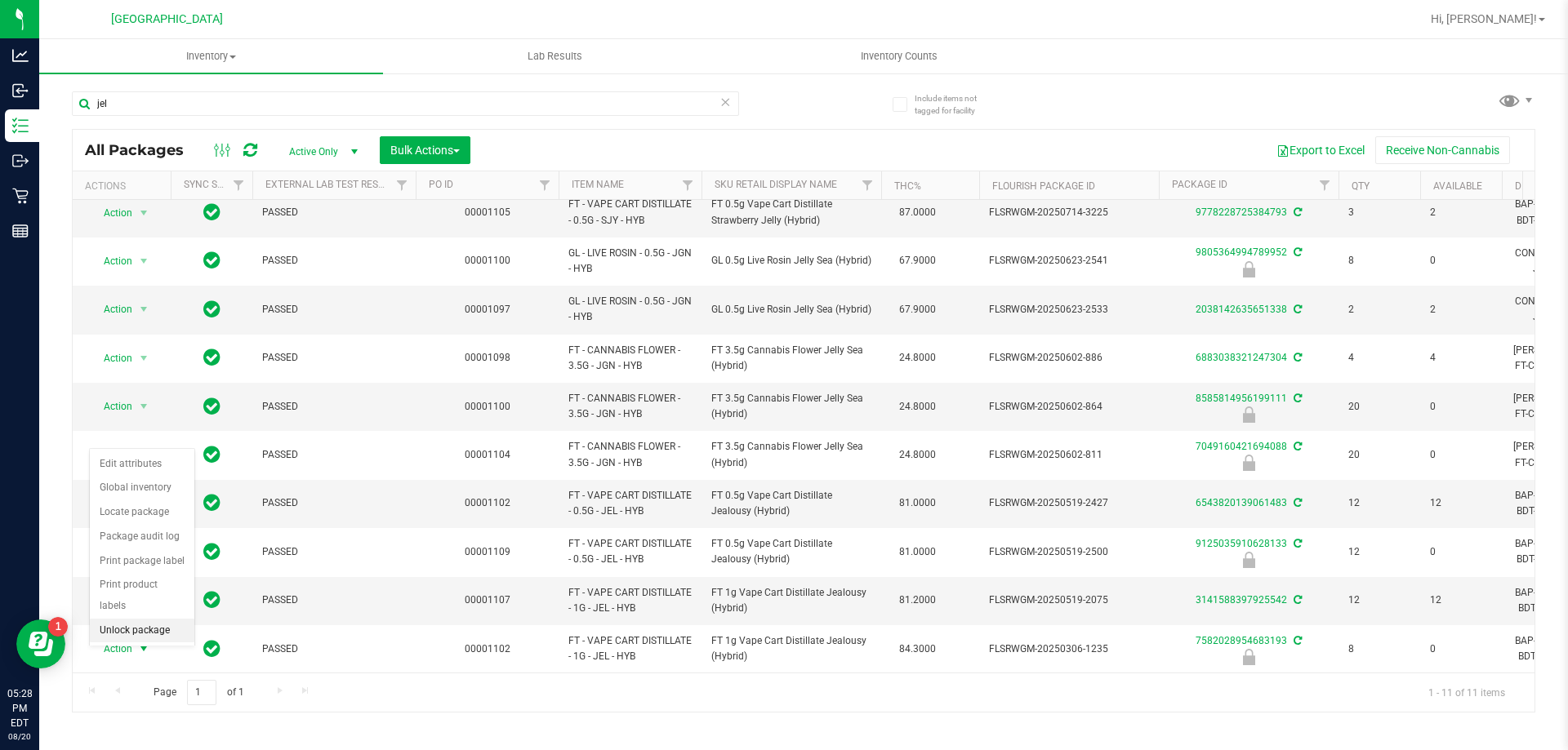
click at [156, 619] on li "Unlock package" at bounding box center [142, 630] width 105 height 24
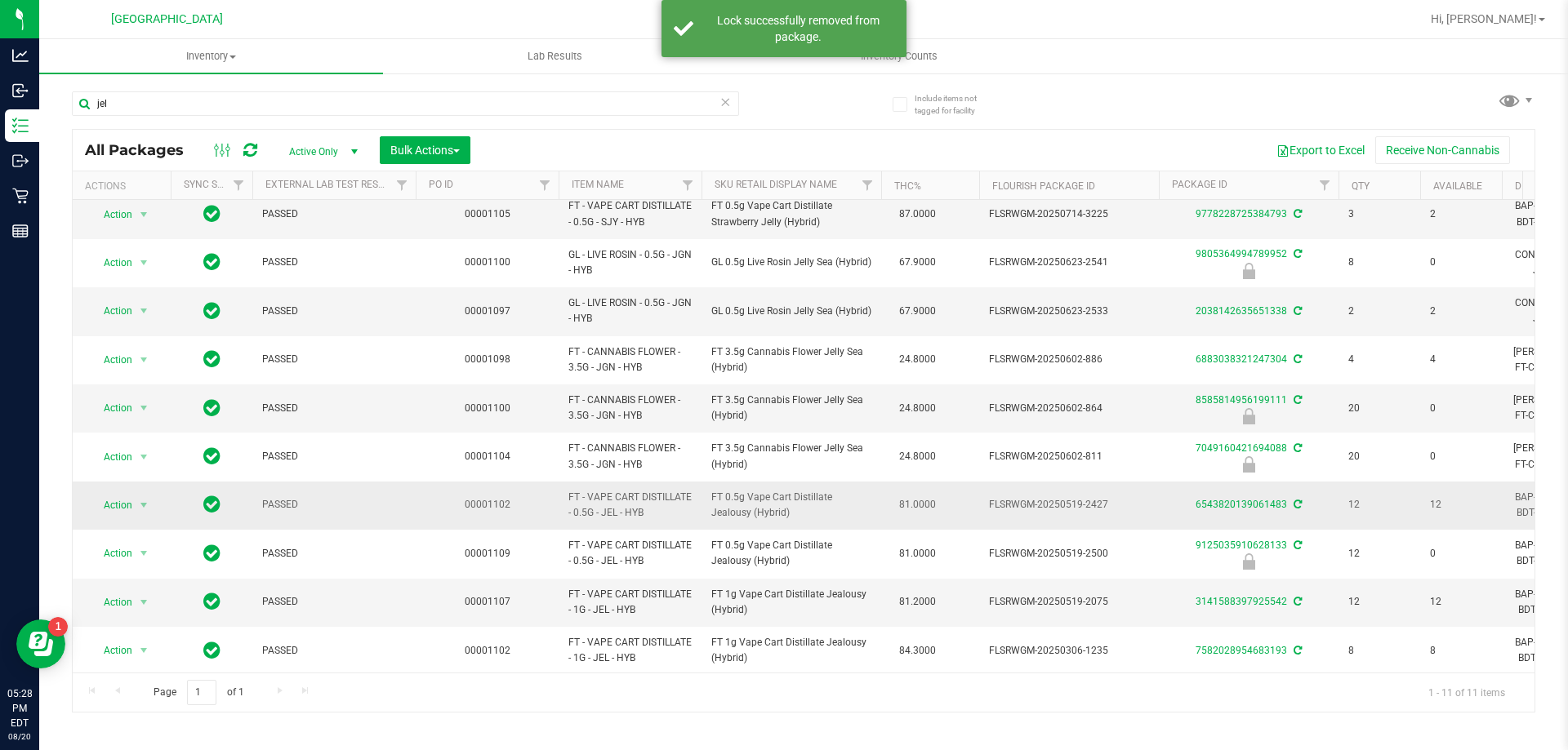
scroll to position [71, 0]
